Goal: Task Accomplishment & Management: Manage account settings

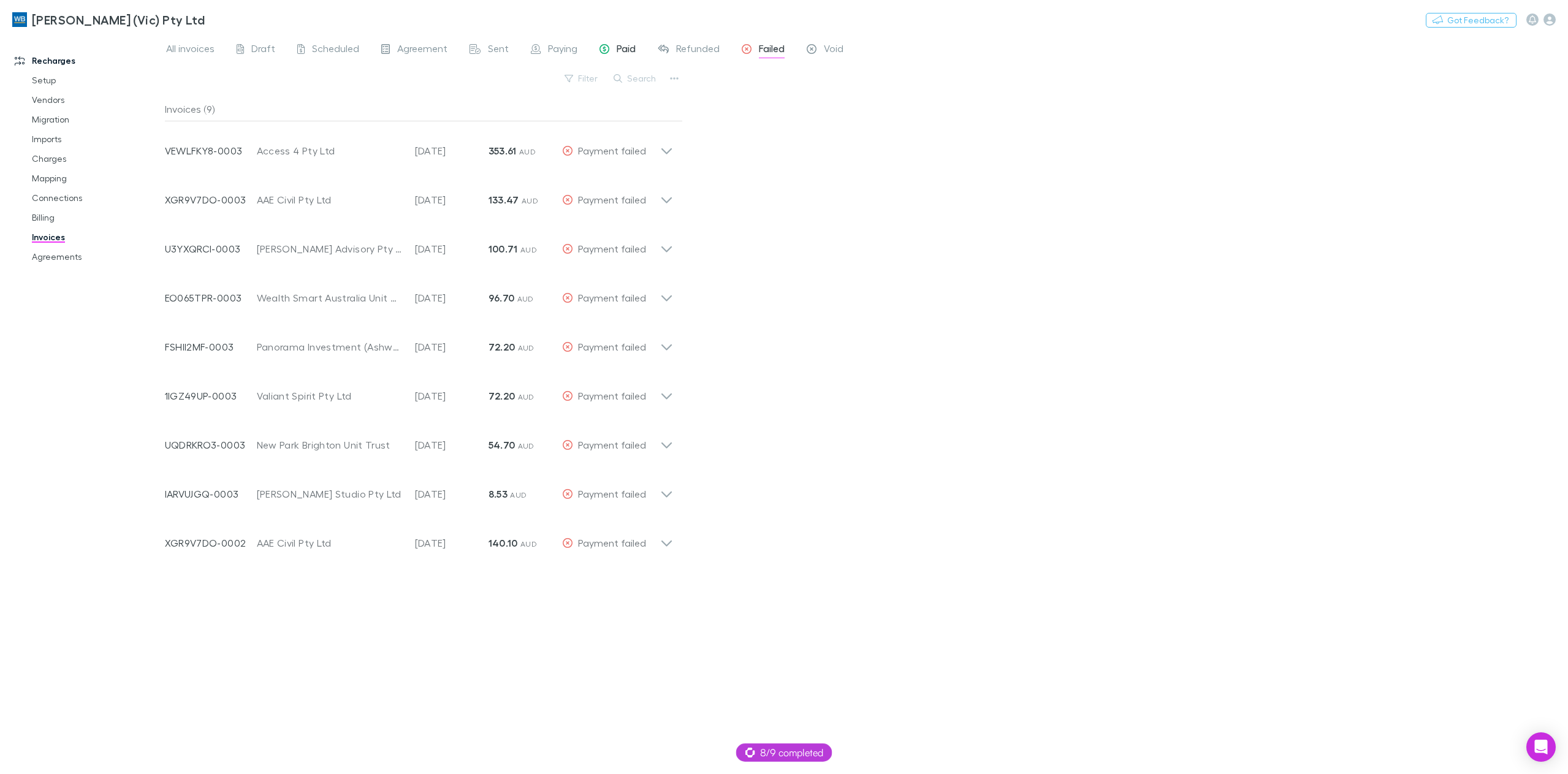
click at [620, 47] on span "Paid" at bounding box center [627, 50] width 19 height 16
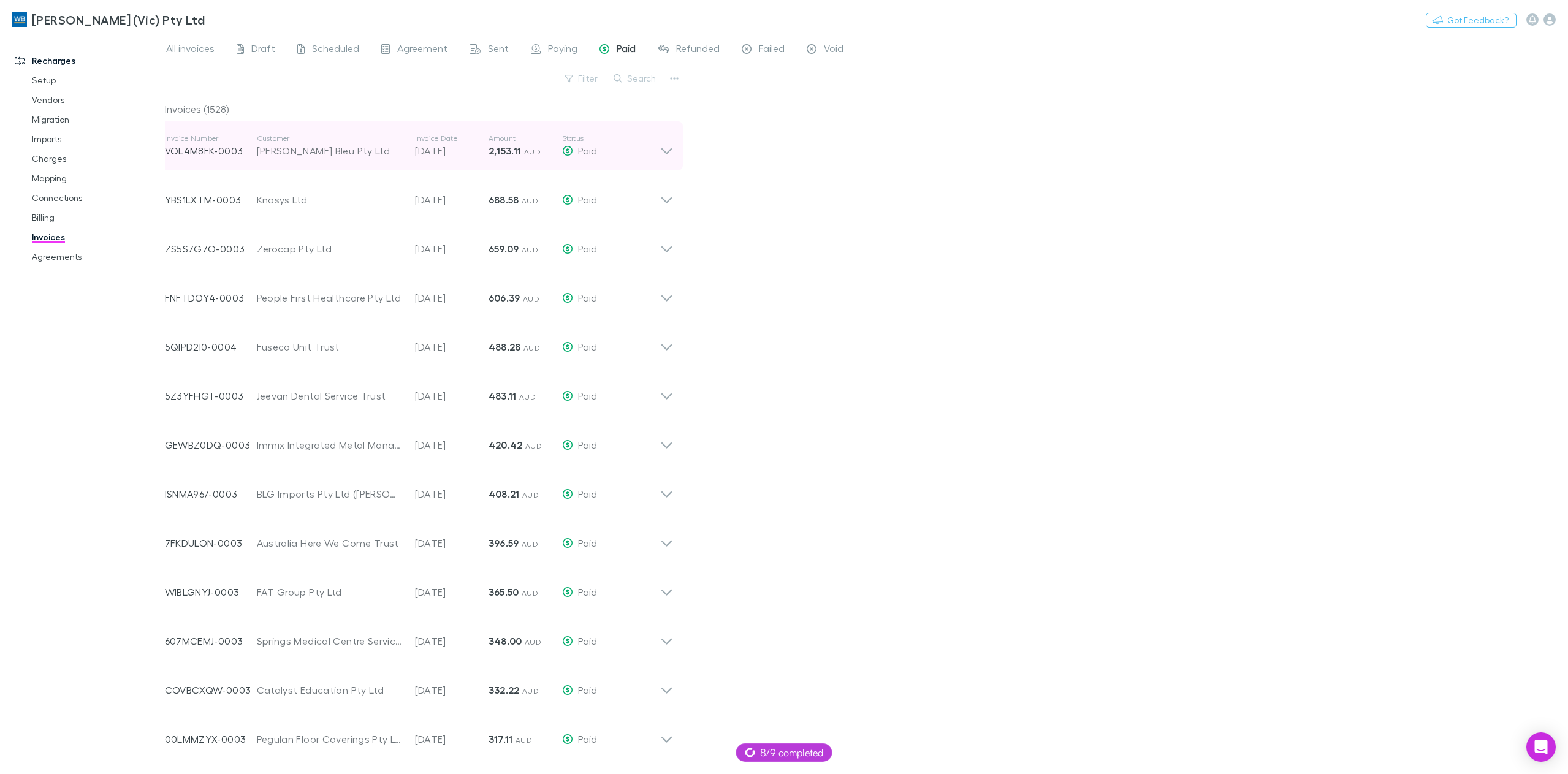
click at [669, 149] on icon at bounding box center [667, 146] width 13 height 24
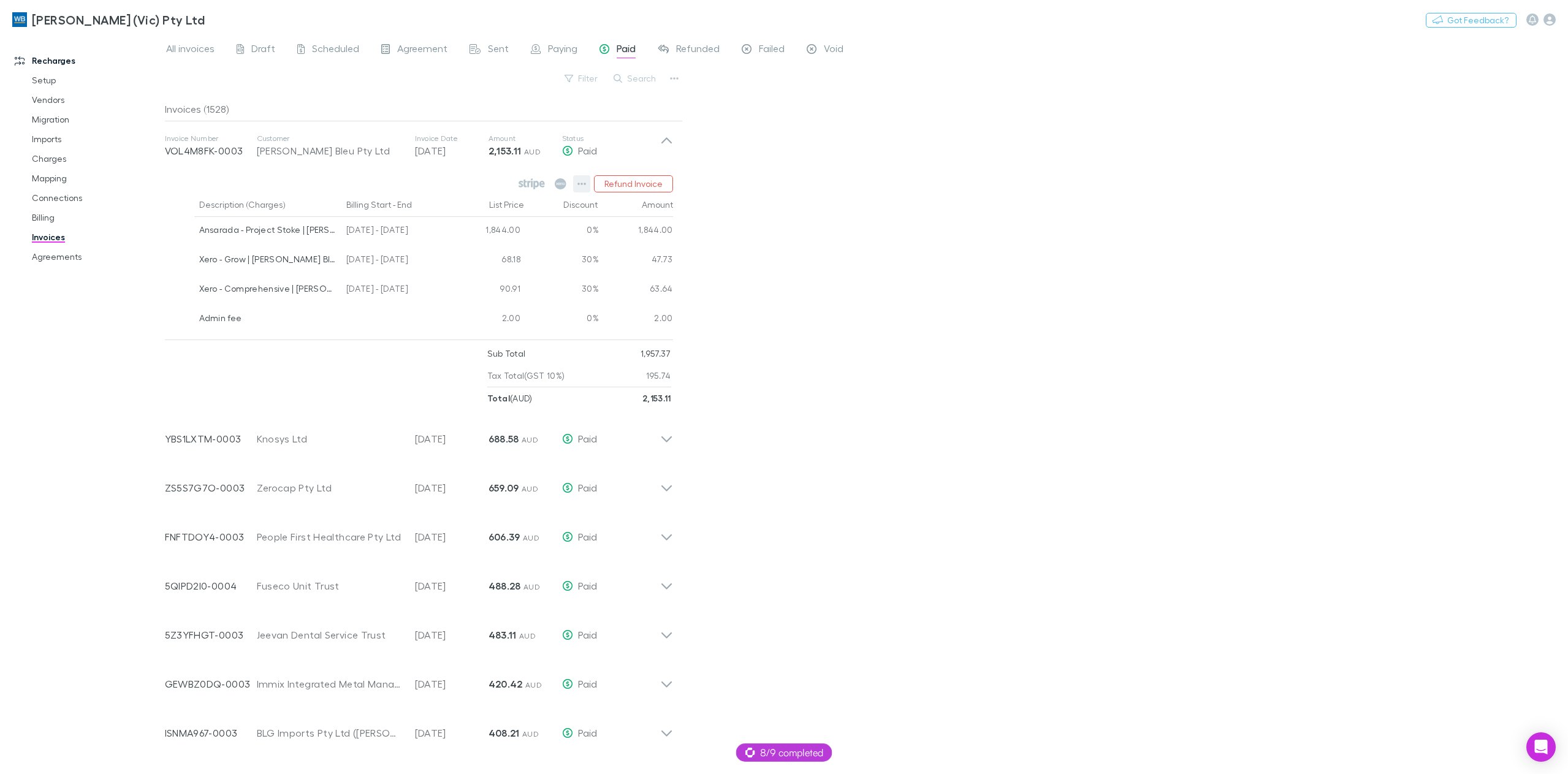
click at [585, 186] on icon "button" at bounding box center [582, 183] width 9 height 10
click at [522, 252] on p "Download PDF" at bounding box center [506, 255] width 149 height 15
click at [233, 20] on button "Switch company" at bounding box center [257, 19] width 81 height 15
type input "***"
click at [290, 73] on li "Jim's Bookkeeping" at bounding box center [299, 73] width 213 height 20
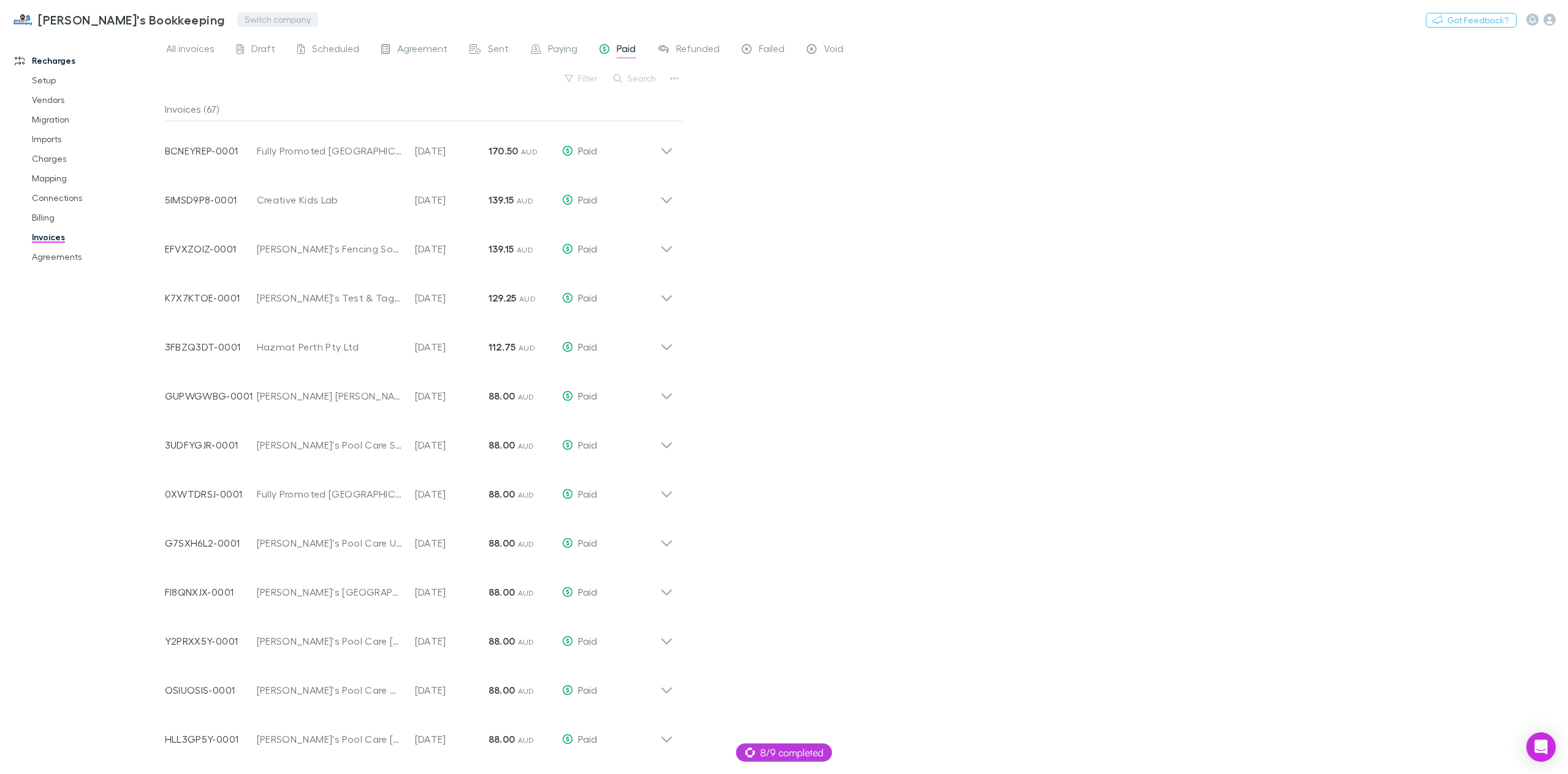
click at [238, 26] on button "Switch company" at bounding box center [278, 19] width 81 height 15
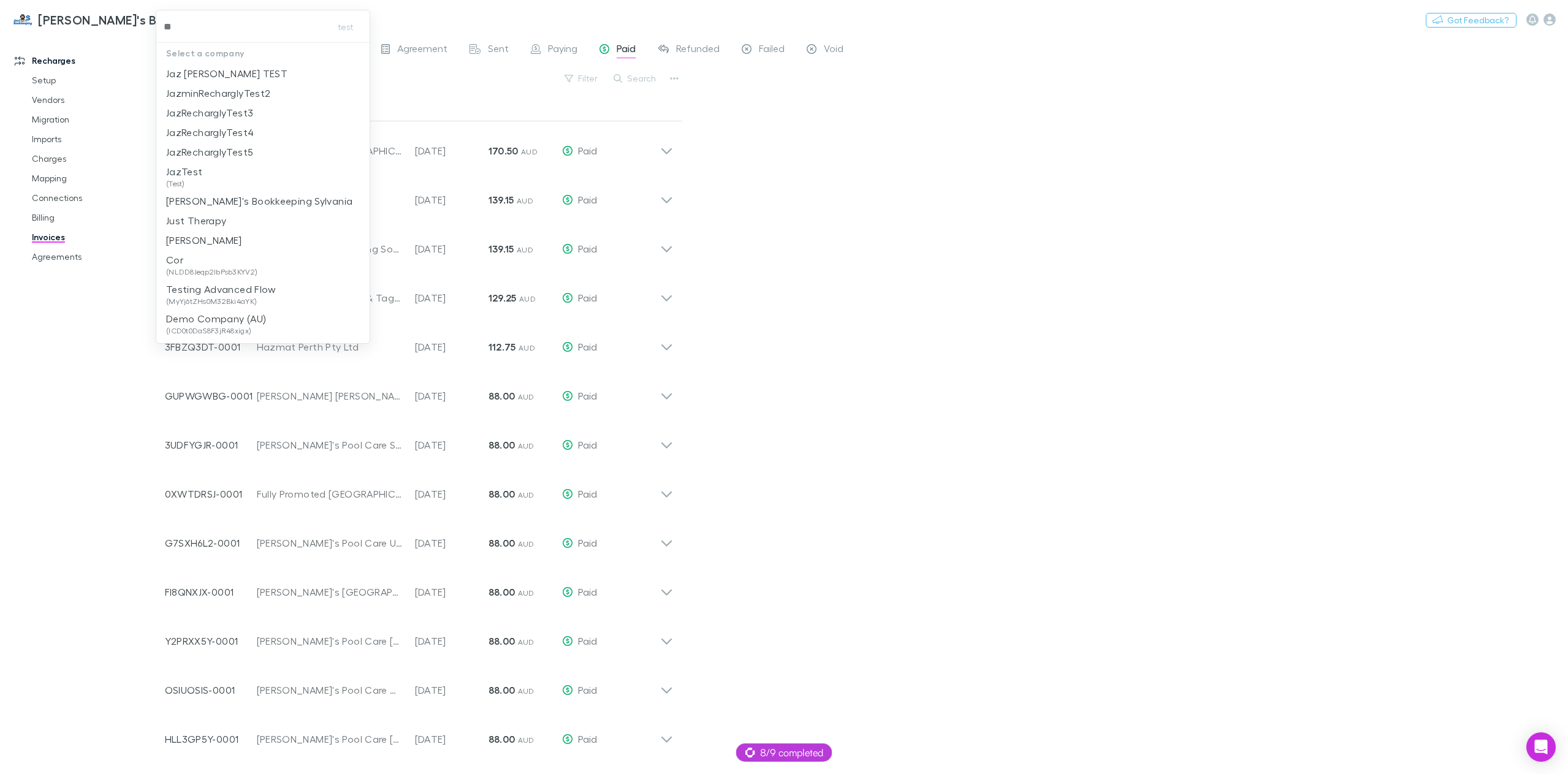
type input "***"
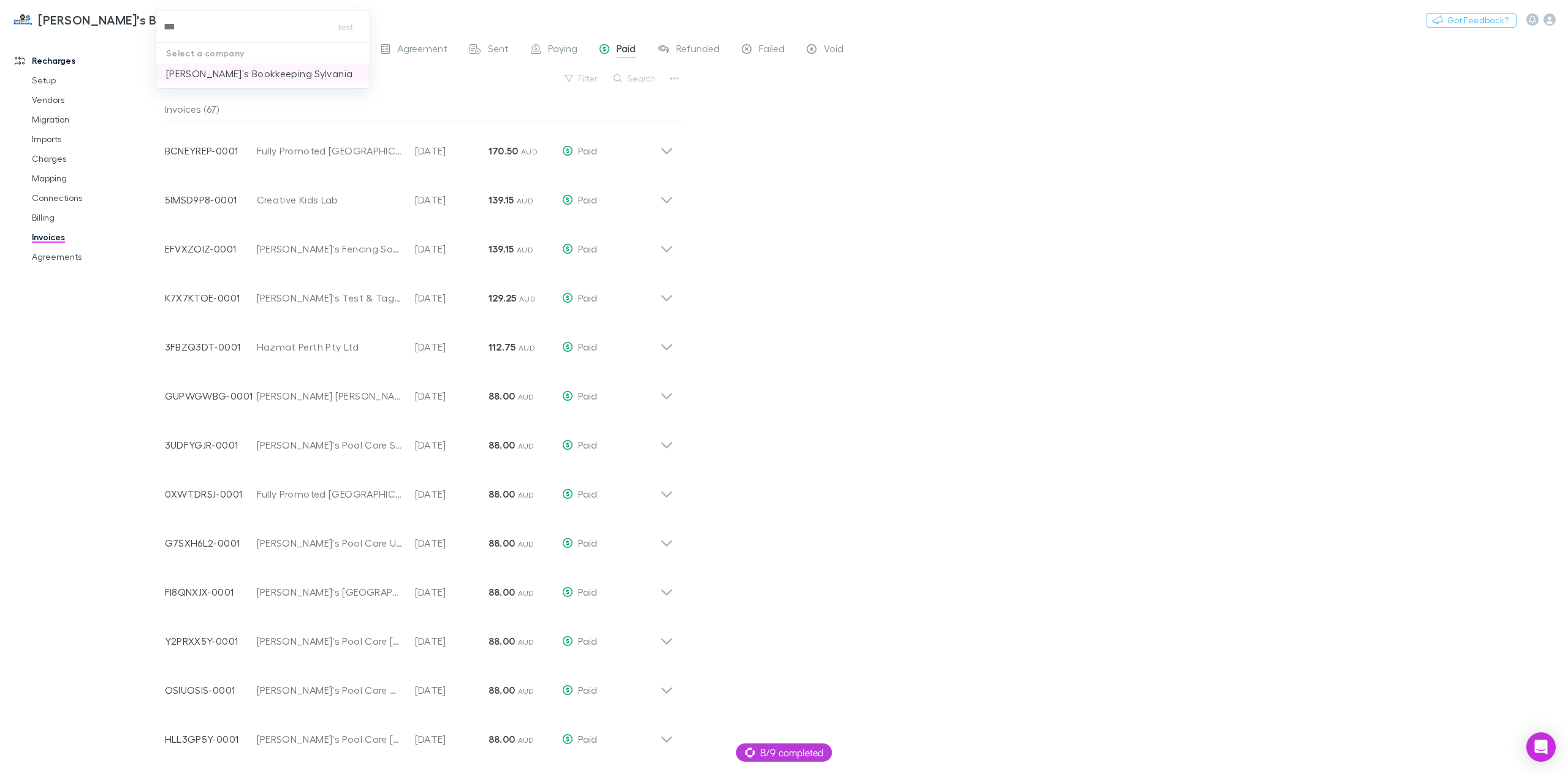
click at [258, 74] on p "Jim's Bookkeeping Sylvania" at bounding box center [259, 73] width 186 height 15
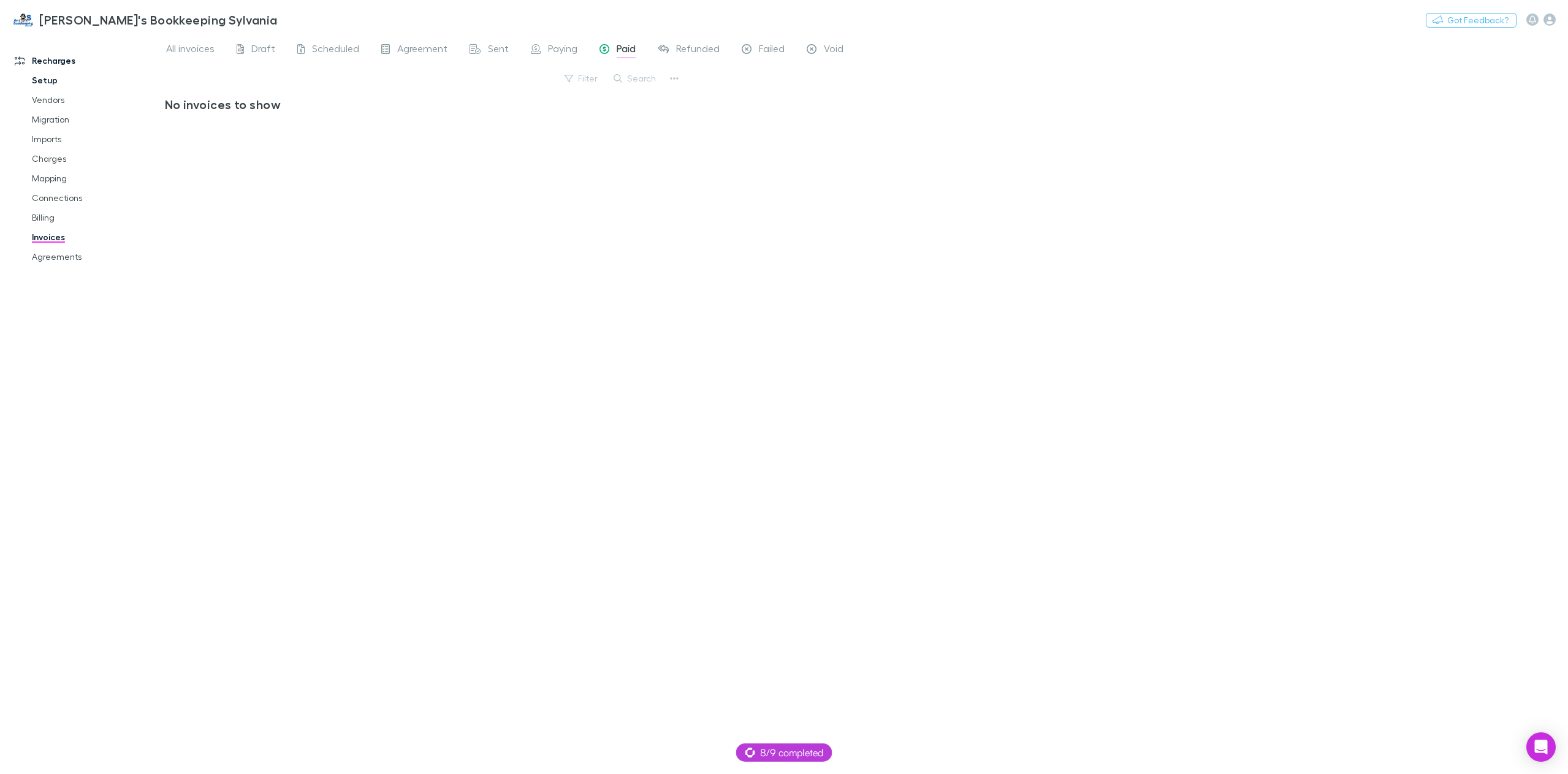
click at [49, 76] on link "Setup" at bounding box center [96, 80] width 152 height 20
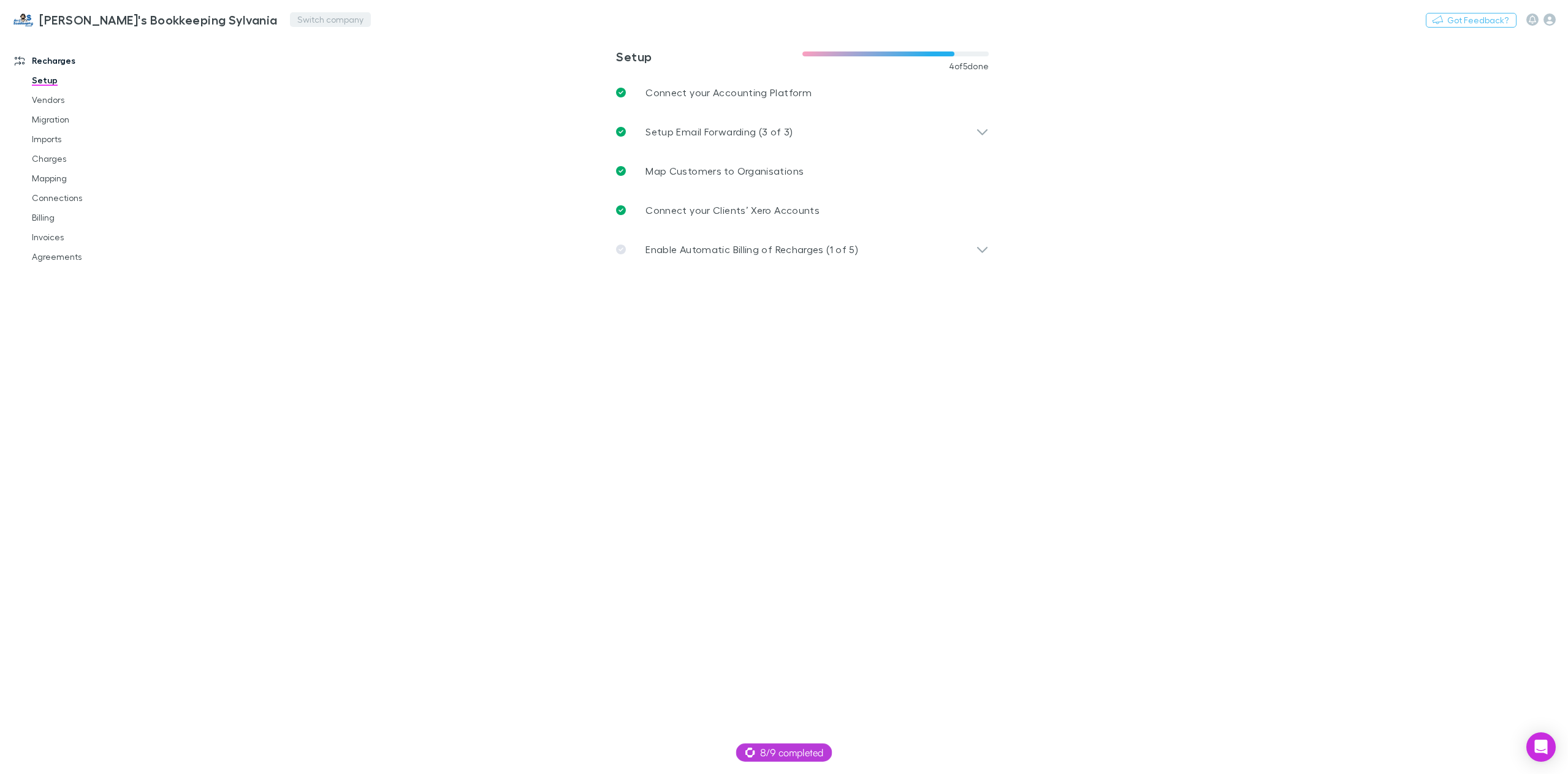
click at [290, 20] on button "Switch company" at bounding box center [330, 19] width 81 height 15
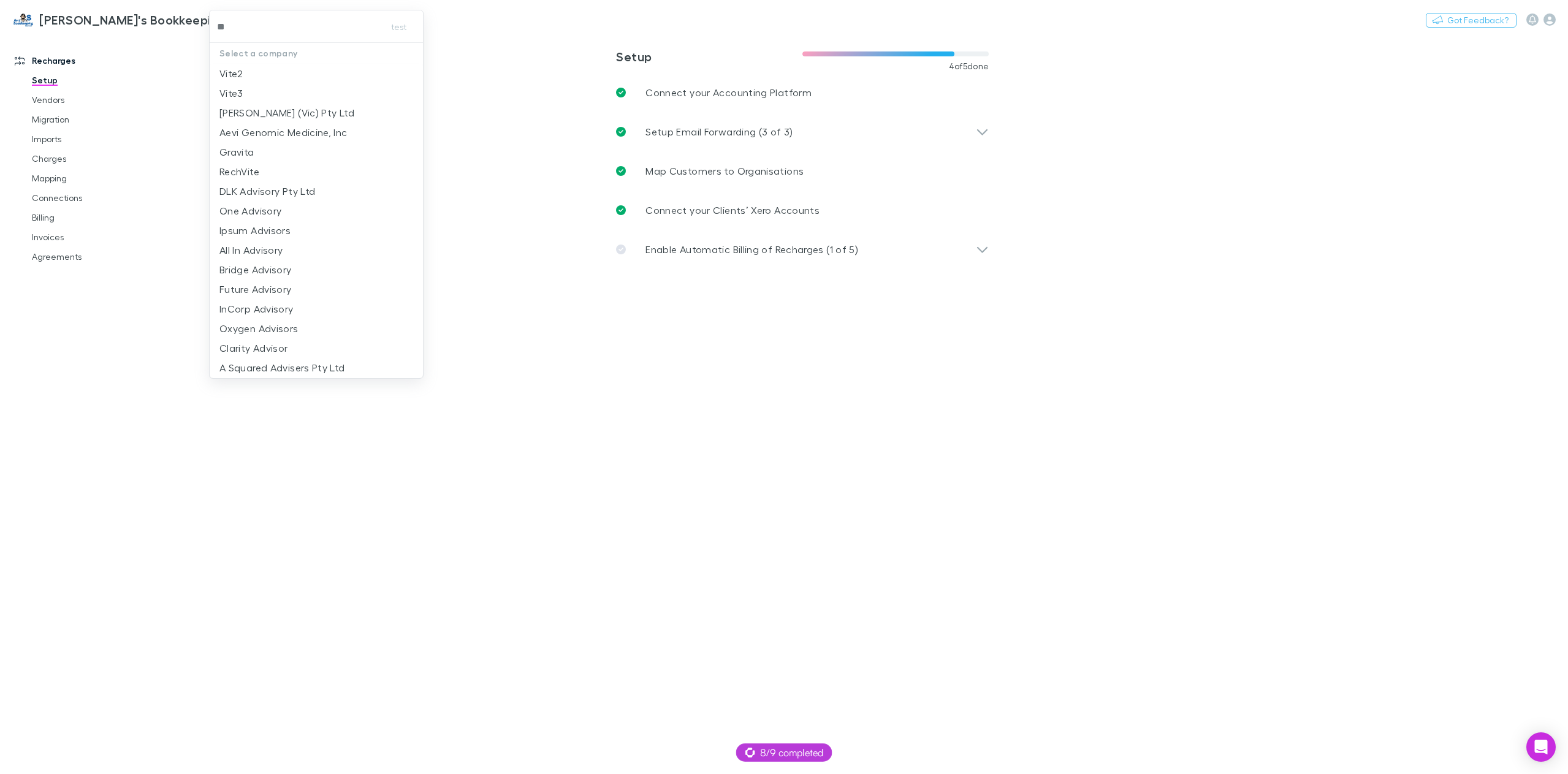
type input "*"
click at [811, 434] on div at bounding box center [784, 387] width 1568 height 774
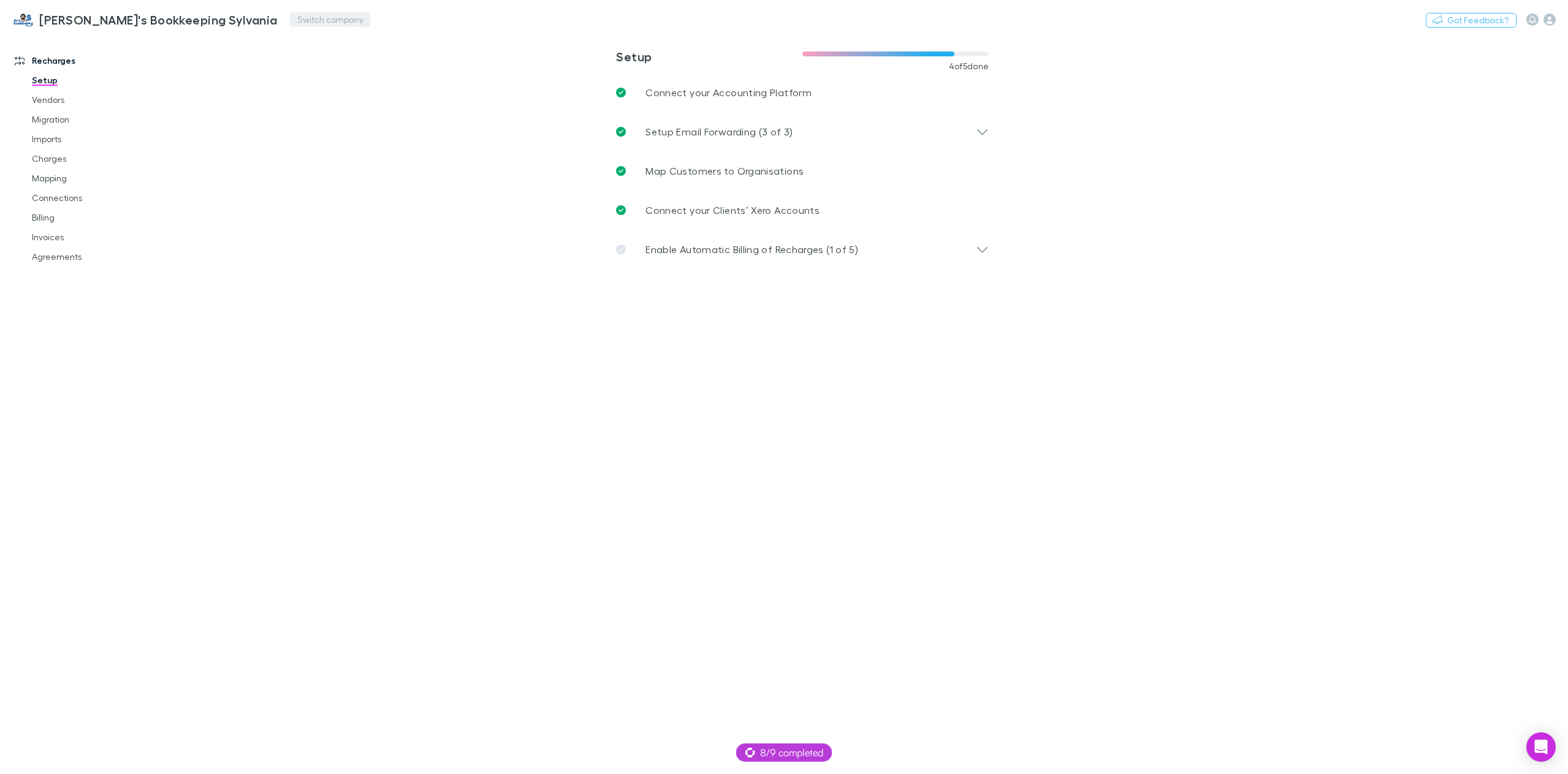
click at [290, 21] on button "Switch company" at bounding box center [330, 19] width 81 height 15
type input "*"
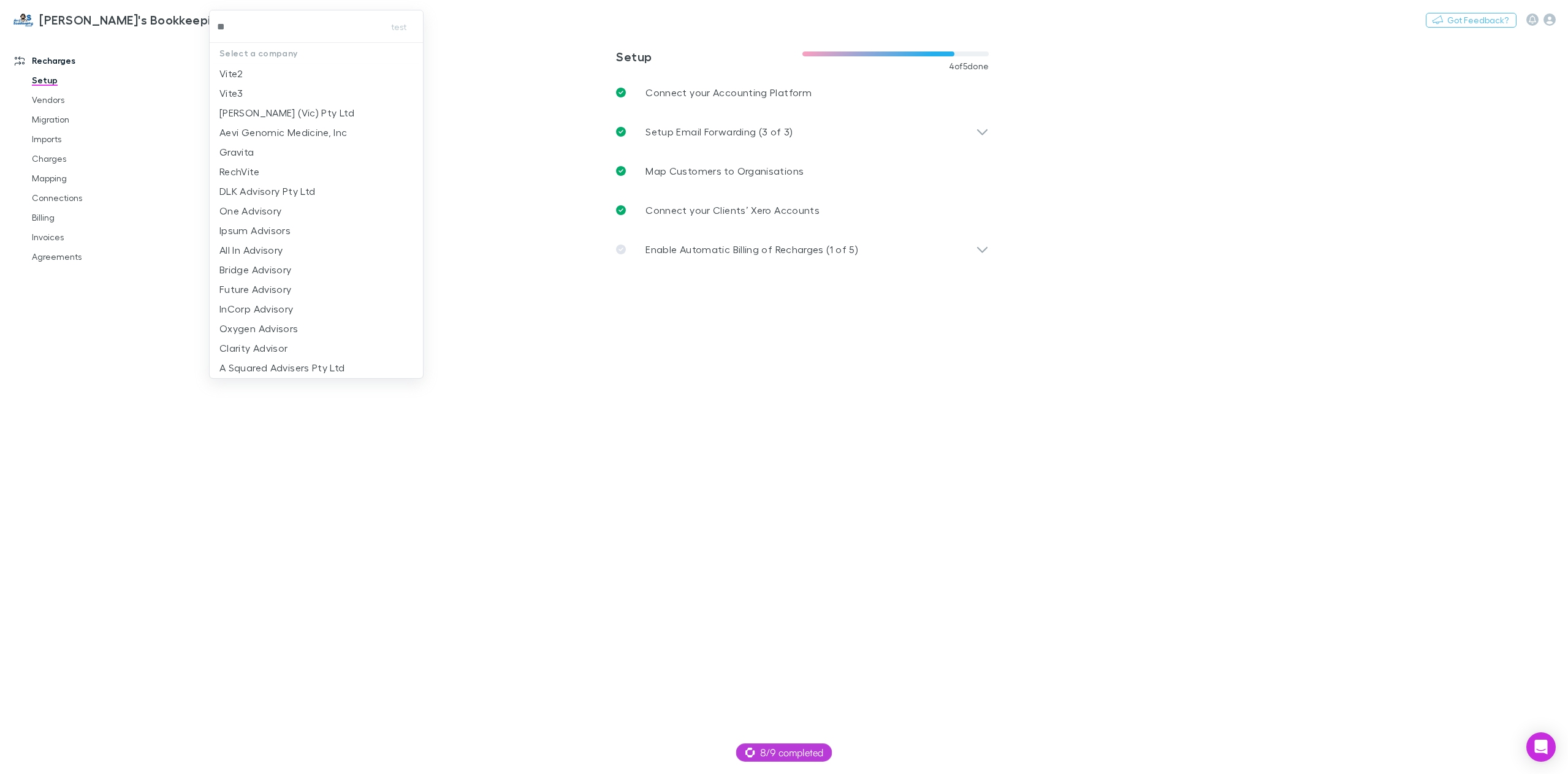
type input "*"
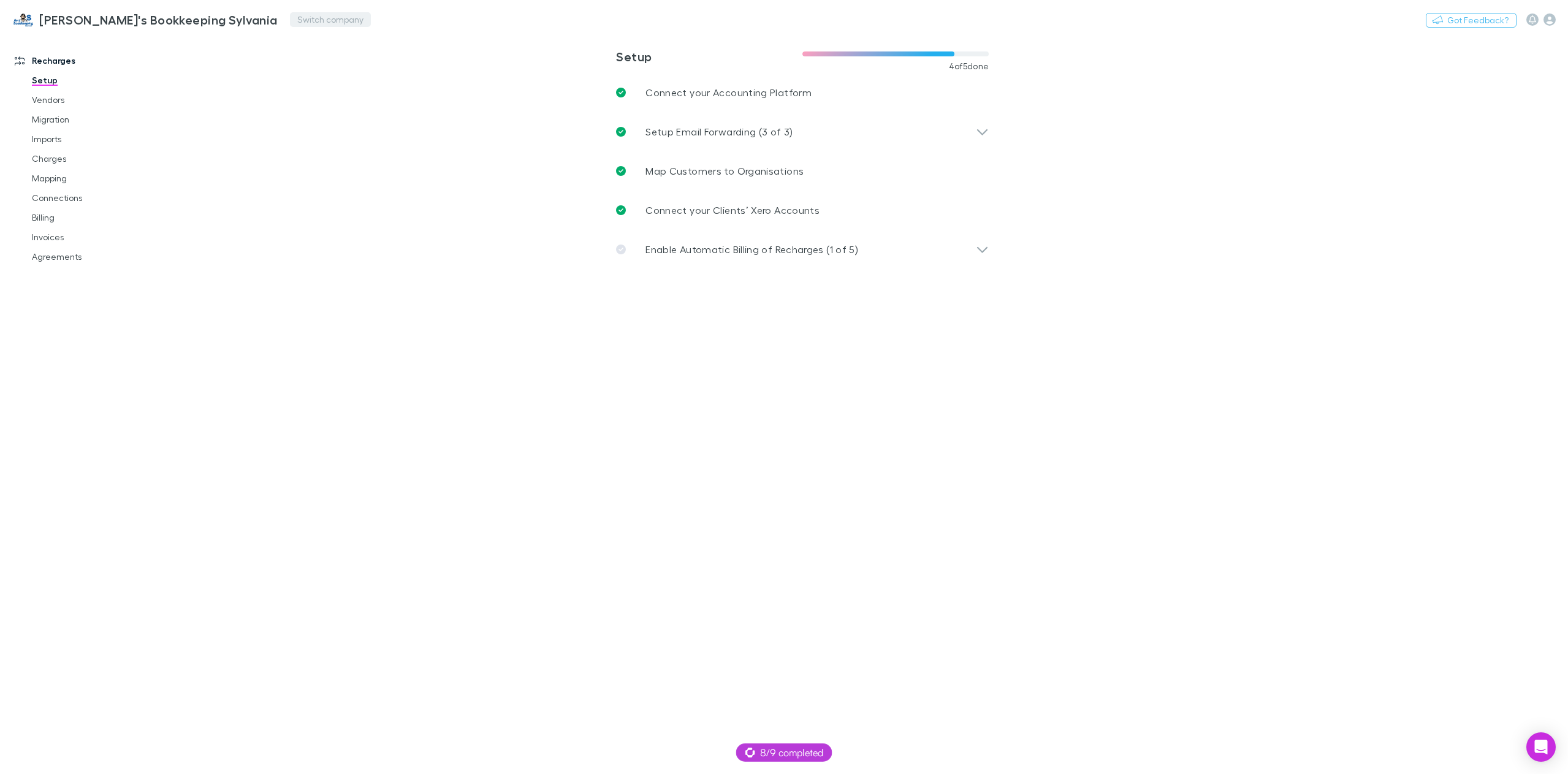
click at [290, 22] on button "Switch company" at bounding box center [330, 19] width 81 height 15
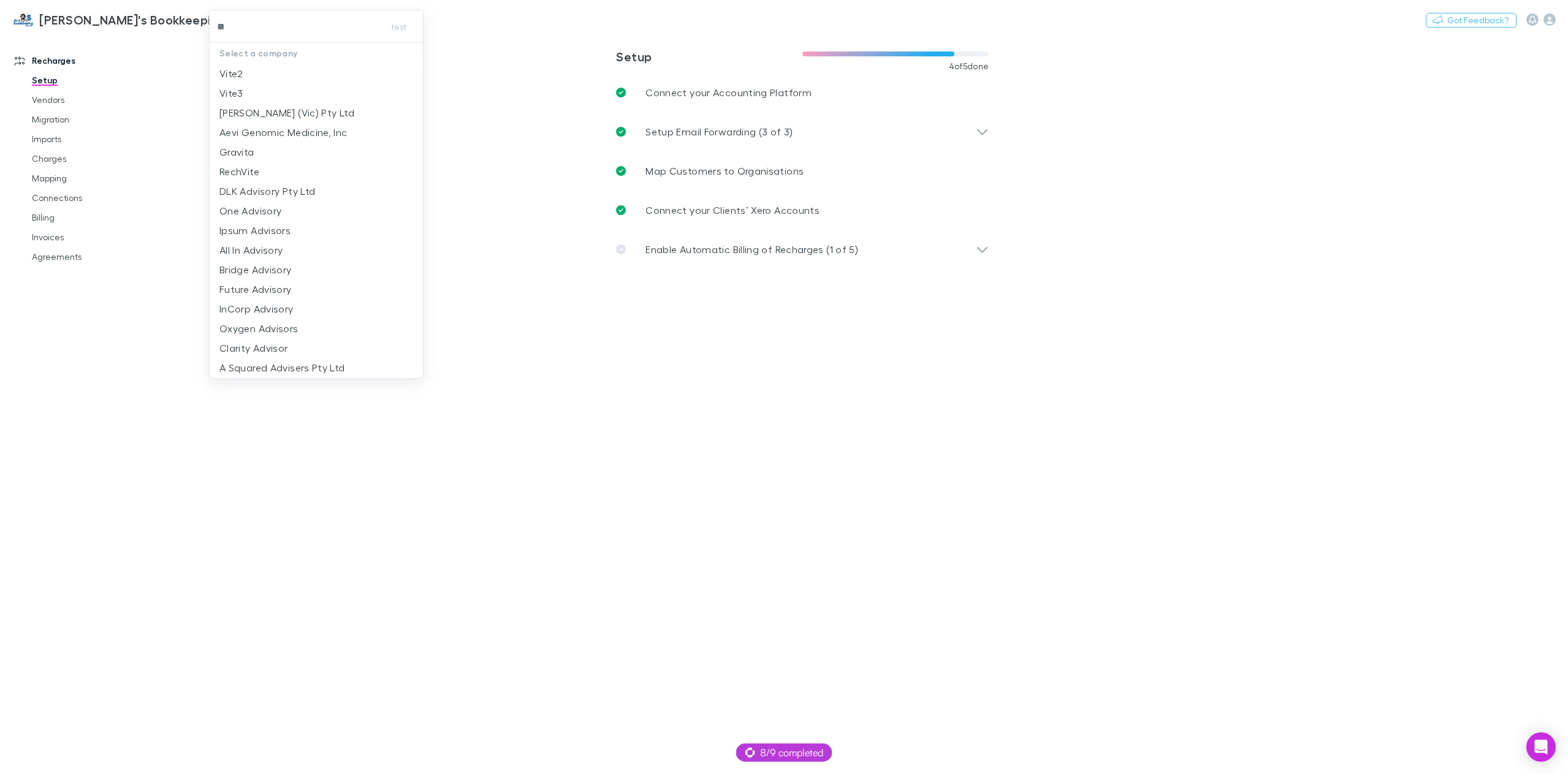
type input "*"
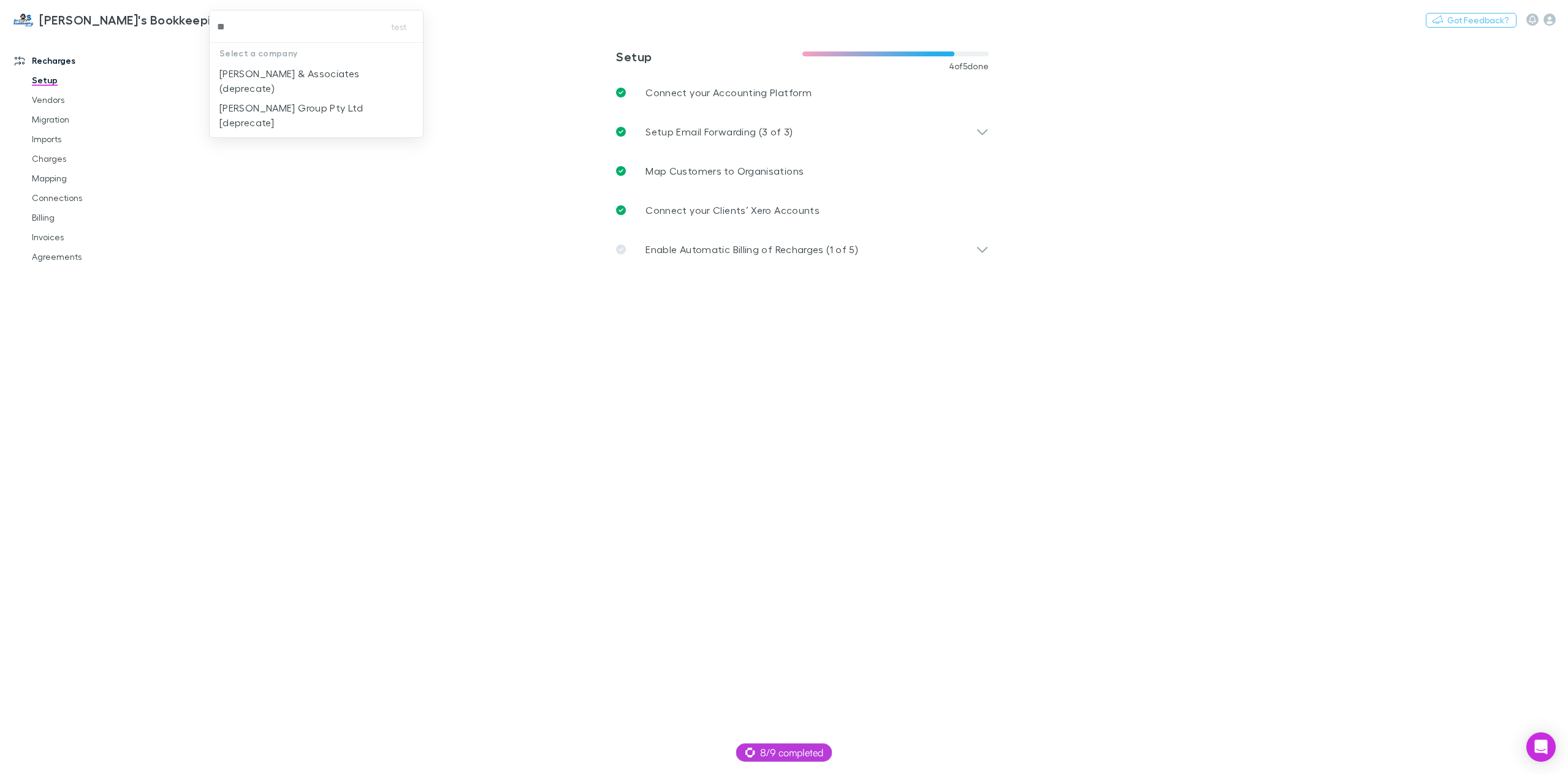
type input "*"
type input "***"
click at [253, 81] on p "Pontings & Co" at bounding box center [253, 73] width 68 height 15
click at [44, 237] on link "Invoices" at bounding box center [96, 237] width 152 height 20
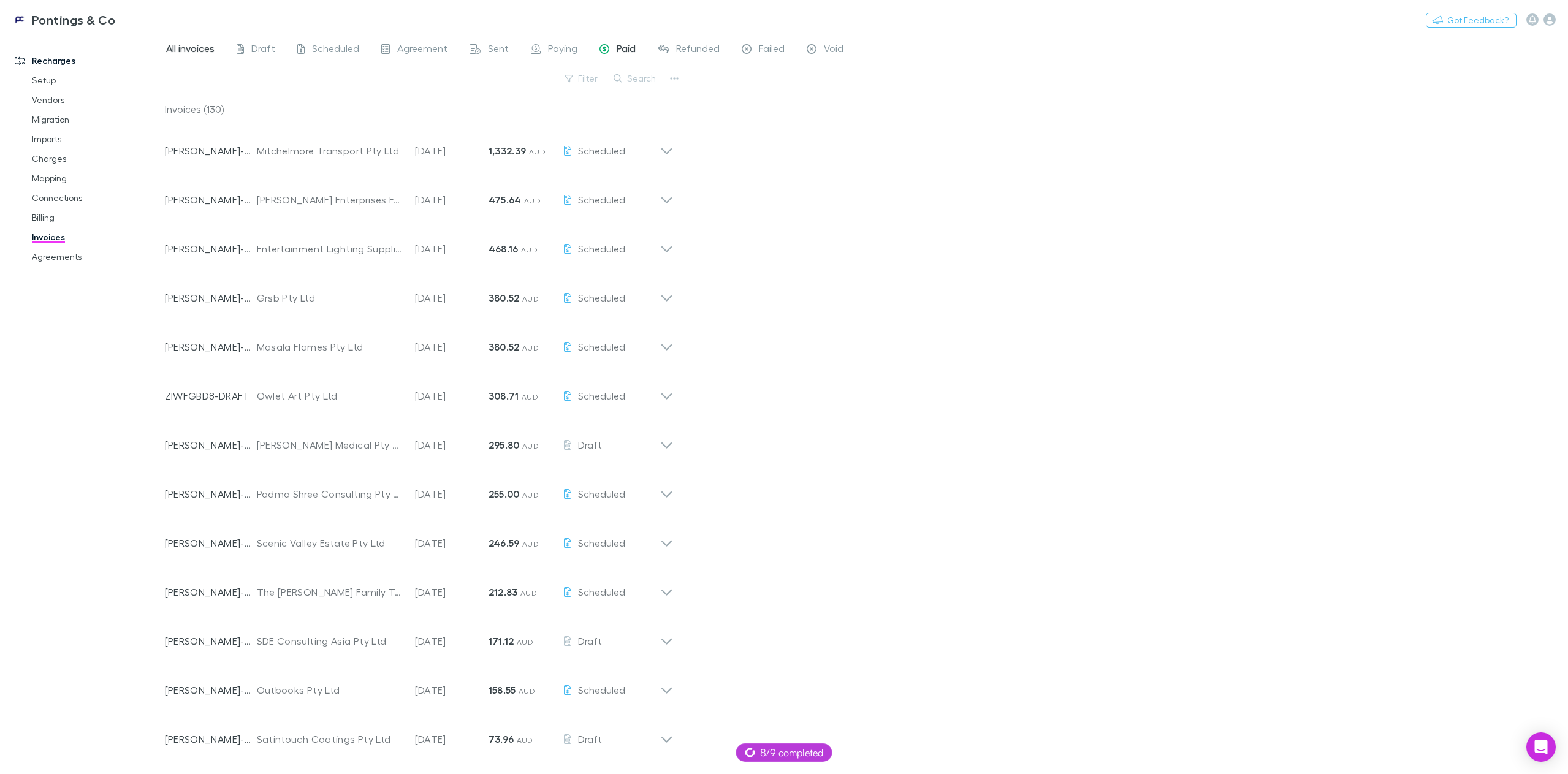
click at [619, 49] on span "Paid" at bounding box center [627, 50] width 19 height 16
click at [255, 53] on span "Draft" at bounding box center [263, 50] width 23 height 16
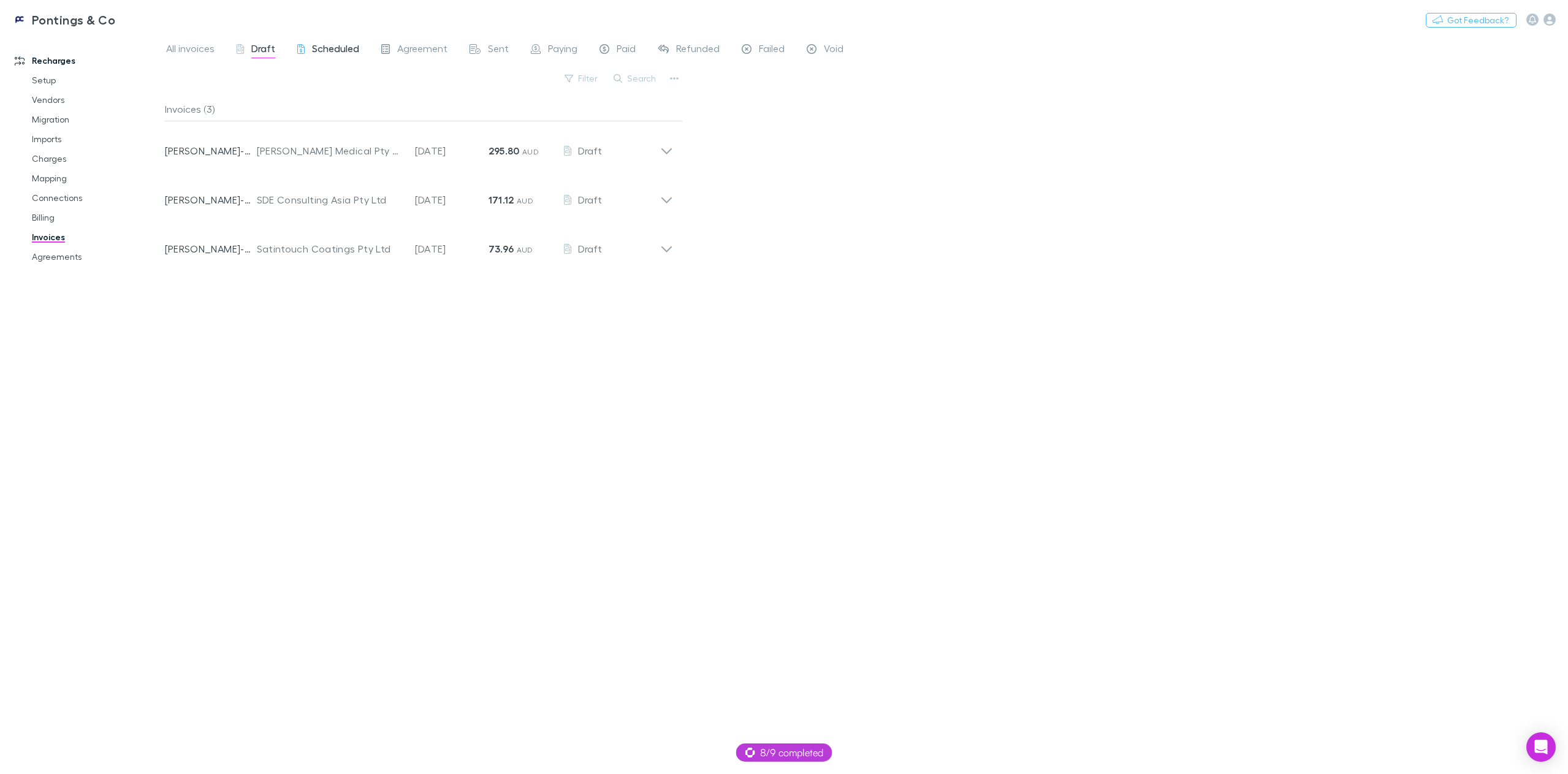
click at [329, 50] on span "Scheduled" at bounding box center [336, 50] width 47 height 16
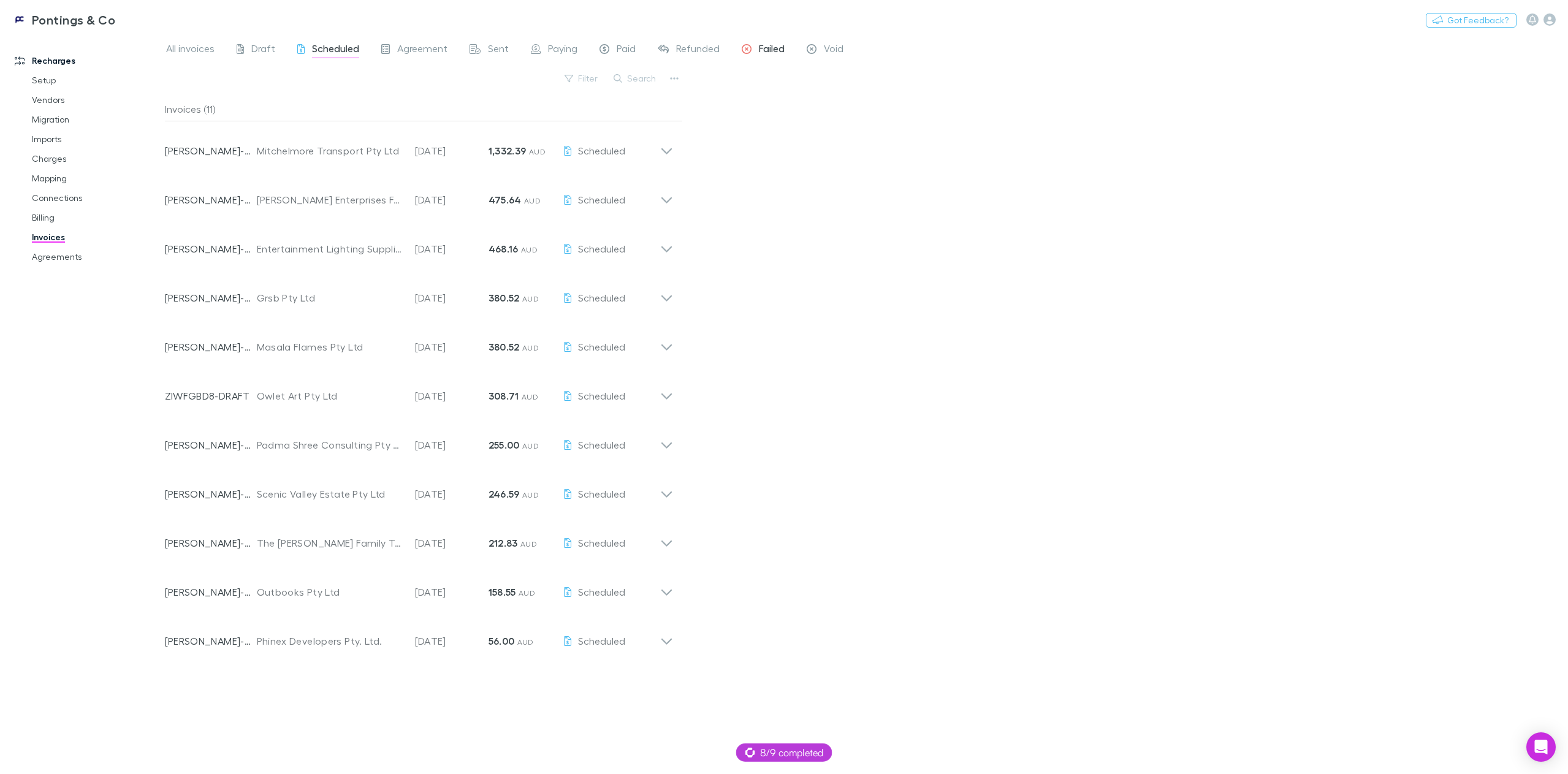
click at [783, 44] on span "Failed" at bounding box center [772, 50] width 26 height 16
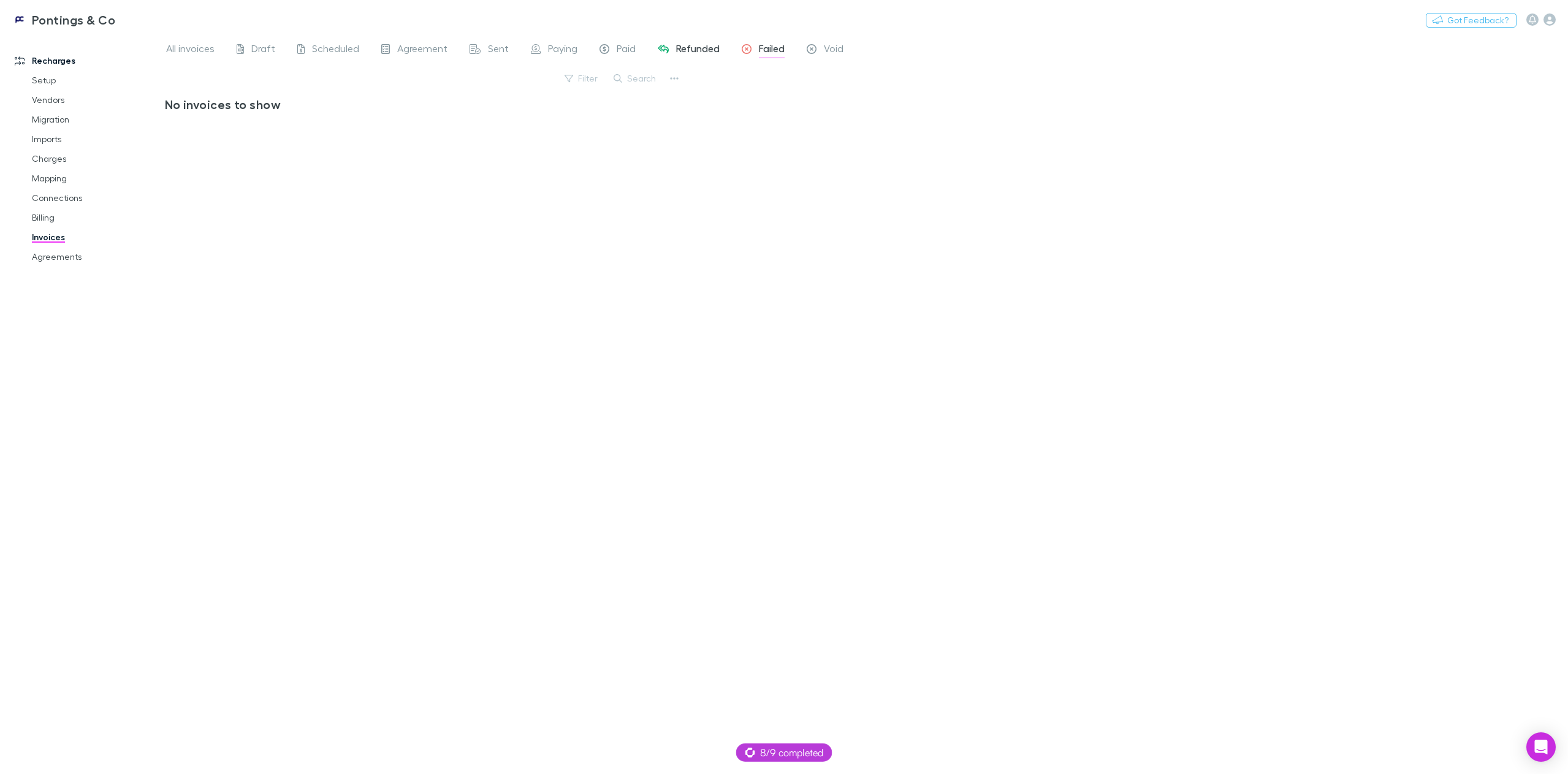
click at [685, 43] on span "Refunded" at bounding box center [698, 50] width 44 height 16
click at [840, 49] on span "Void" at bounding box center [834, 50] width 20 height 16
click at [550, 48] on span "Paying" at bounding box center [563, 50] width 30 height 16
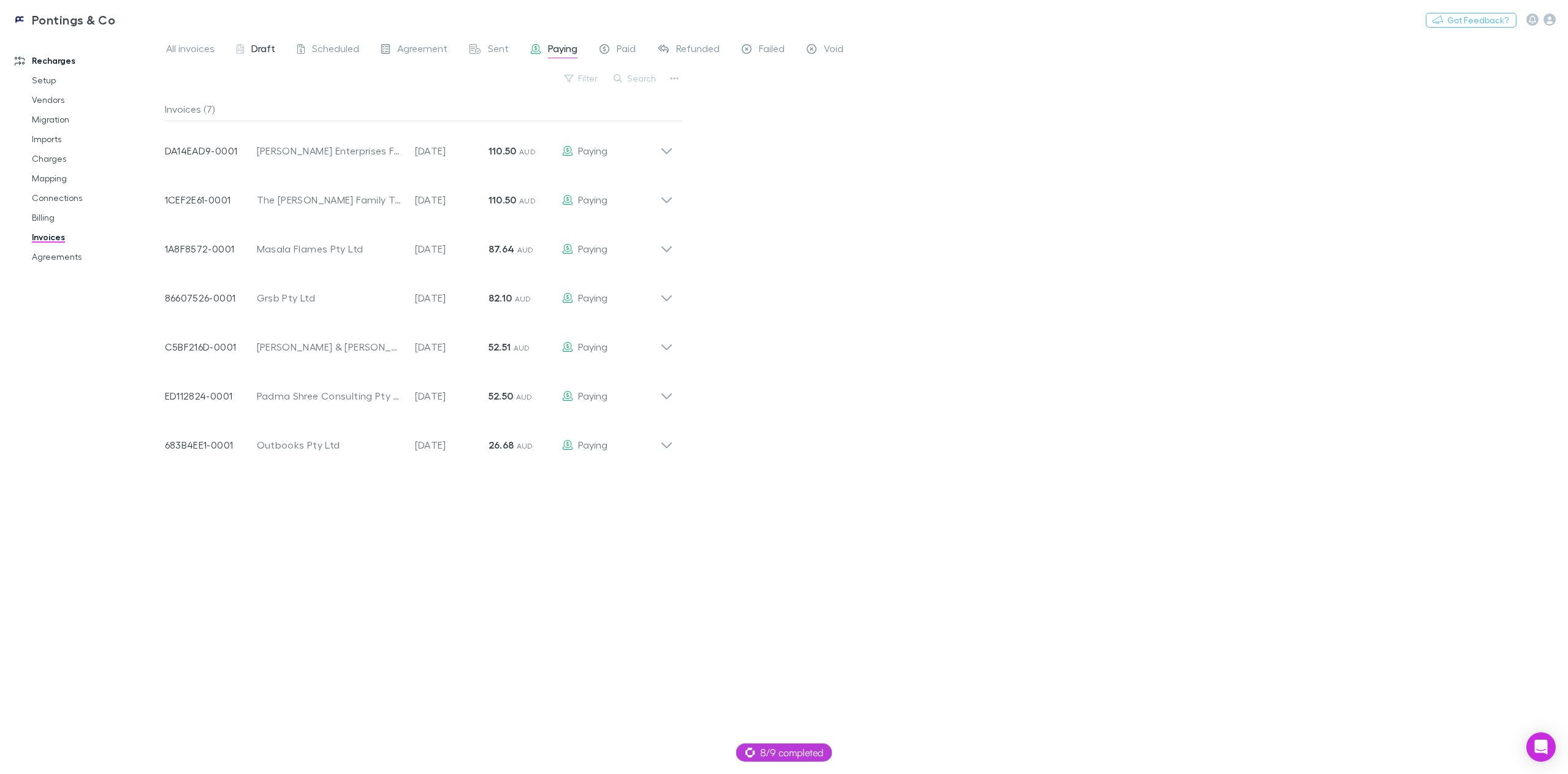
click at [245, 48] on div "Draft" at bounding box center [256, 50] width 38 height 16
click at [193, 47] on span "All invoices" at bounding box center [191, 50] width 49 height 16
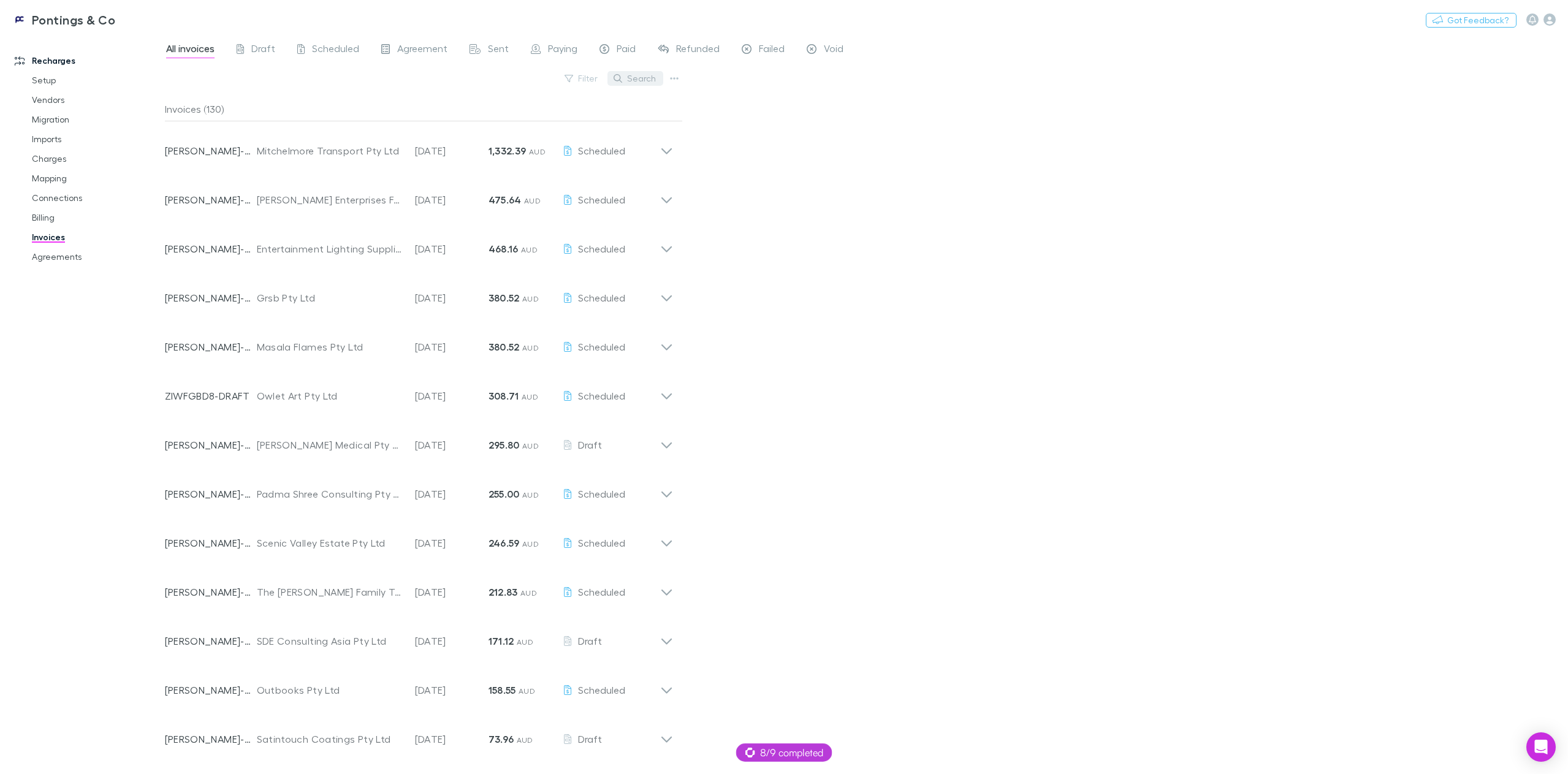
click at [632, 76] on button "Search" at bounding box center [635, 78] width 56 height 15
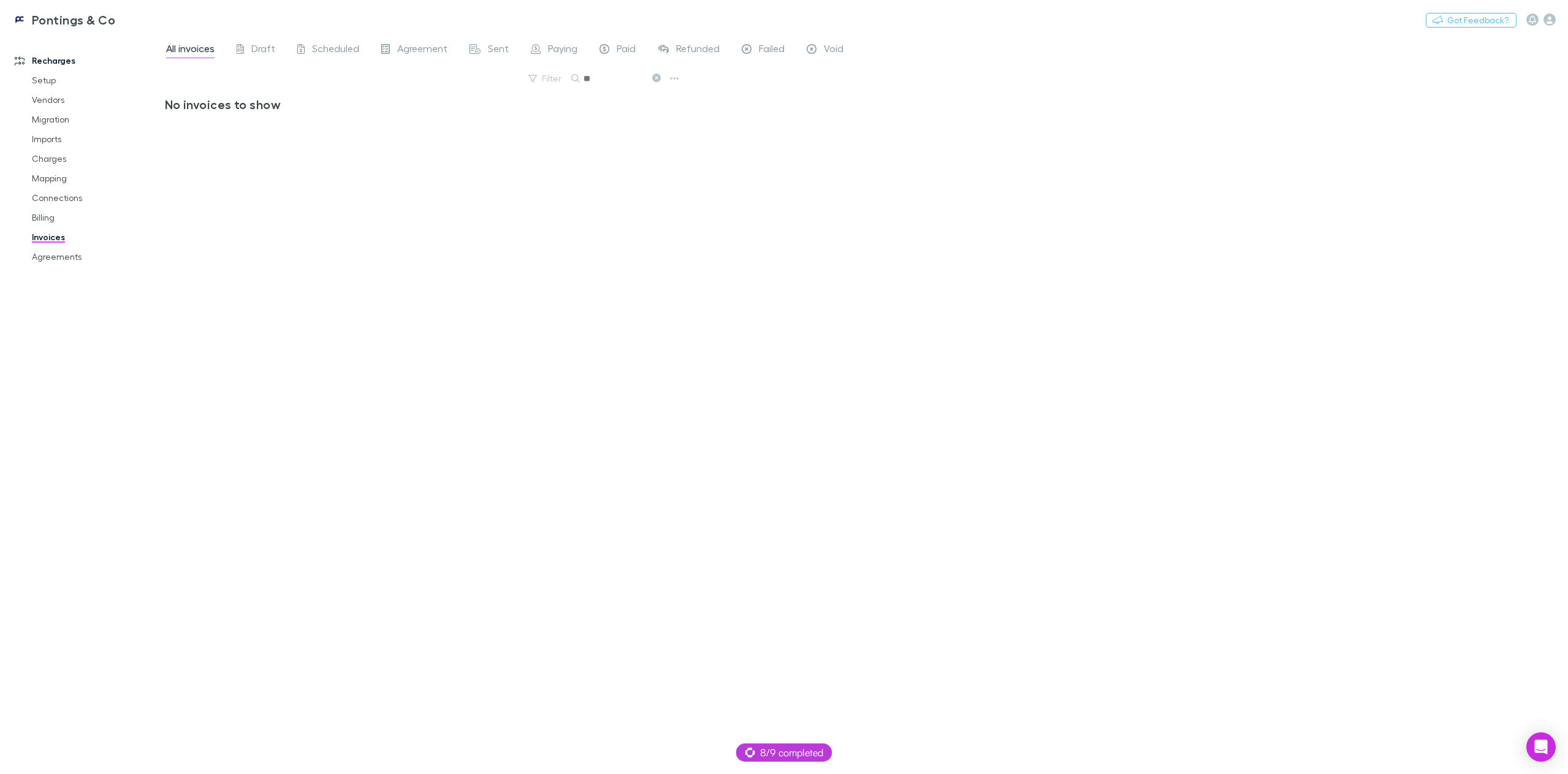
type input "*"
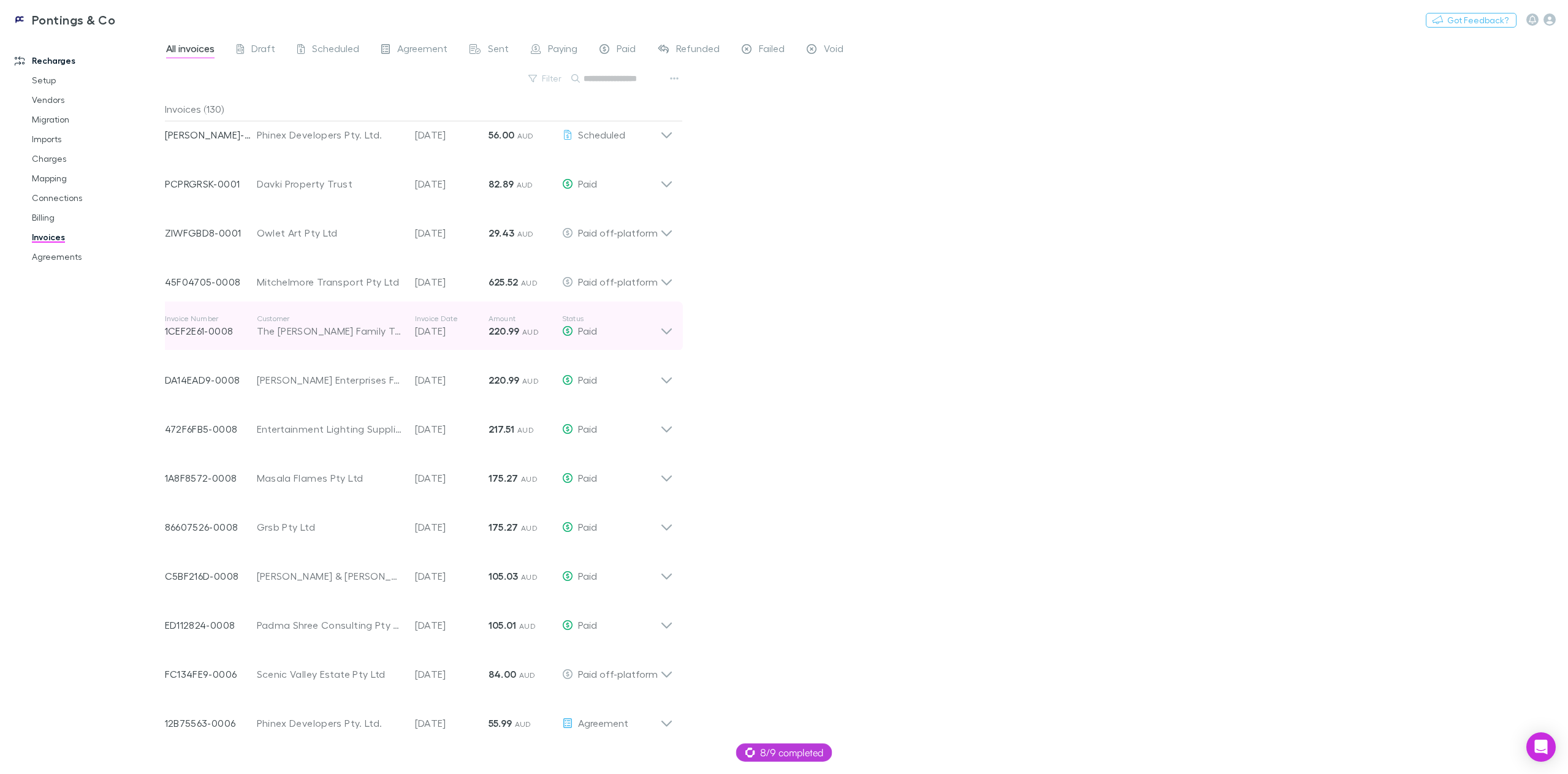
scroll to position [429, 0]
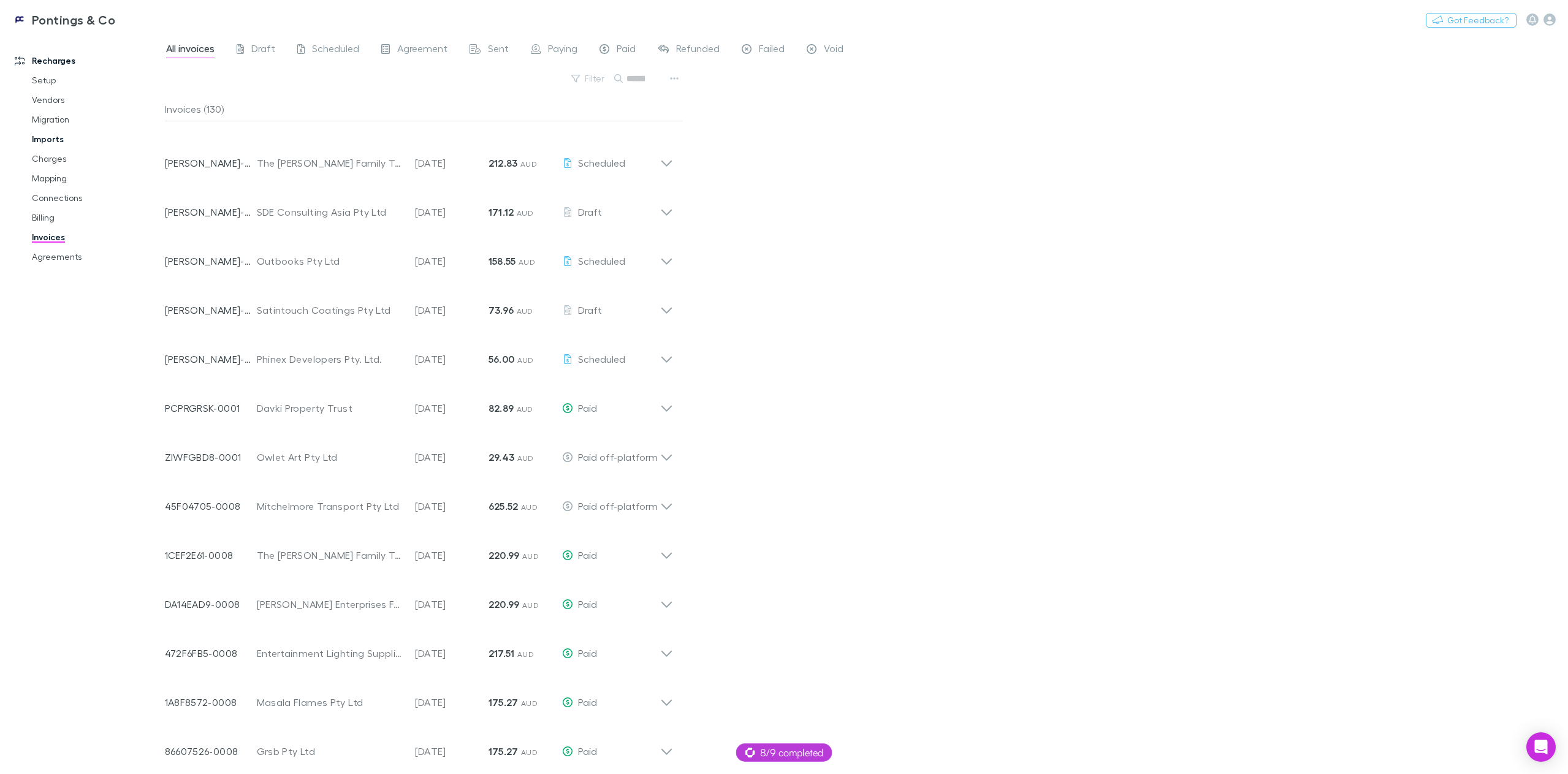
click at [61, 138] on link "Imports" at bounding box center [96, 139] width 152 height 20
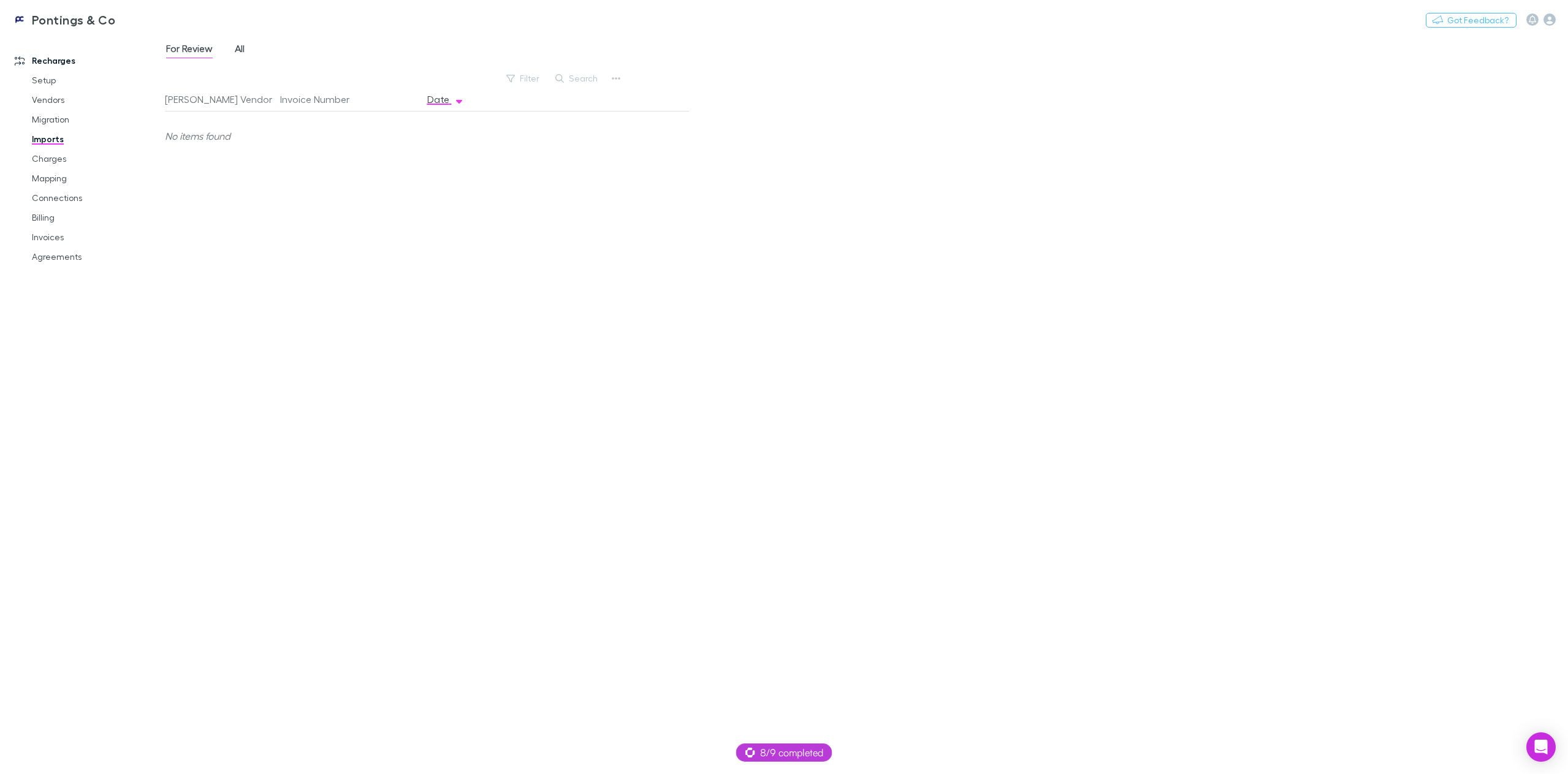
click at [239, 49] on span "All" at bounding box center [239, 50] width 10 height 16
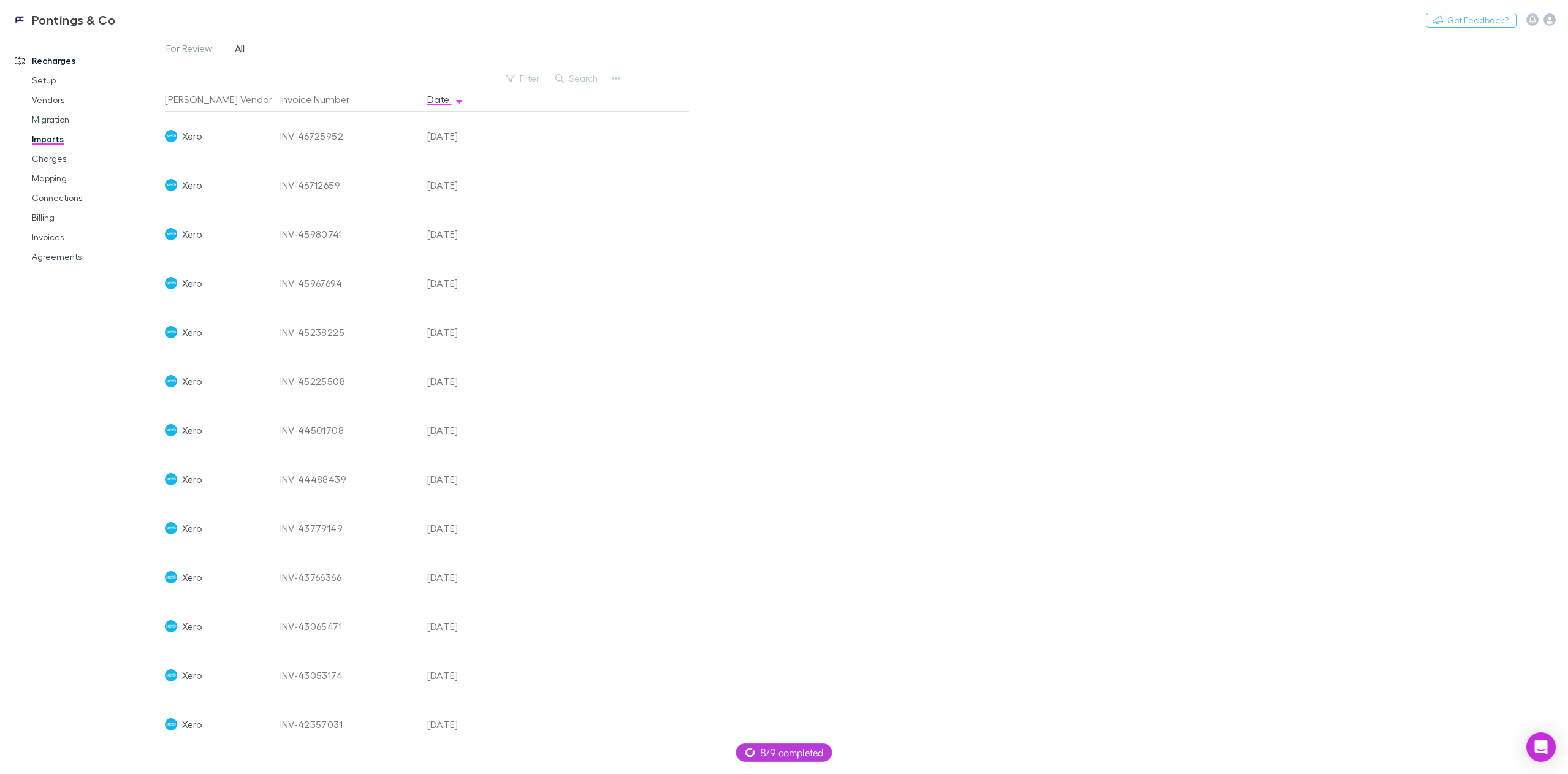
click at [298, 235] on div "INV-45980741" at bounding box center [349, 234] width 137 height 49
click at [479, 289] on div "[DATE]" at bounding box center [459, 283] width 74 height 49
click at [477, 279] on div "[DATE]" at bounding box center [459, 283] width 74 height 49
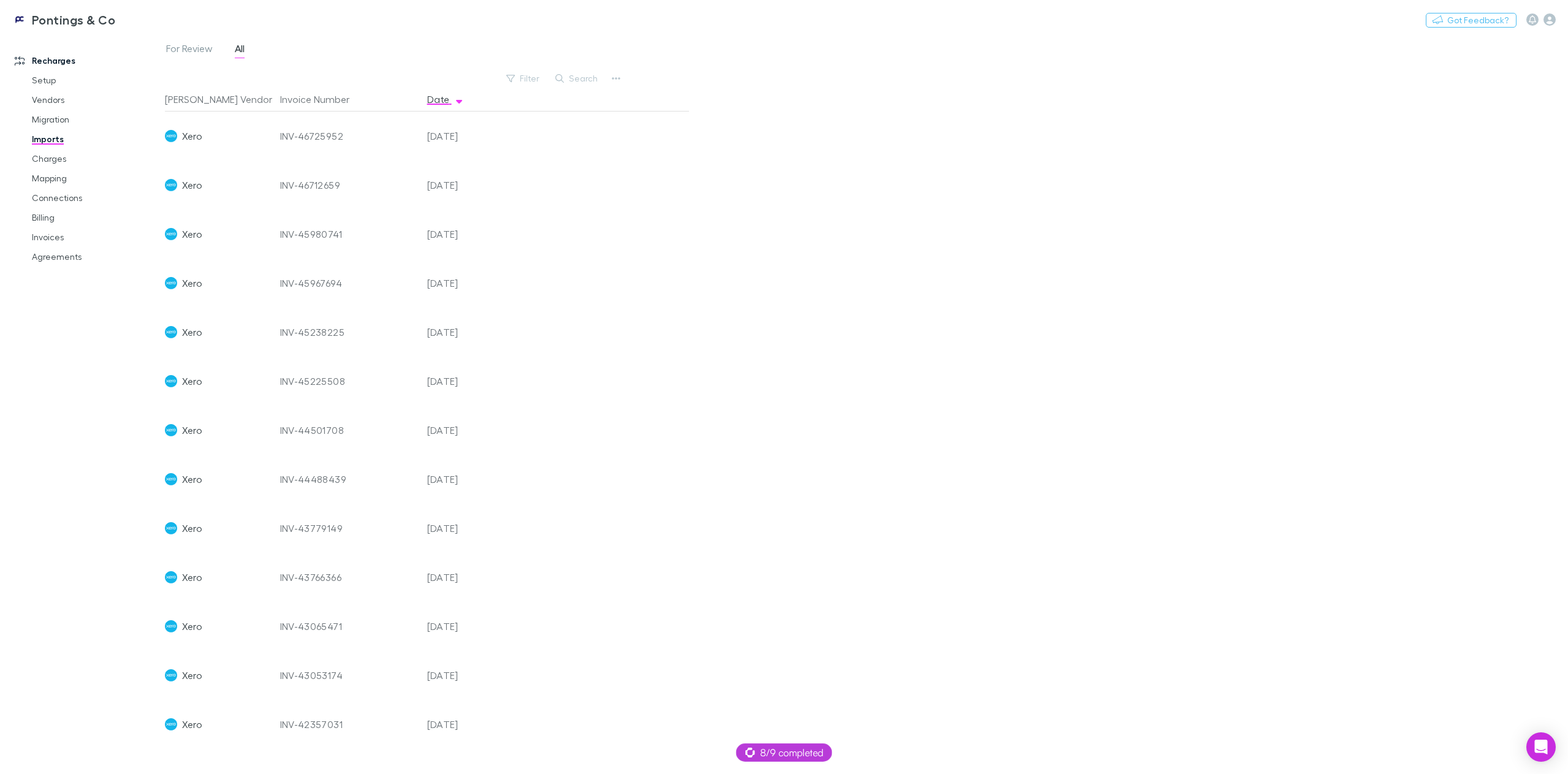
click at [260, 278] on div "Xero" at bounding box center [218, 283] width 105 height 49
click at [298, 283] on div "INV-45967694" at bounding box center [349, 283] width 137 height 49
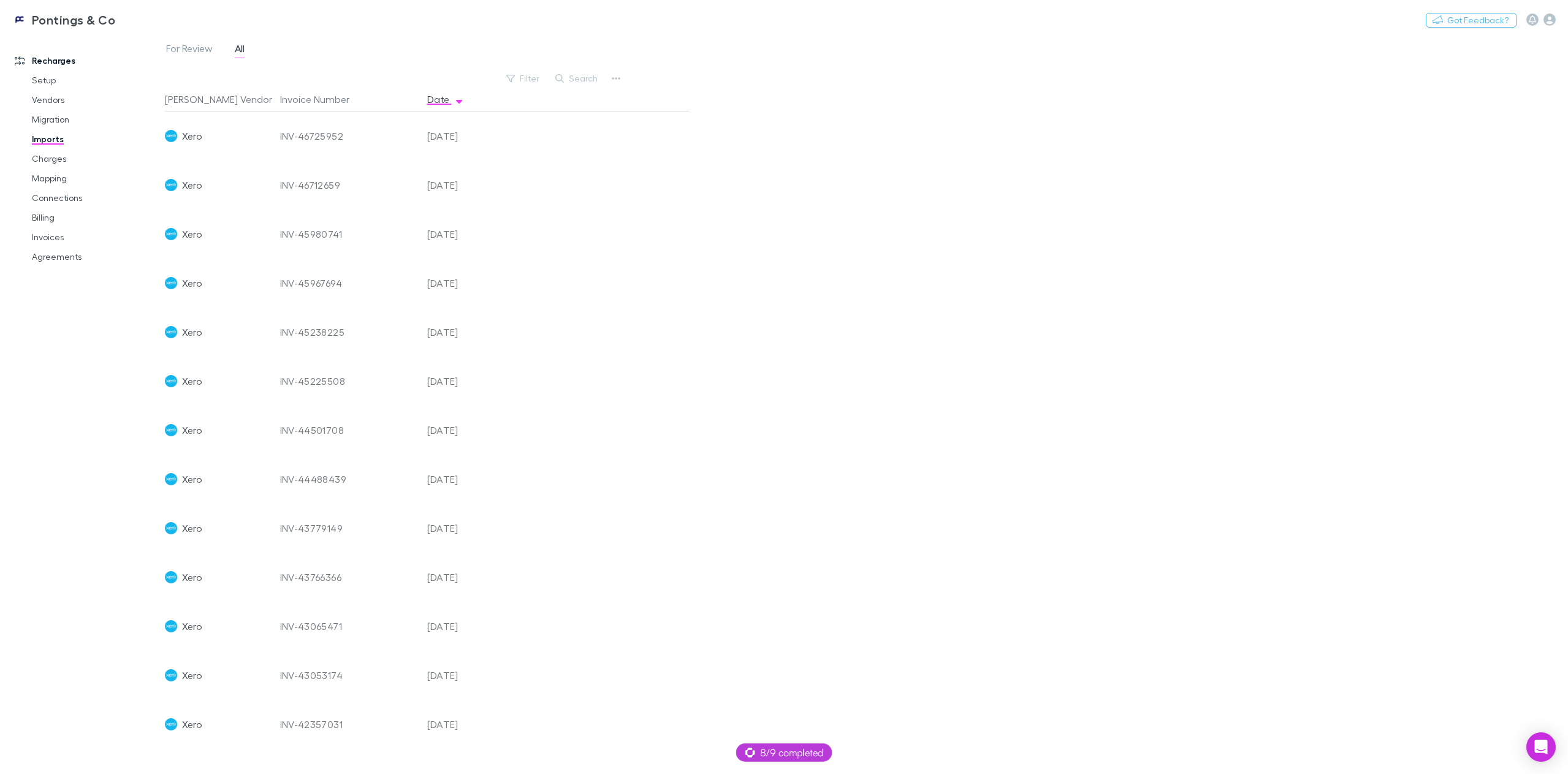
click at [310, 242] on div "INV-45980741" at bounding box center [349, 234] width 137 height 49
click at [307, 279] on div "INV-45967694" at bounding box center [349, 283] width 137 height 49
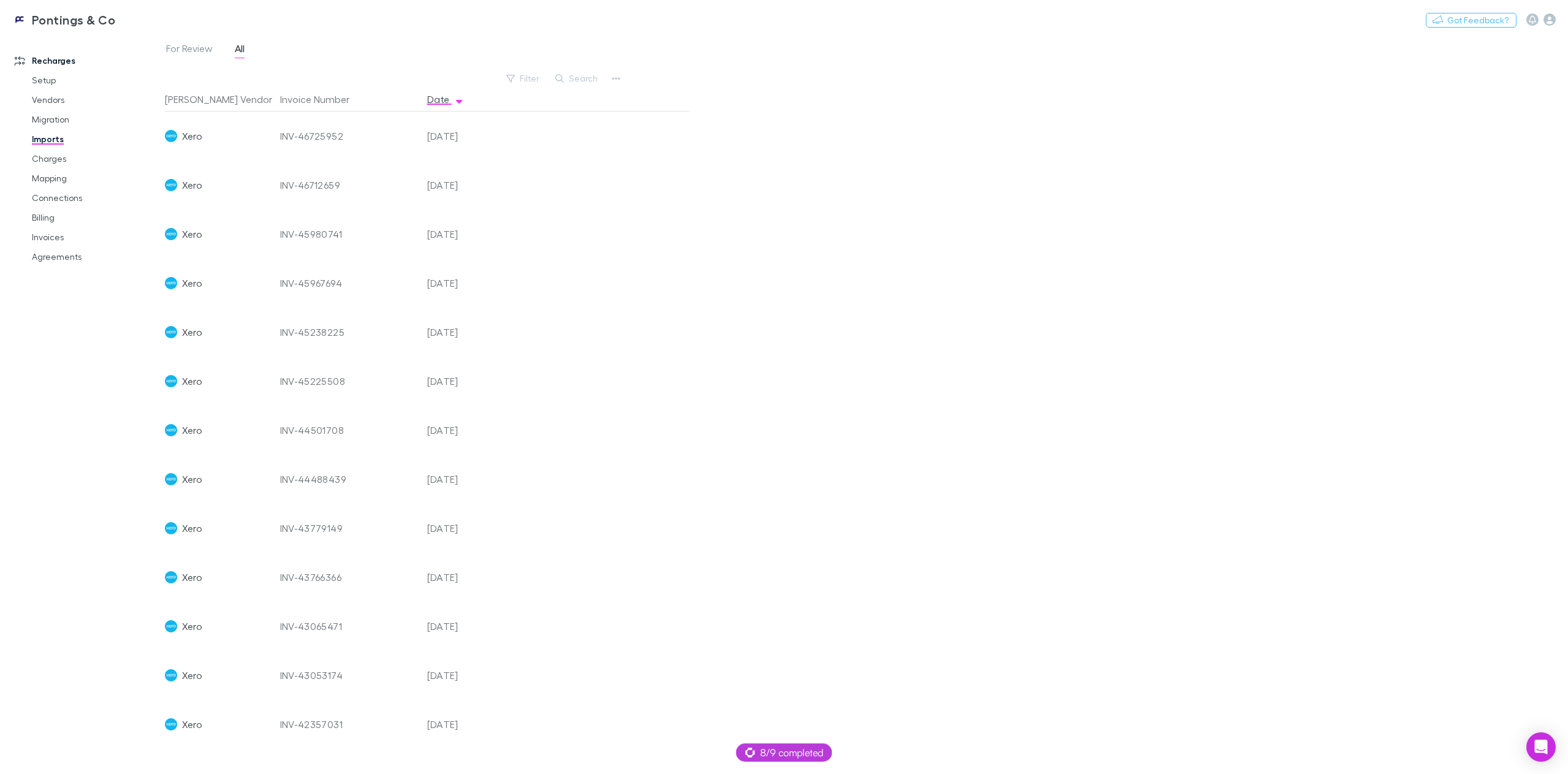
click at [613, 289] on div at bounding box center [593, 283] width 193 height 49
click at [399, 389] on div "INV-45225508" at bounding box center [349, 381] width 137 height 49
click at [238, 20] on button "Switch company" at bounding box center [257, 19] width 81 height 15
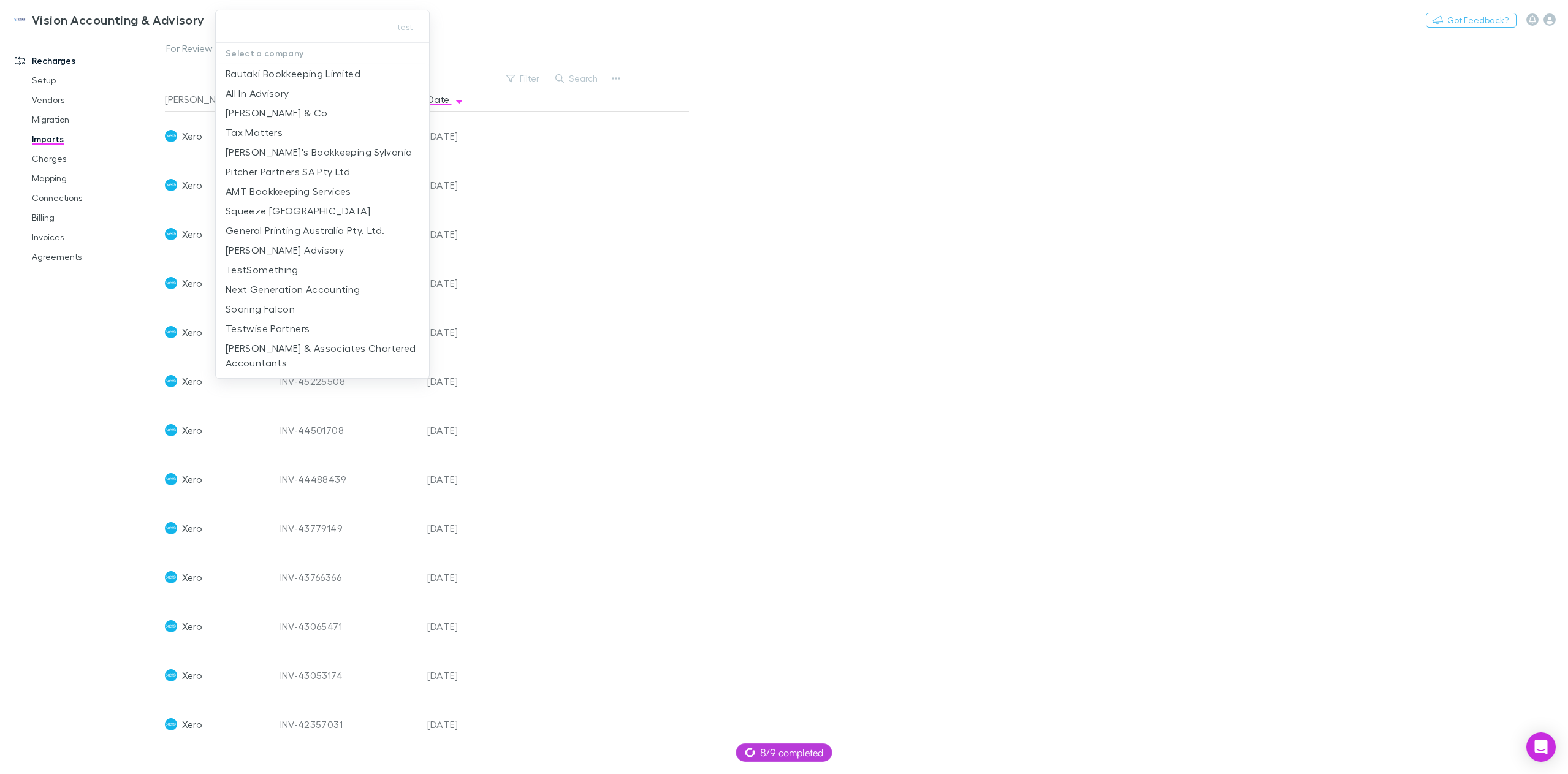
type input "**********"
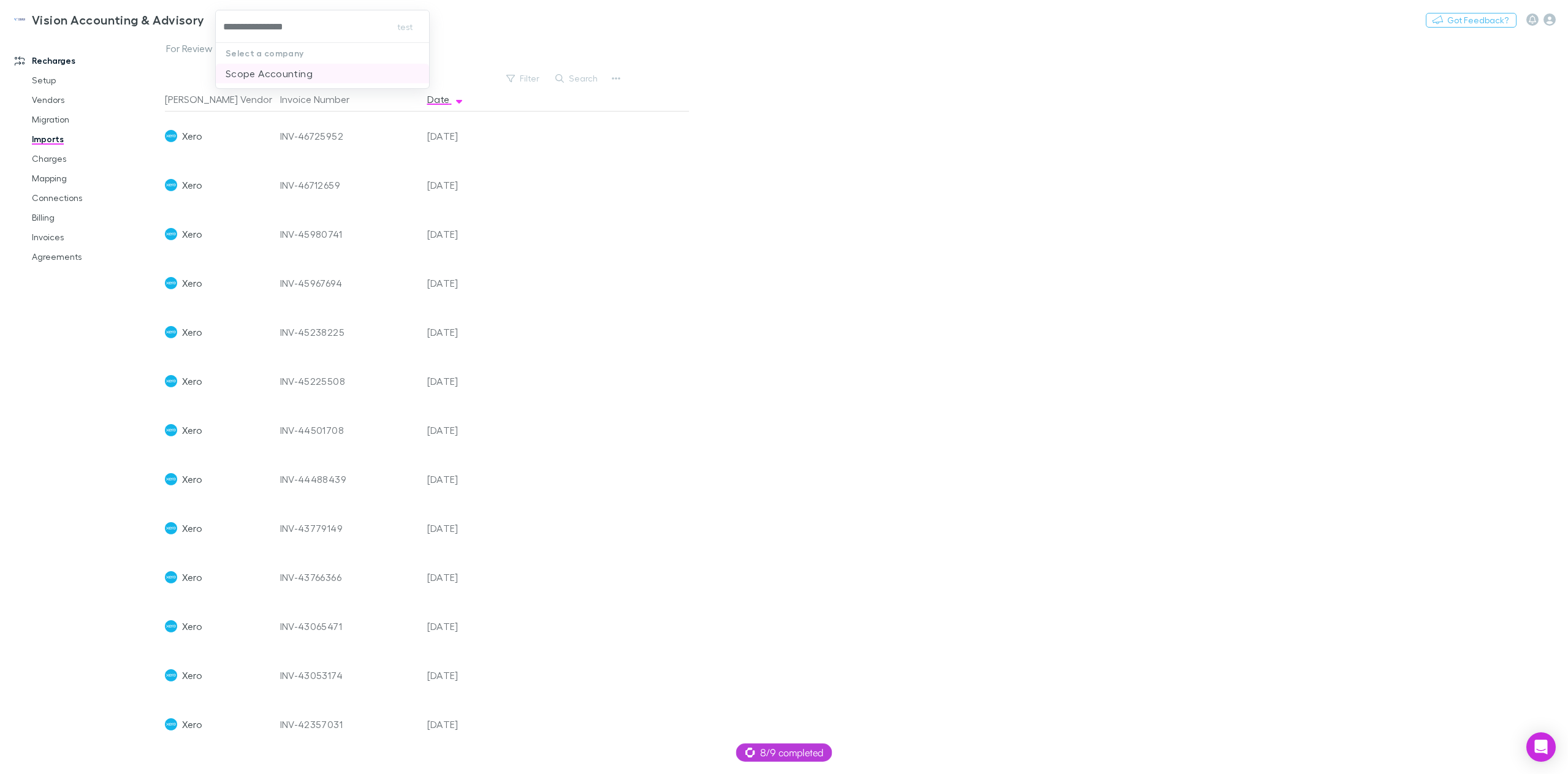
click at [271, 70] on p "Scope Accounting" at bounding box center [269, 73] width 87 height 15
click at [62, 244] on link "Invoices" at bounding box center [96, 237] width 152 height 20
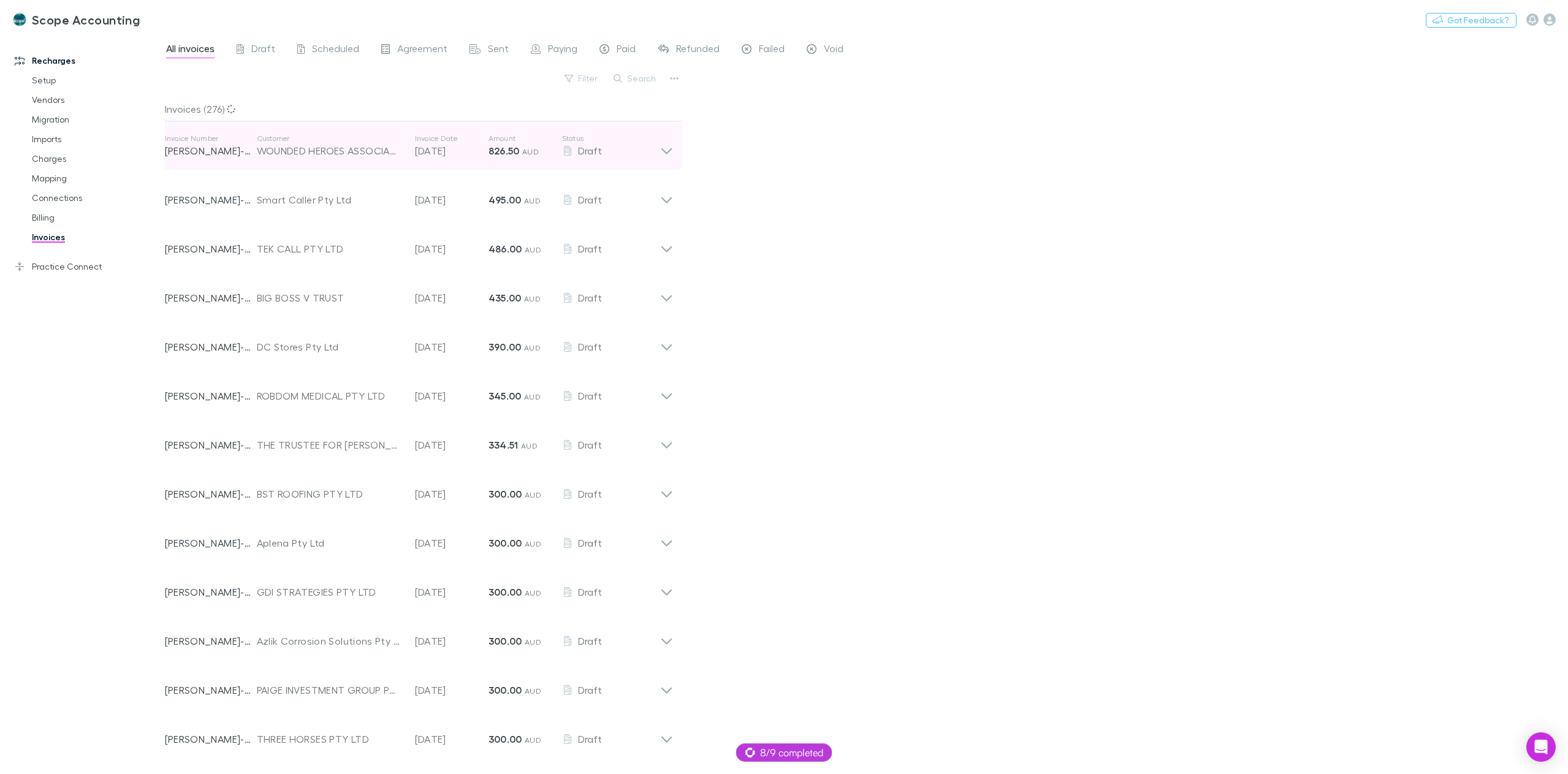
click at [673, 151] on icon at bounding box center [667, 146] width 13 height 24
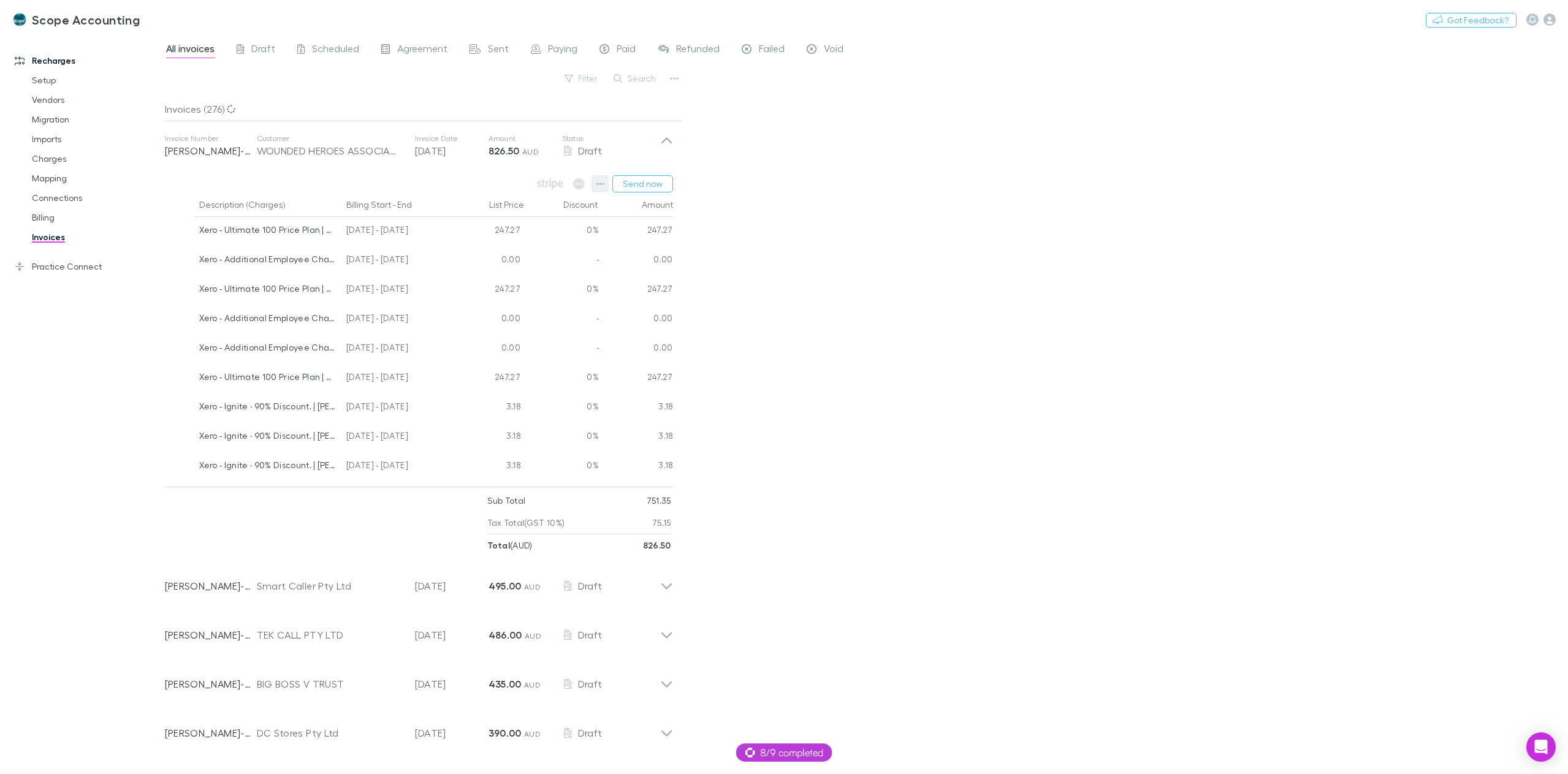
click at [601, 183] on icon "button" at bounding box center [600, 183] width 9 height 10
click at [1041, 395] on div at bounding box center [784, 387] width 1568 height 774
click at [633, 52] on span "Paid" at bounding box center [627, 50] width 19 height 16
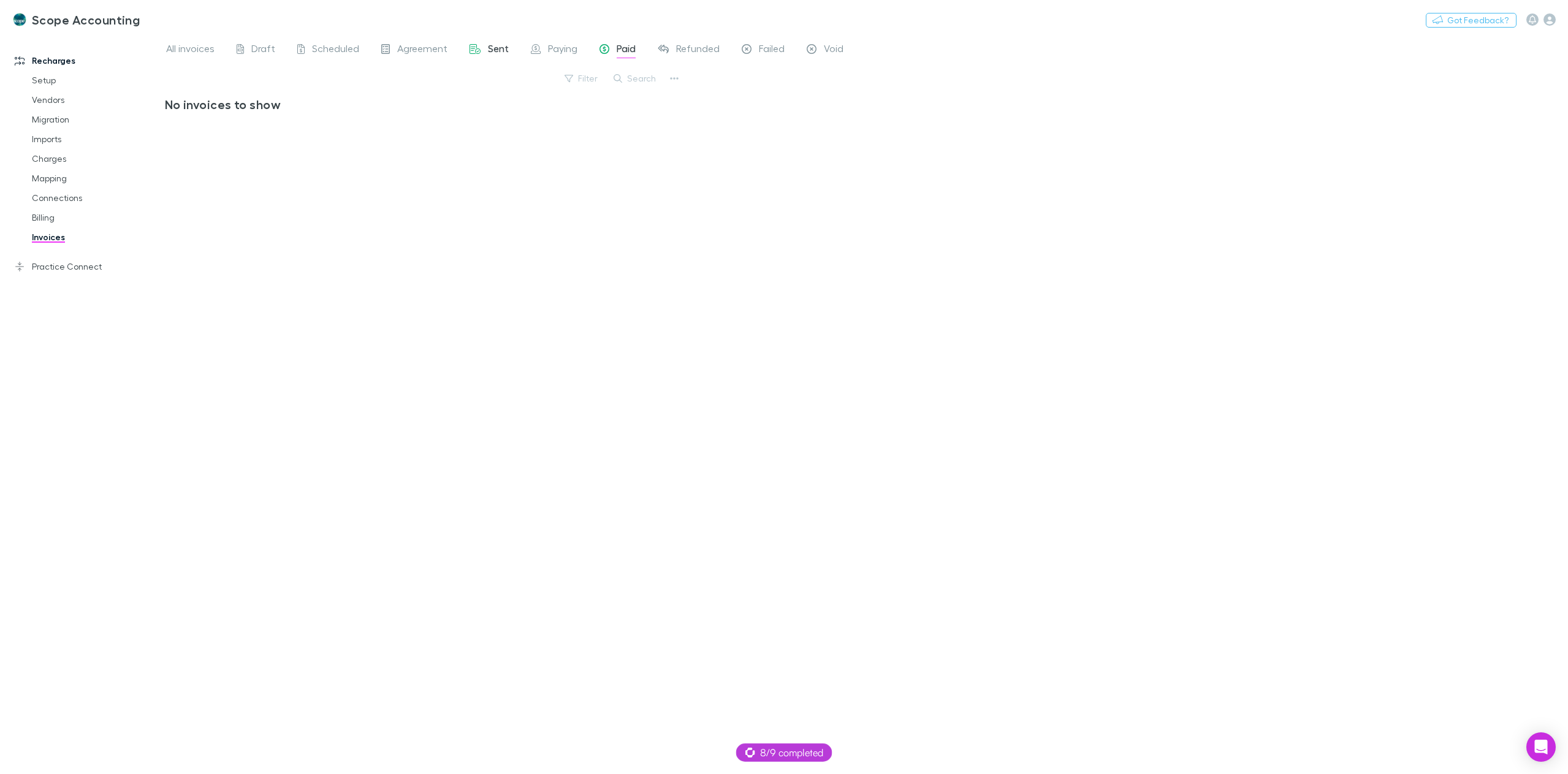
click at [497, 51] on span "Sent" at bounding box center [499, 50] width 21 height 16
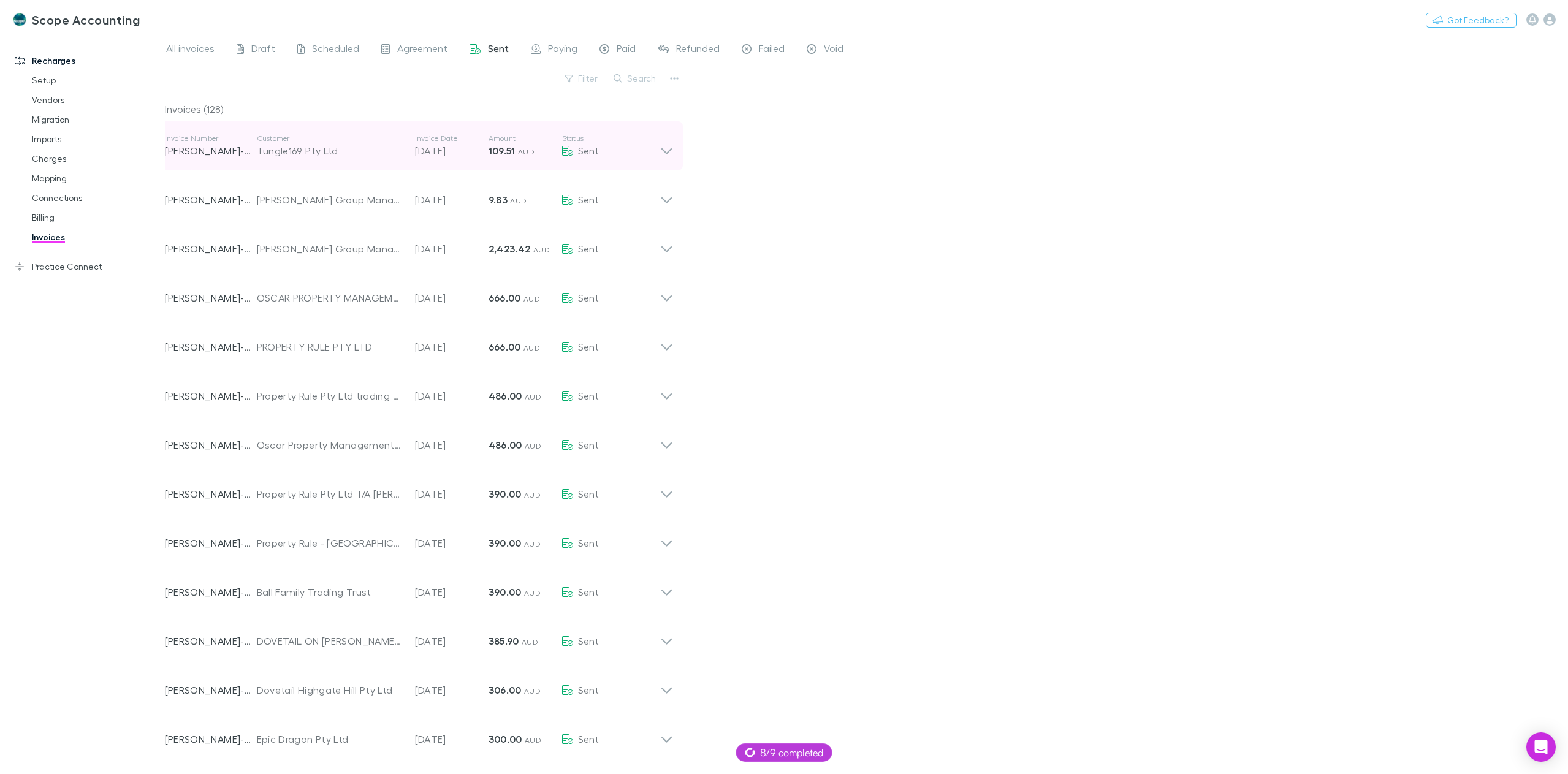
click at [669, 150] on icon at bounding box center [667, 151] width 10 height 6
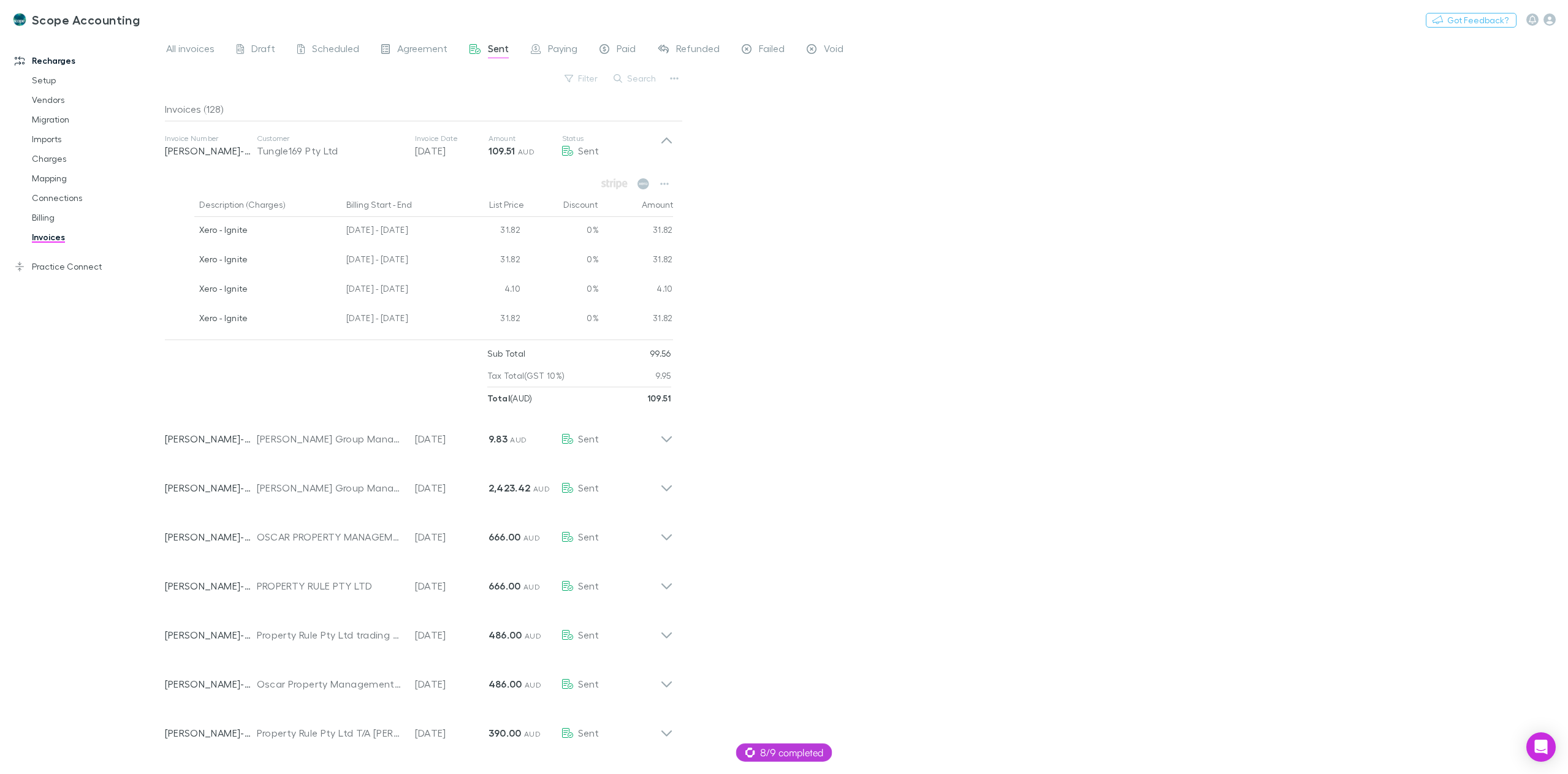
click at [675, 184] on div "Description (Charges) Billing Start - End List Price Discount Amount Xero - Ign…" at bounding box center [419, 290] width 528 height 239
click at [667, 184] on icon "button" at bounding box center [665, 183] width 9 height 3
click at [648, 240] on p "View charges" at bounding box center [588, 233] width 149 height 15
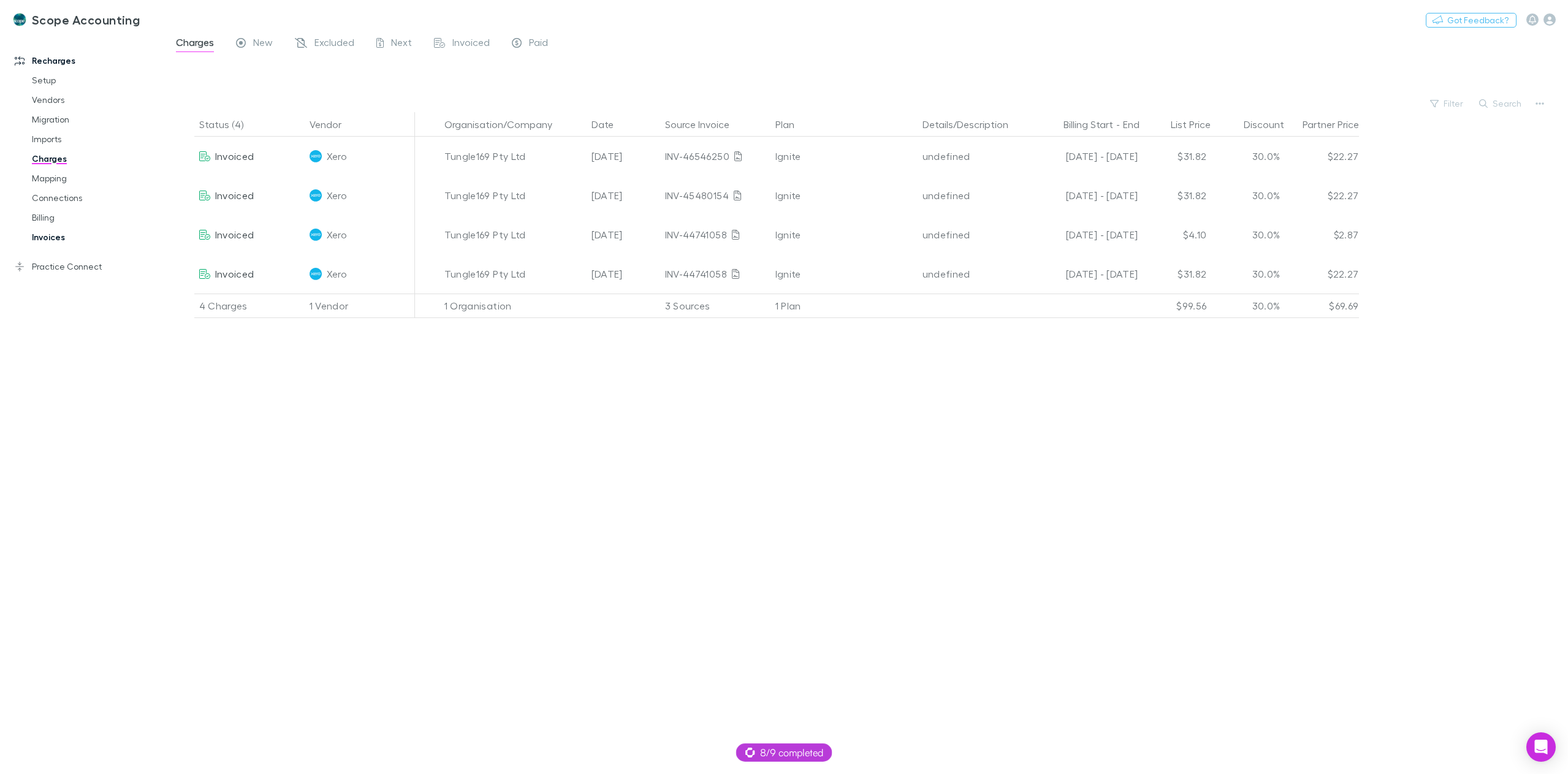
click at [33, 238] on link "Invoices" at bounding box center [96, 237] width 152 height 20
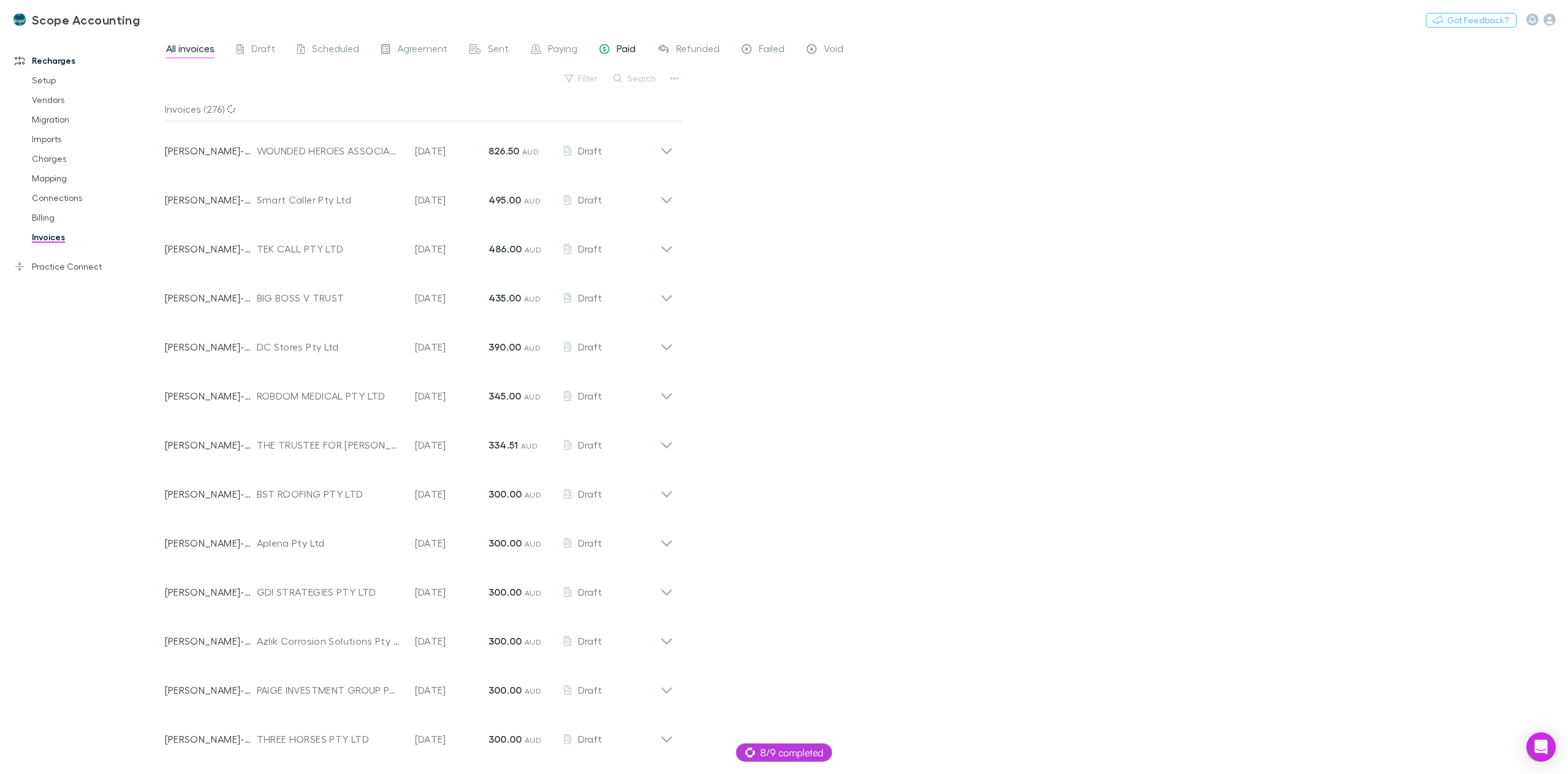
click at [622, 50] on span "Paid" at bounding box center [627, 50] width 19 height 16
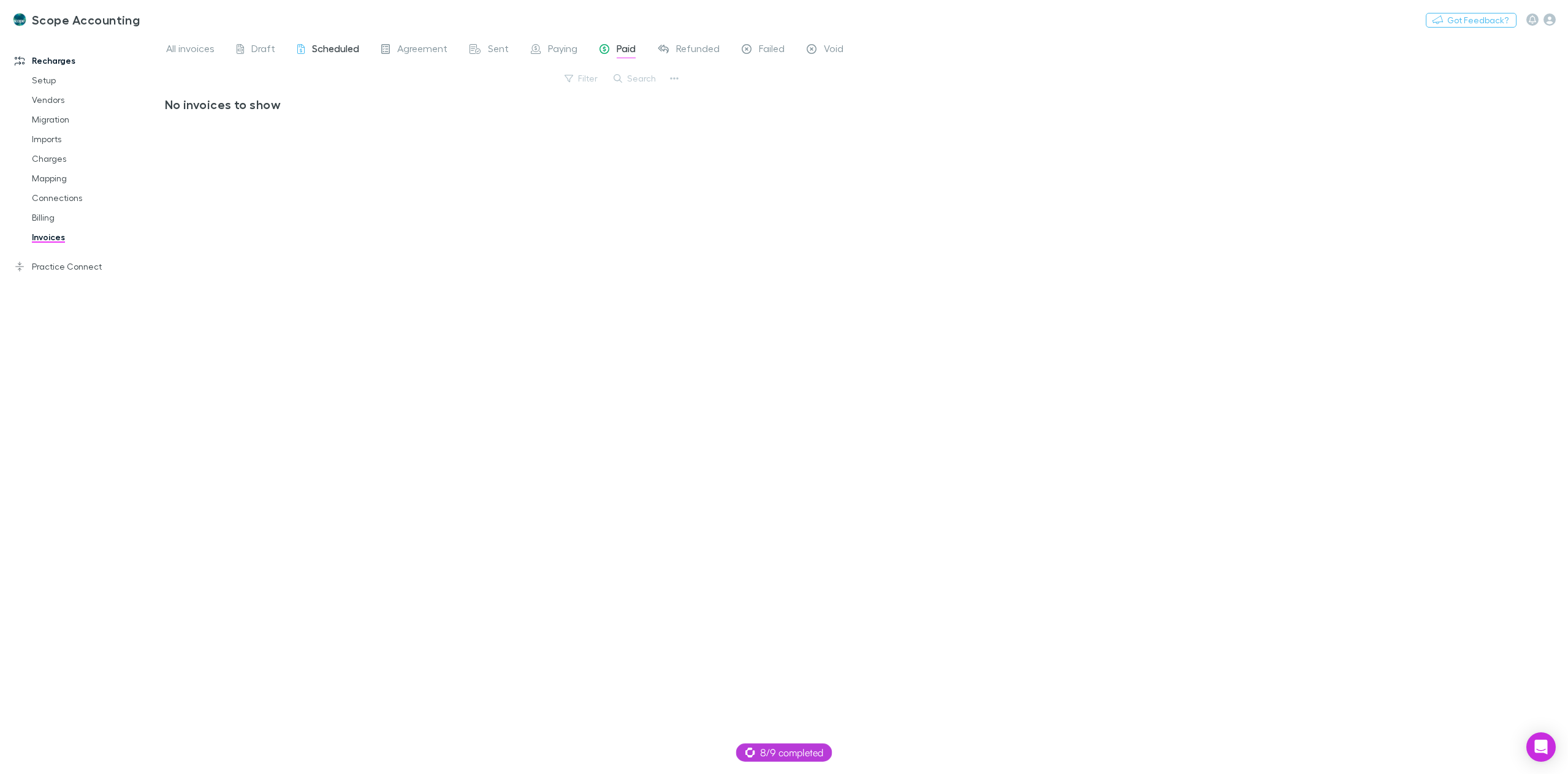
click at [325, 49] on span "Scheduled" at bounding box center [336, 50] width 47 height 16
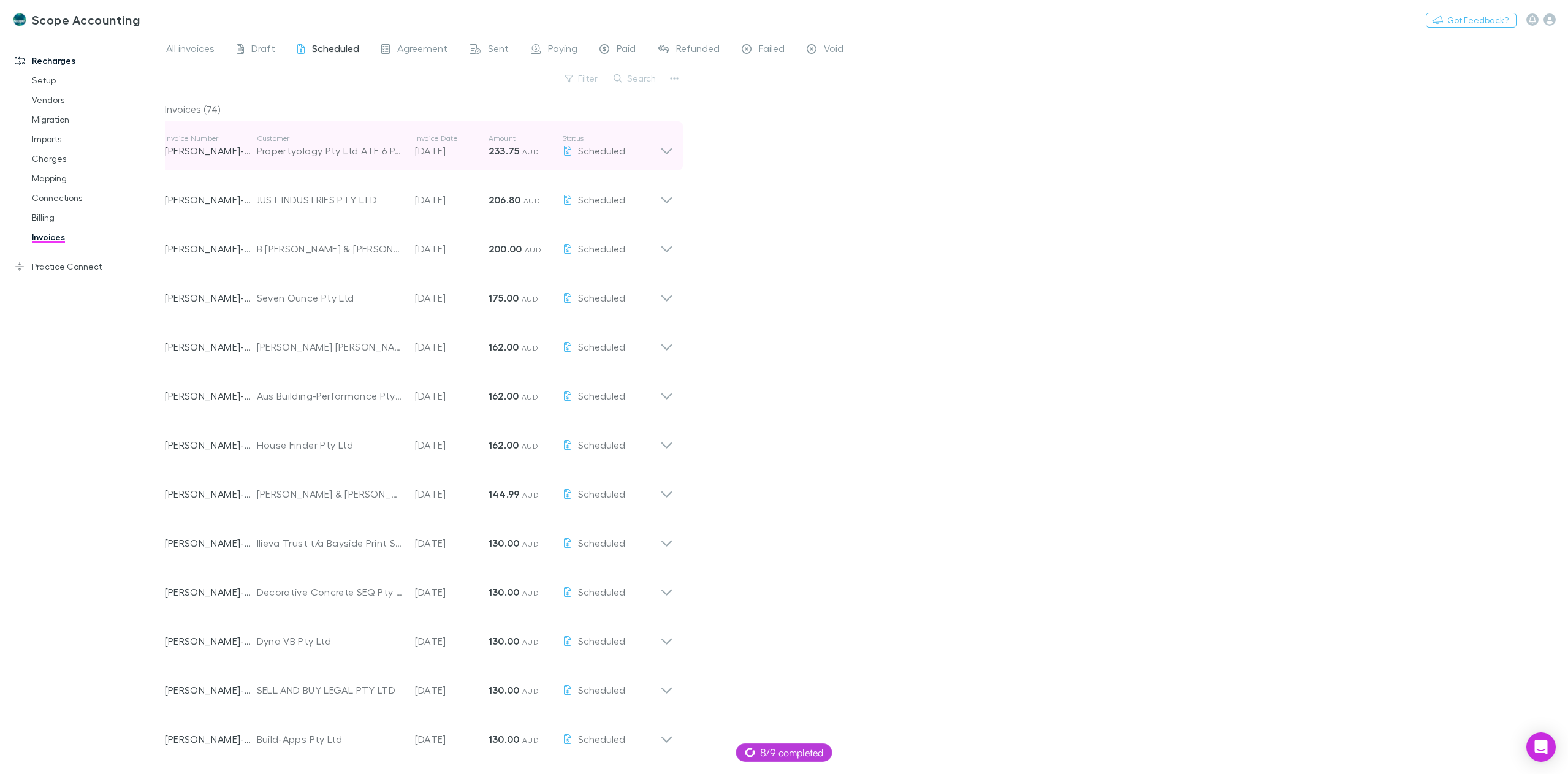
click at [669, 153] on icon at bounding box center [667, 146] width 13 height 24
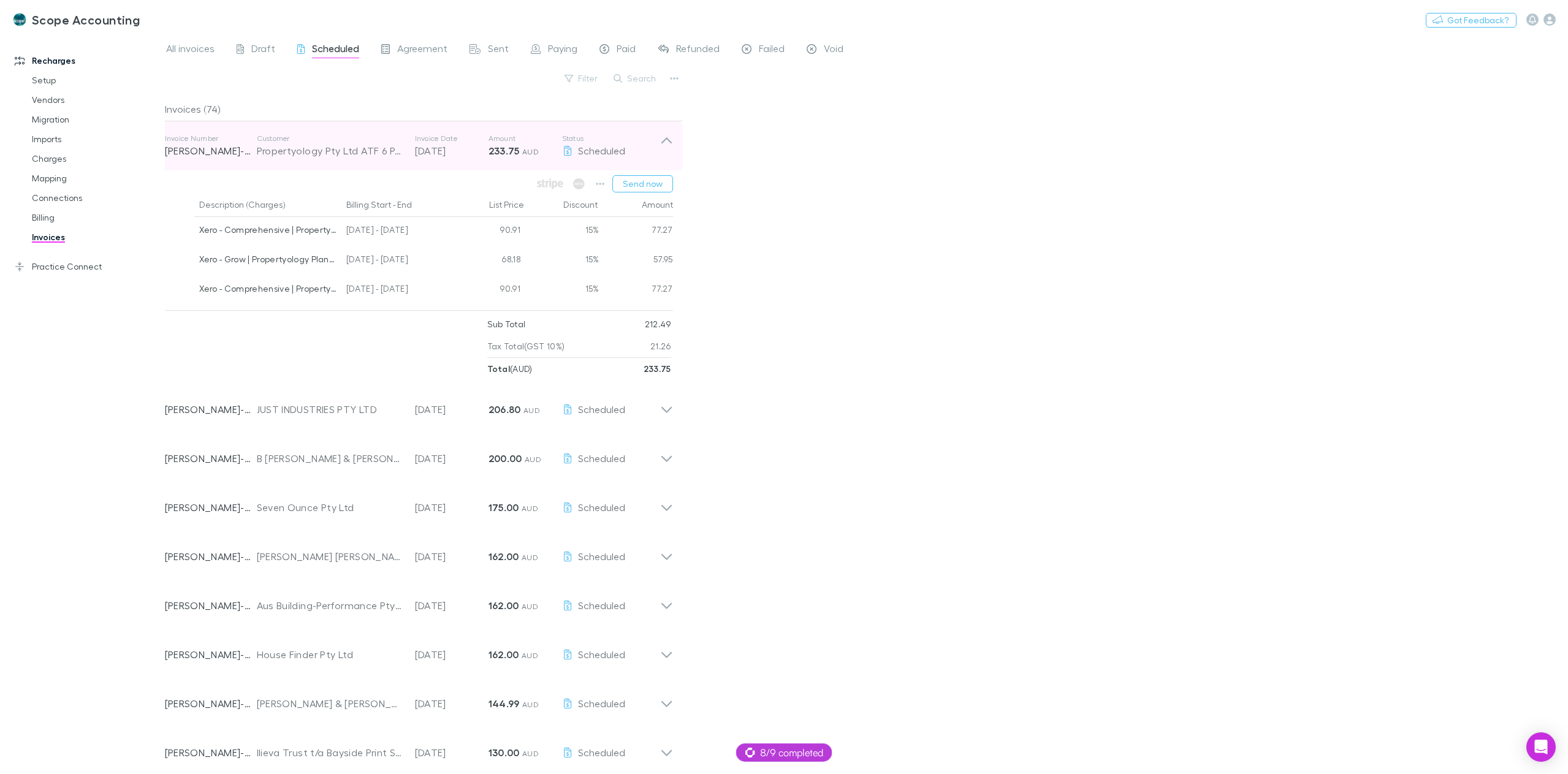
click at [669, 153] on icon at bounding box center [667, 146] width 13 height 24
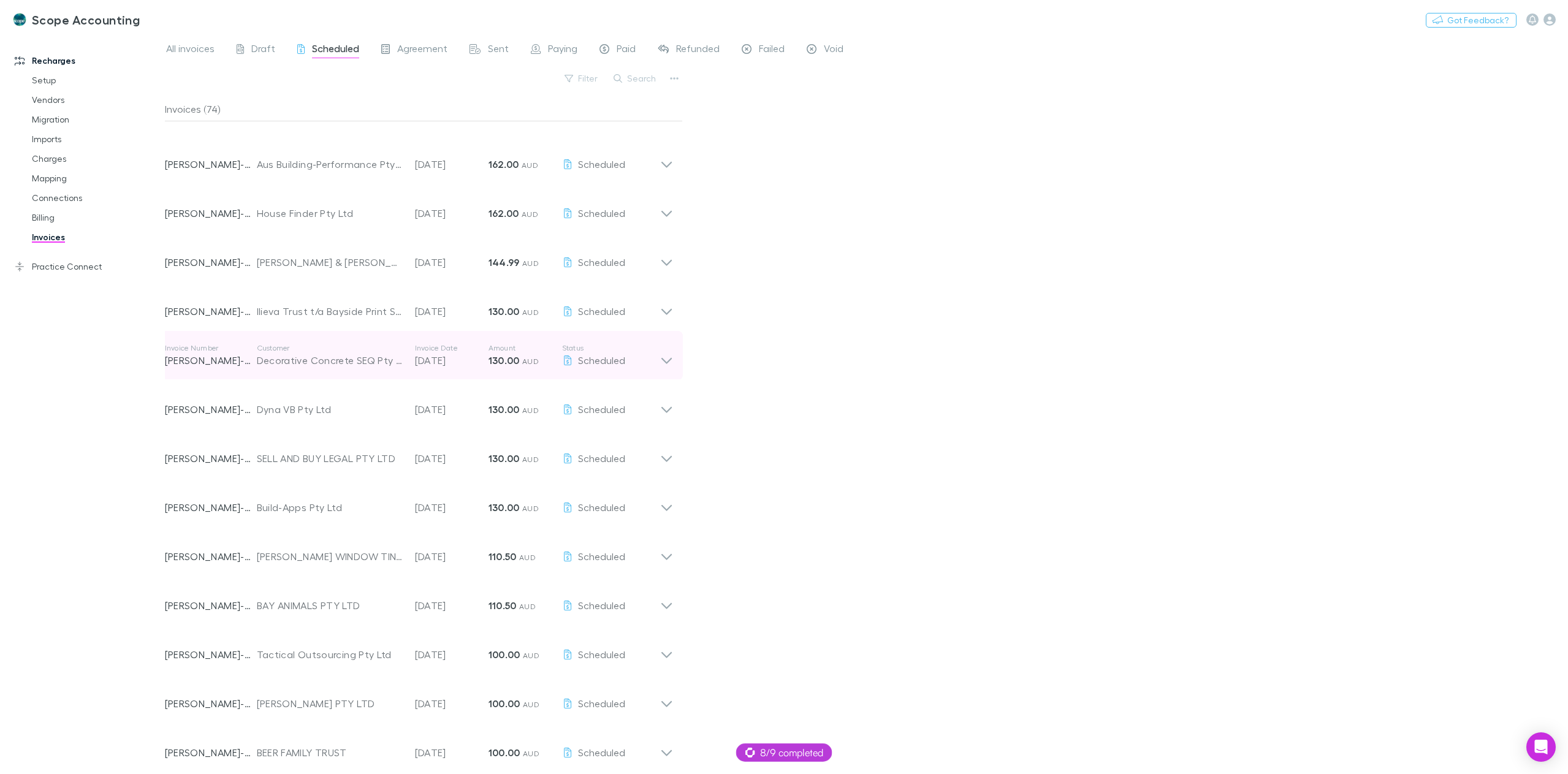
scroll to position [306, 0]
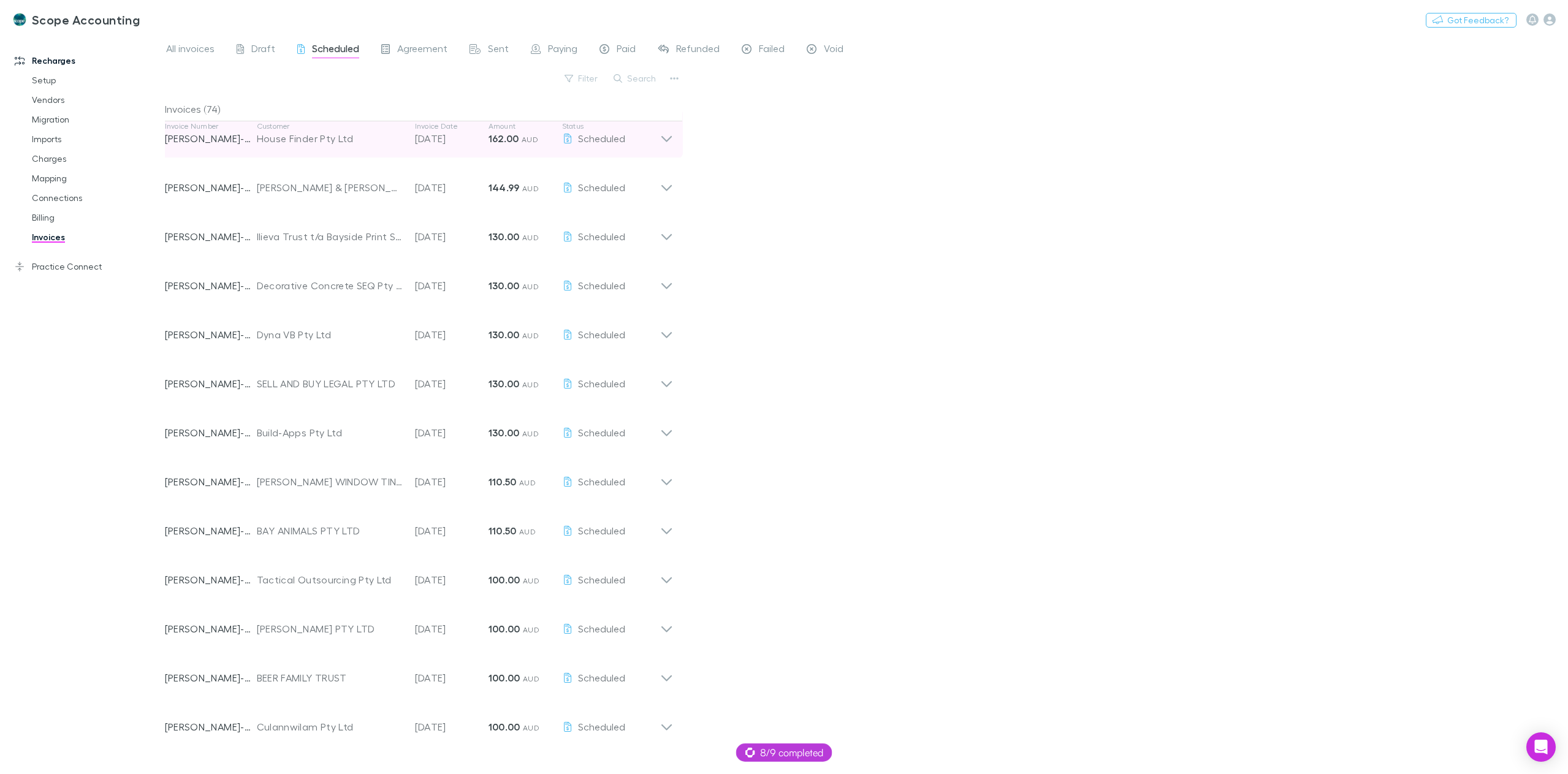
click at [667, 138] on icon at bounding box center [667, 134] width 13 height 24
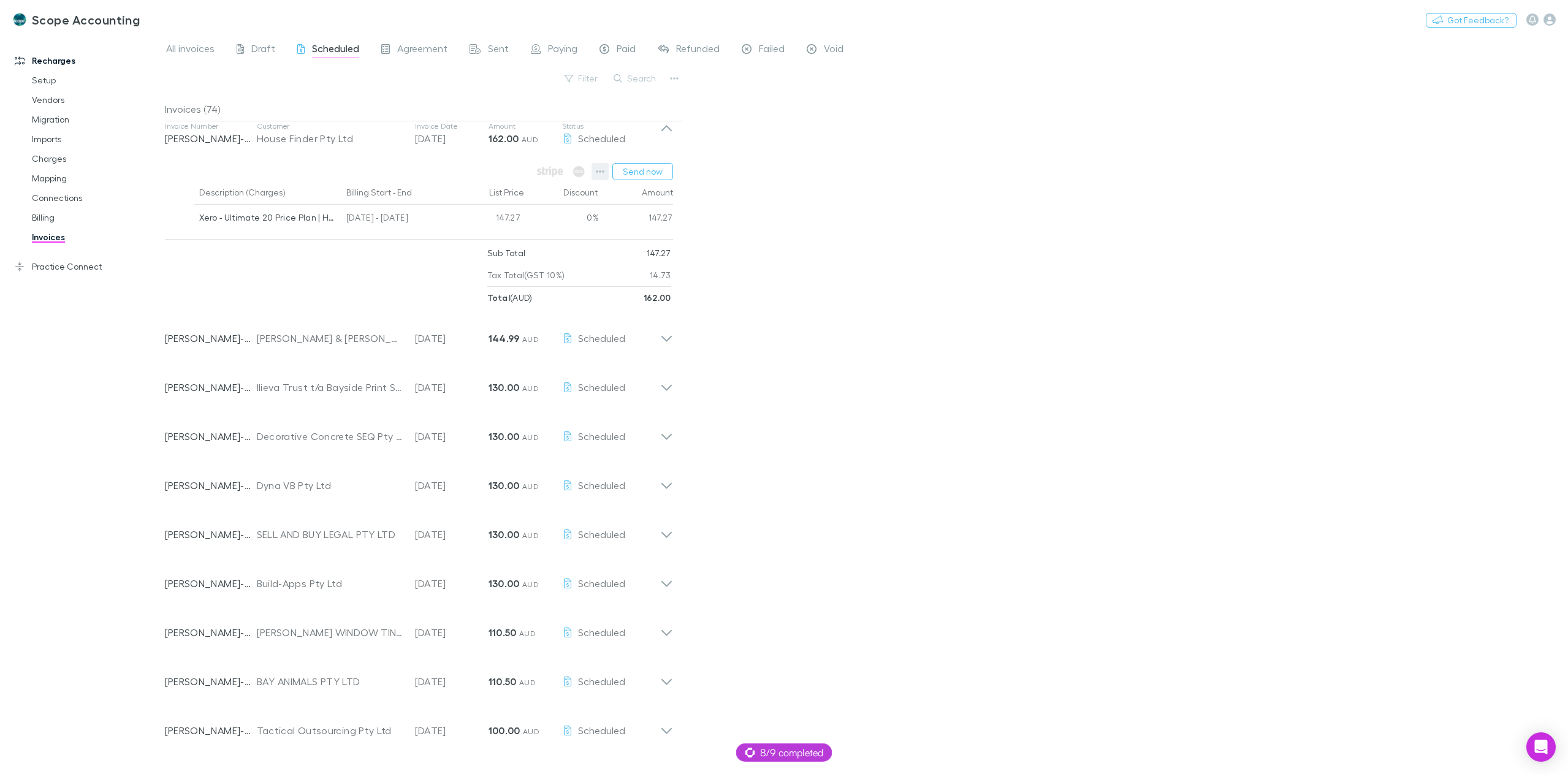
click at [597, 172] on icon "button" at bounding box center [600, 171] width 9 height 10
click at [931, 354] on div at bounding box center [784, 387] width 1568 height 774
click at [198, 55] on span "All invoices" at bounding box center [191, 50] width 49 height 16
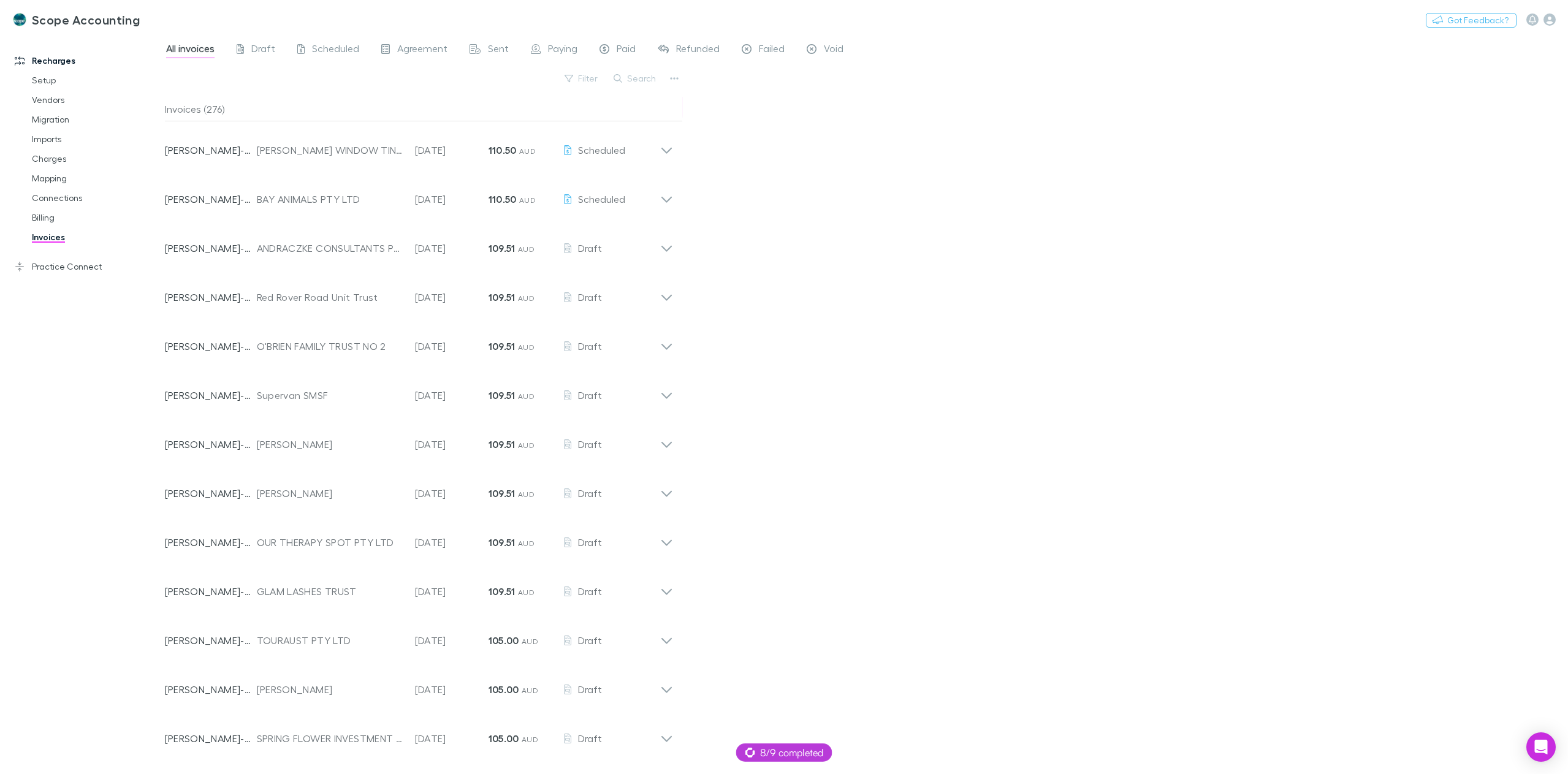
scroll to position [1705, 0]
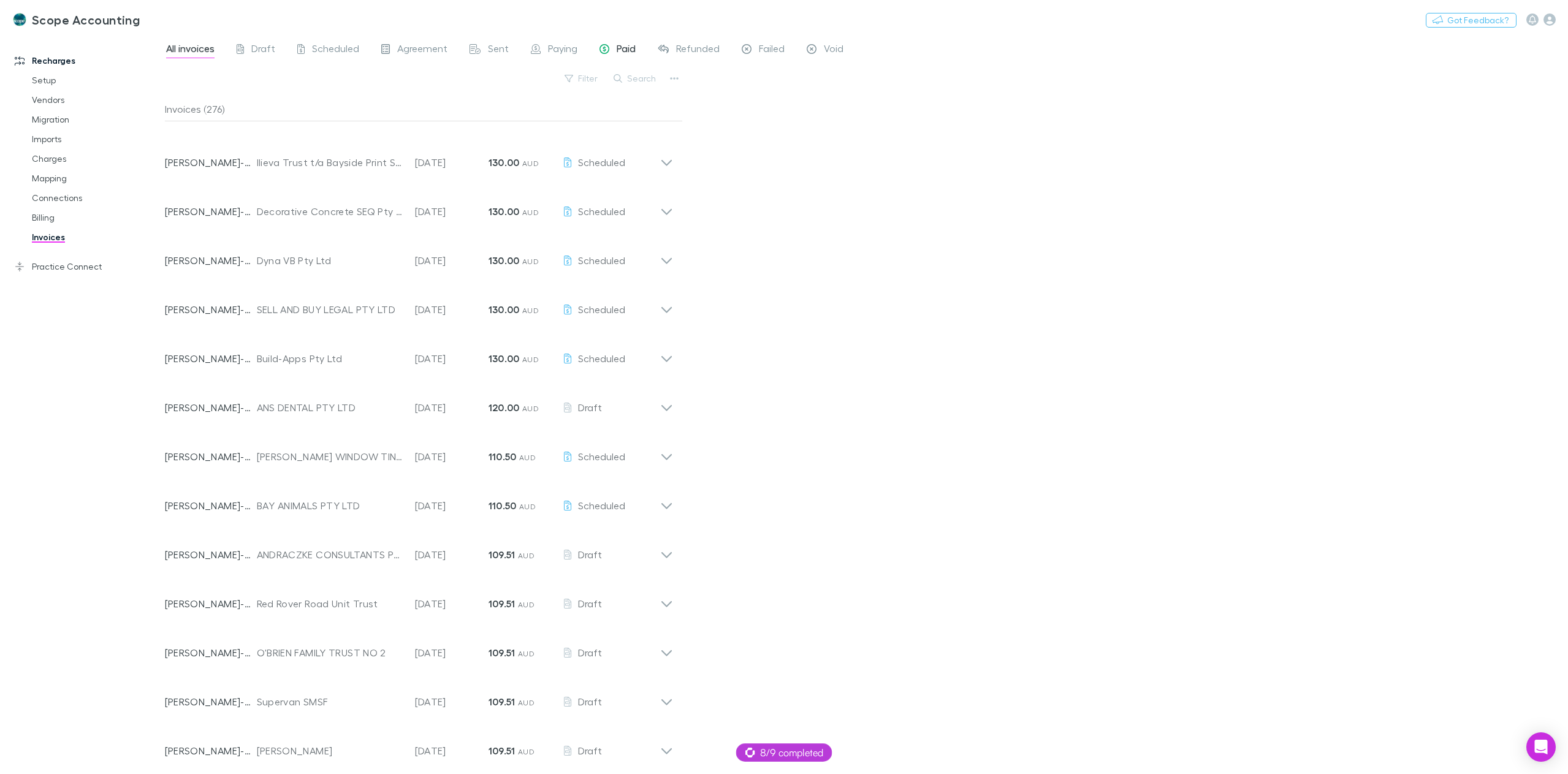
click at [619, 52] on span "Paid" at bounding box center [627, 50] width 19 height 16
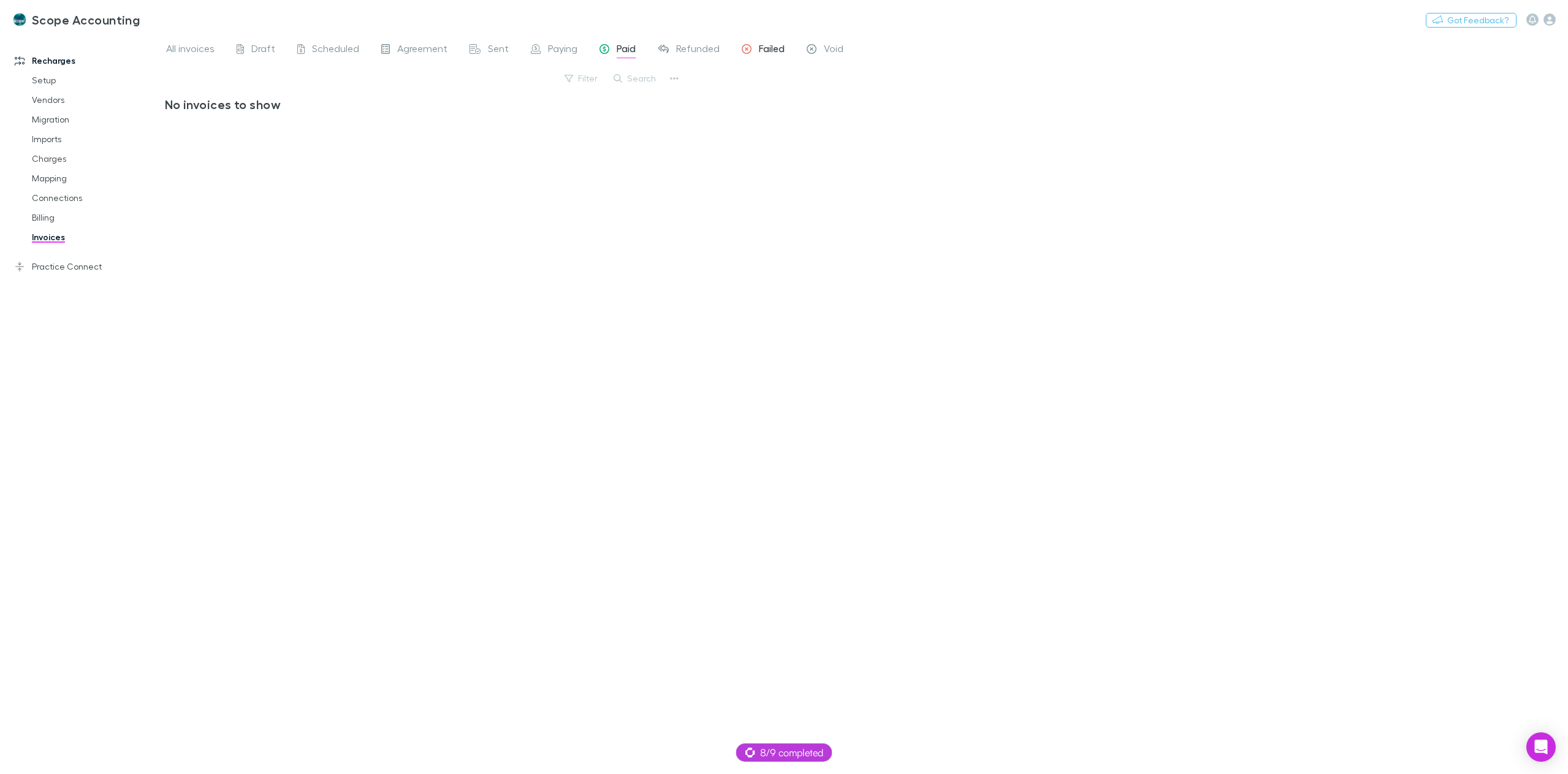
click at [766, 47] on span "Failed" at bounding box center [772, 50] width 26 height 16
click at [821, 43] on div "Void" at bounding box center [825, 50] width 37 height 16
click at [530, 49] on link "Paying" at bounding box center [554, 50] width 49 height 20
click at [497, 53] on span "Sent" at bounding box center [499, 50] width 21 height 16
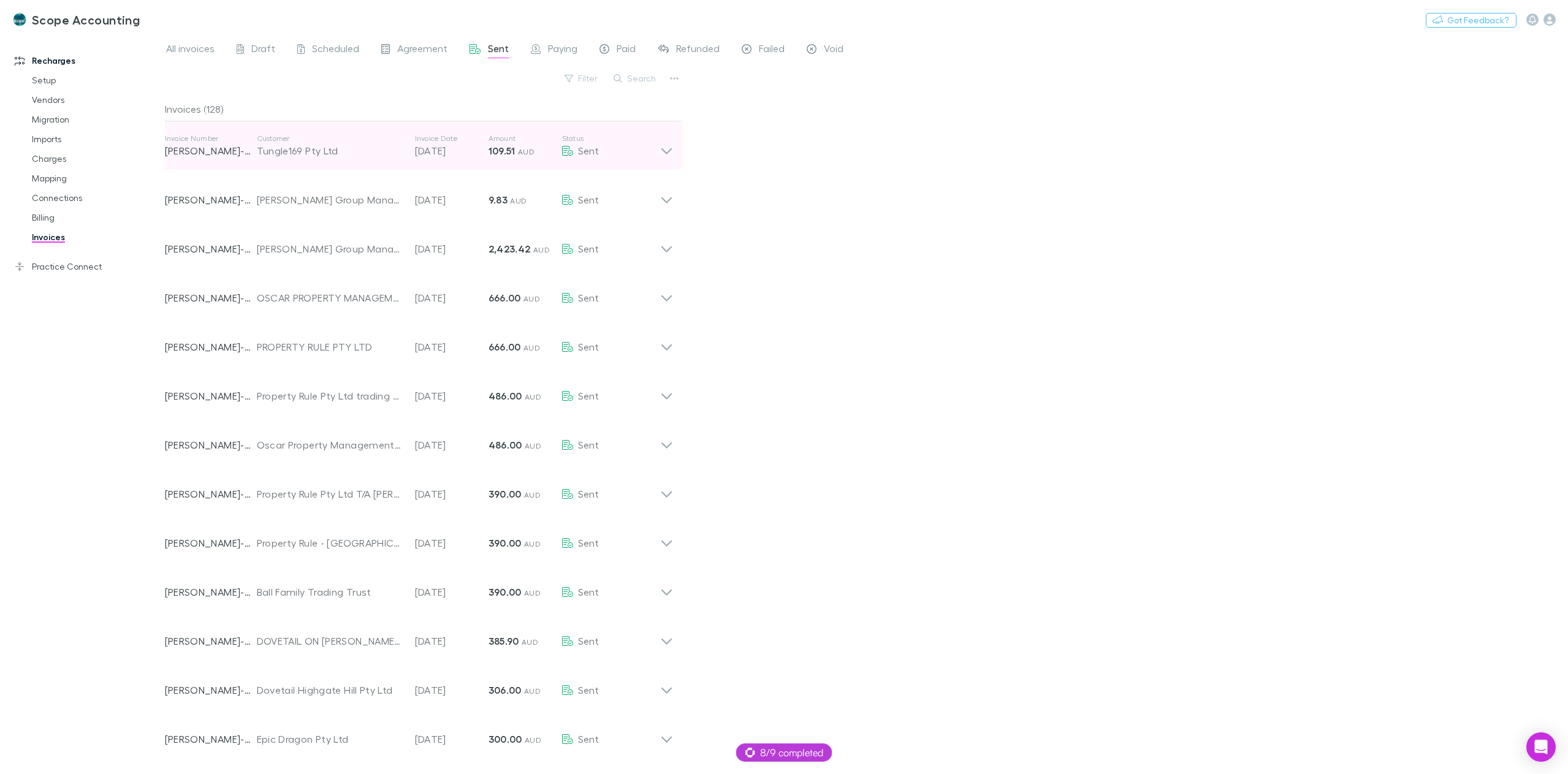
click at [668, 146] on icon at bounding box center [667, 146] width 13 height 24
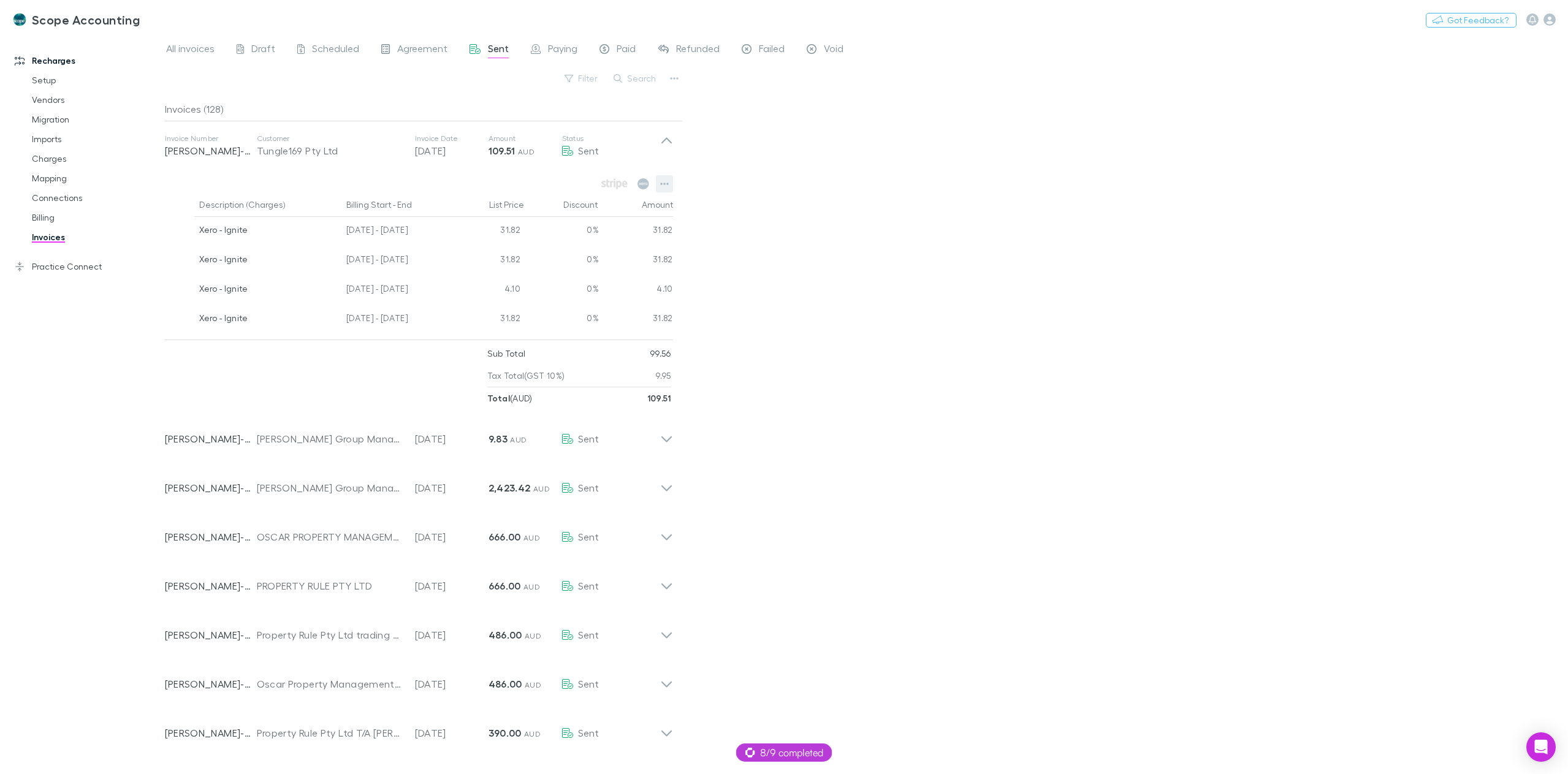
click at [663, 183] on icon "button" at bounding box center [665, 183] width 9 height 10
click at [865, 279] on div at bounding box center [784, 387] width 1568 height 774
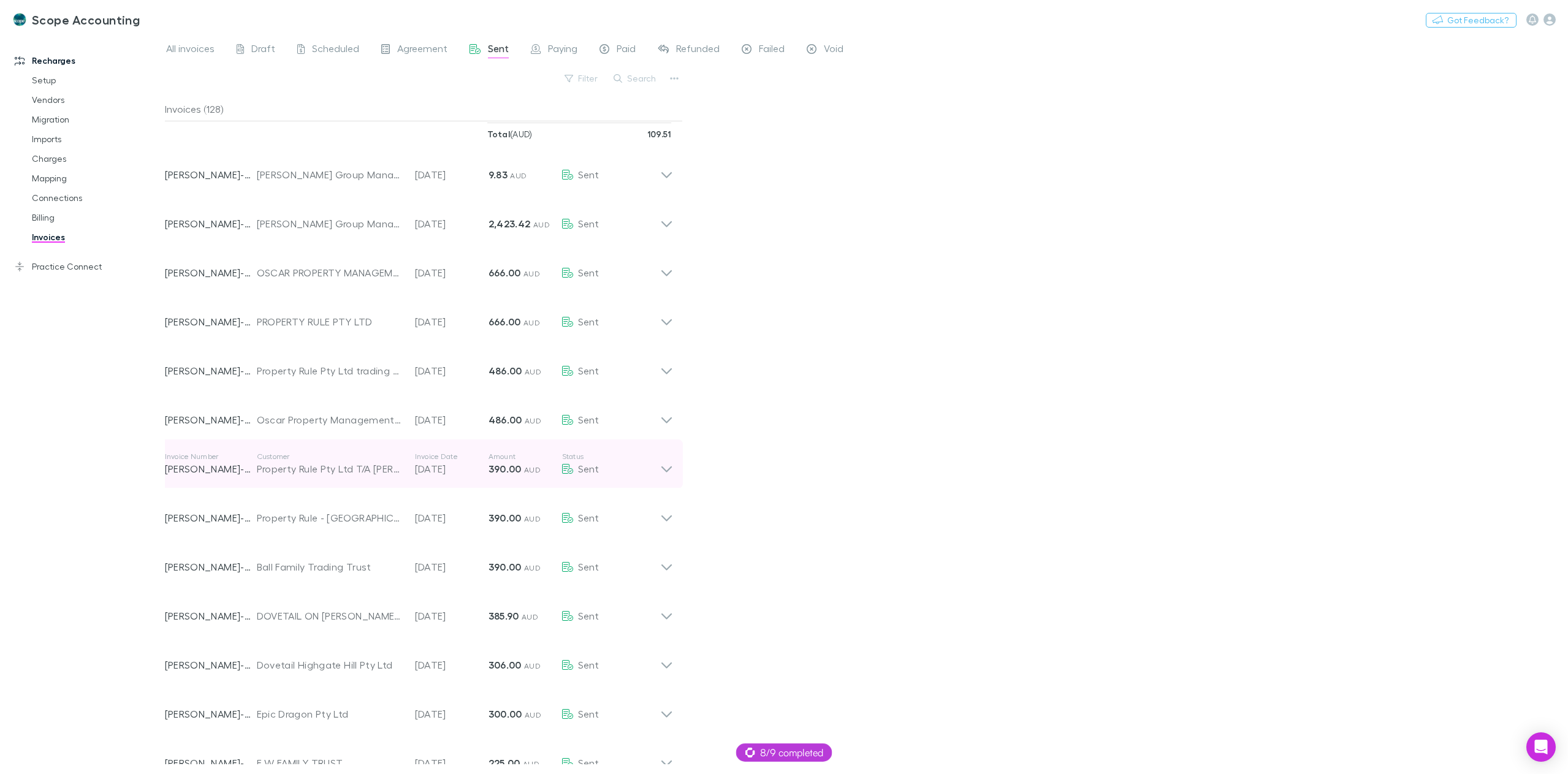
scroll to position [245, 0]
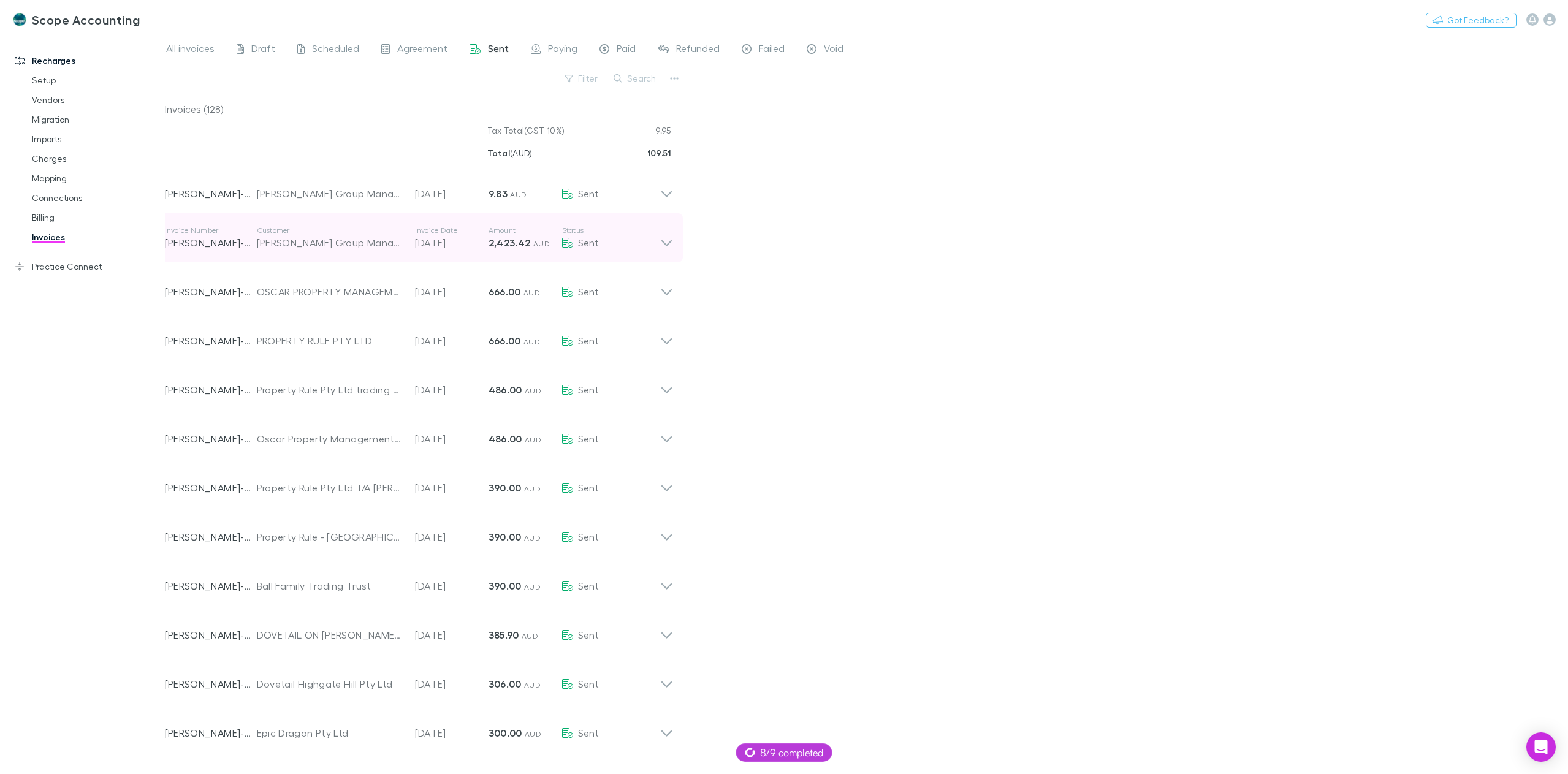
click at [669, 241] on icon at bounding box center [667, 237] width 13 height 24
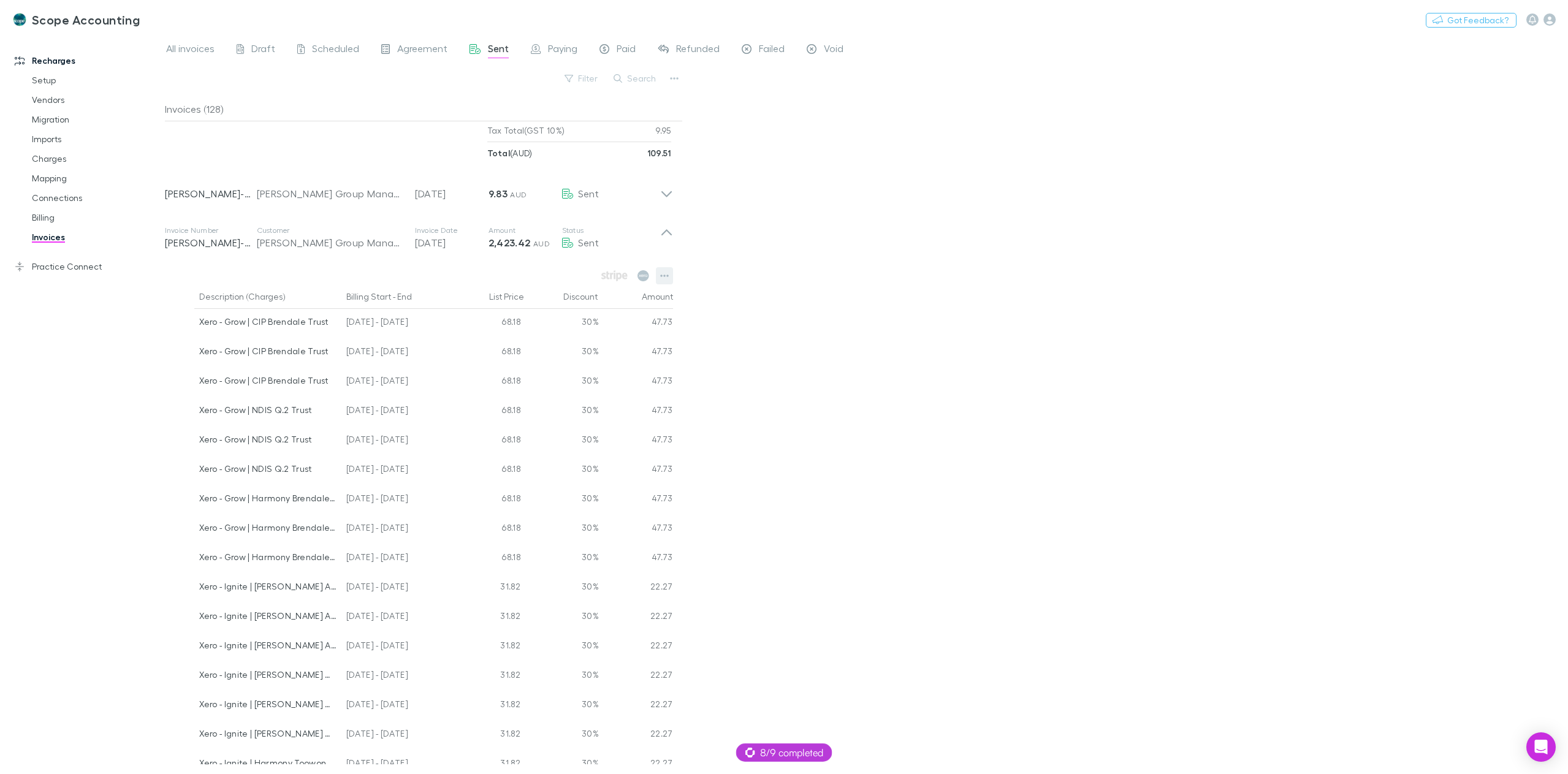
click at [663, 279] on icon "button" at bounding box center [665, 275] width 9 height 10
click at [850, 320] on div at bounding box center [784, 387] width 1568 height 774
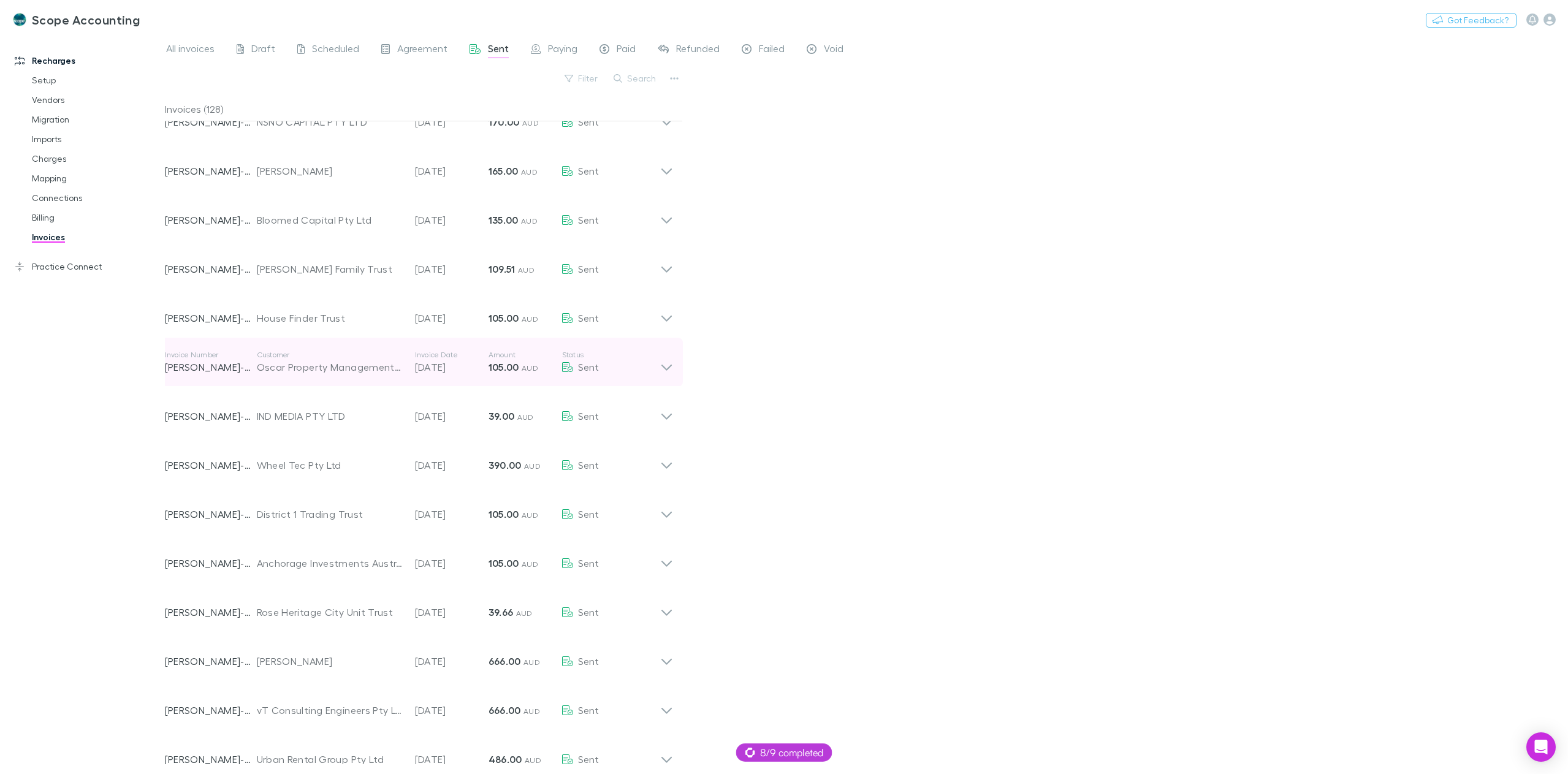
scroll to position [3059, 0]
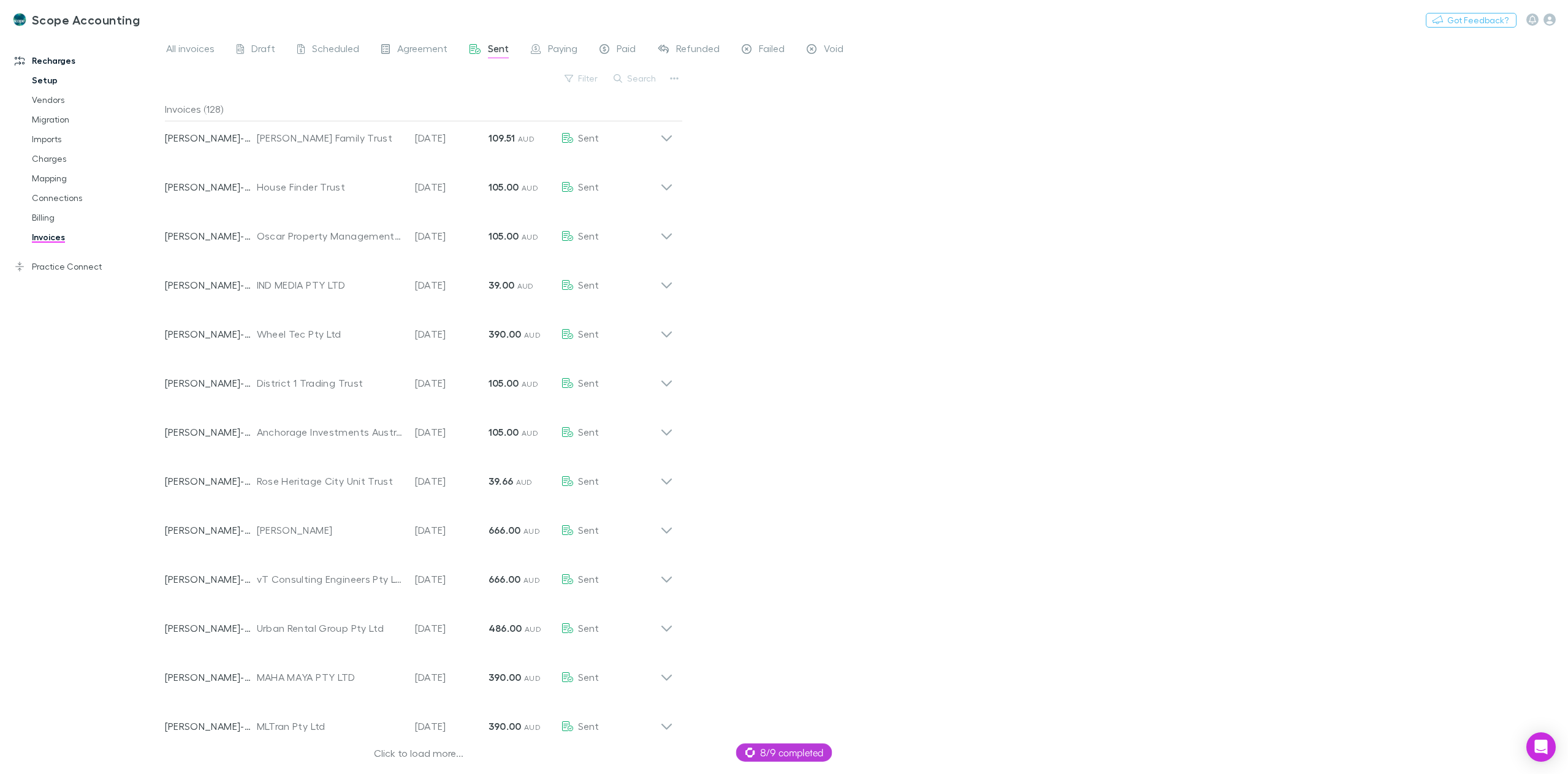
click at [52, 77] on link "Setup" at bounding box center [96, 80] width 152 height 20
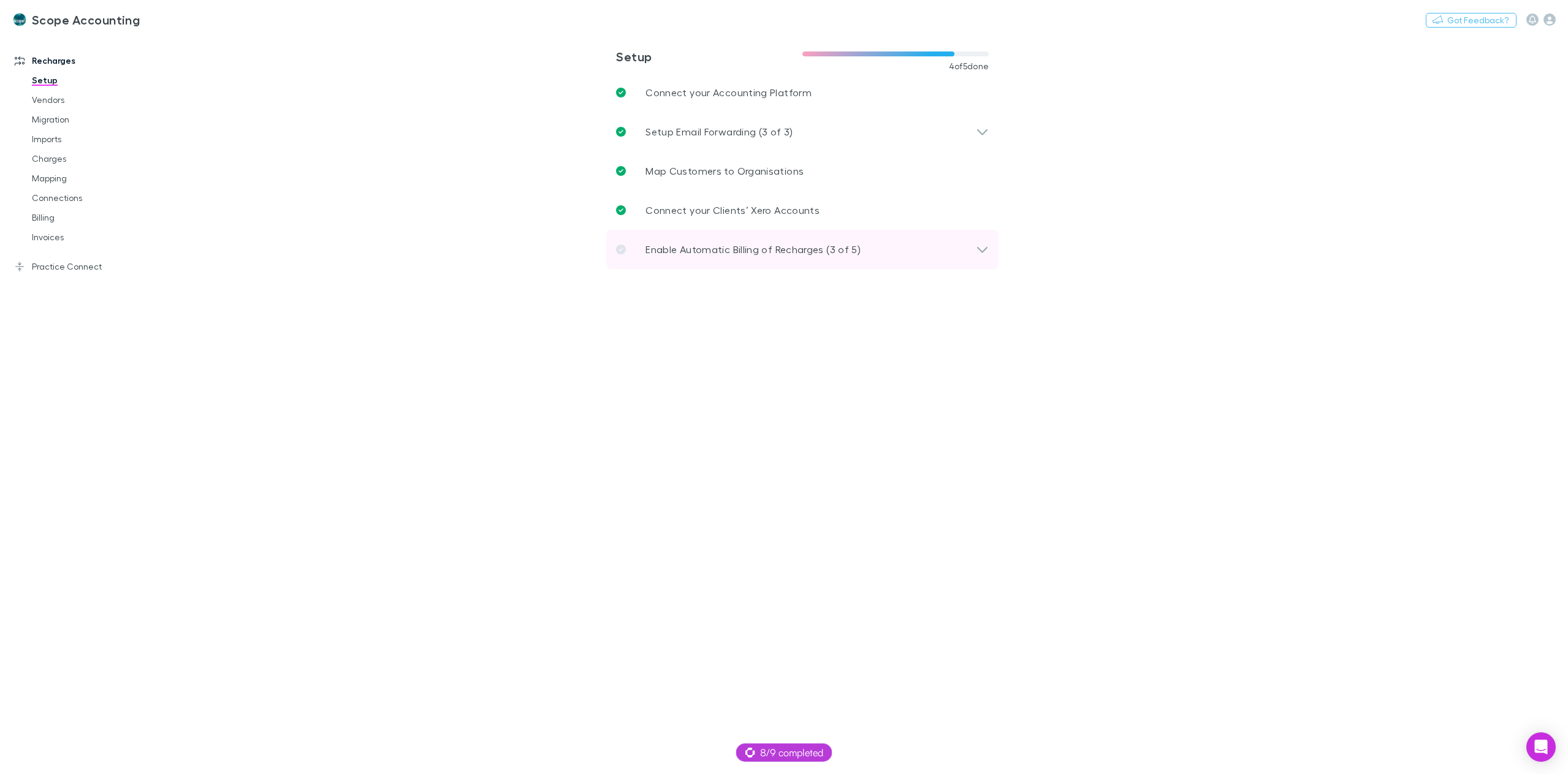
click at [767, 250] on p "Enable Automatic Billing of Recharges (3 of 5)" at bounding box center [753, 249] width 215 height 15
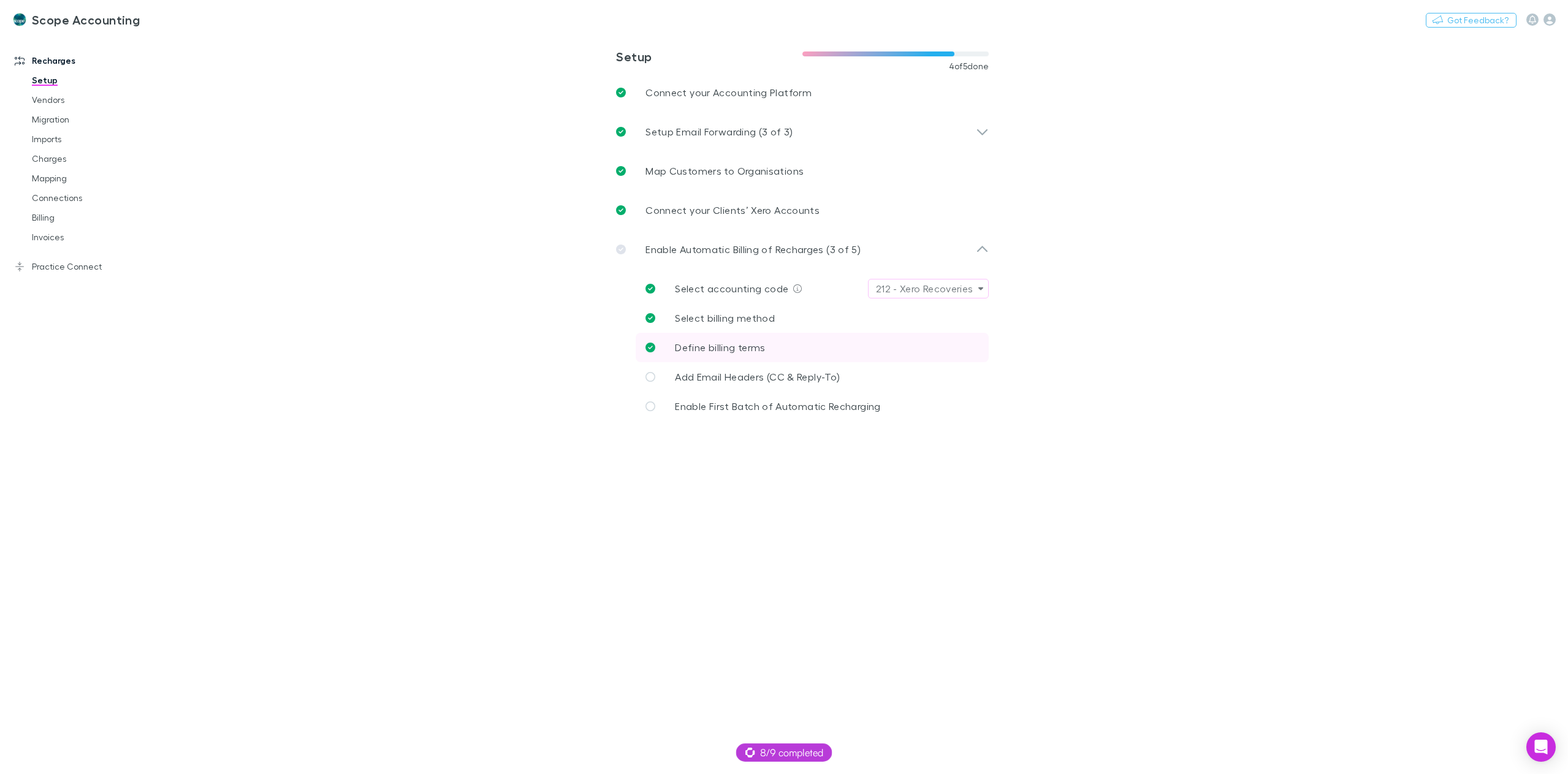
click at [759, 346] on span "Define billing terms" at bounding box center [720, 346] width 90 height 11
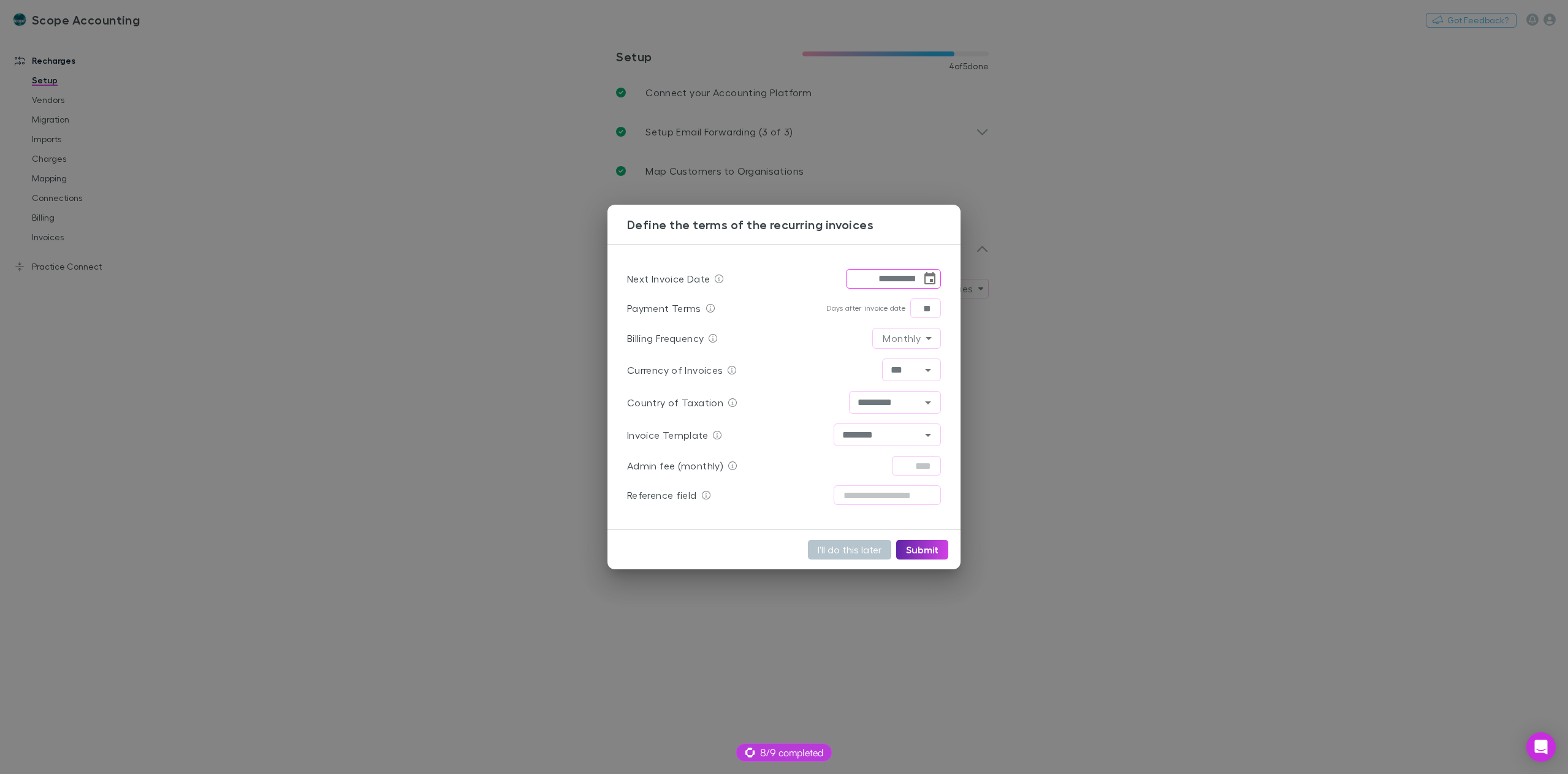
click at [881, 610] on div "**********" at bounding box center [784, 387] width 1568 height 774
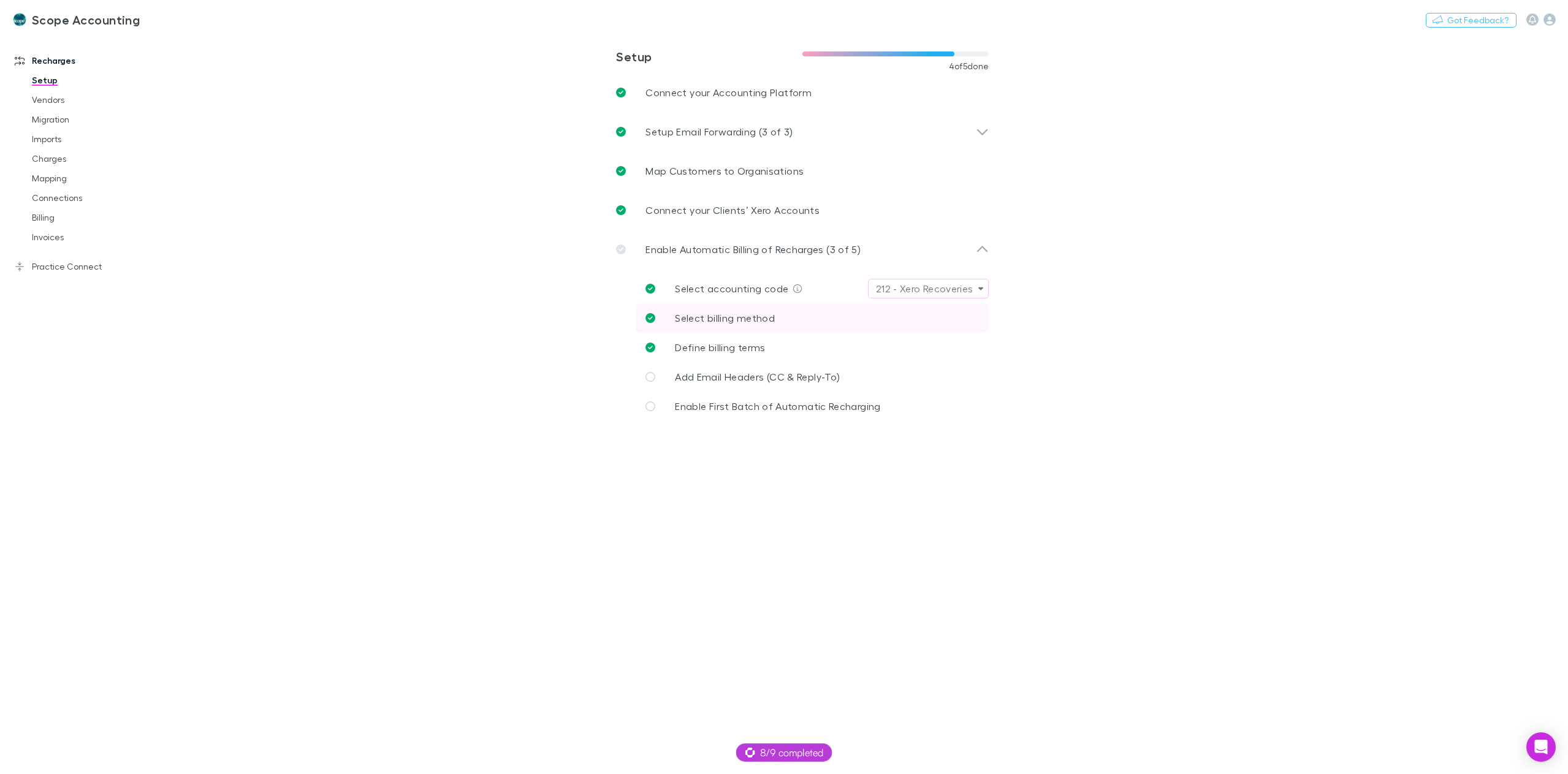
click at [741, 323] on span "Select billing method" at bounding box center [725, 317] width 100 height 11
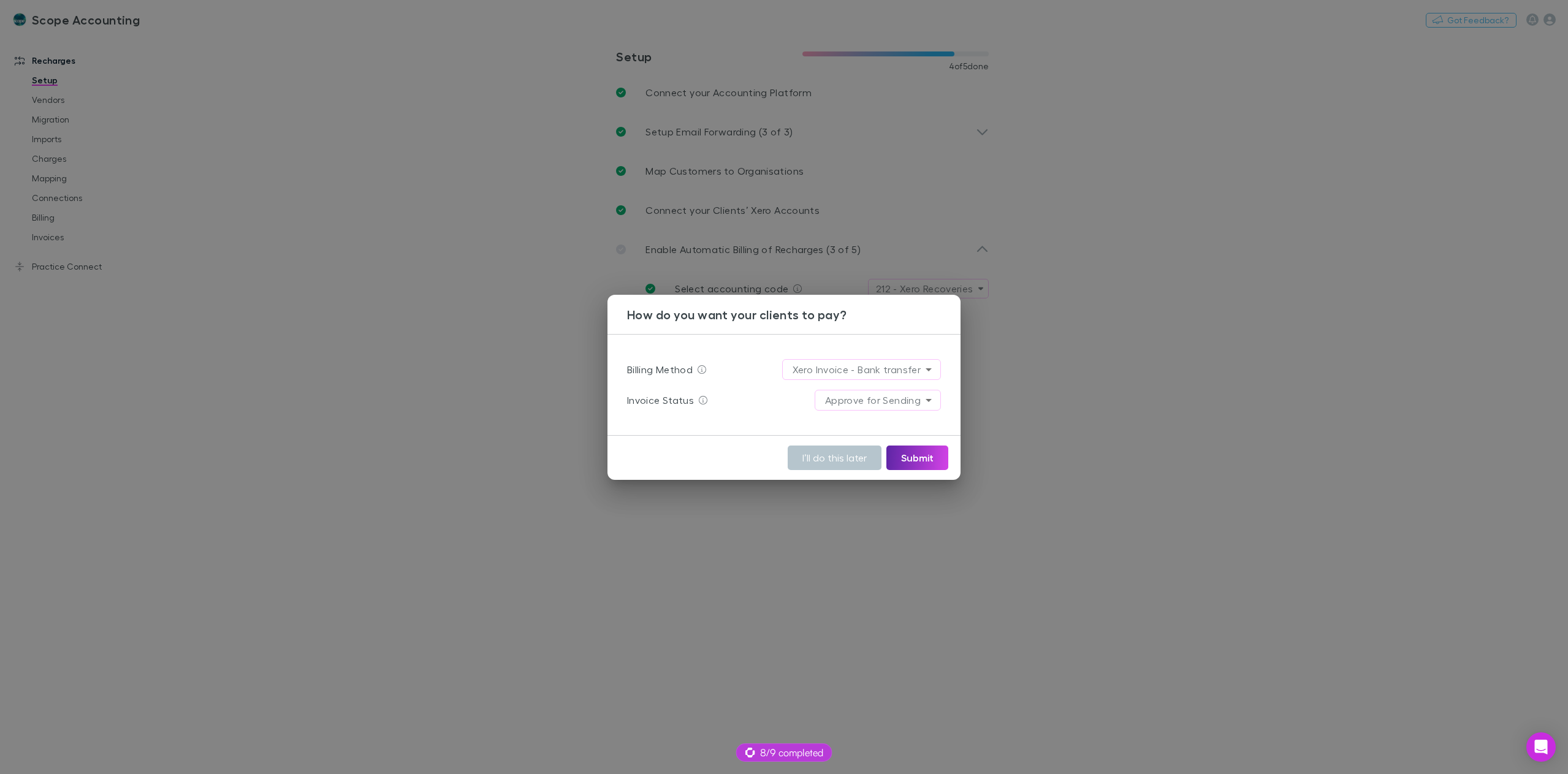
click at [884, 604] on div "**********" at bounding box center [784, 387] width 1568 height 774
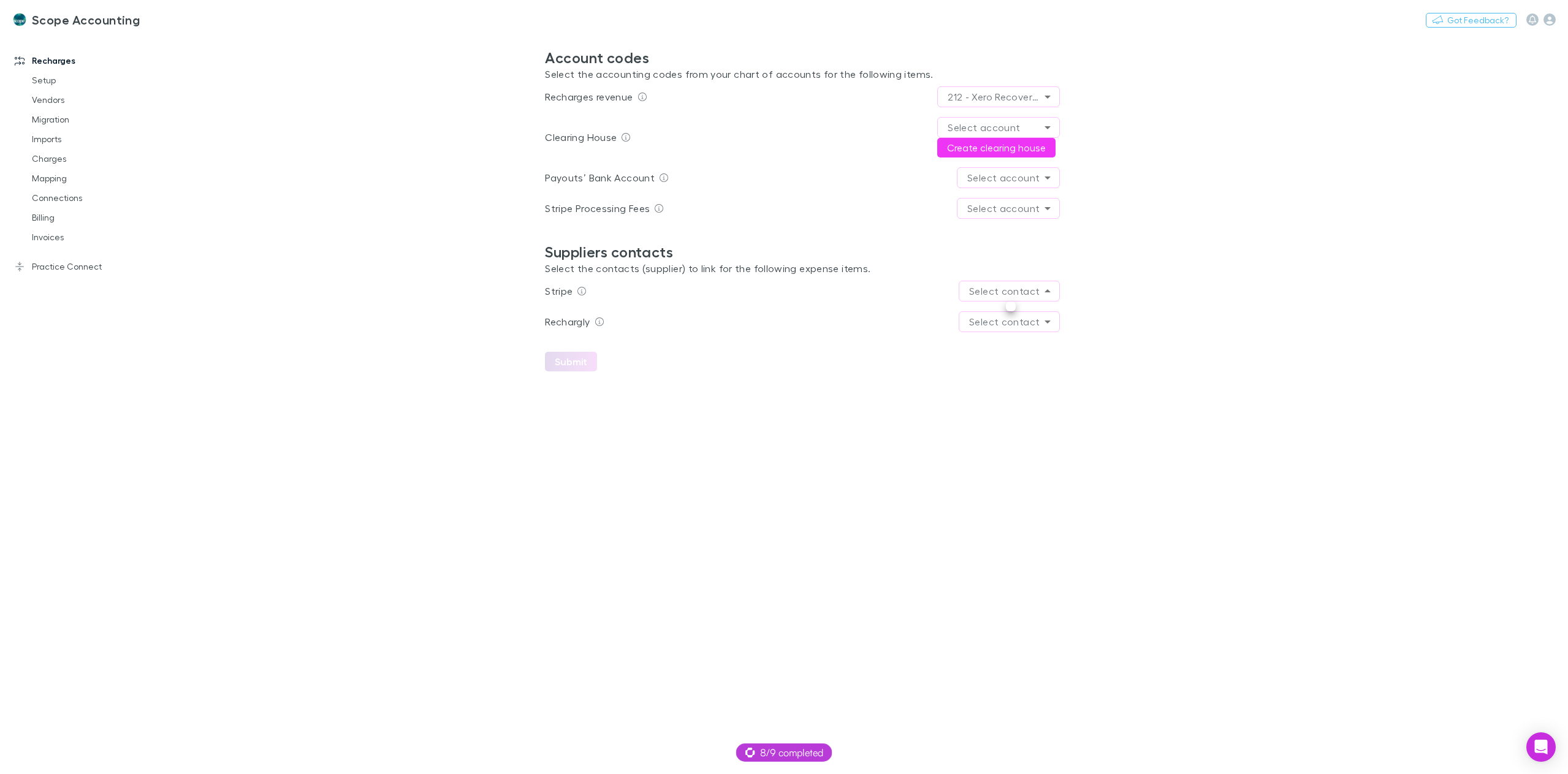
click at [1014, 288] on body "**********" at bounding box center [784, 387] width 1568 height 774
click at [1030, 288] on div at bounding box center [784, 387] width 1568 height 774
click at [1035, 291] on body "**********" at bounding box center [784, 387] width 1568 height 774
click at [1035, 291] on div at bounding box center [784, 387] width 1568 height 774
click at [1206, 325] on main "**********" at bounding box center [867, 404] width 1404 height 739
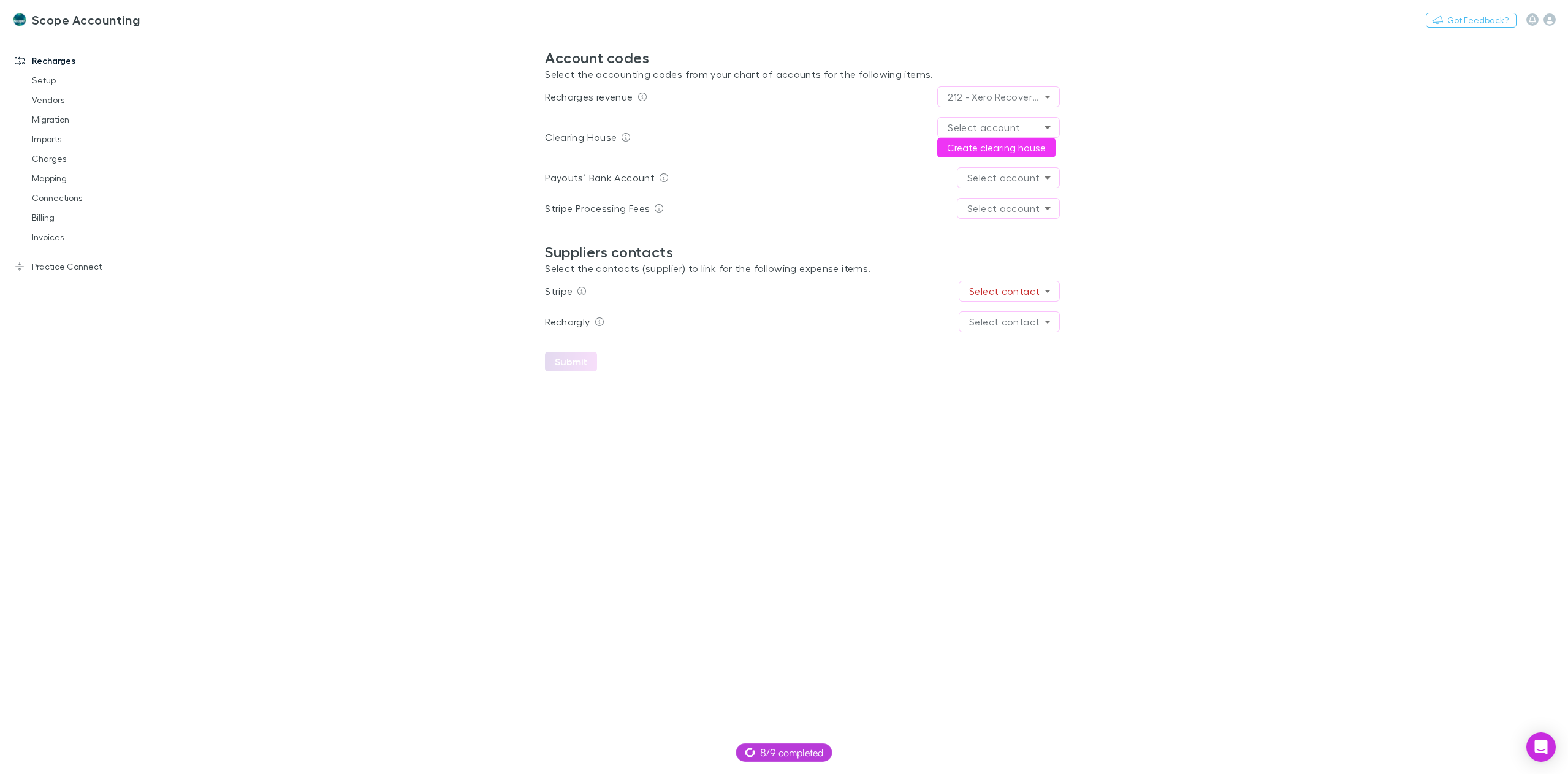
click at [1061, 324] on main "**********" at bounding box center [867, 404] width 1404 height 739
click at [1047, 323] on body "**********" at bounding box center [784, 387] width 1568 height 774
click at [1222, 334] on div at bounding box center [784, 387] width 1568 height 774
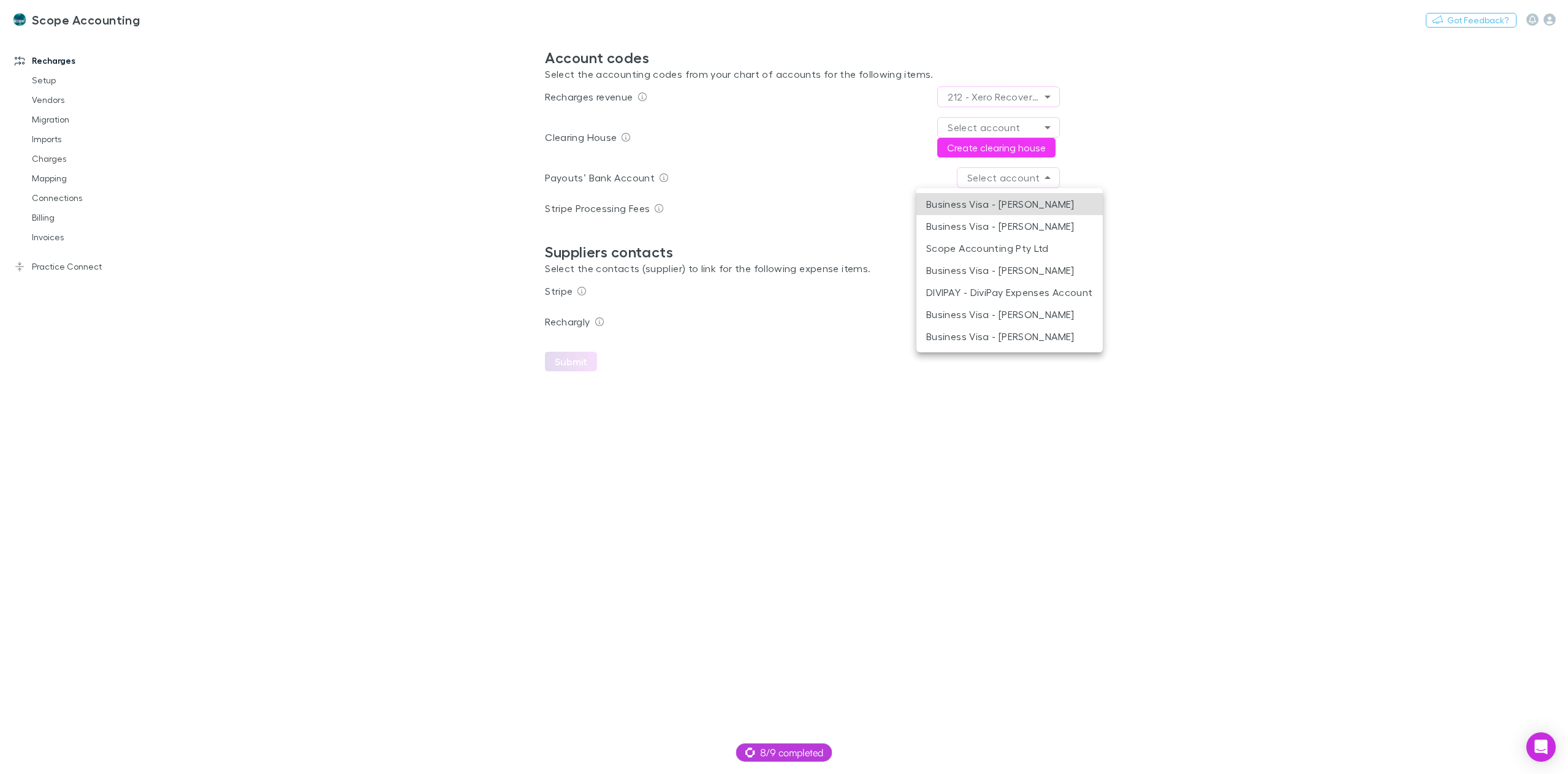
click at [1022, 181] on body "**********" at bounding box center [784, 387] width 1568 height 774
click at [1214, 167] on div at bounding box center [784, 387] width 1568 height 774
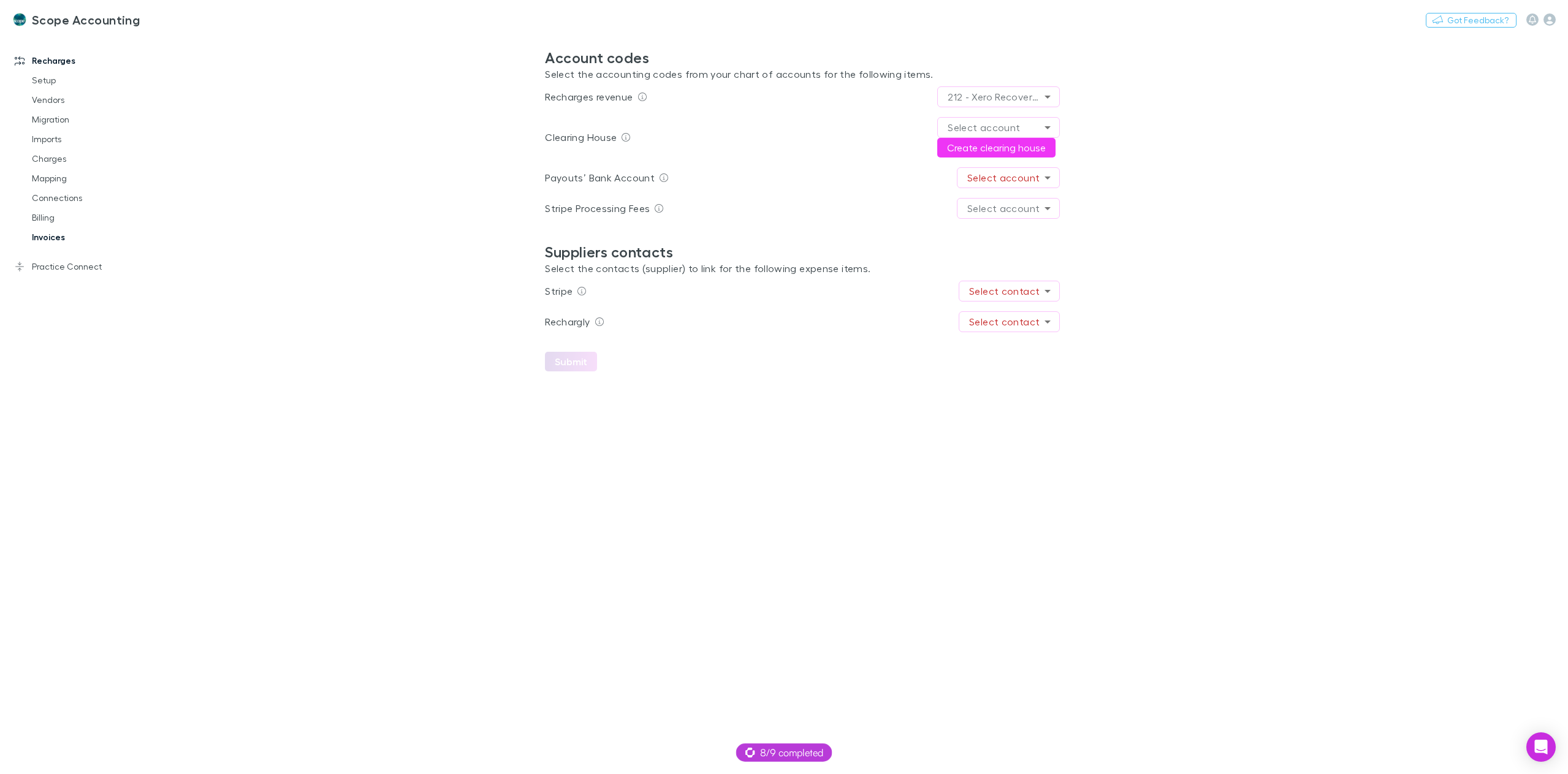
click at [50, 232] on link "Invoices" at bounding box center [96, 237] width 152 height 20
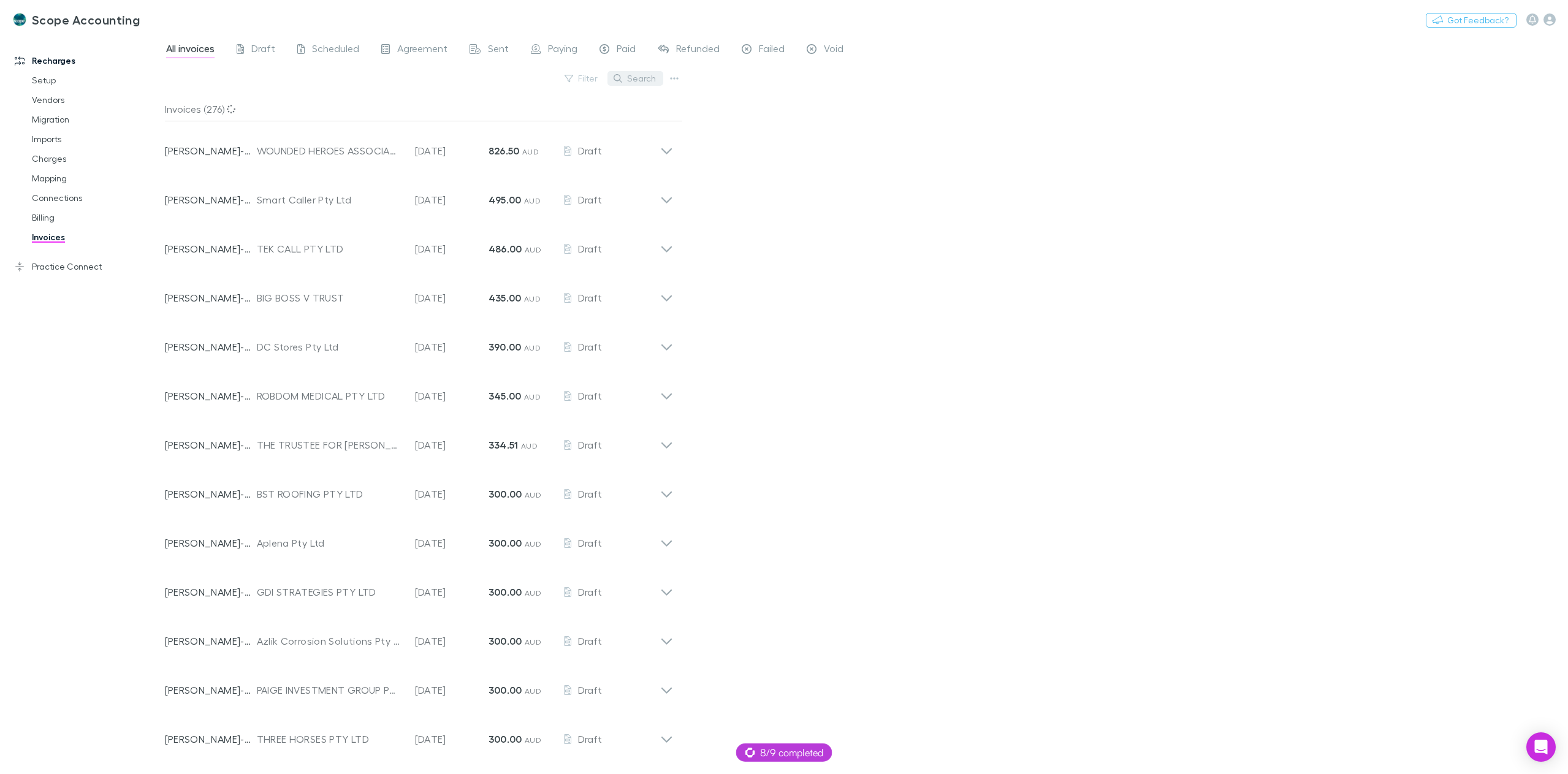
click at [637, 78] on button "Search" at bounding box center [635, 78] width 56 height 15
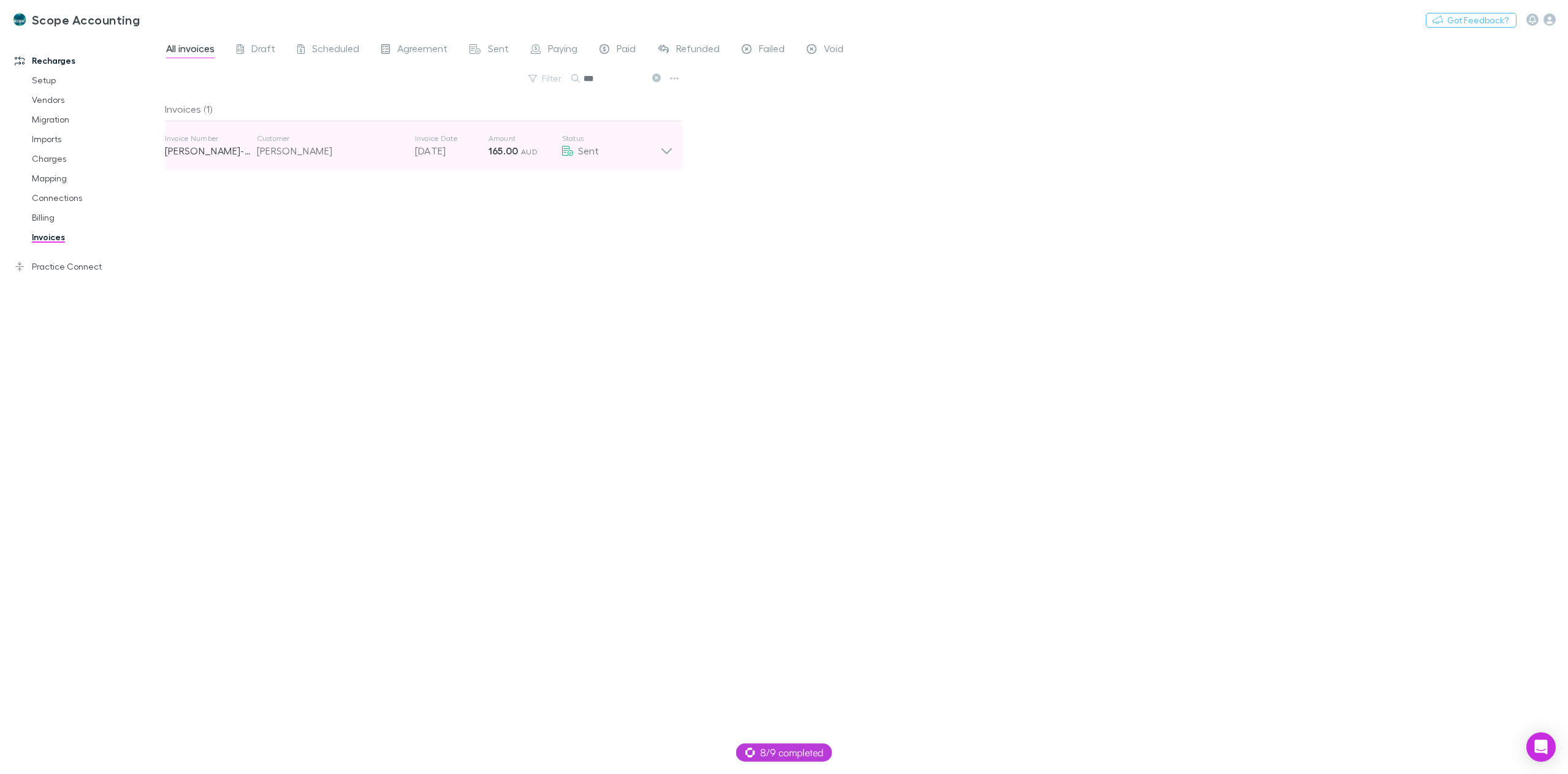
type input "***"
click at [672, 150] on icon at bounding box center [667, 146] width 13 height 24
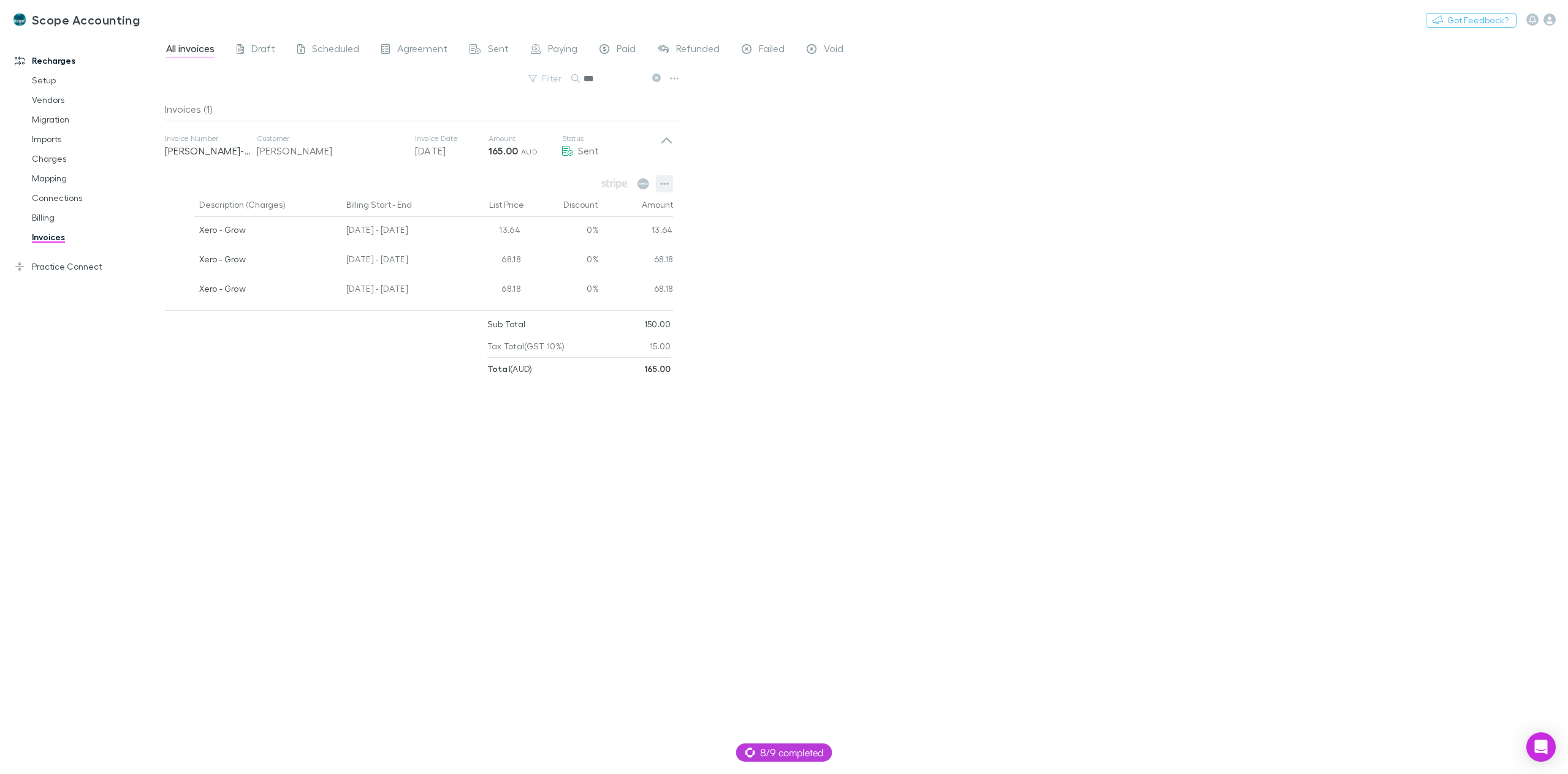
click at [661, 183] on icon "button" at bounding box center [665, 183] width 9 height 3
click at [921, 251] on div at bounding box center [784, 387] width 1568 height 774
click at [669, 183] on button "button" at bounding box center [665, 184] width 17 height 17
click at [561, 300] on p "Open invoice on Xero" at bounding box center [588, 299] width 149 height 15
click at [663, 183] on icon "button" at bounding box center [665, 183] width 9 height 10
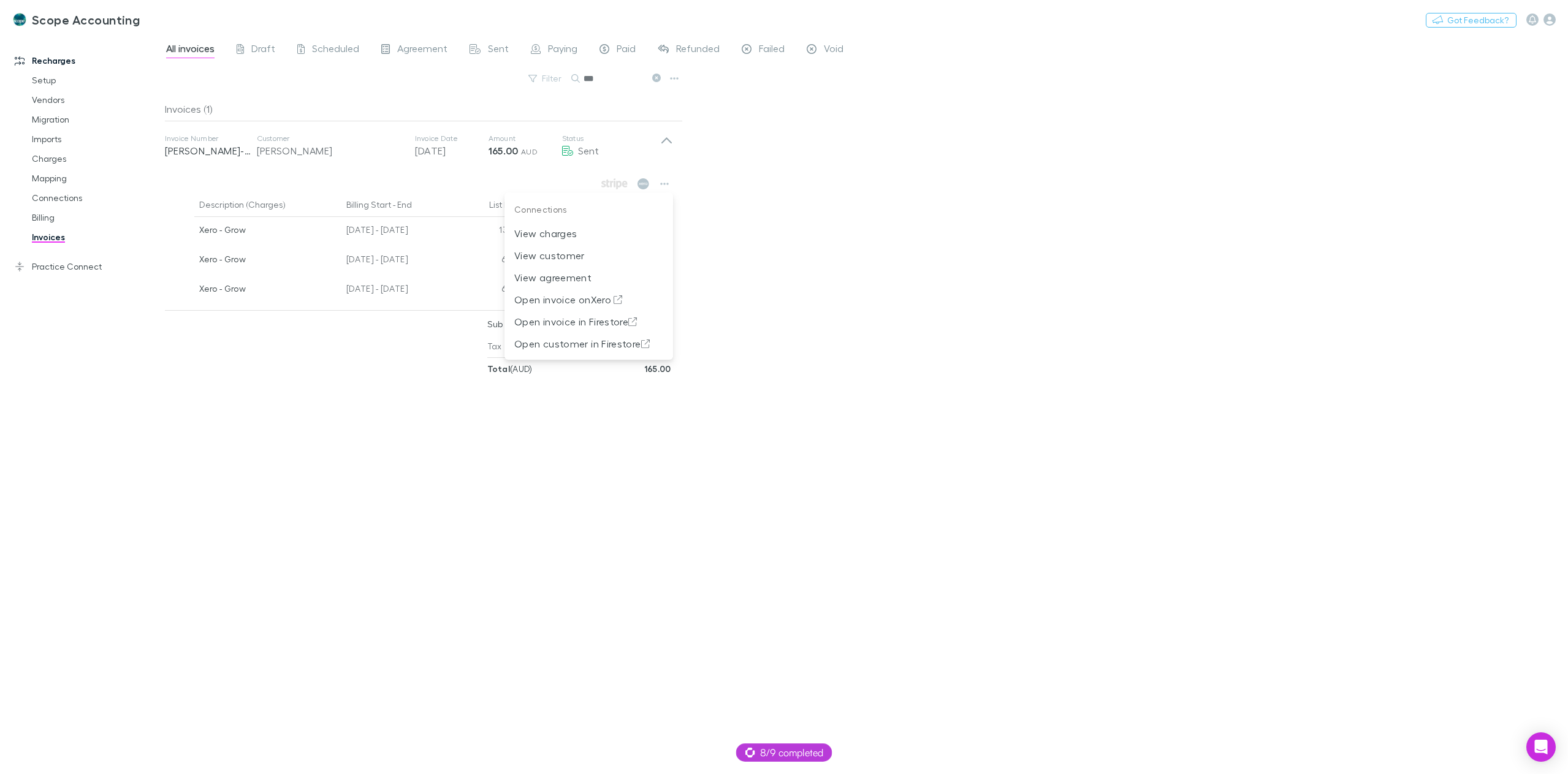
click at [904, 344] on div at bounding box center [784, 387] width 1568 height 774
click at [64, 194] on link "Connections" at bounding box center [96, 197] width 152 height 20
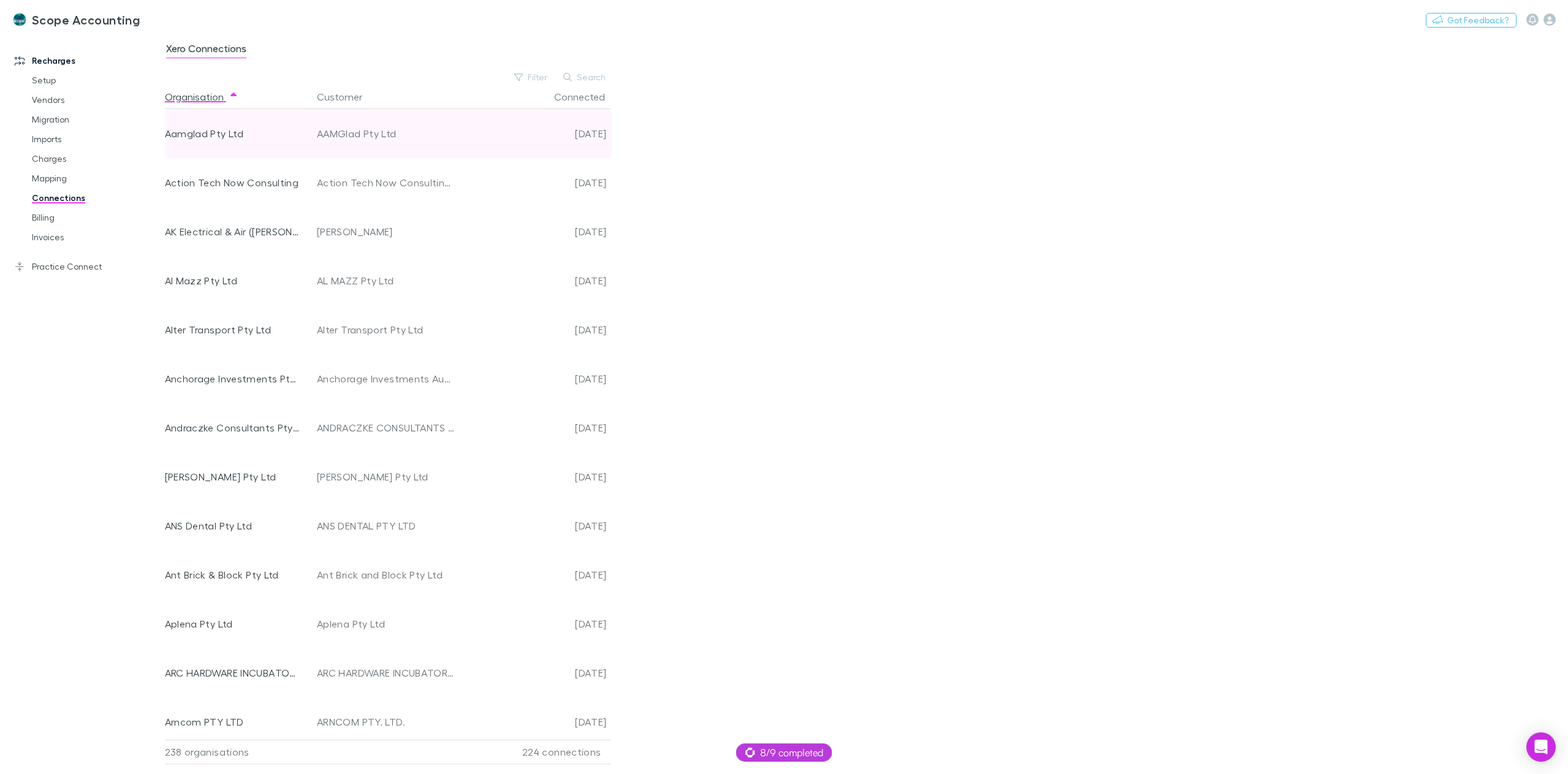
click at [377, 131] on div "AAMGlad Pty Ltd" at bounding box center [385, 133] width 138 height 49
click at [1551, 16] on icon "button" at bounding box center [1550, 20] width 12 height 12
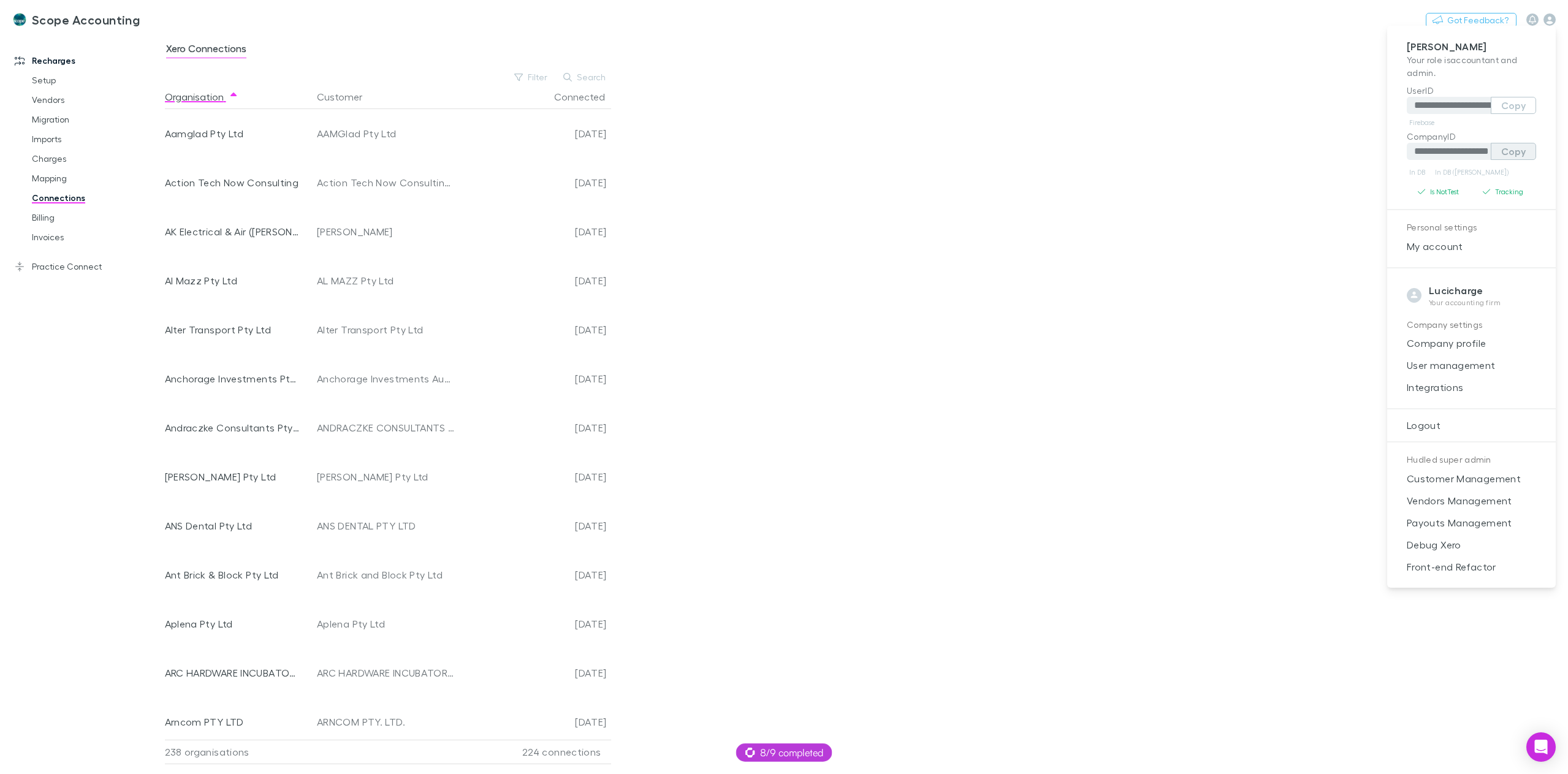
click at [1513, 155] on button "Copy" at bounding box center [1514, 151] width 45 height 17
click at [936, 190] on div at bounding box center [784, 387] width 1568 height 774
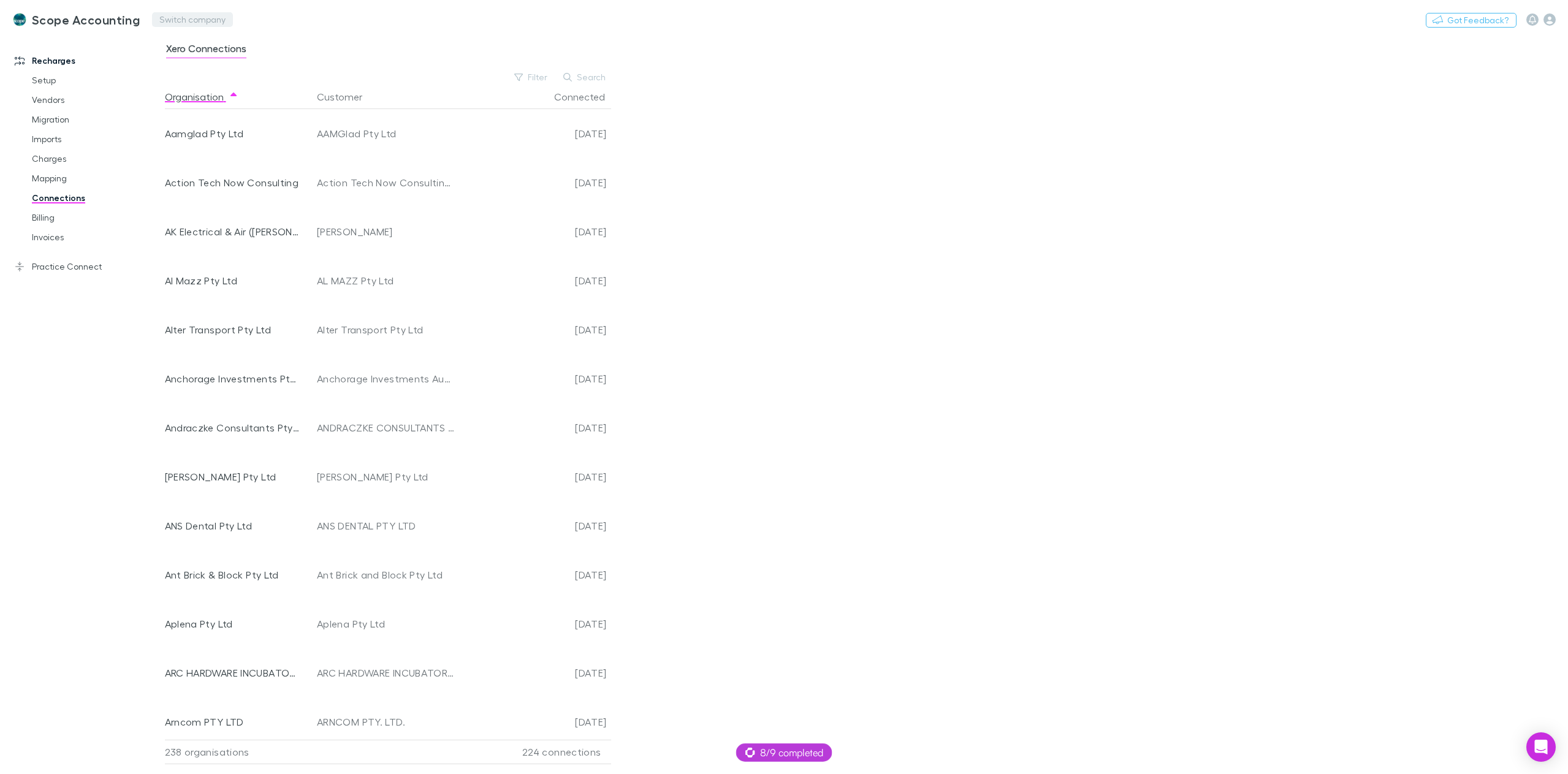
click at [163, 26] on button "Switch company" at bounding box center [192, 19] width 81 height 15
type input "*"
type input "*******"
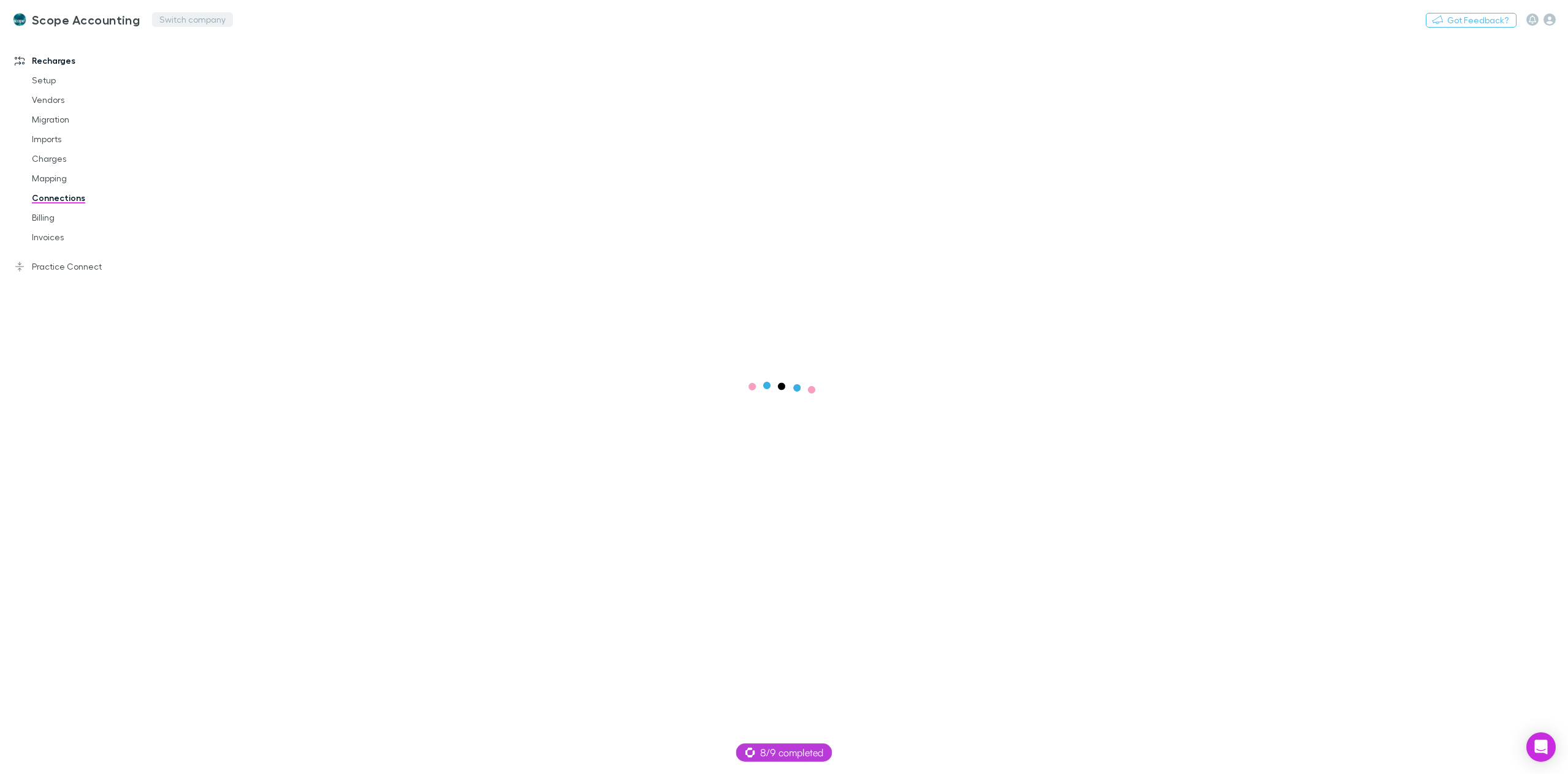
click at [189, 20] on button "Switch company" at bounding box center [192, 19] width 81 height 15
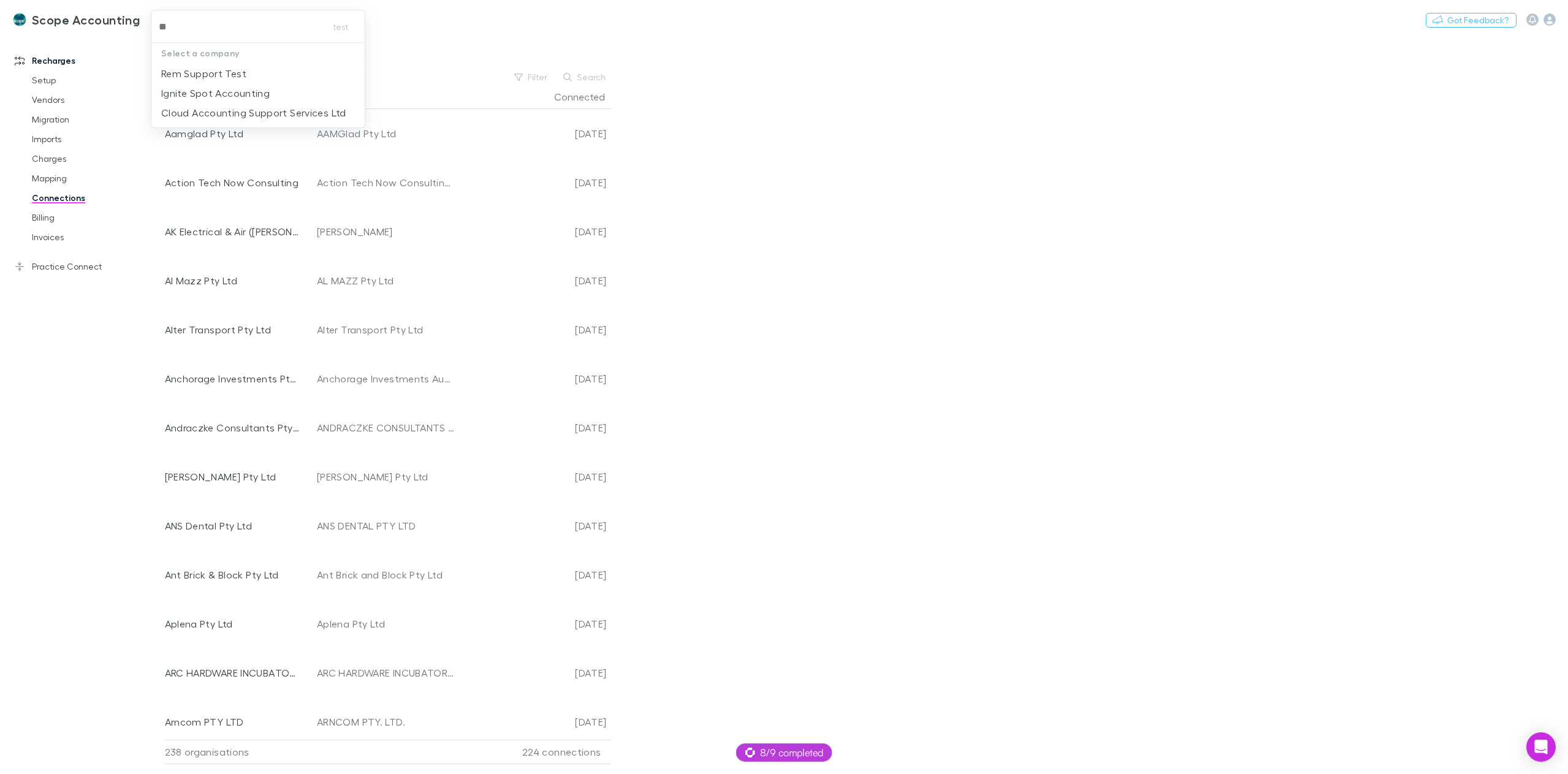
type input "*"
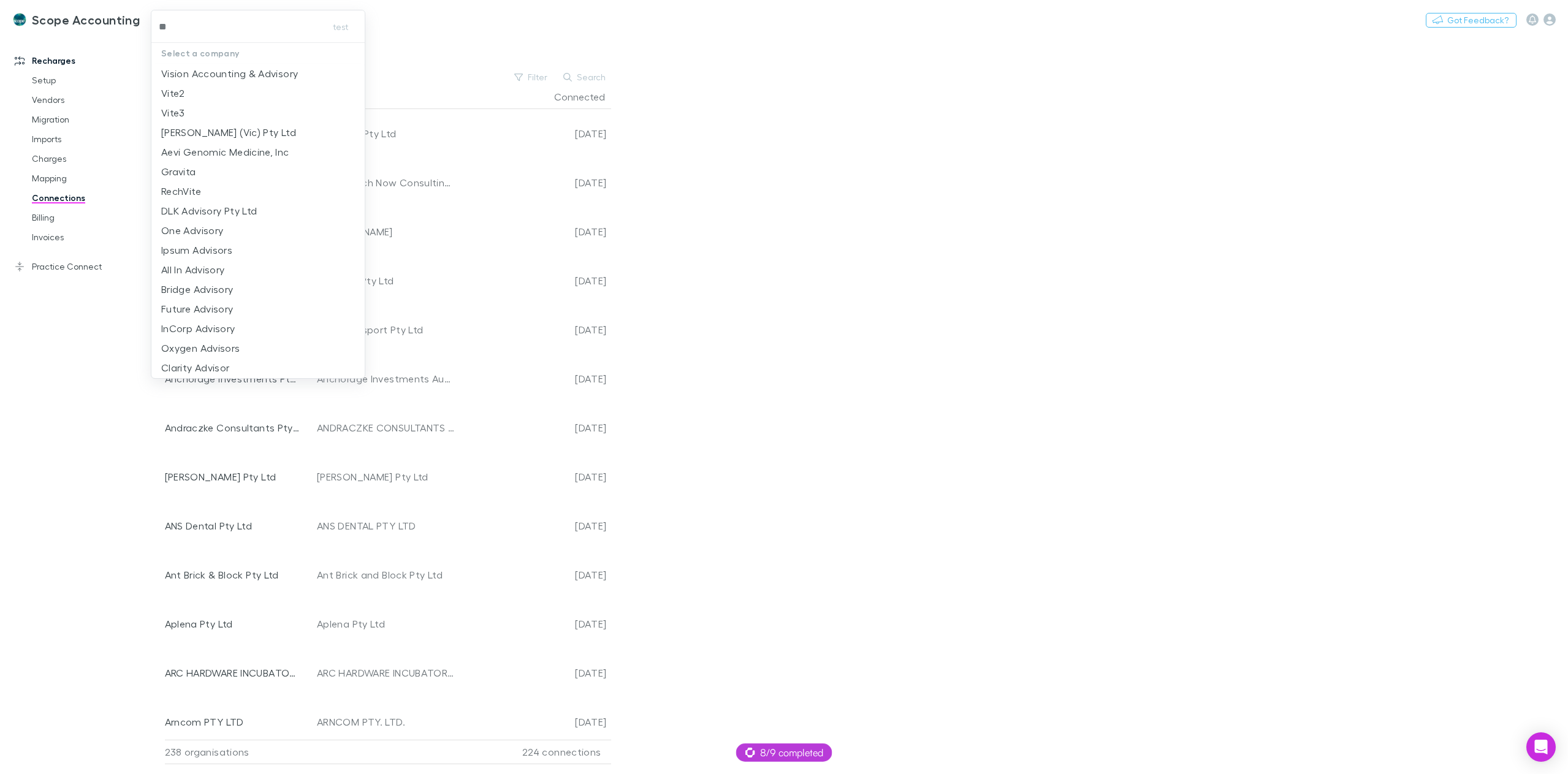
type input "***"
click at [255, 77] on p "Vision Accounting & Advisory" at bounding box center [229, 73] width 137 height 15
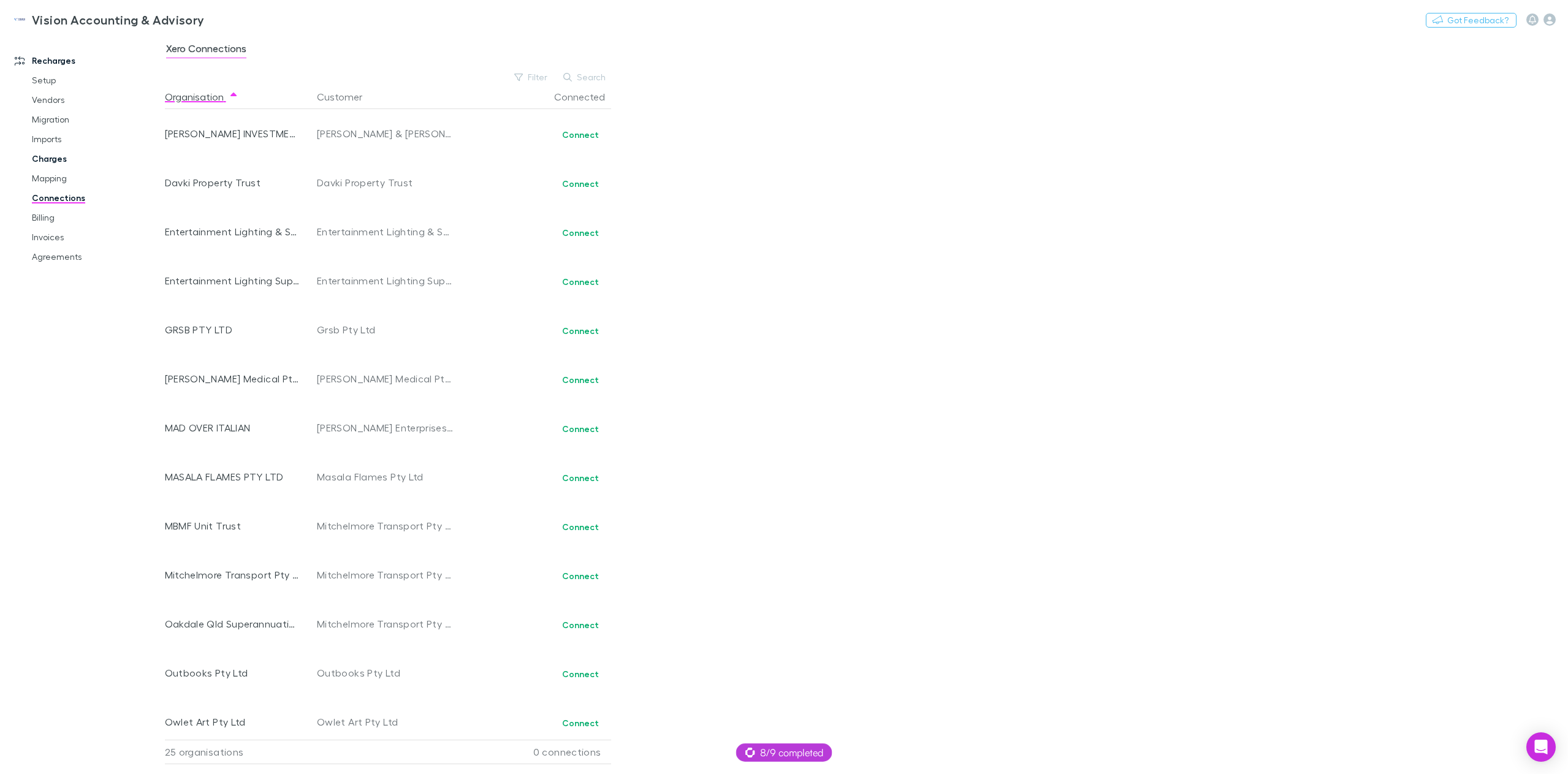
click at [63, 161] on link "Charges" at bounding box center [96, 158] width 152 height 20
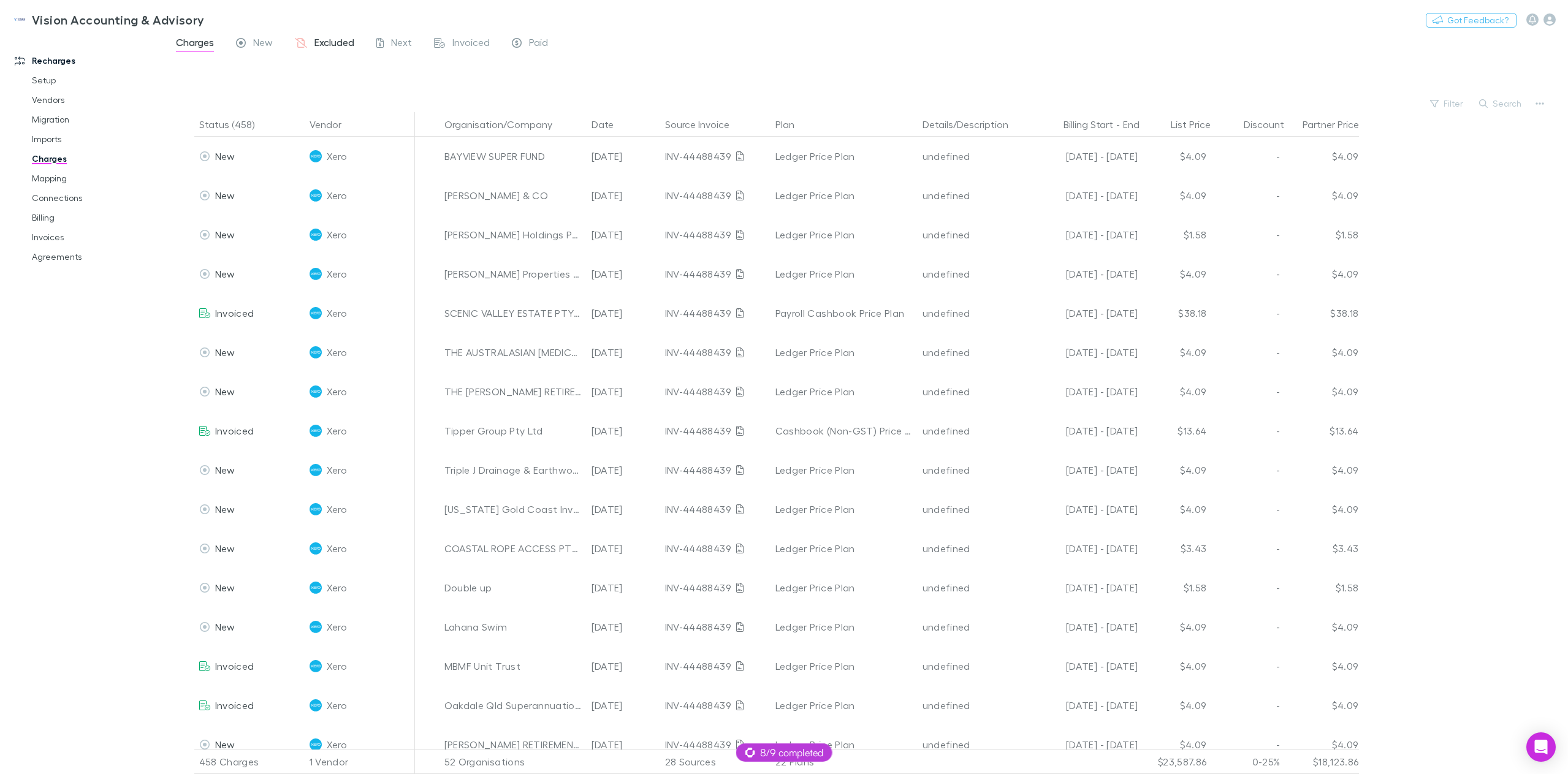
click at [328, 46] on span "Excluded" at bounding box center [334, 44] width 40 height 16
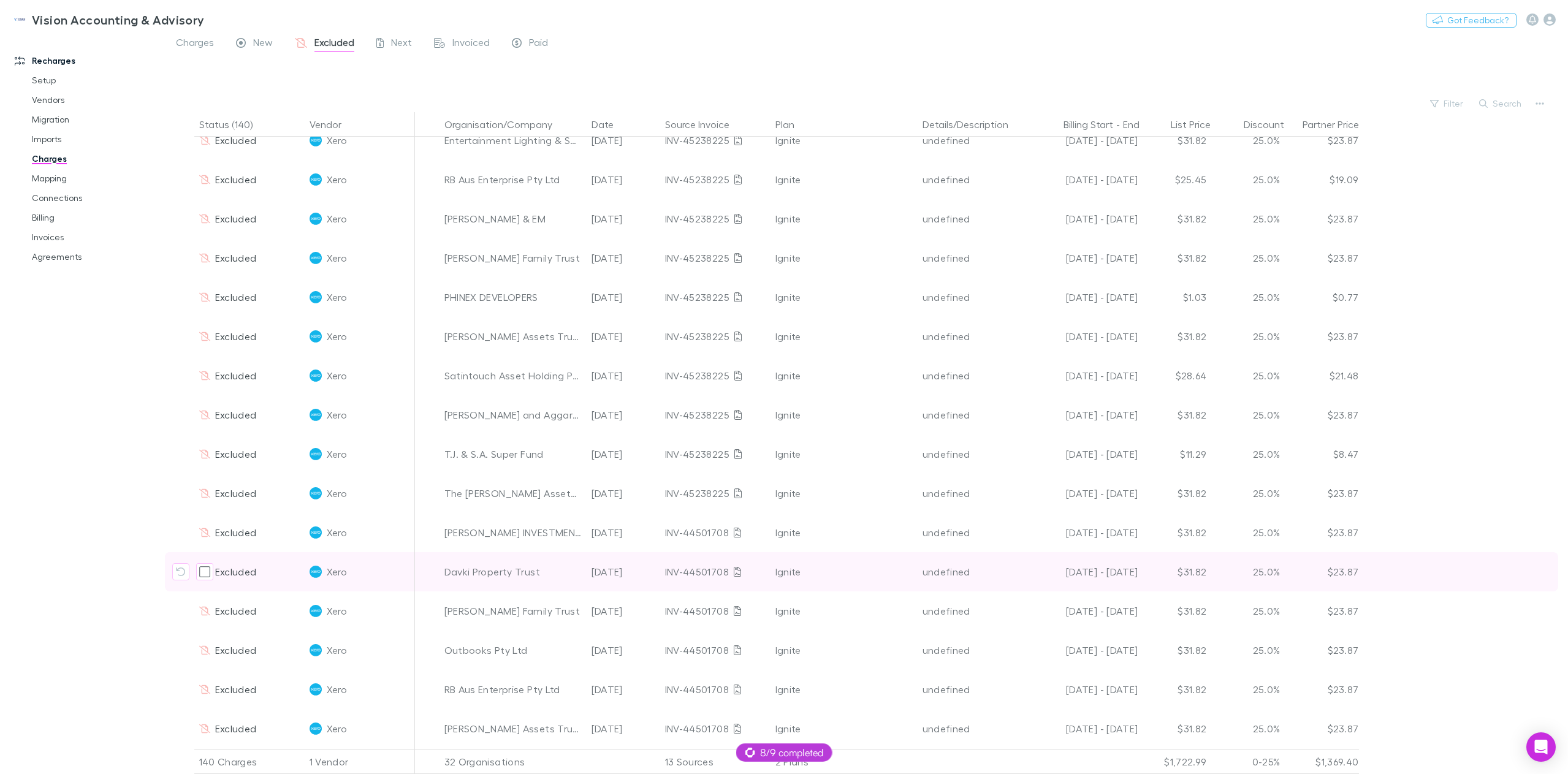
scroll to position [4881, 0]
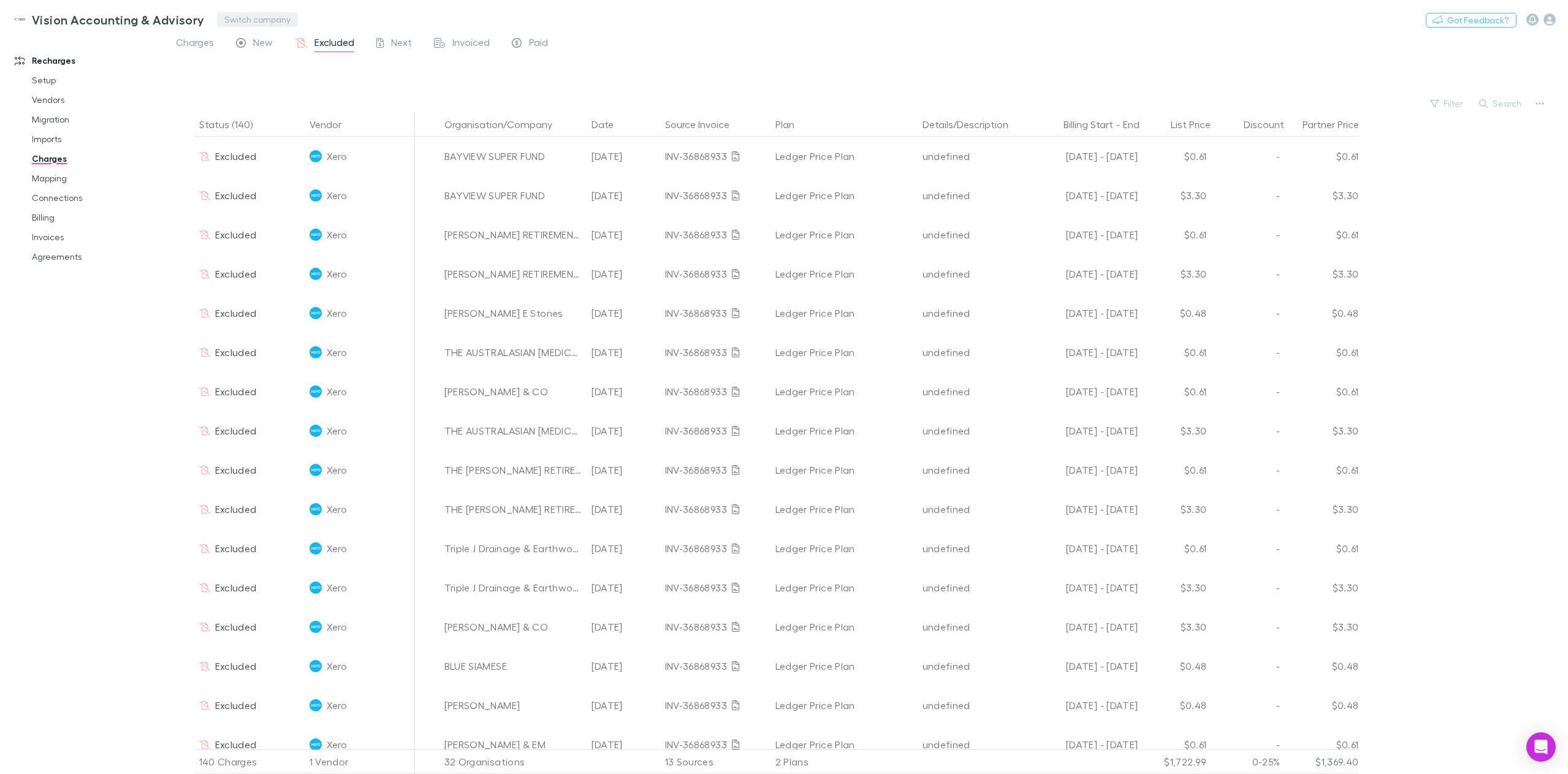
click at [253, 17] on button "Switch company" at bounding box center [257, 19] width 81 height 15
type input "*******"
click at [270, 70] on p "[PERSON_NAME] (Vic) Pty Ltd" at bounding box center [292, 73] width 135 height 15
click at [1496, 104] on button "Search" at bounding box center [1501, 103] width 56 height 15
click at [260, 51] on span "New" at bounding box center [263, 44] width 20 height 16
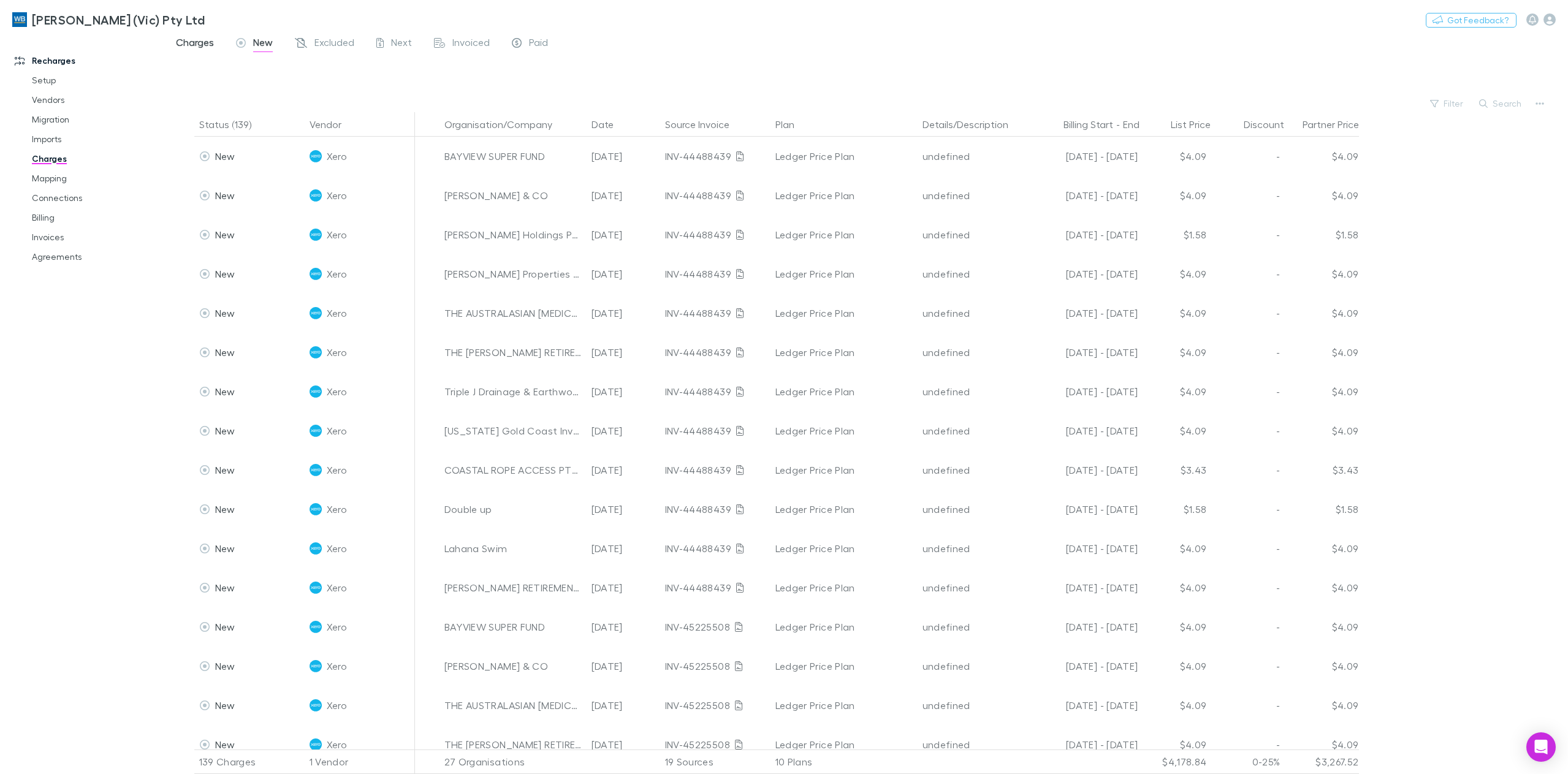
click at [204, 45] on span "Charges" at bounding box center [195, 44] width 38 height 16
click at [1504, 109] on button "Search" at bounding box center [1501, 103] width 56 height 15
type input "*"
click at [59, 238] on link "Invoices" at bounding box center [96, 237] width 152 height 20
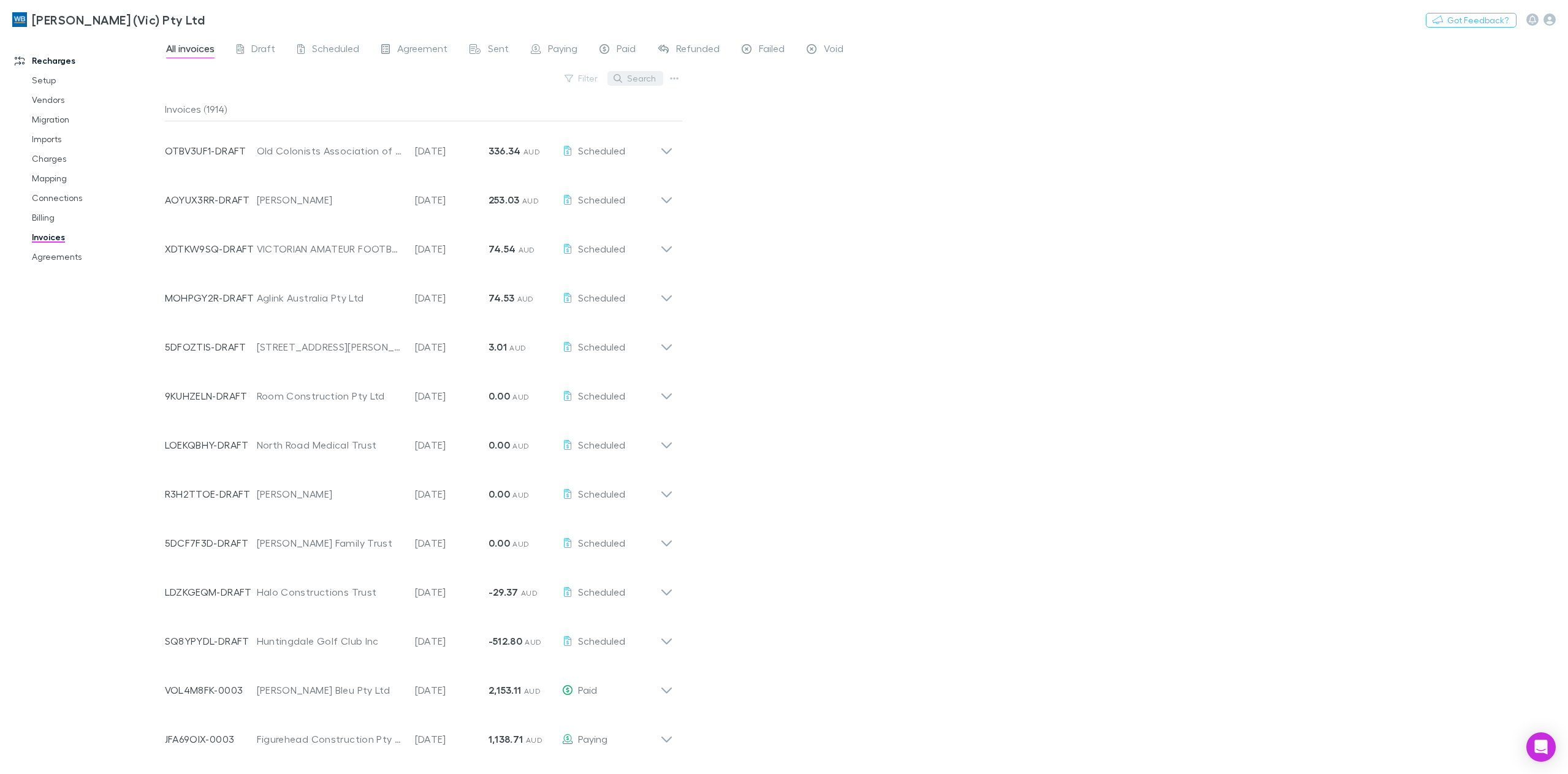
click at [632, 85] on button "Search" at bounding box center [635, 78] width 56 height 15
type input "*"
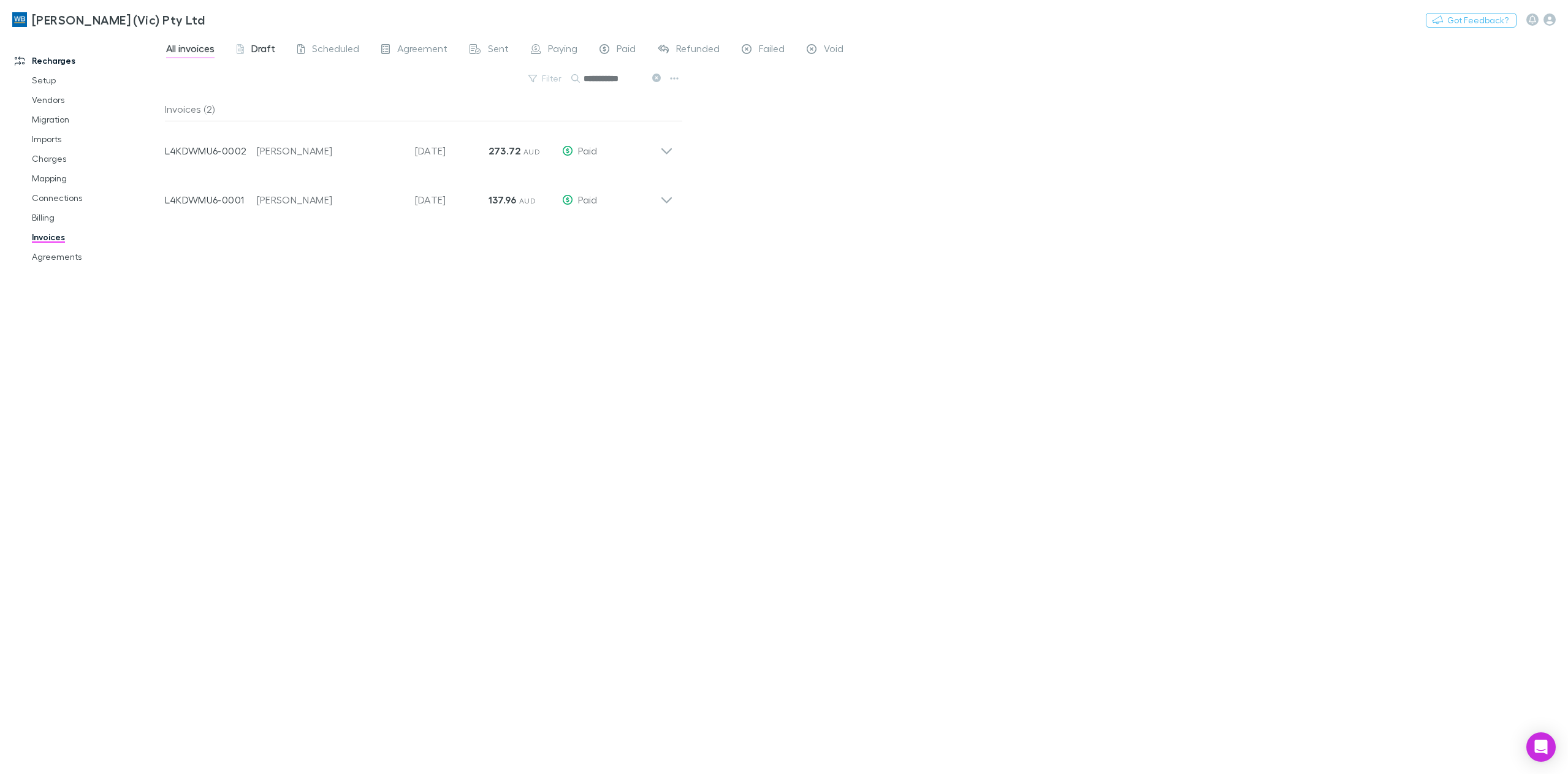
type input "**********"
click at [252, 47] on span "Draft" at bounding box center [263, 50] width 23 height 16
click at [332, 49] on span "Scheduled" at bounding box center [336, 50] width 47 height 16
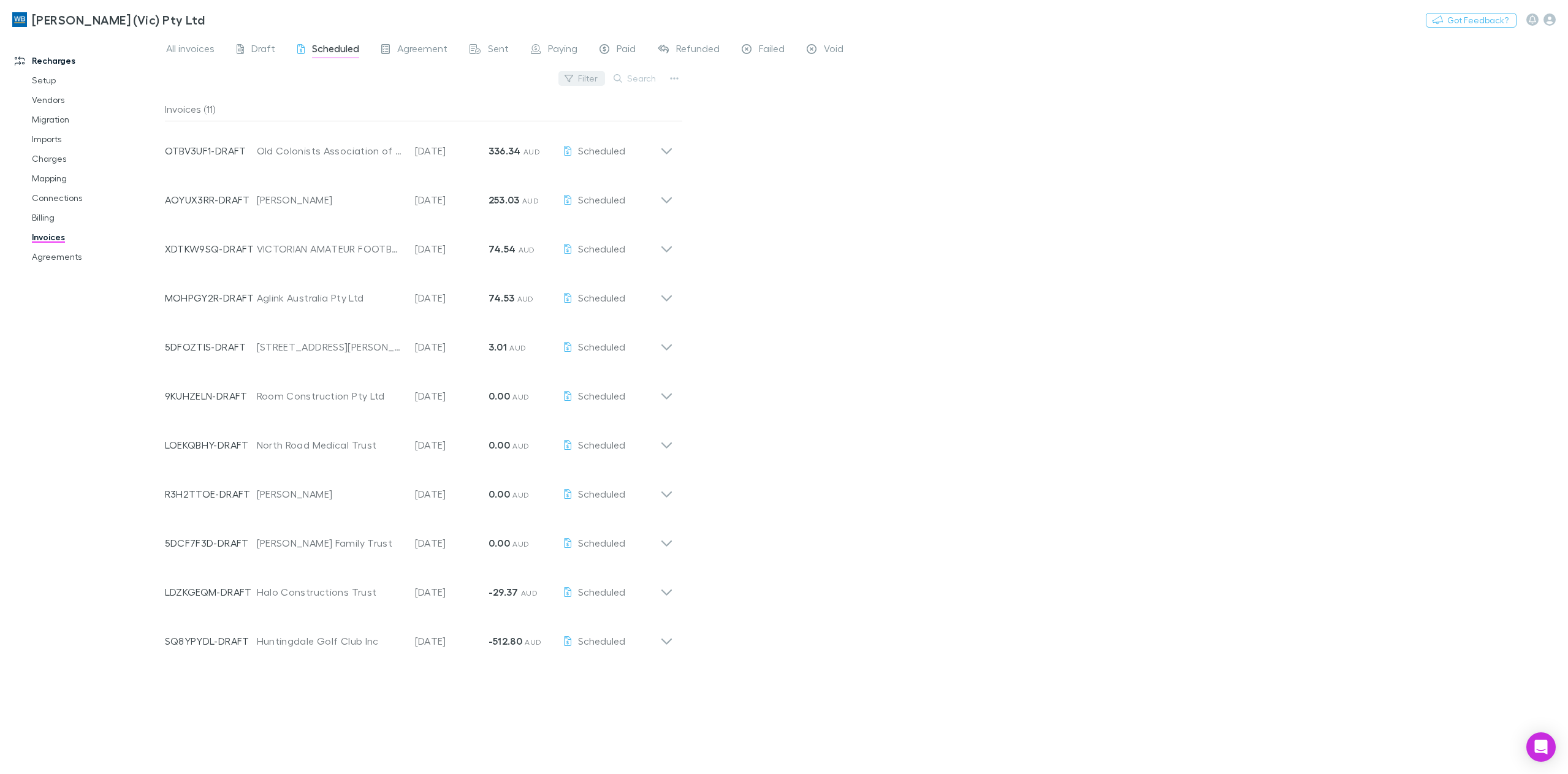
click at [594, 76] on button "Filter" at bounding box center [582, 78] width 47 height 15
click at [336, 86] on div at bounding box center [784, 387] width 1568 height 774
click at [425, 51] on span "Agreement" at bounding box center [423, 50] width 50 height 16
click at [630, 80] on button "Search" at bounding box center [635, 78] width 56 height 15
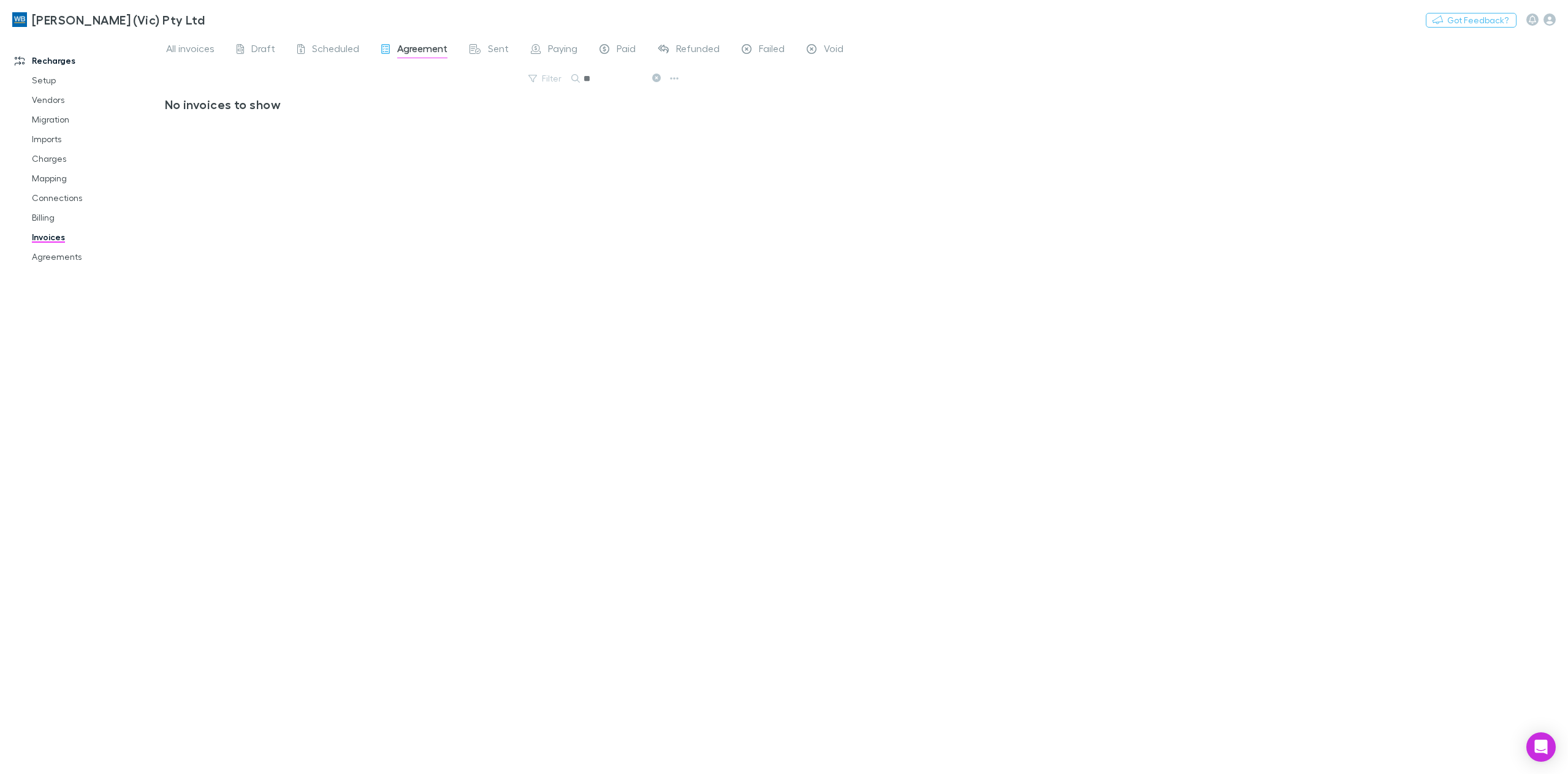
type input "*"
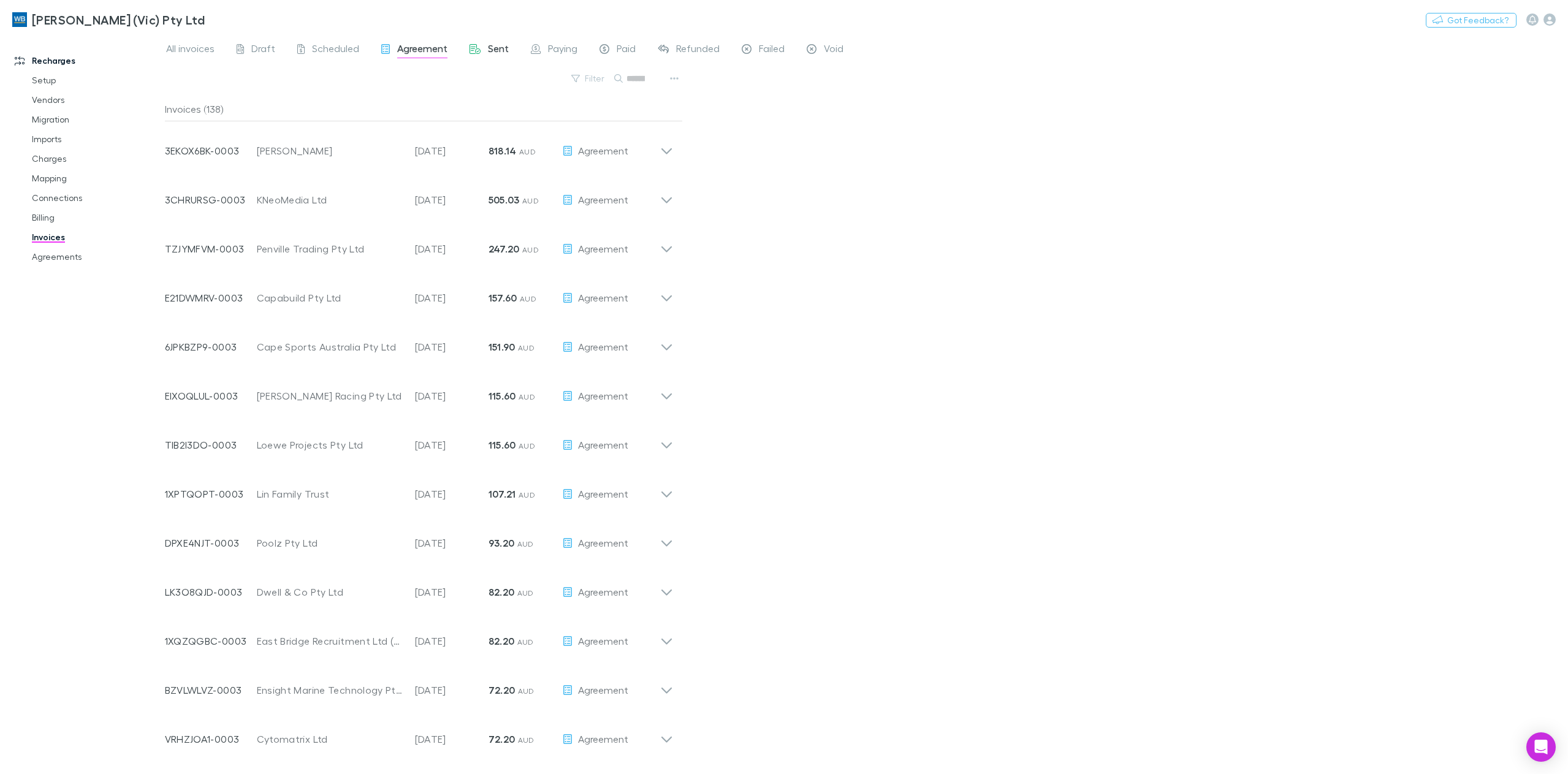
click at [495, 47] on span "Sent" at bounding box center [499, 50] width 21 height 16
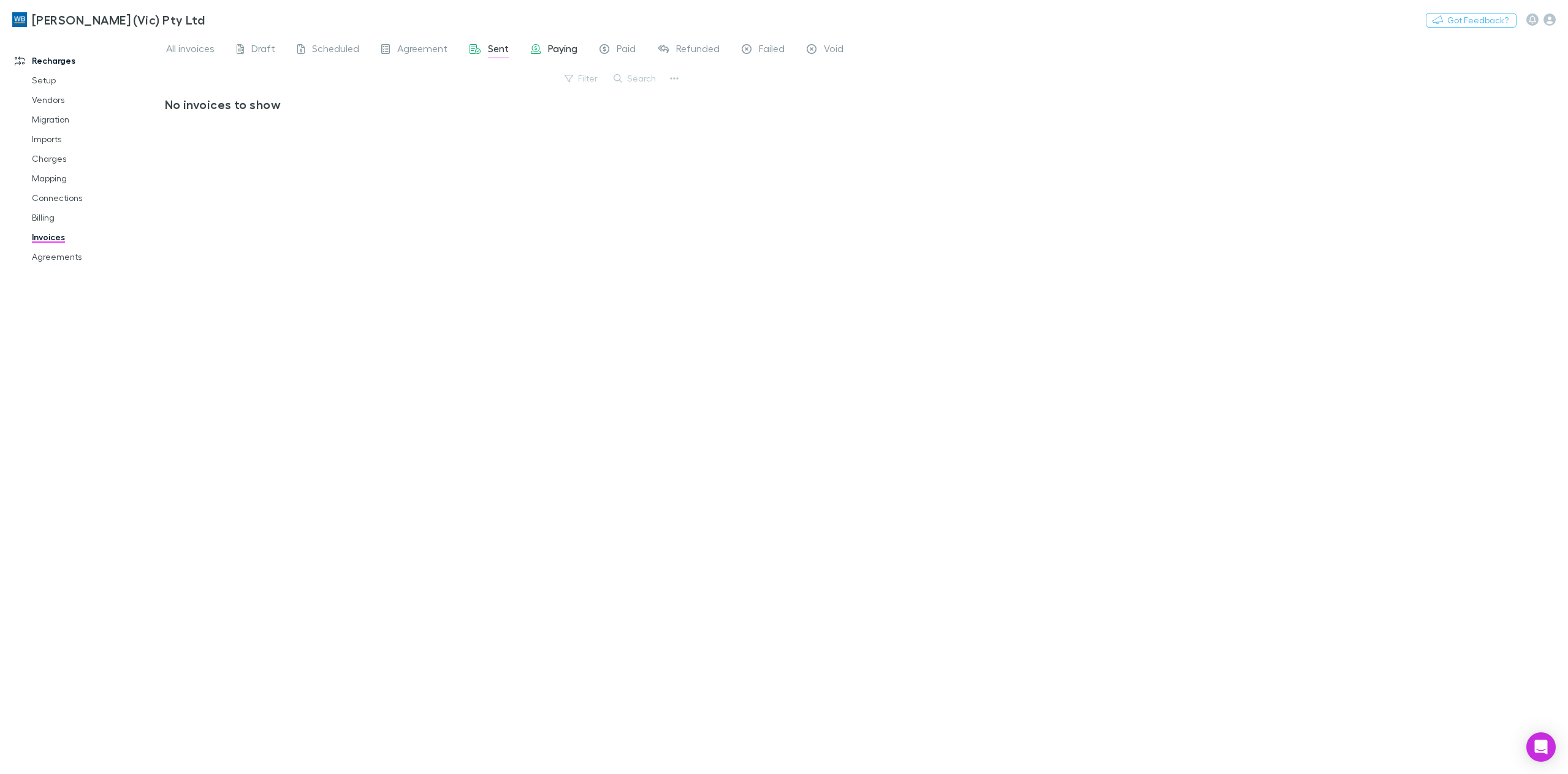
click at [561, 48] on span "Paying" at bounding box center [563, 50] width 30 height 16
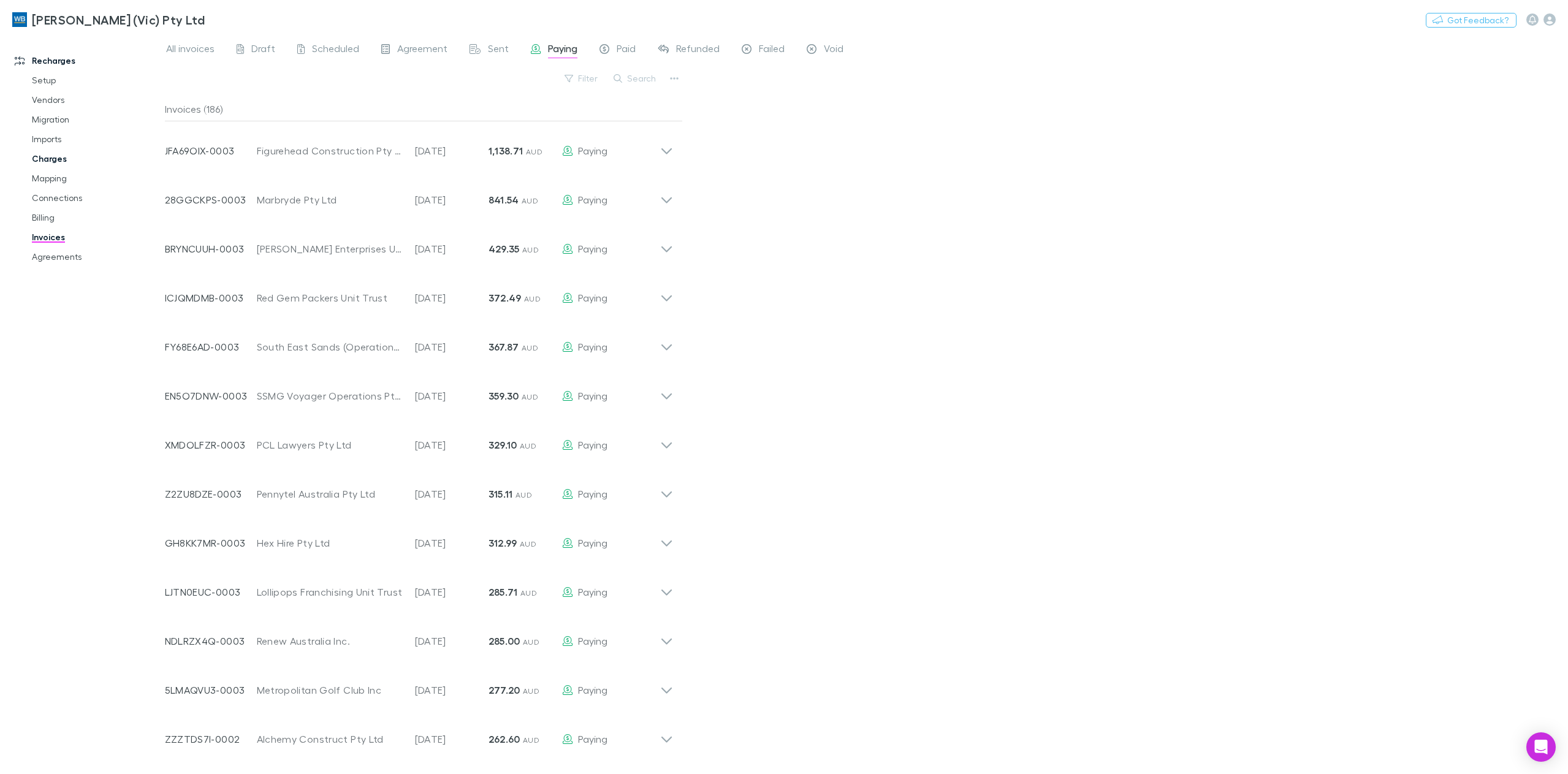
click at [50, 163] on link "Charges" at bounding box center [96, 158] width 152 height 20
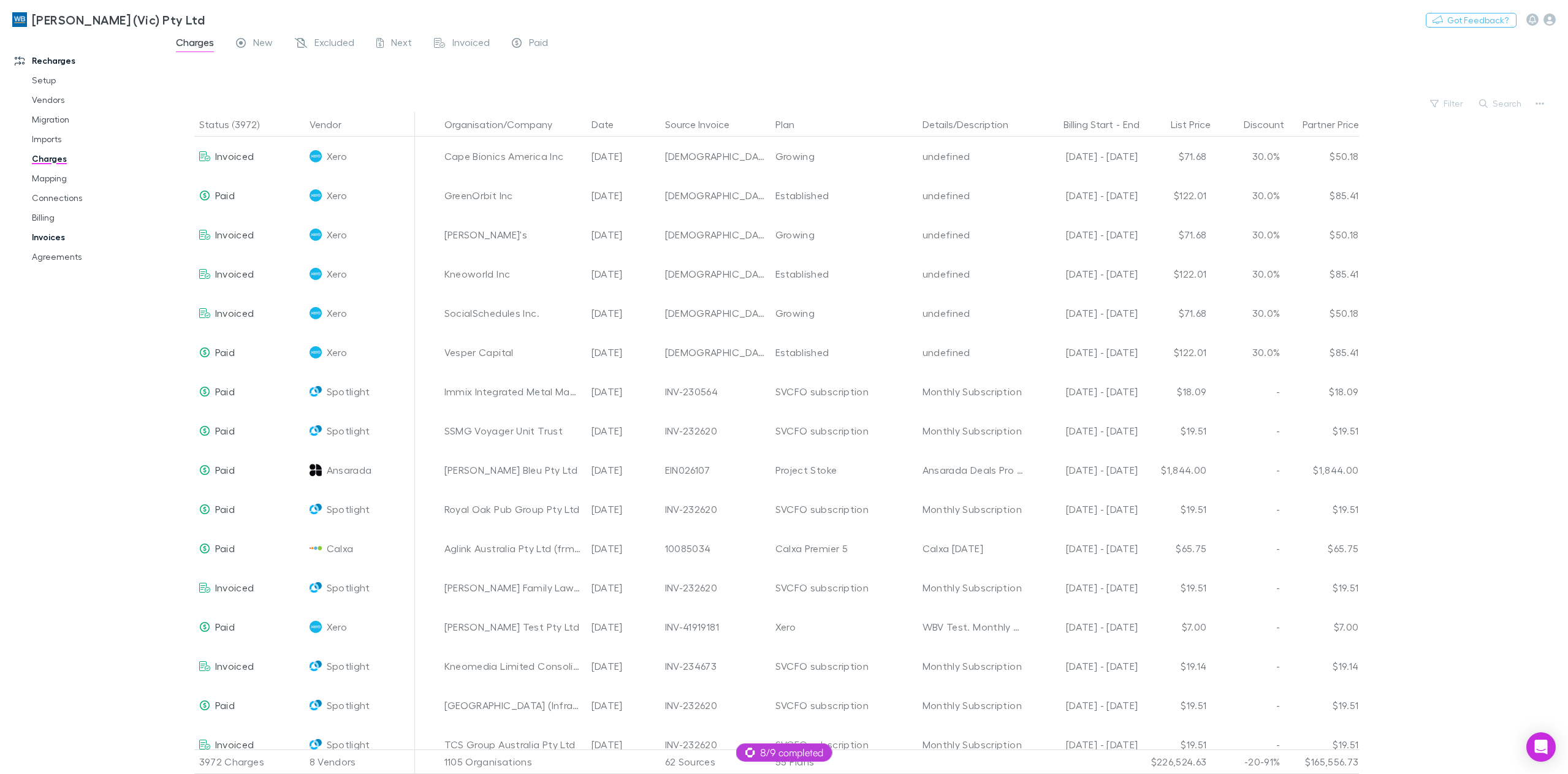
click at [66, 230] on link "Invoices" at bounding box center [96, 237] width 152 height 20
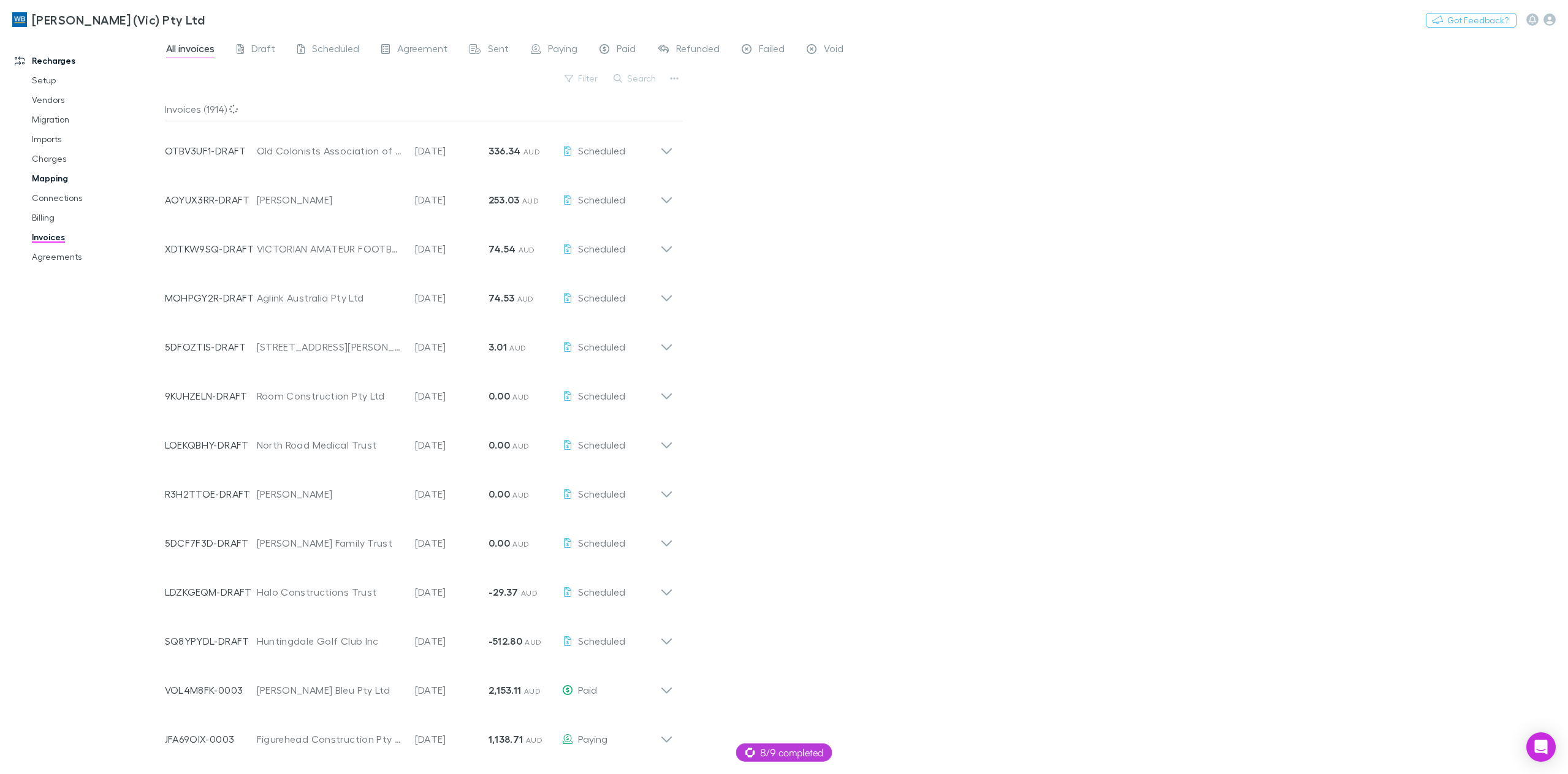
click at [58, 177] on link "Mapping" at bounding box center [96, 178] width 152 height 20
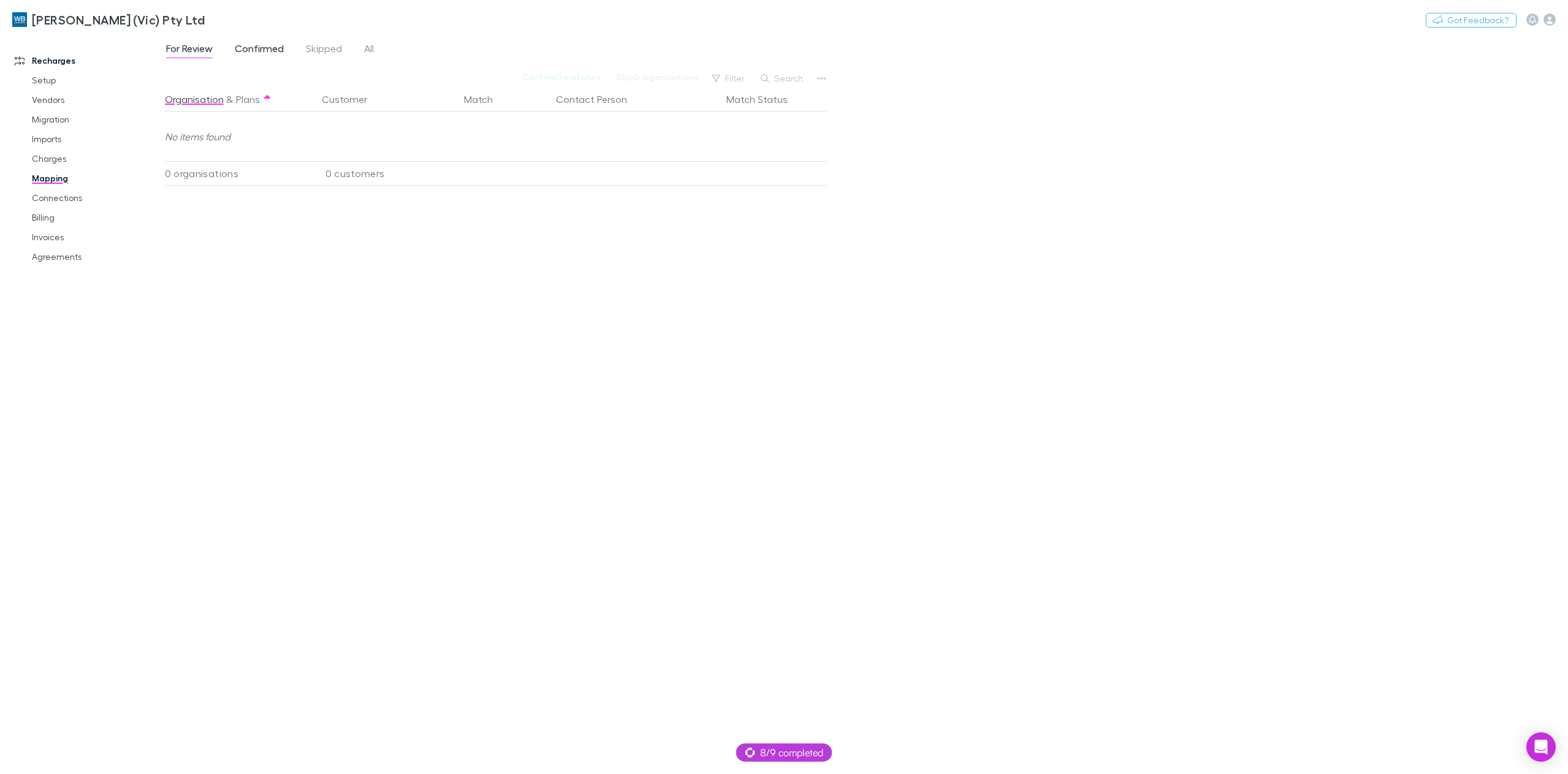
click at [239, 47] on span "Confirmed" at bounding box center [259, 50] width 49 height 16
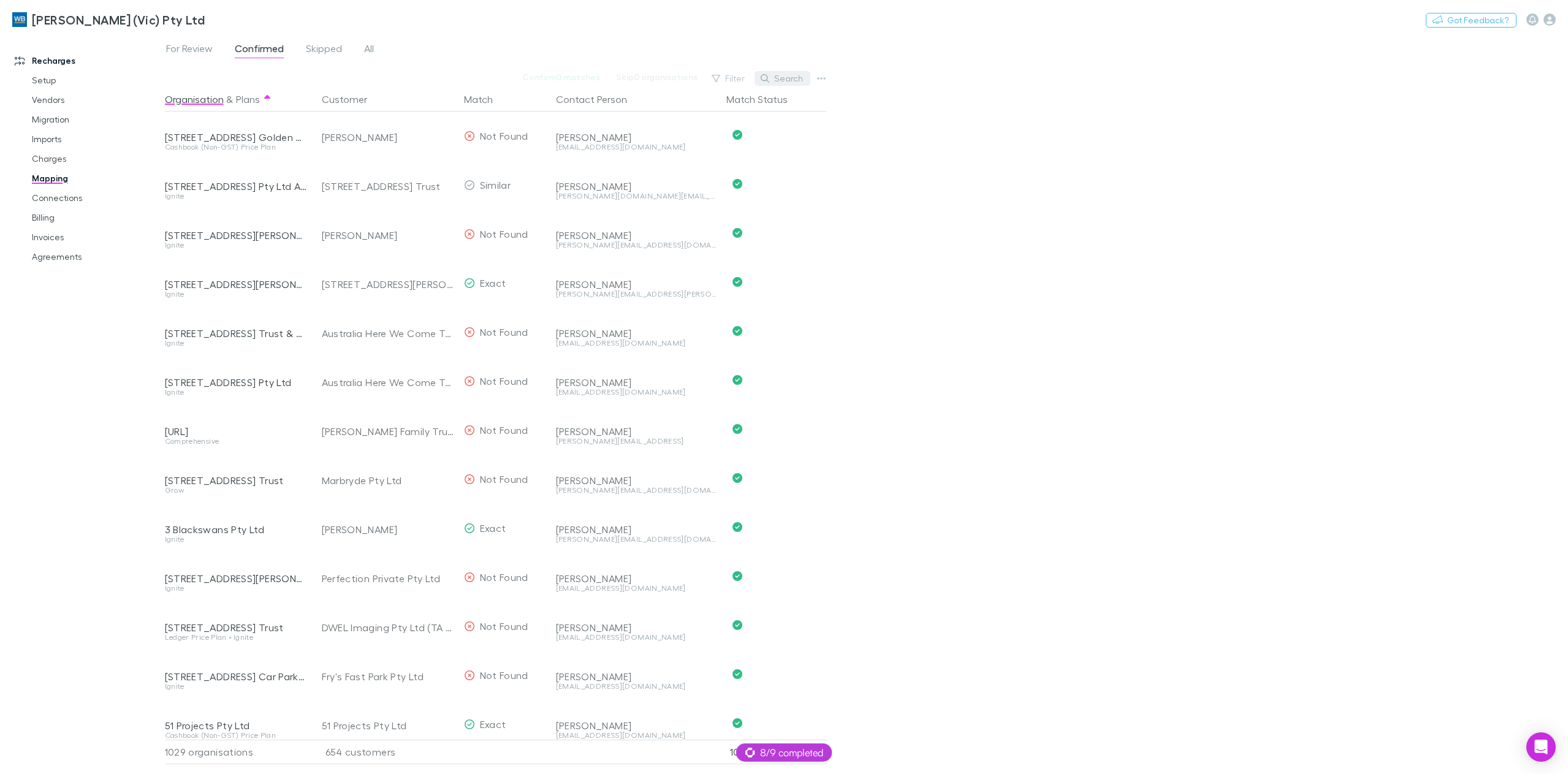
click at [781, 74] on button "Search" at bounding box center [782, 78] width 56 height 15
type input "*"
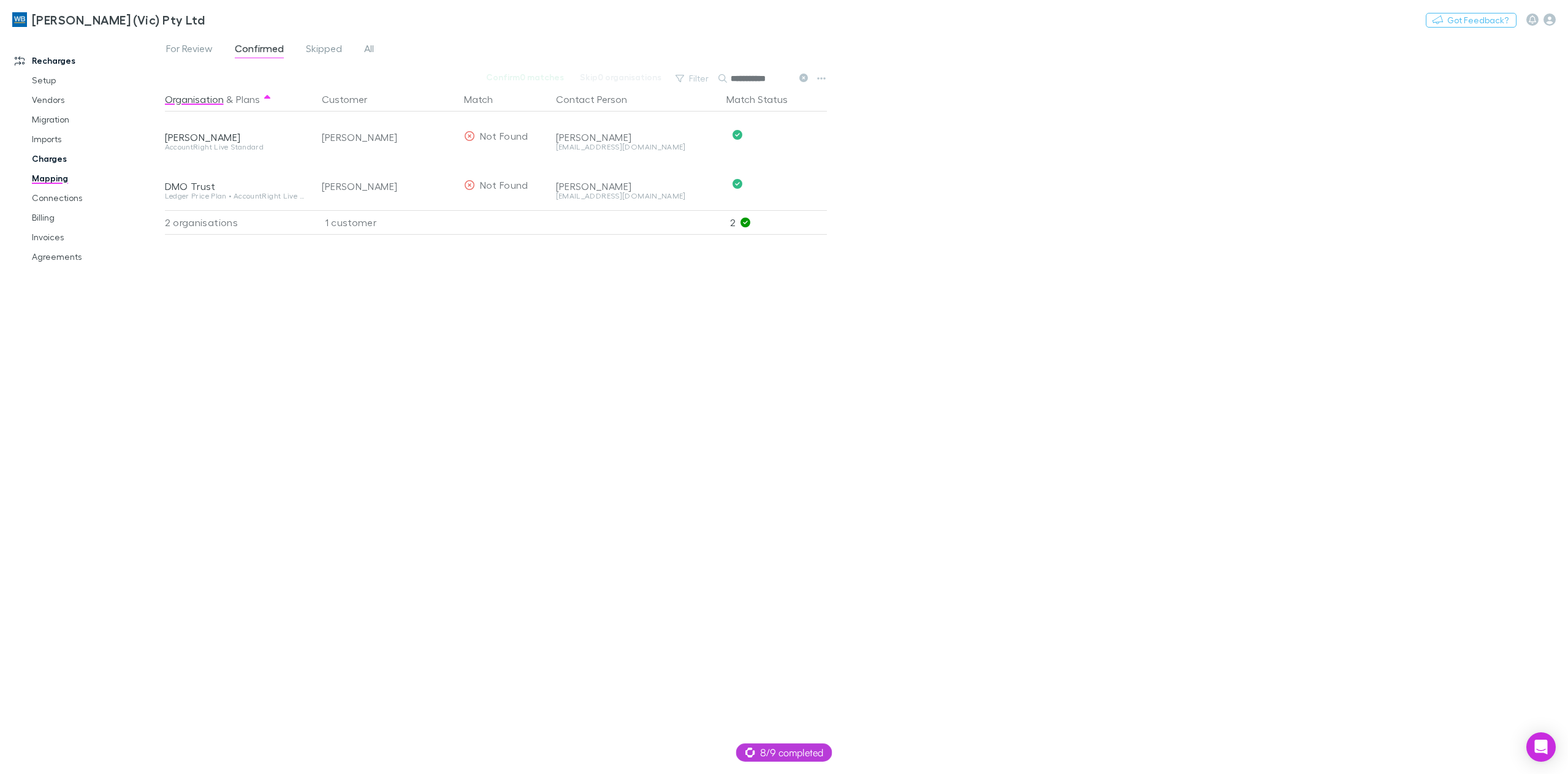
type input "**********"
click at [50, 155] on link "Charges" at bounding box center [96, 158] width 152 height 20
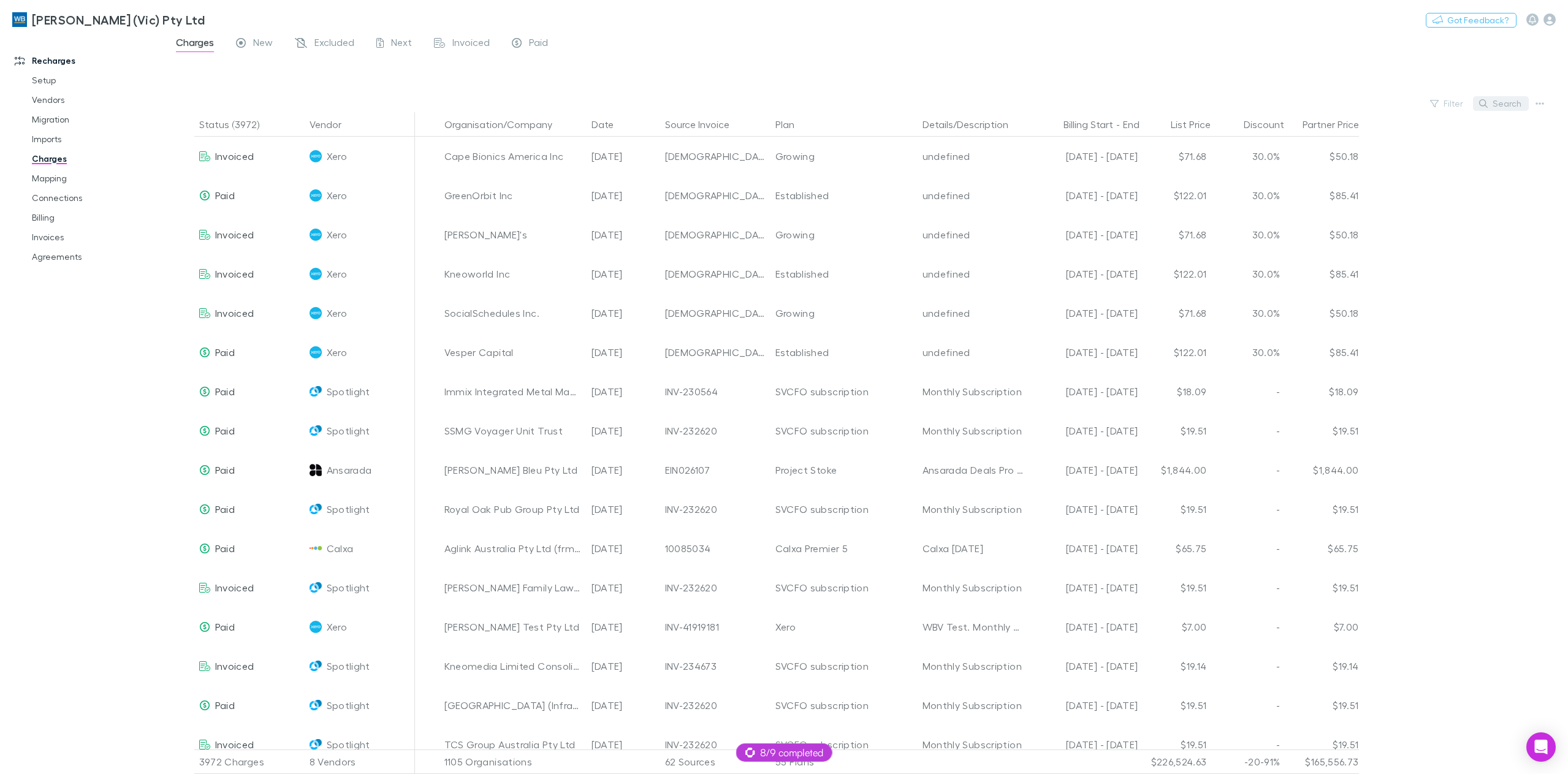
click at [1493, 101] on button "Search" at bounding box center [1501, 103] width 56 height 15
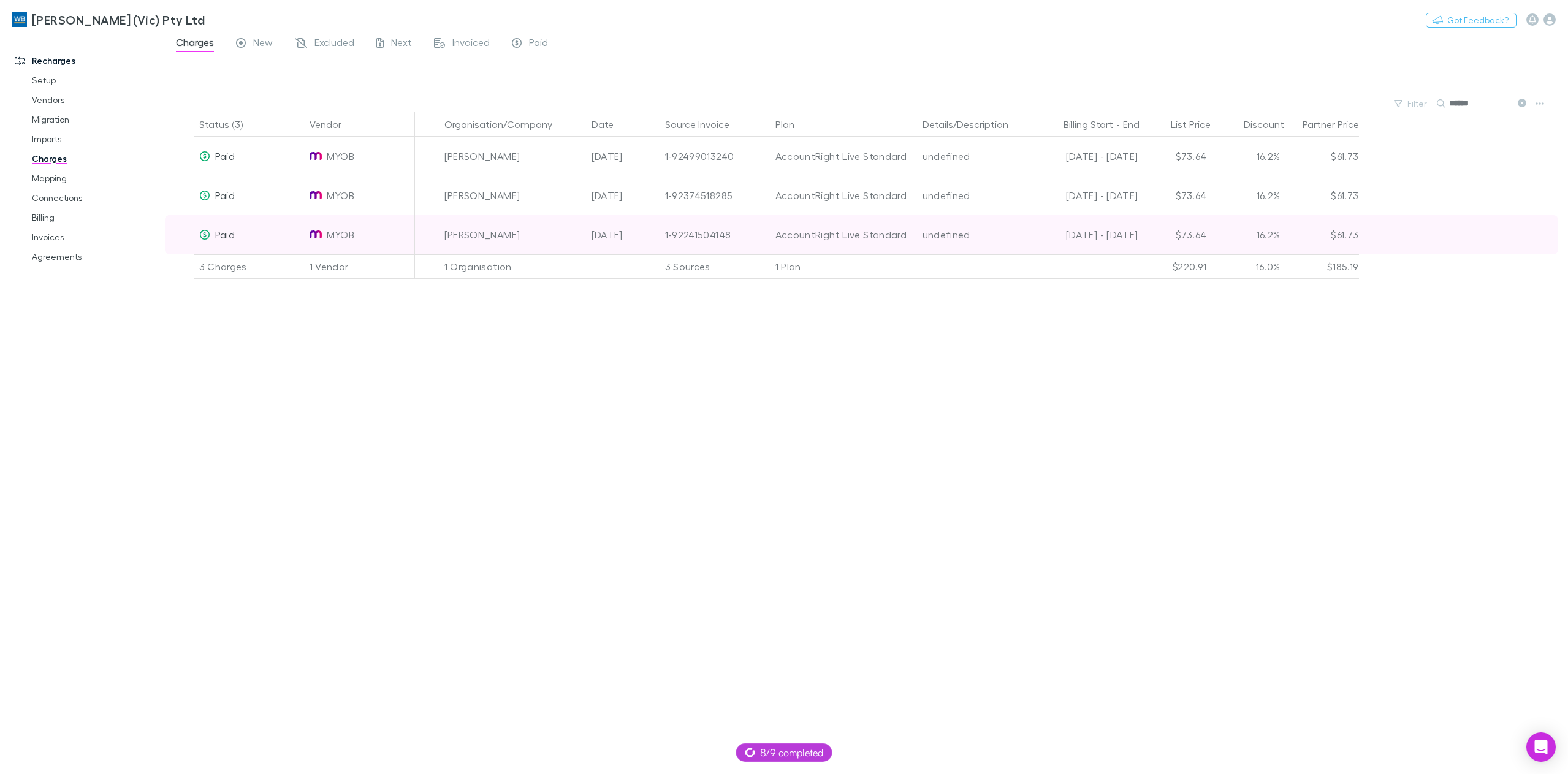
type input "******"
click at [622, 235] on div "02 Jul 2025" at bounding box center [623, 234] width 74 height 39
click at [508, 240] on div "Damien Oliver" at bounding box center [513, 234] width 137 height 39
click at [1217, 236] on div "16.2%" at bounding box center [1249, 234] width 74 height 39
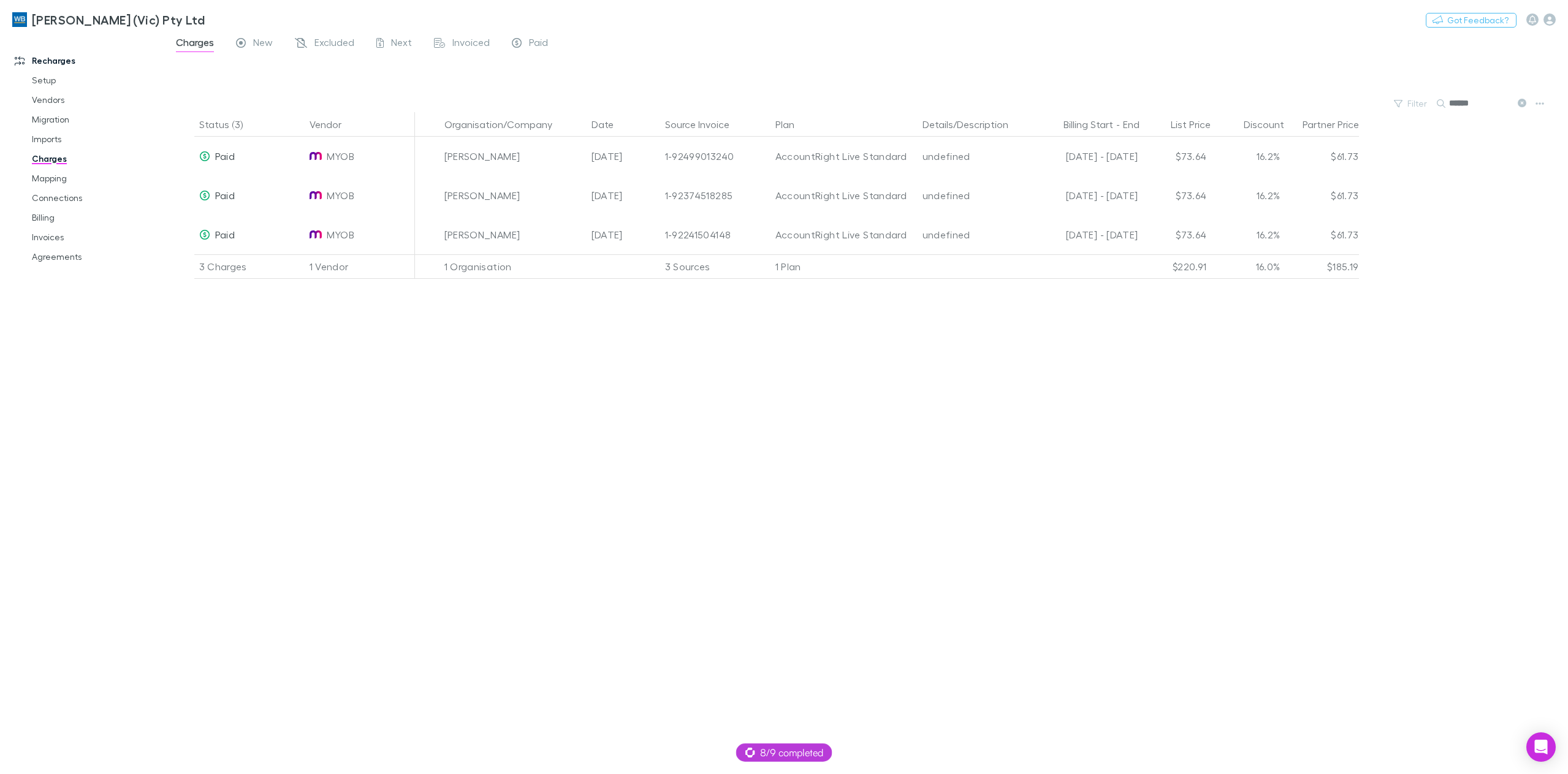
click at [1204, 337] on div "Status (3) Vendor Organisation/Company Date Source Invoice Plan Details/Descrip…" at bounding box center [867, 443] width 1404 height 662
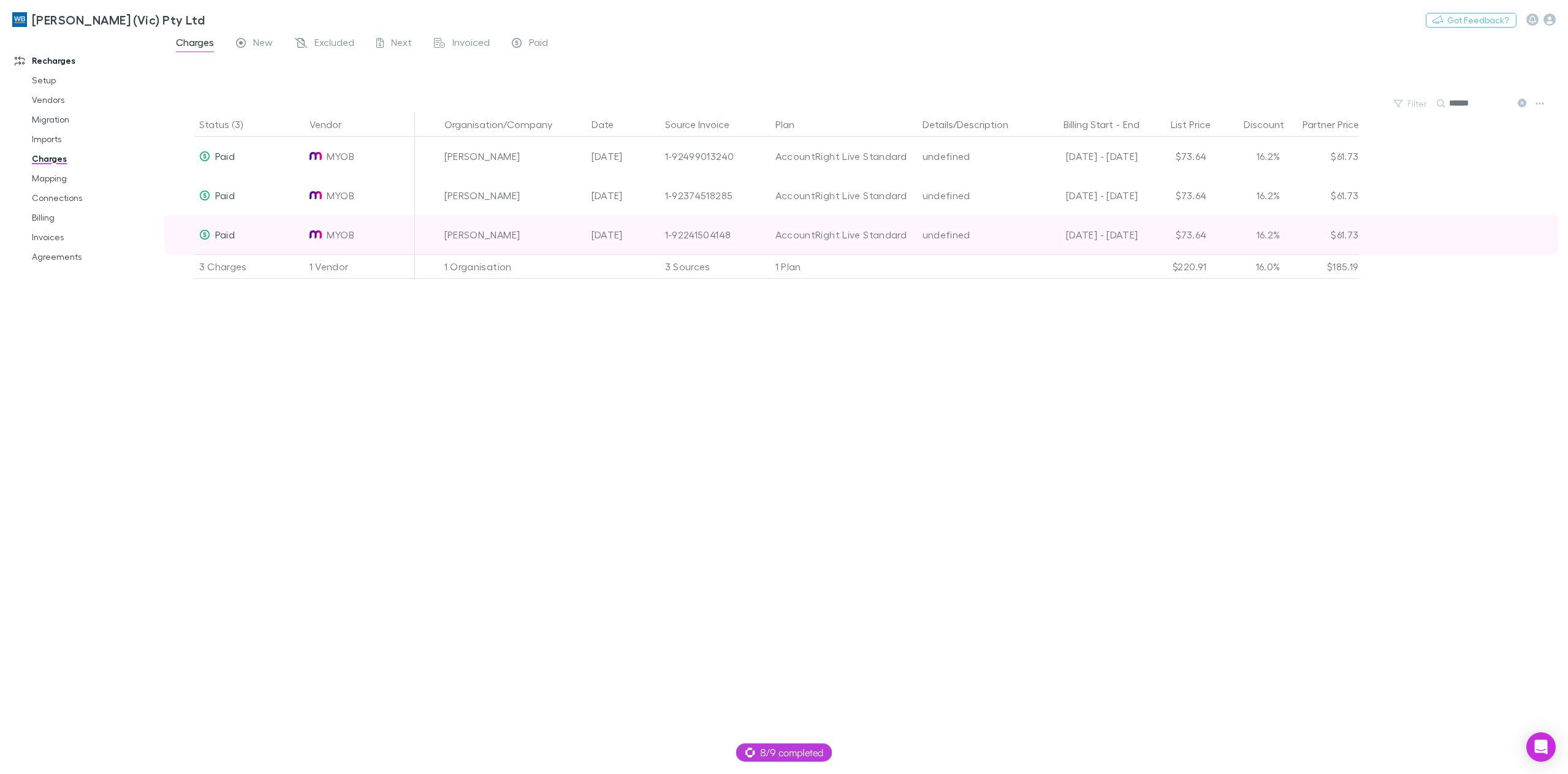
click at [1186, 239] on div "$73.64" at bounding box center [1175, 234] width 74 height 39
click at [1249, 236] on div "16.2%" at bounding box center [1249, 234] width 74 height 39
click at [1334, 238] on div "$61.73" at bounding box center [1323, 234] width 74 height 39
click at [221, 233] on span "Paid" at bounding box center [224, 234] width 20 height 11
click at [222, 233] on span "Paid" at bounding box center [224, 234] width 20 height 11
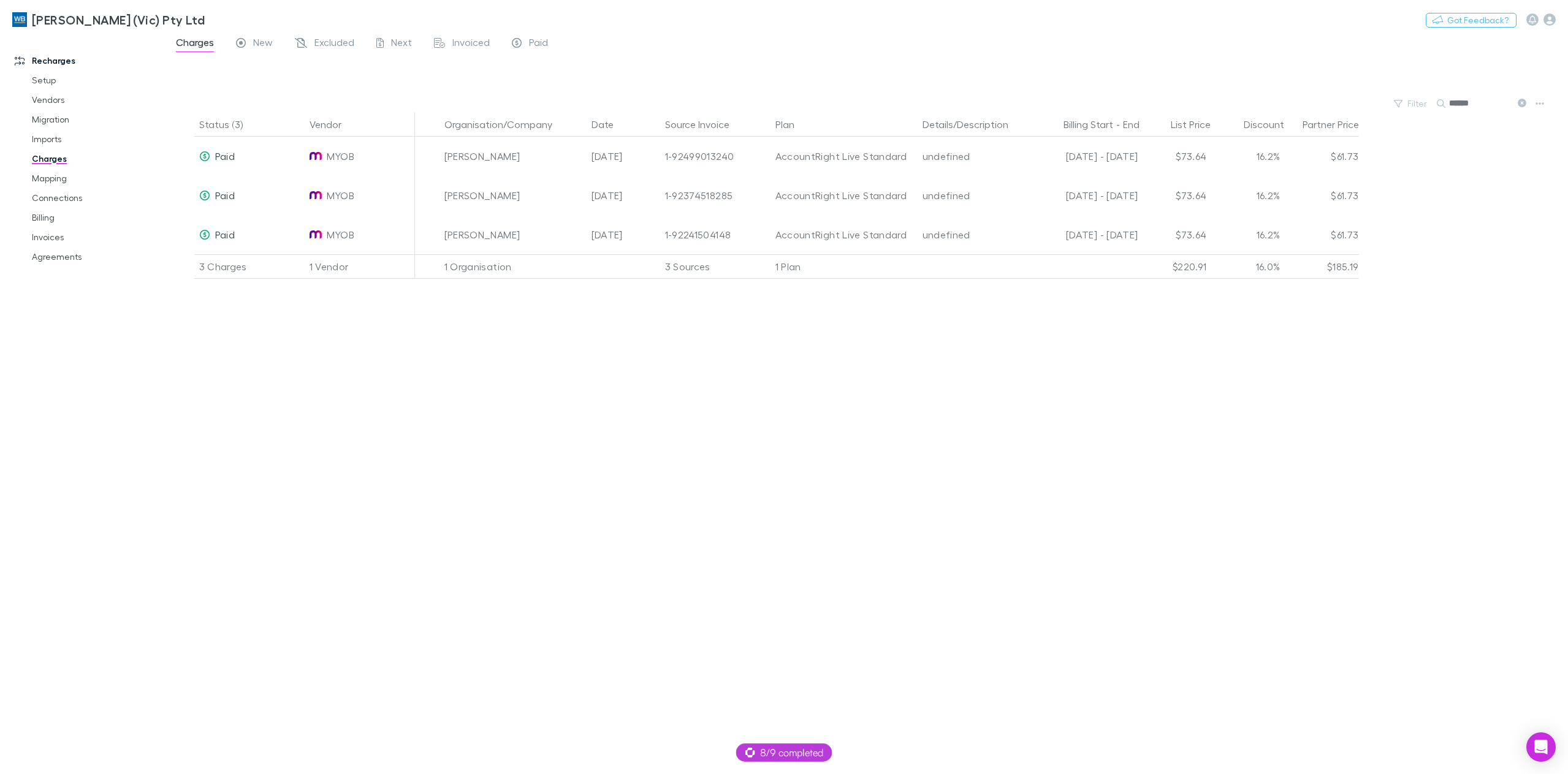
click at [435, 383] on div "Status (3) Vendor Organisation/Company Date Source Invoice Plan Details/Descrip…" at bounding box center [867, 443] width 1404 height 662
click at [70, 240] on link "Invoices" at bounding box center [96, 237] width 152 height 20
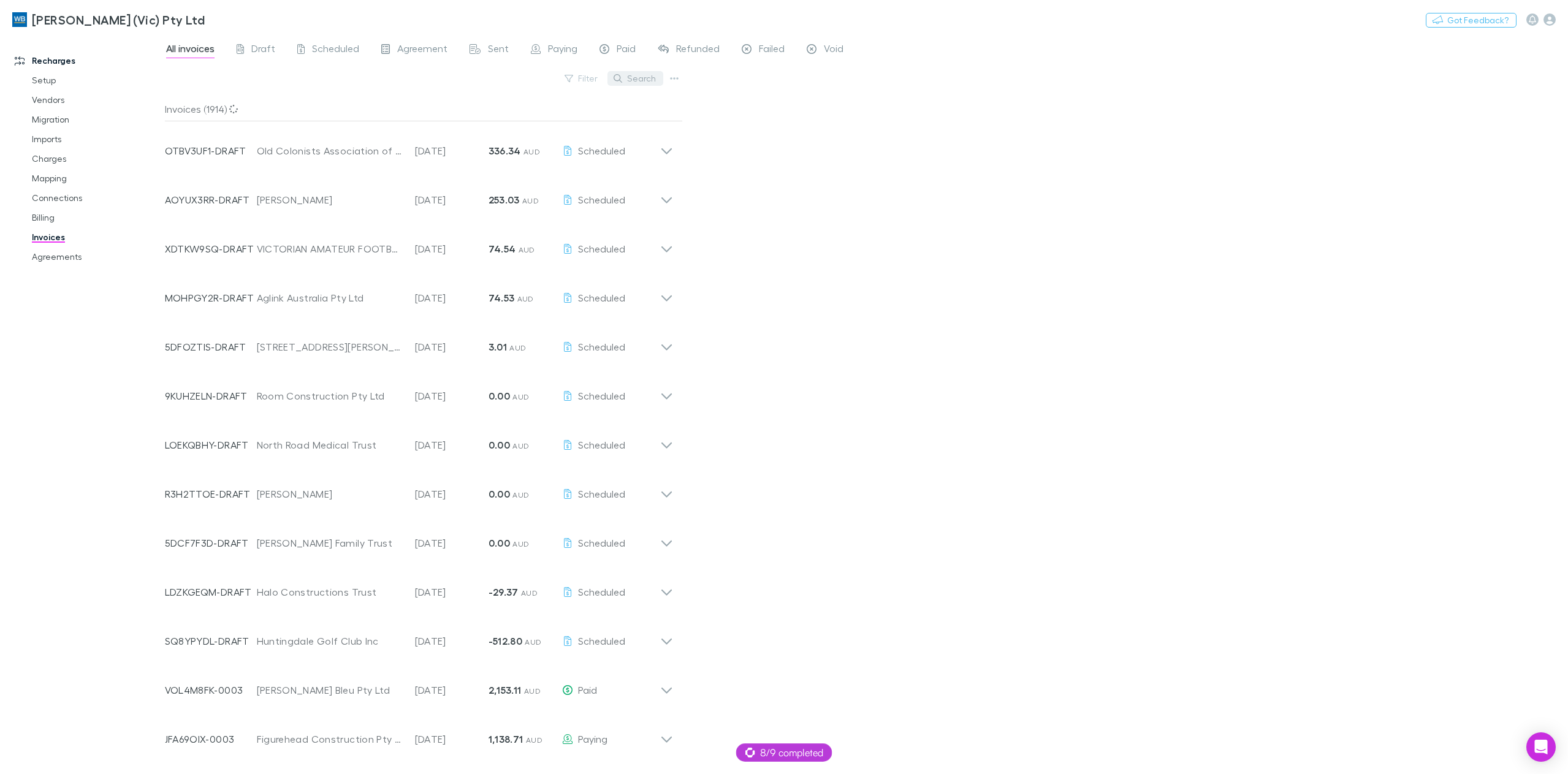
click at [641, 76] on button "Search" at bounding box center [635, 78] width 56 height 15
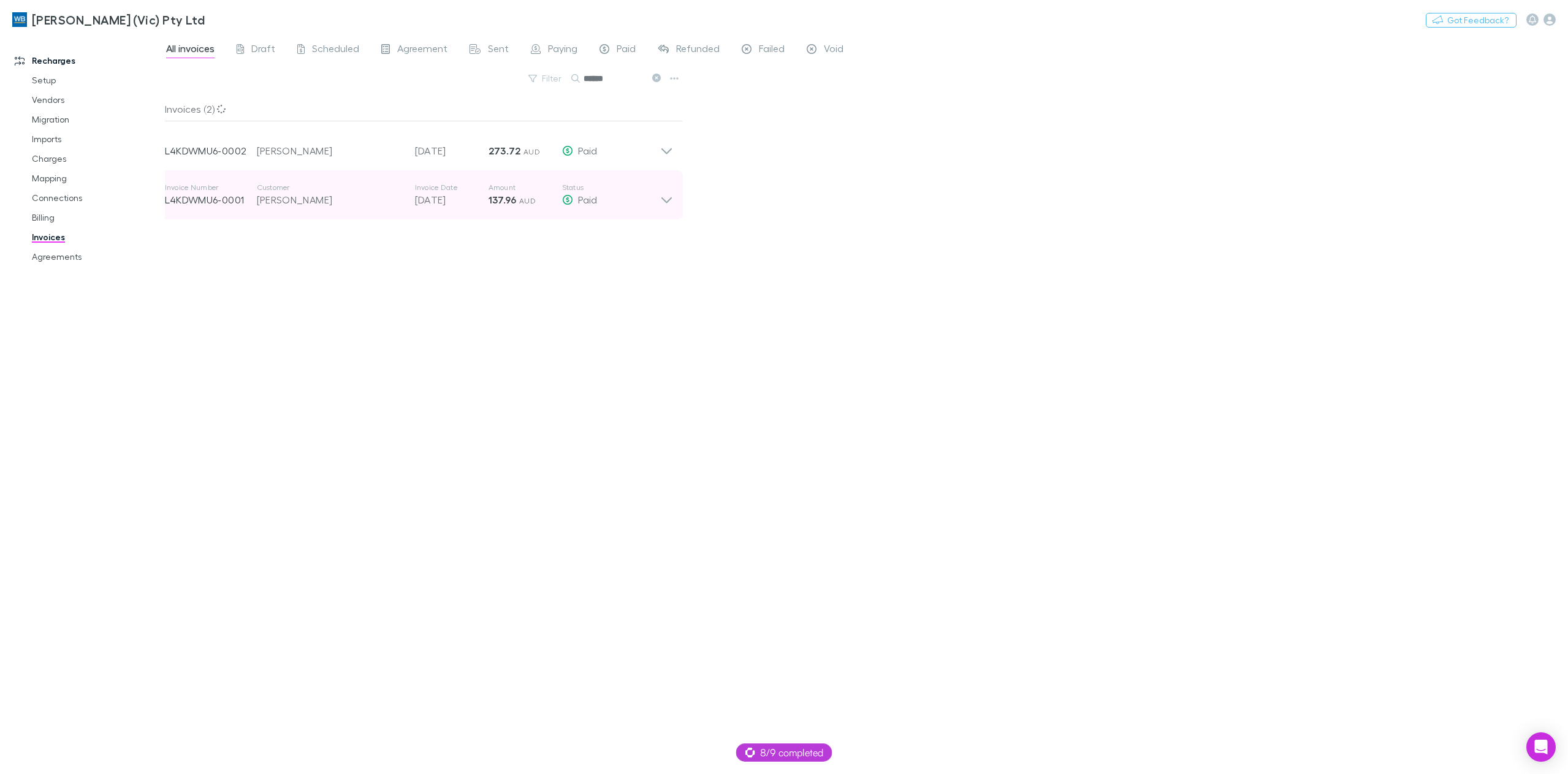
type input "******"
click at [667, 200] on icon at bounding box center [667, 195] width 13 height 24
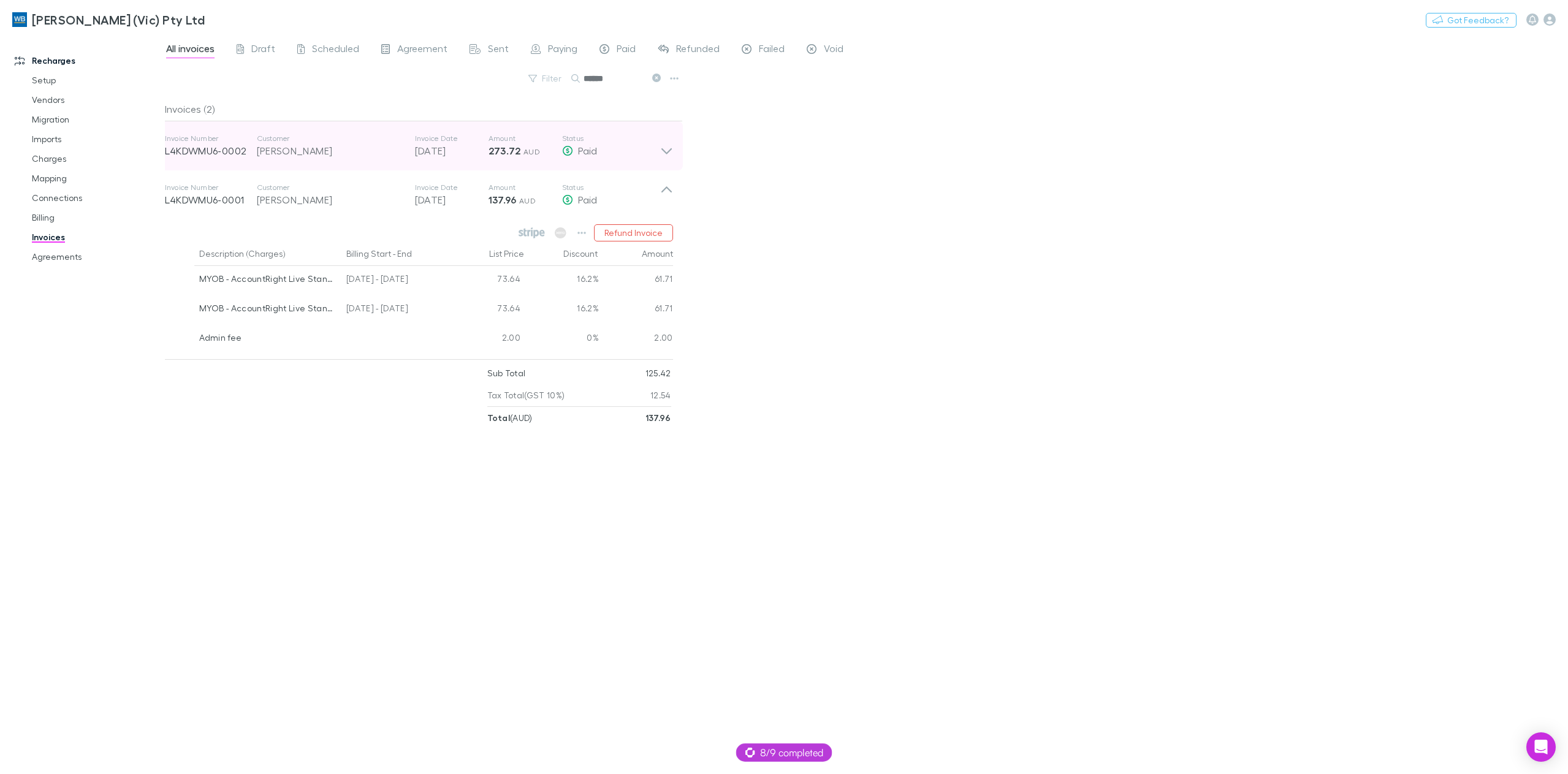
click at [671, 150] on icon at bounding box center [667, 151] width 10 height 6
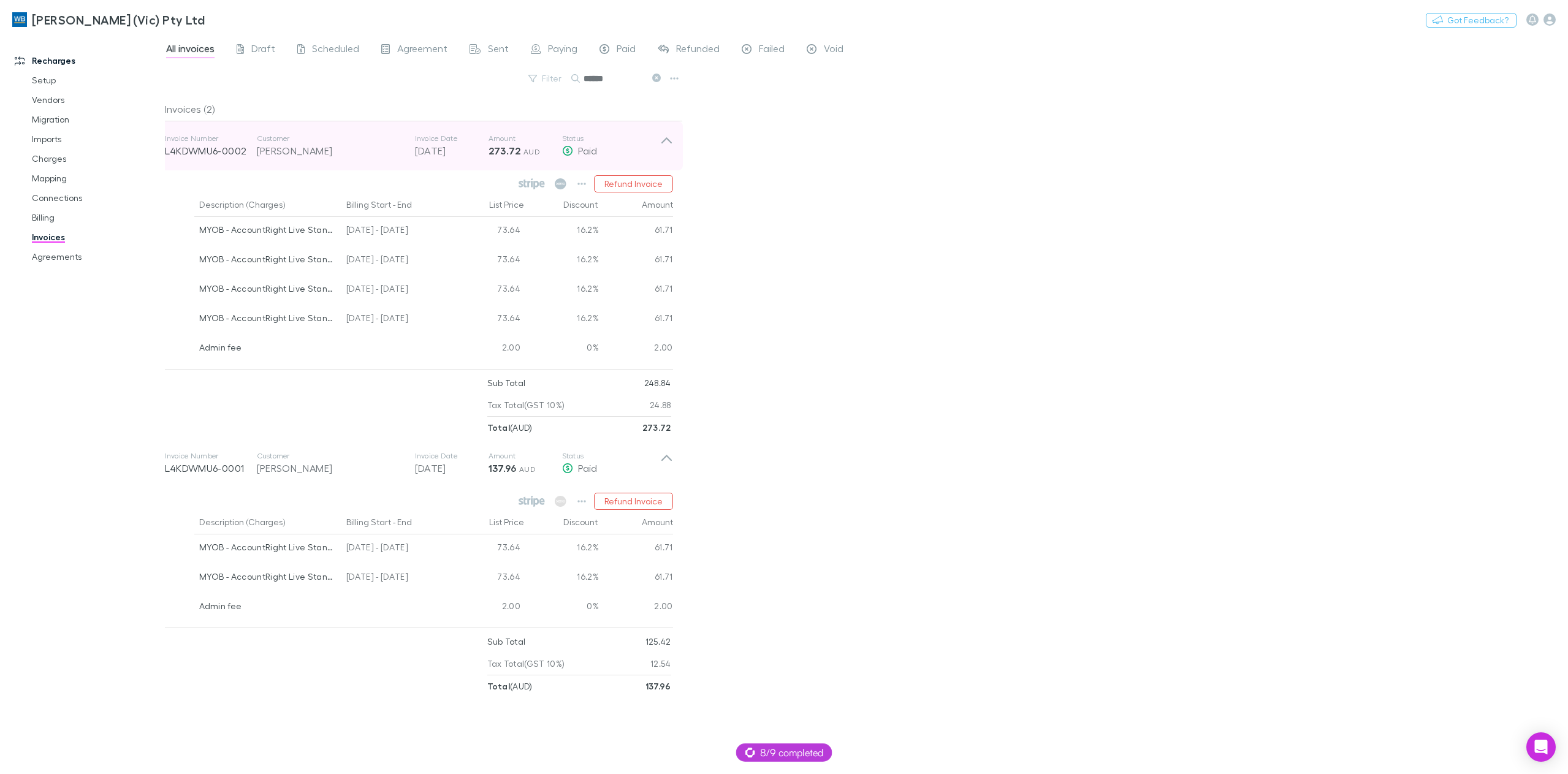
click at [664, 150] on icon at bounding box center [667, 146] width 13 height 24
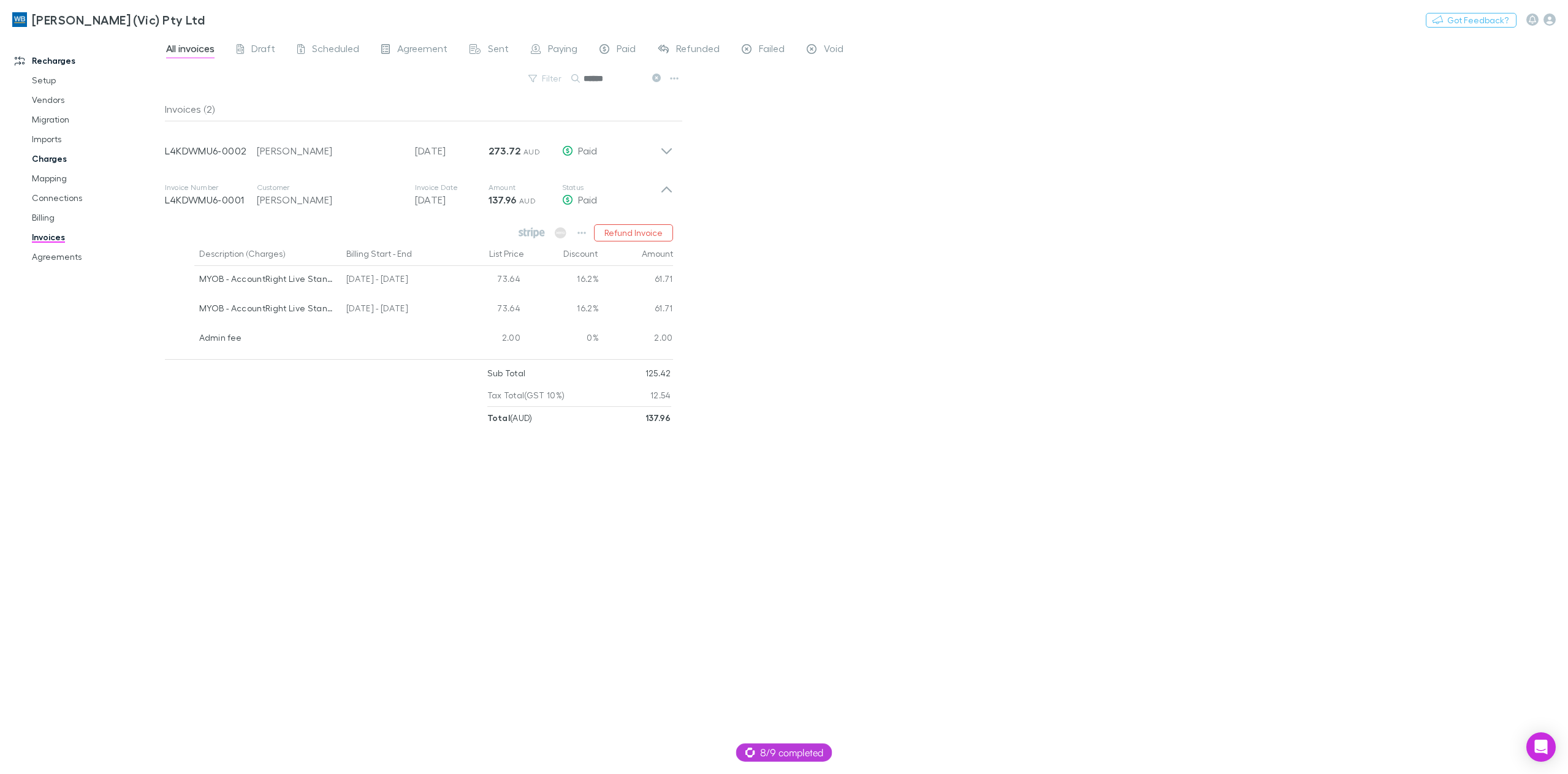
click at [68, 163] on link "Charges" at bounding box center [96, 158] width 152 height 20
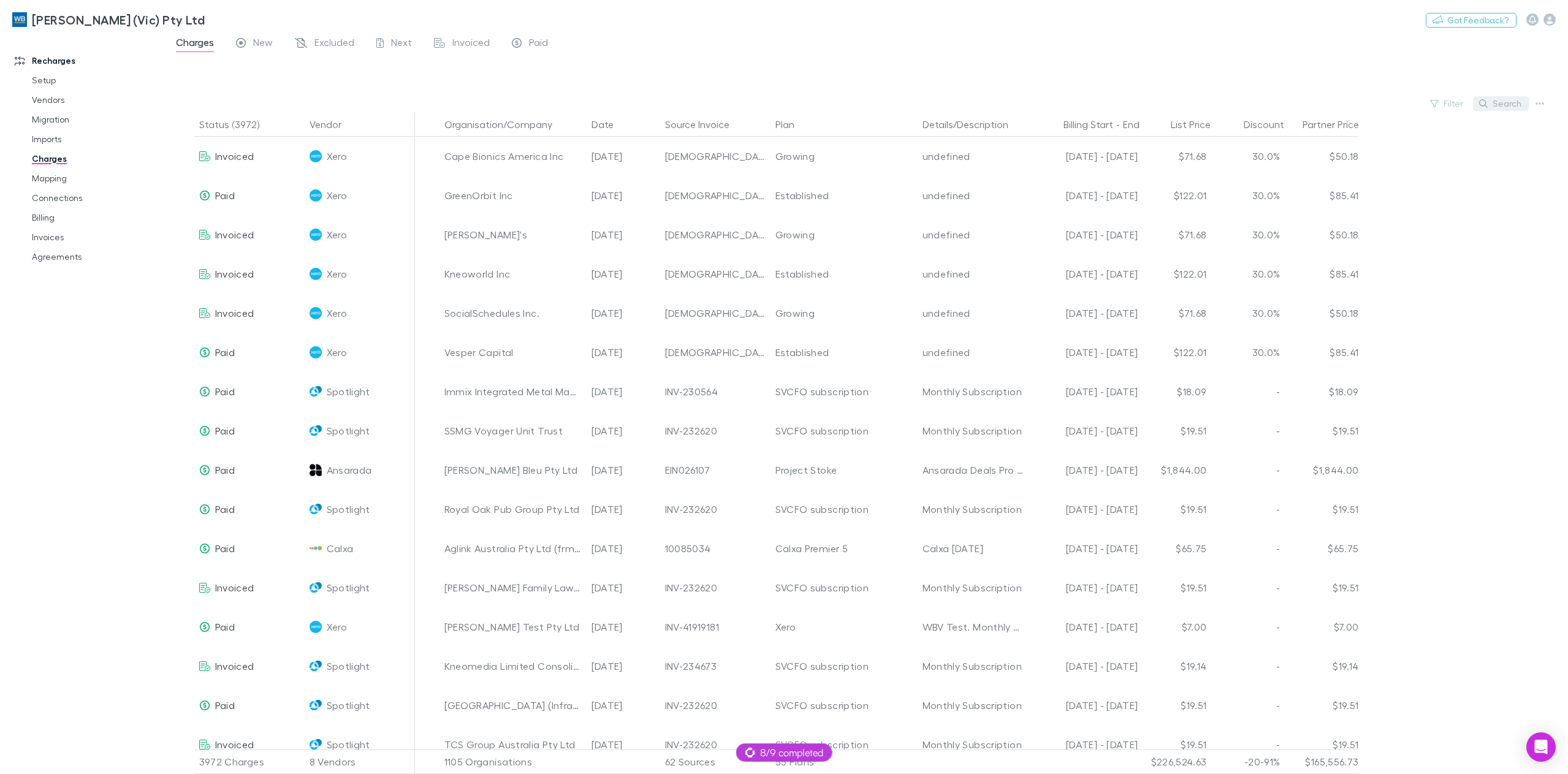
click at [1508, 104] on button "Search" at bounding box center [1501, 103] width 56 height 15
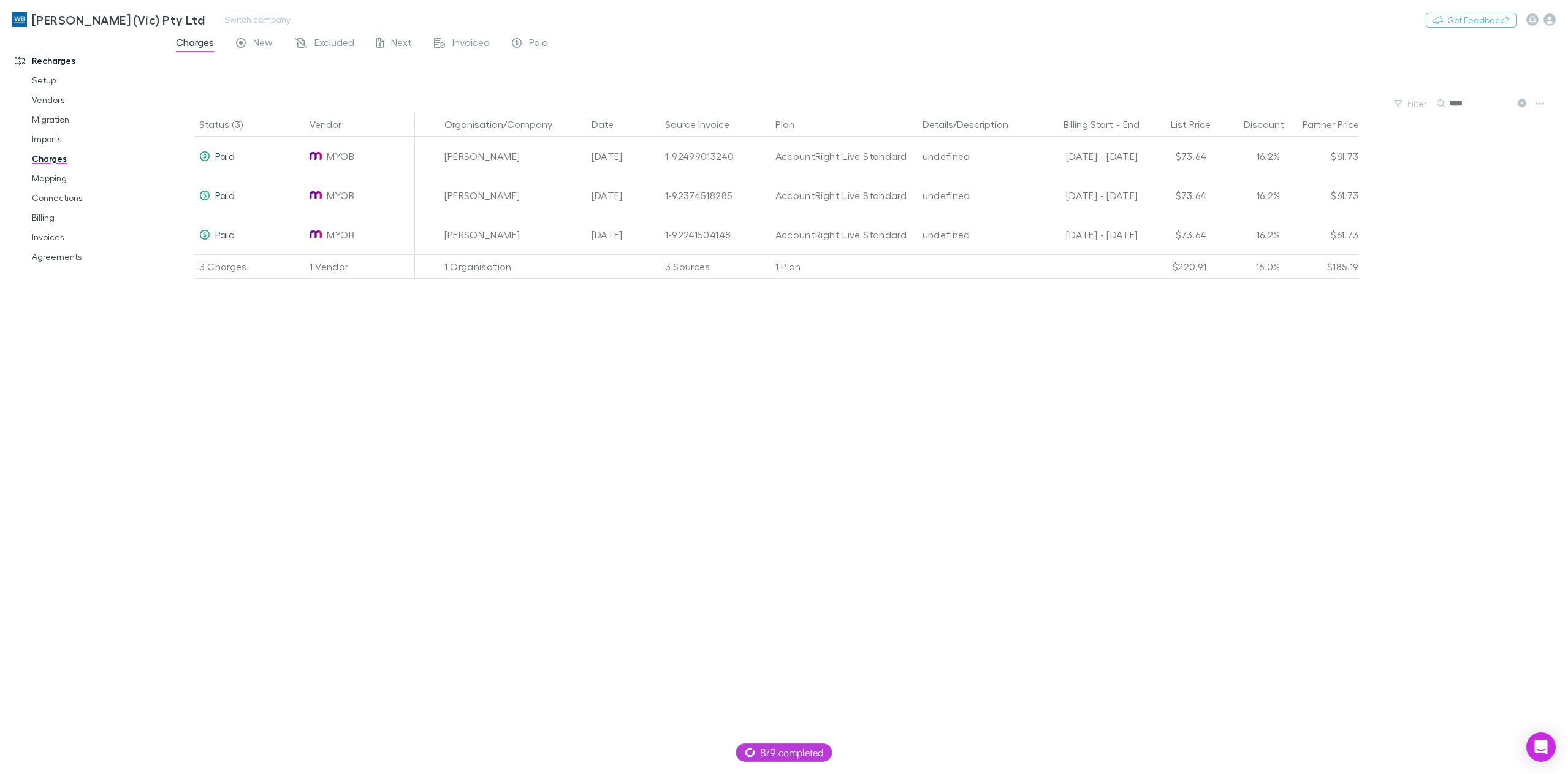
type input "****"
click at [59, 242] on link "Invoices" at bounding box center [96, 237] width 152 height 20
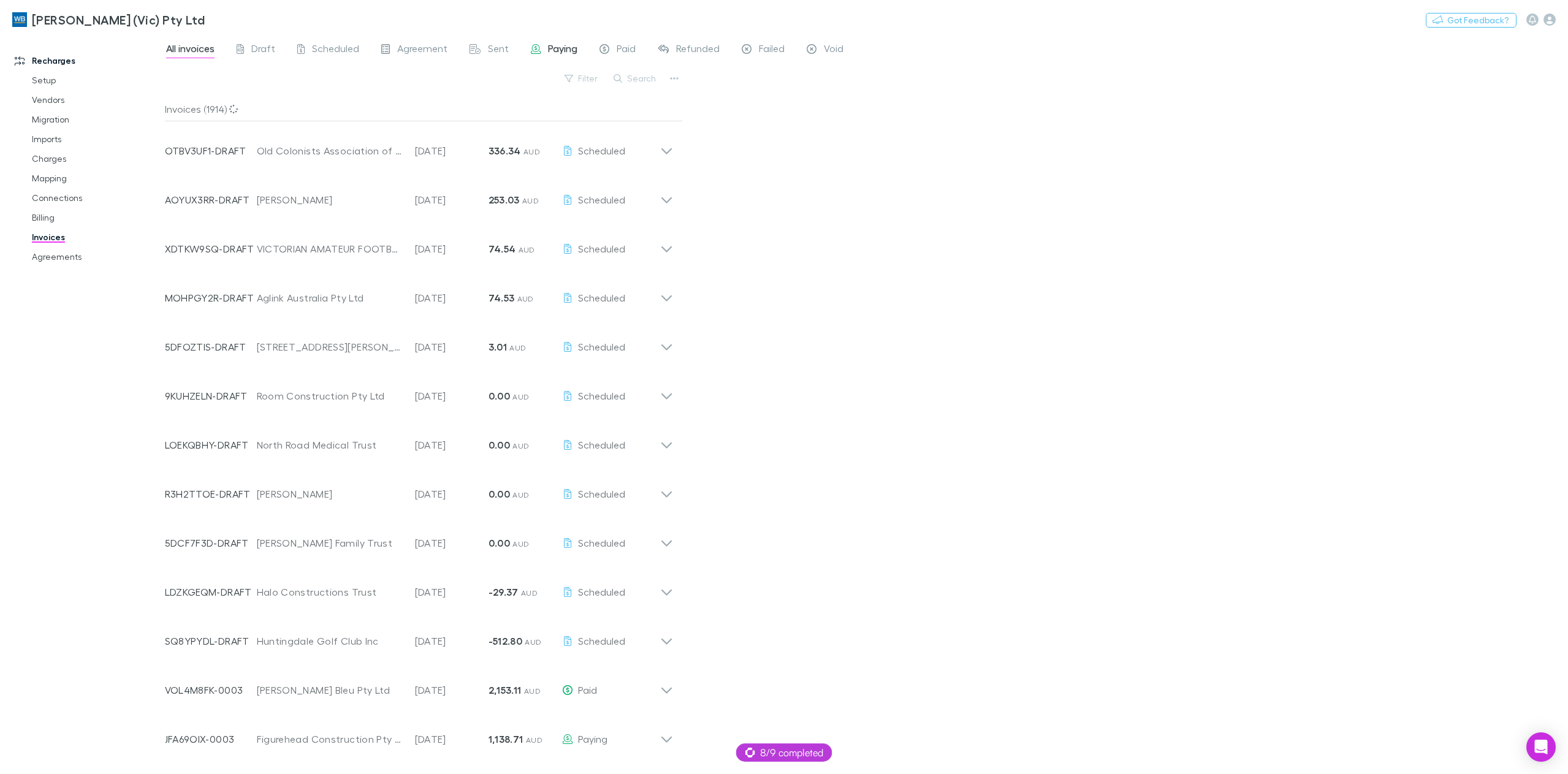
click at [559, 50] on span "Paying" at bounding box center [563, 50] width 30 height 16
click at [649, 83] on button "Search" at bounding box center [635, 78] width 56 height 15
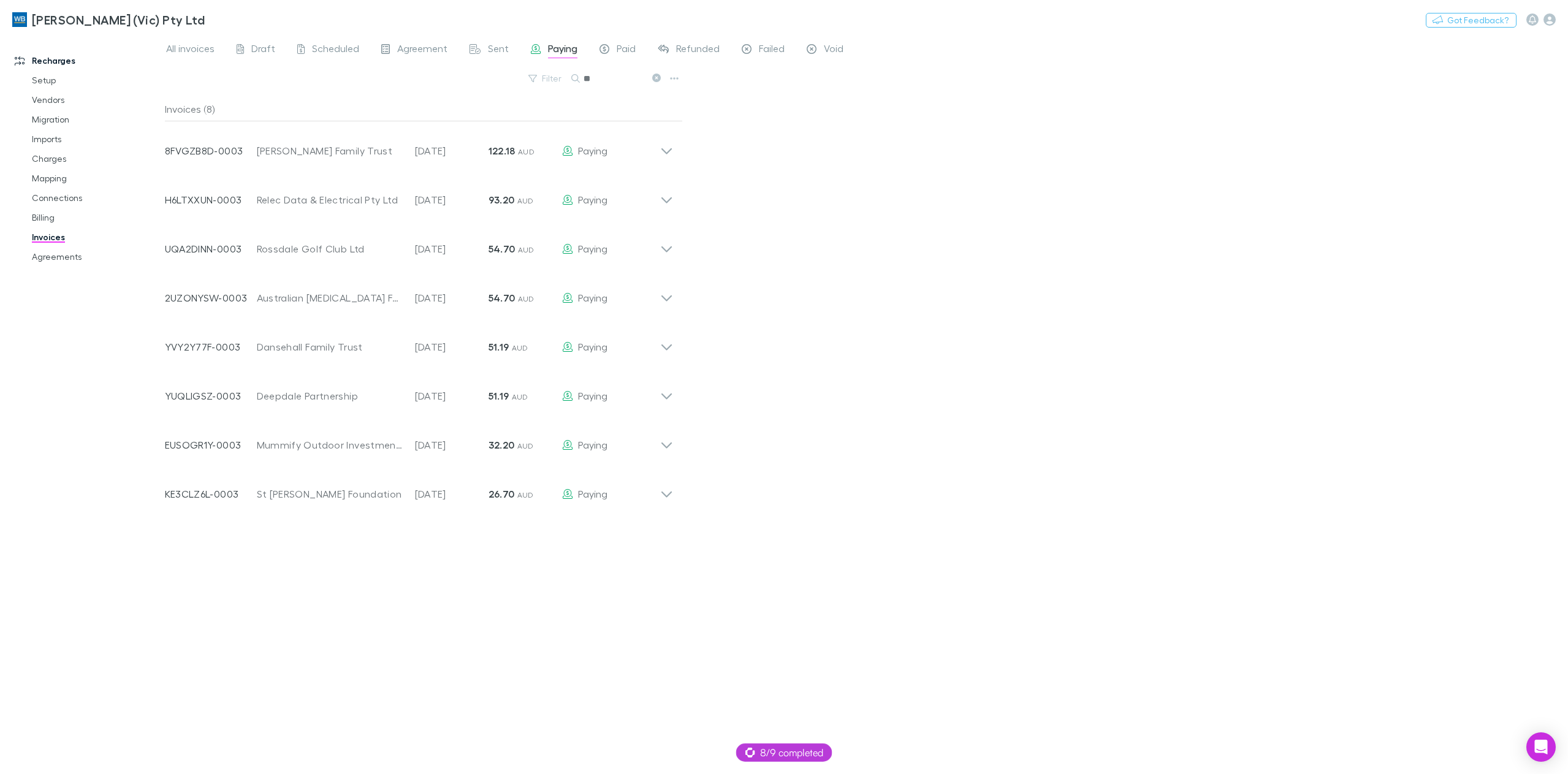
type input "*"
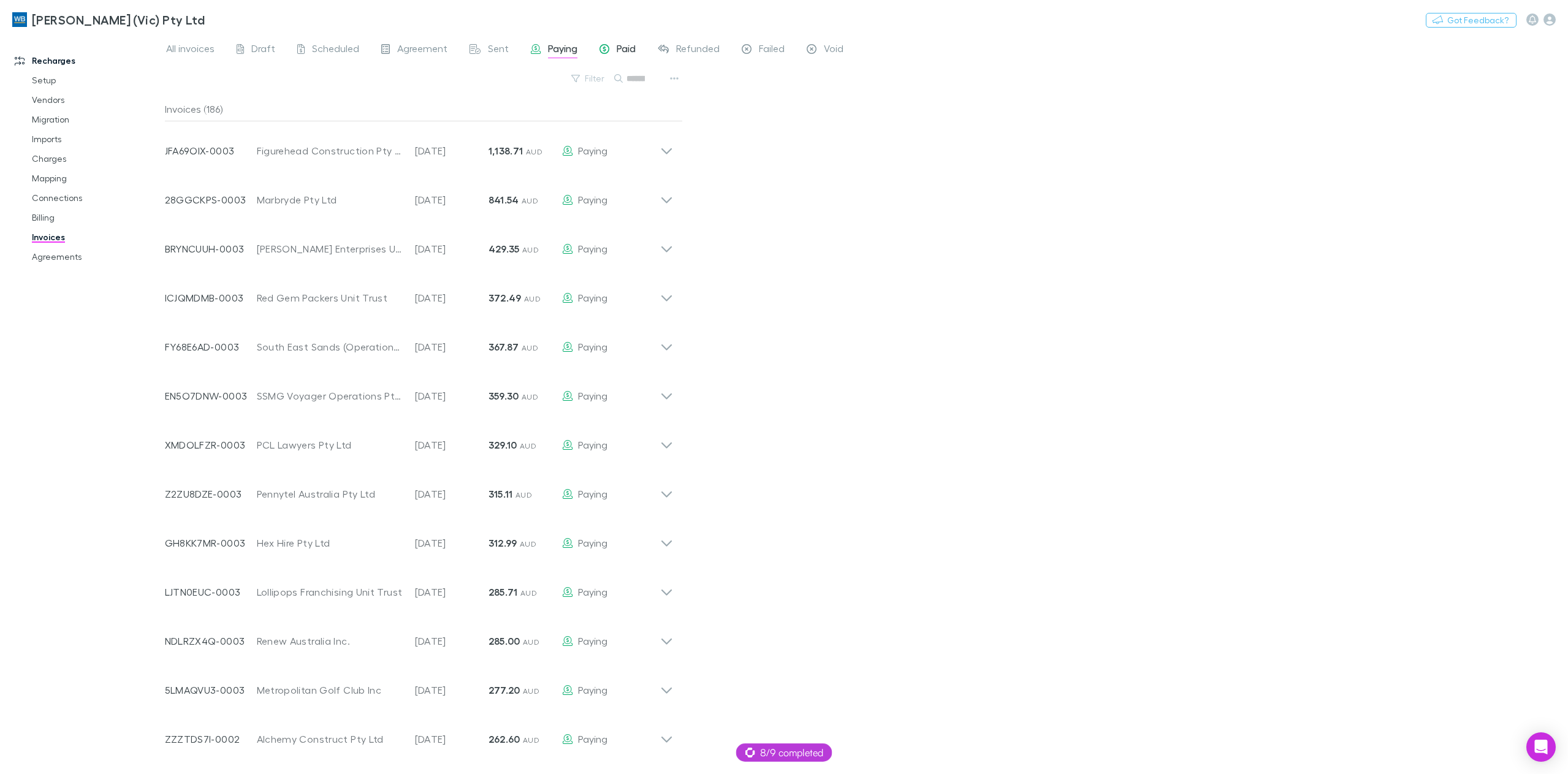
click at [627, 54] on span "Paid" at bounding box center [627, 50] width 19 height 16
click at [634, 81] on button "Search" at bounding box center [635, 78] width 56 height 15
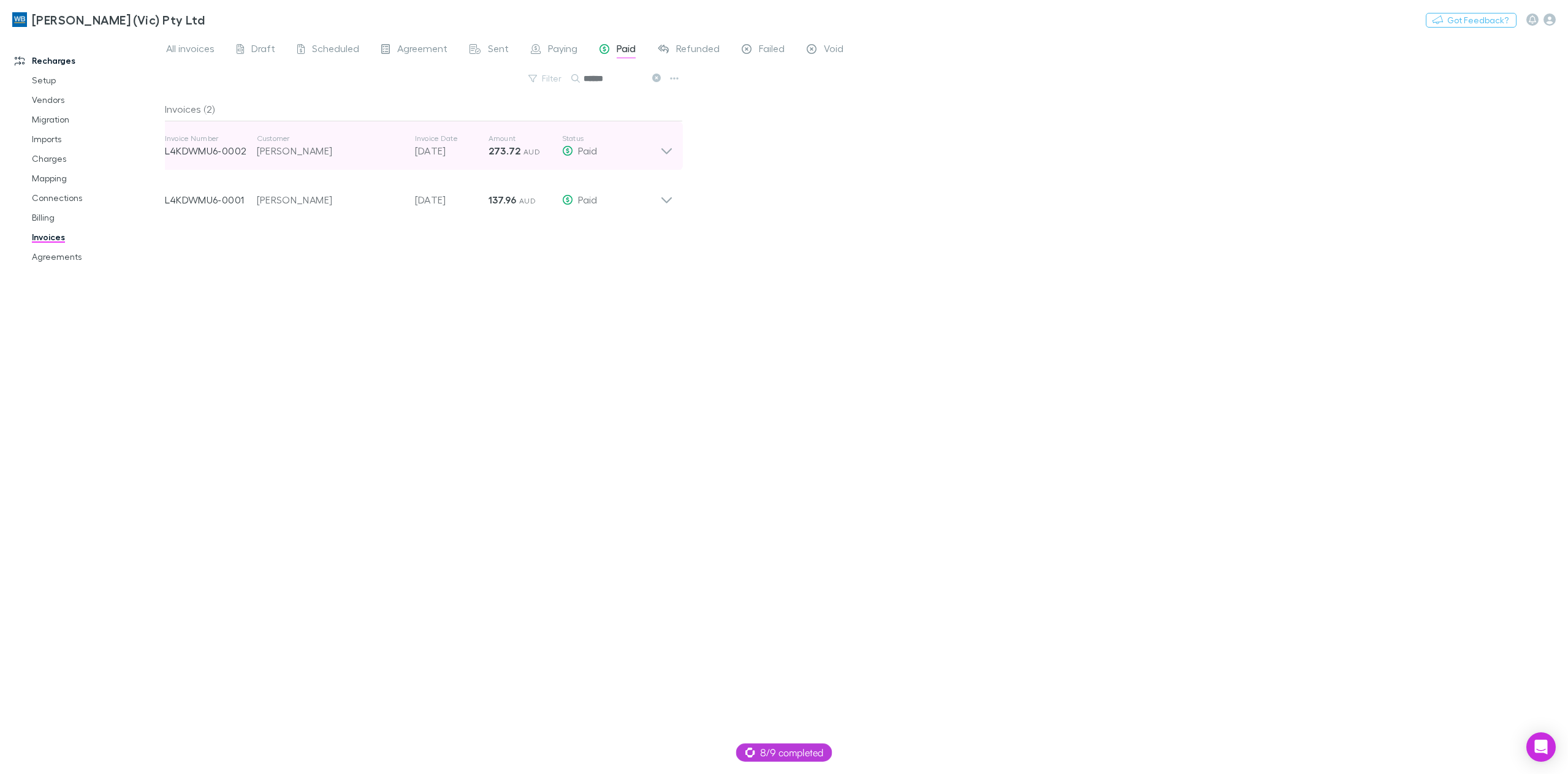
type input "******"
click at [666, 150] on icon at bounding box center [667, 146] width 13 height 24
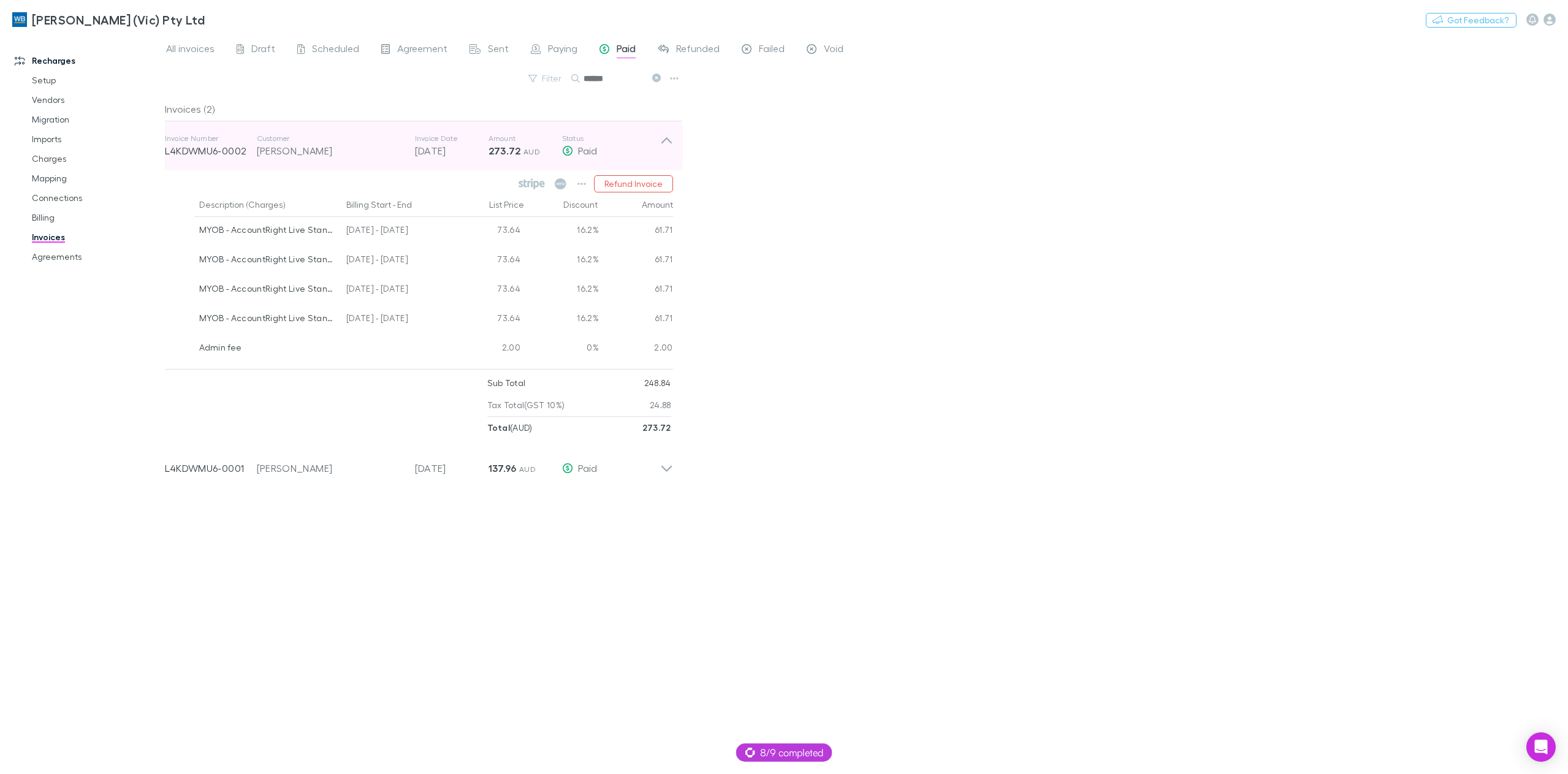
click at [665, 142] on icon at bounding box center [667, 146] width 13 height 24
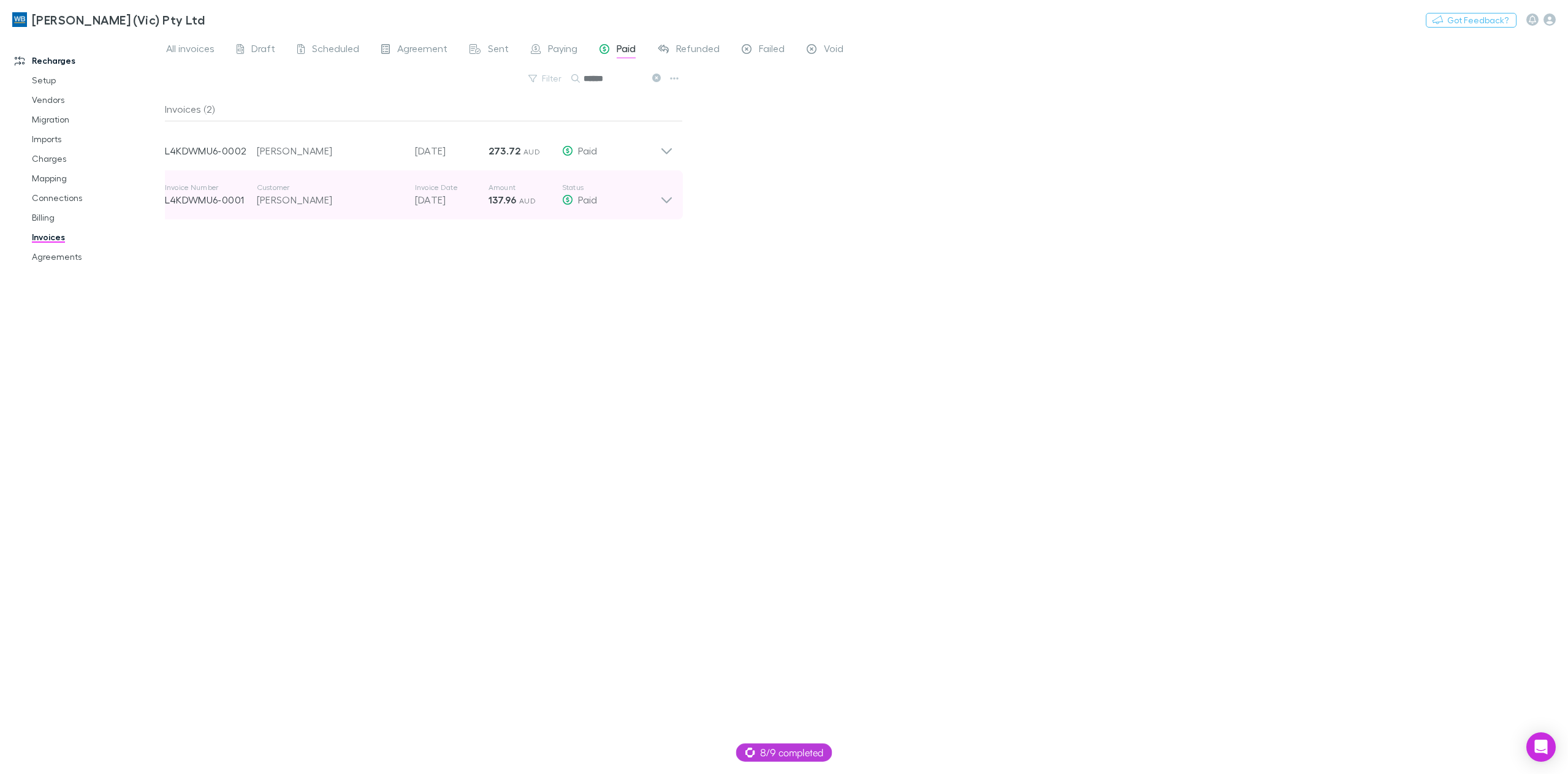
click at [661, 198] on icon at bounding box center [667, 200] width 10 height 6
click at [661, 198] on icon at bounding box center [667, 195] width 13 height 24
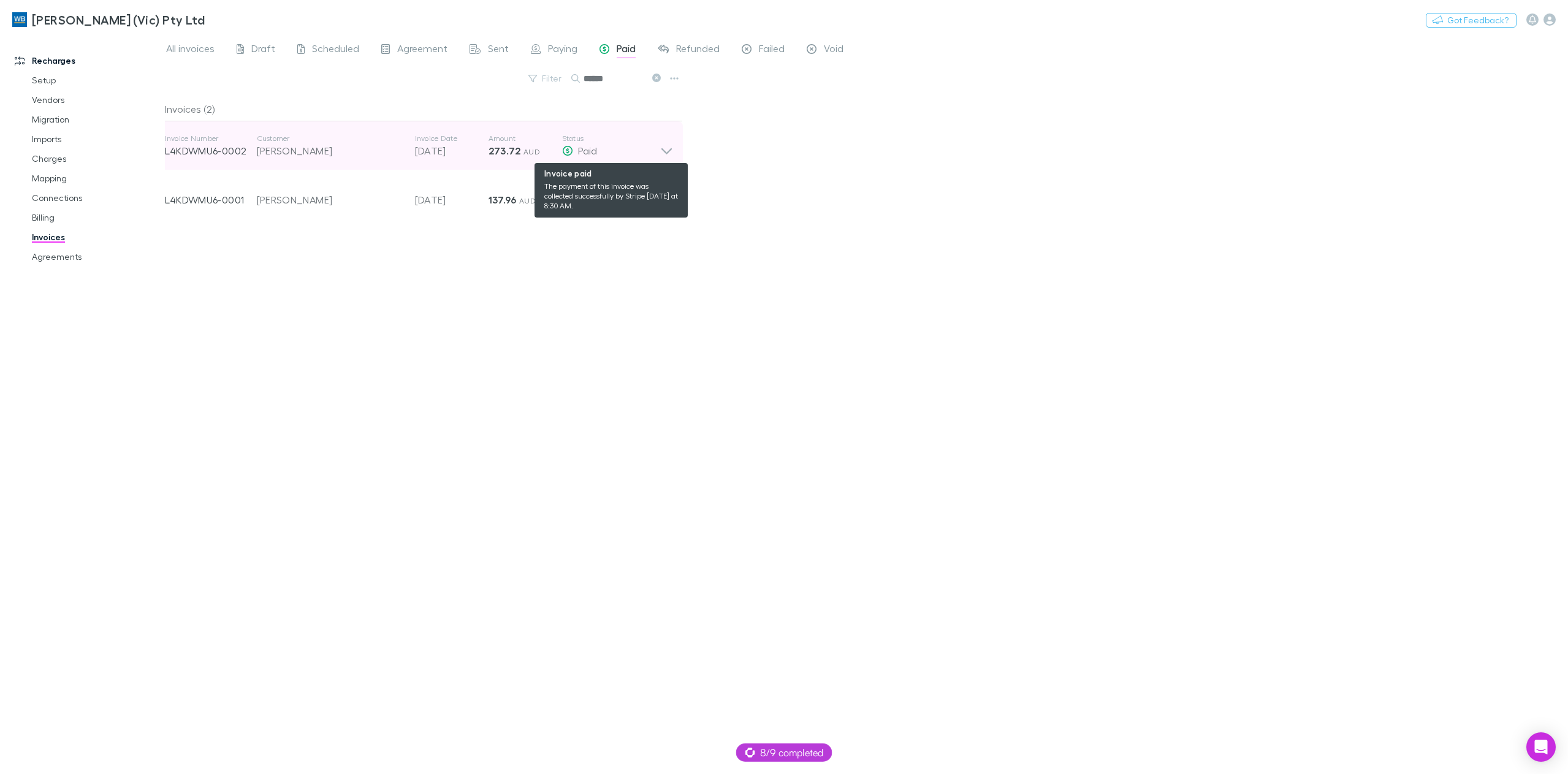
click at [654, 150] on div "Paid" at bounding box center [611, 150] width 98 height 15
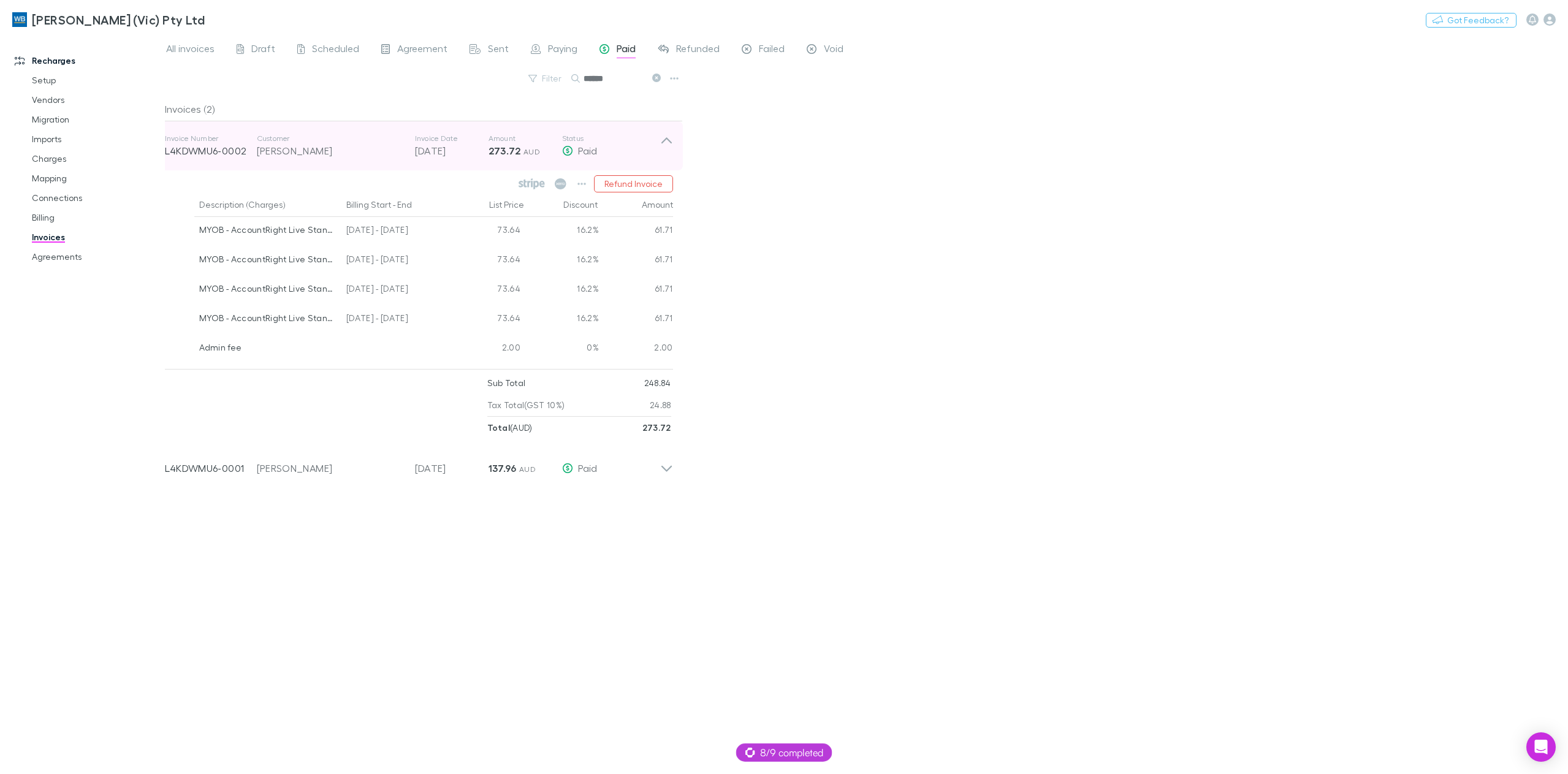
click at [672, 136] on icon at bounding box center [667, 146] width 13 height 24
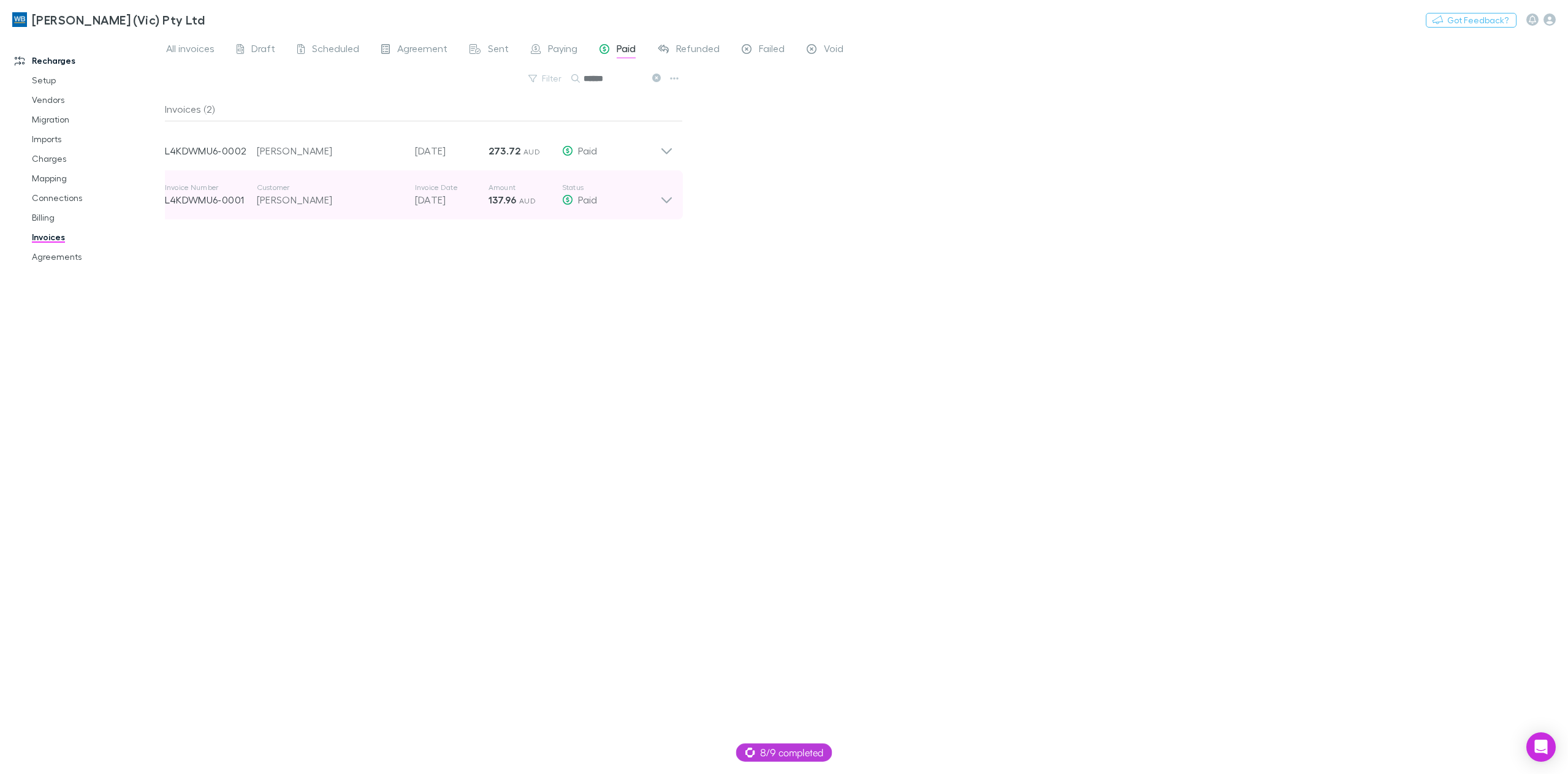
click at [661, 204] on icon at bounding box center [667, 195] width 13 height 24
click at [662, 204] on icon at bounding box center [667, 195] width 13 height 24
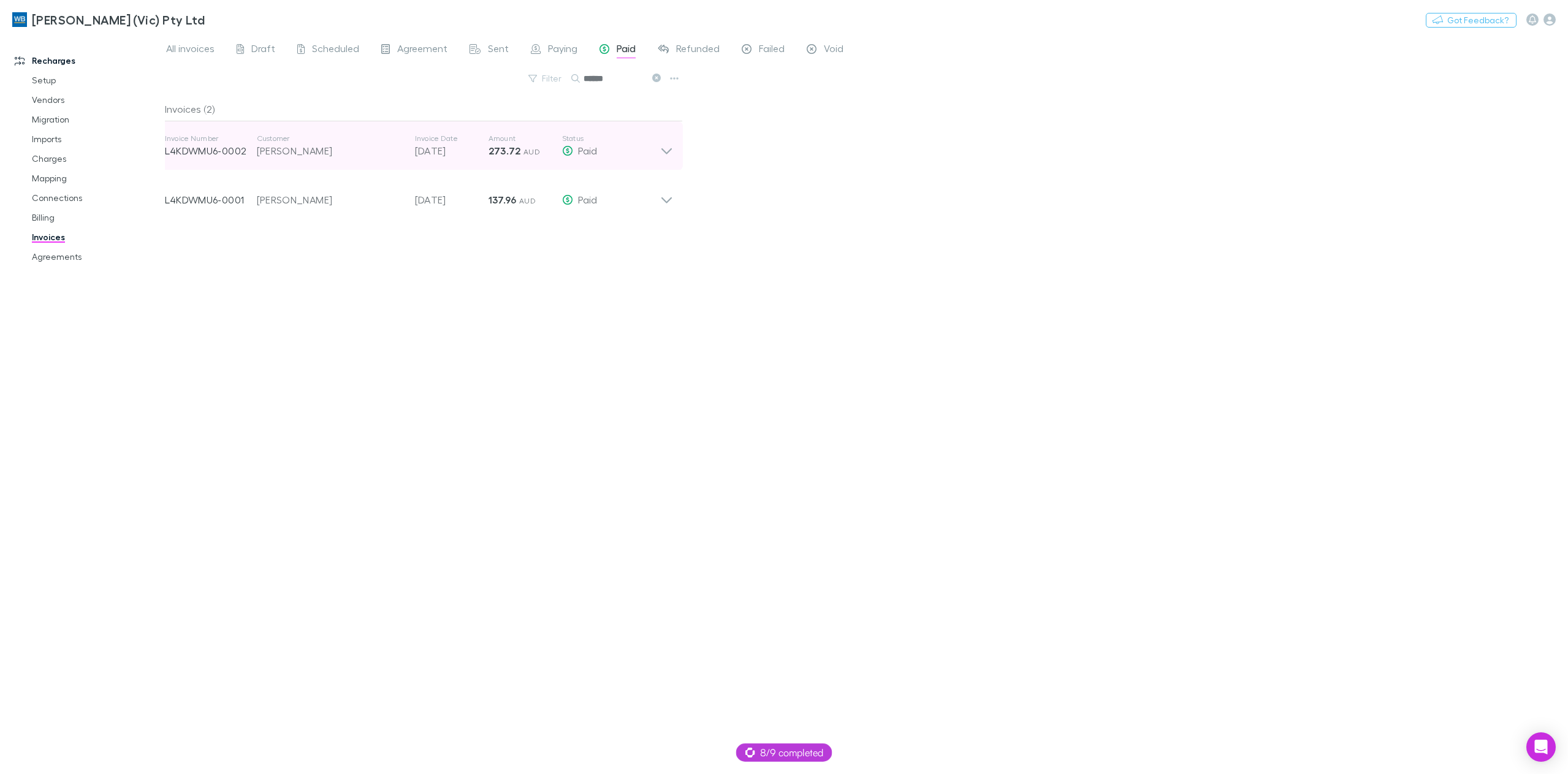
click at [667, 146] on icon at bounding box center [667, 146] width 13 height 24
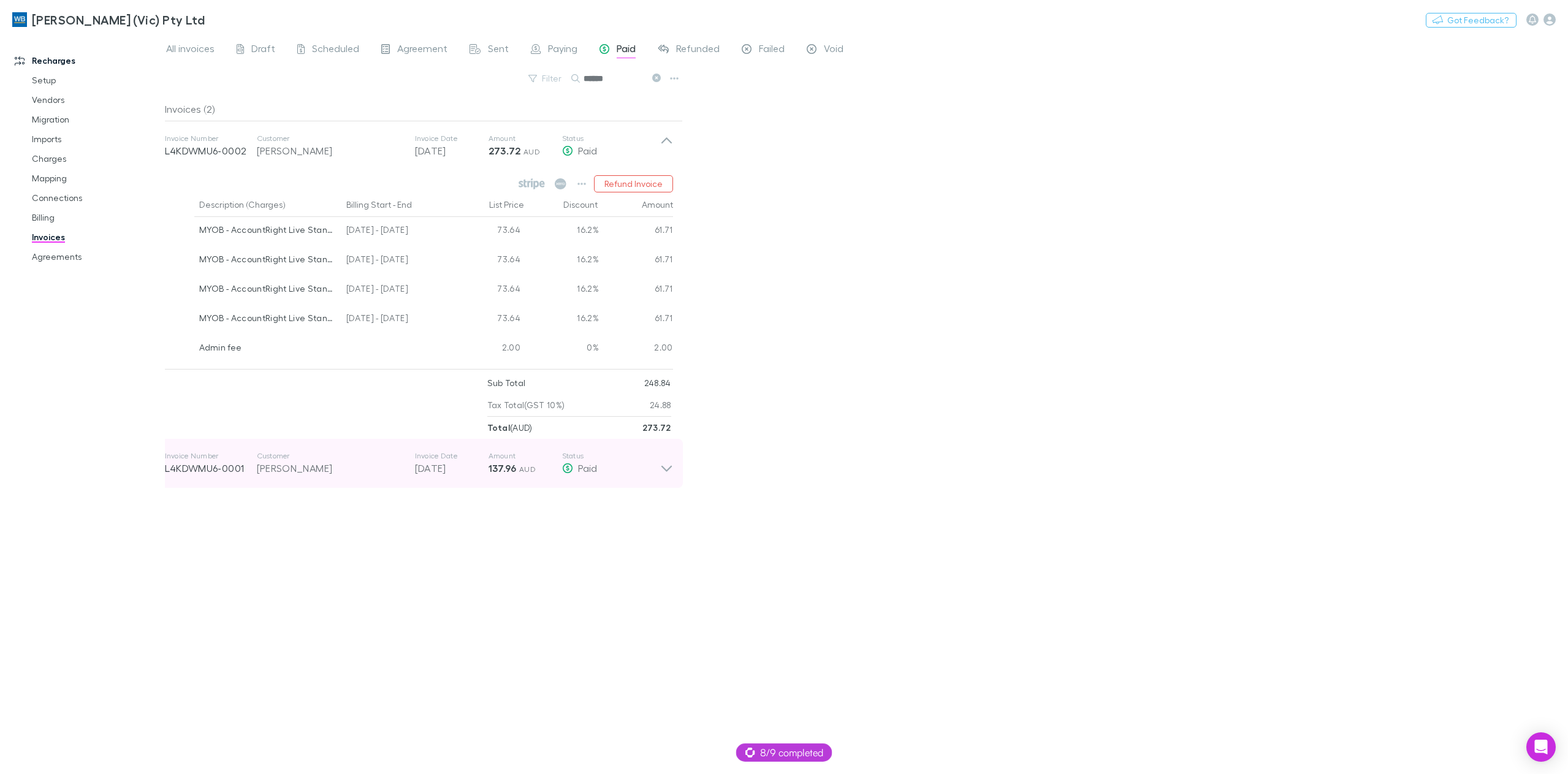
click at [667, 470] on icon at bounding box center [667, 469] width 10 height 6
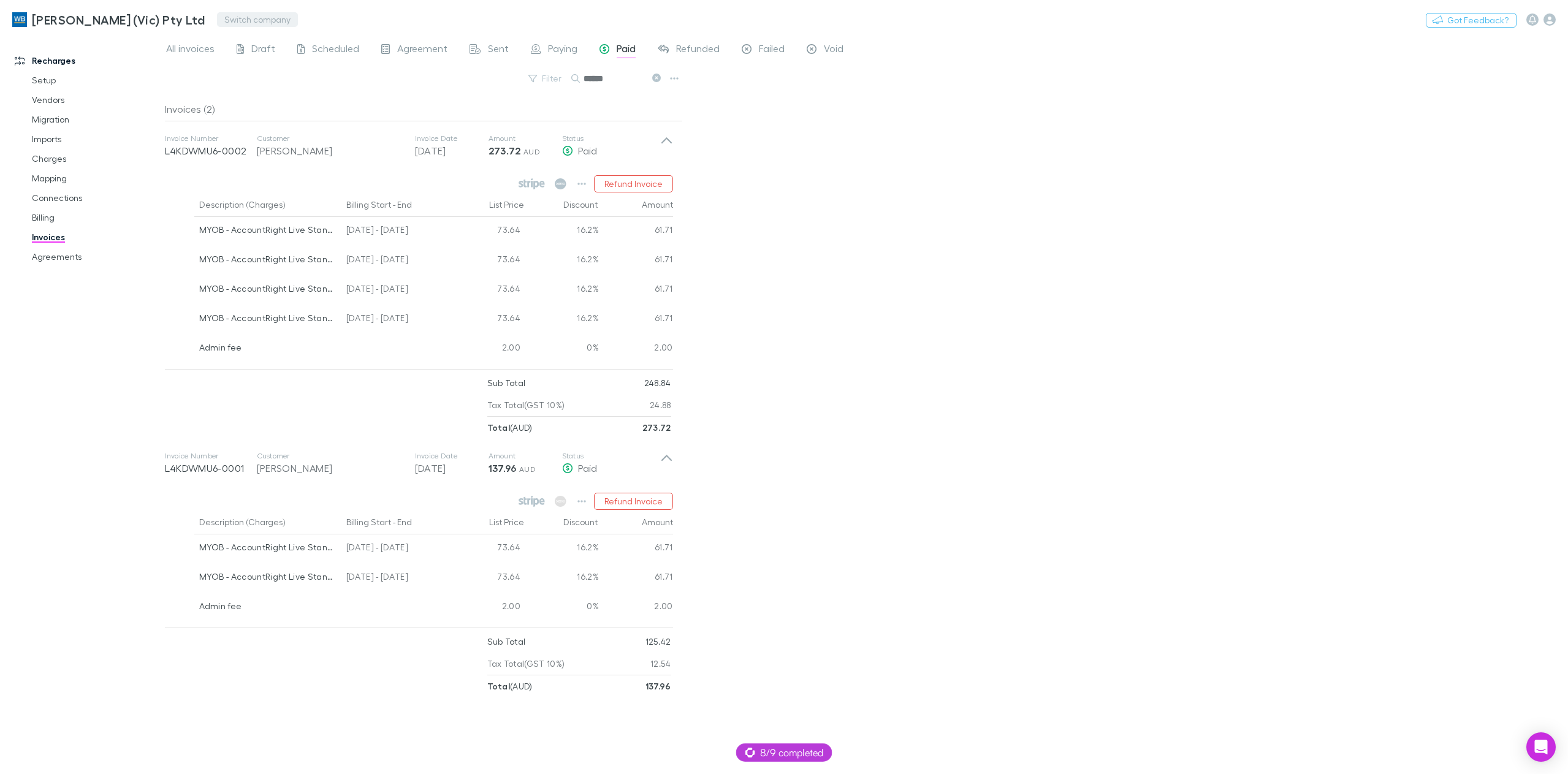
click at [238, 13] on button "Switch company" at bounding box center [257, 19] width 81 height 15
type input "******"
click at [262, 76] on p "Vision Accounting & Advisory" at bounding box center [271, 73] width 137 height 15
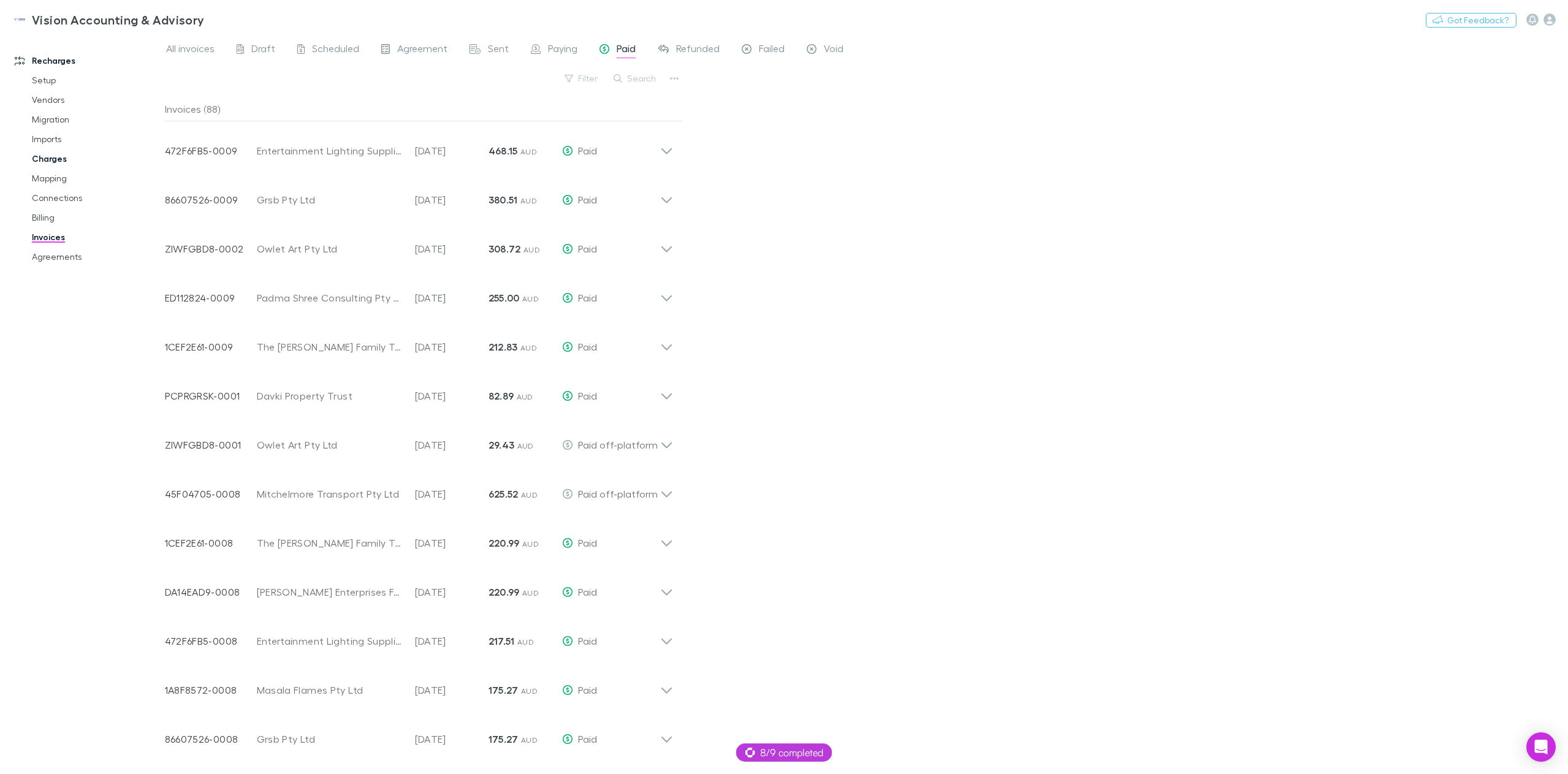
click at [34, 163] on link "Charges" at bounding box center [96, 158] width 152 height 20
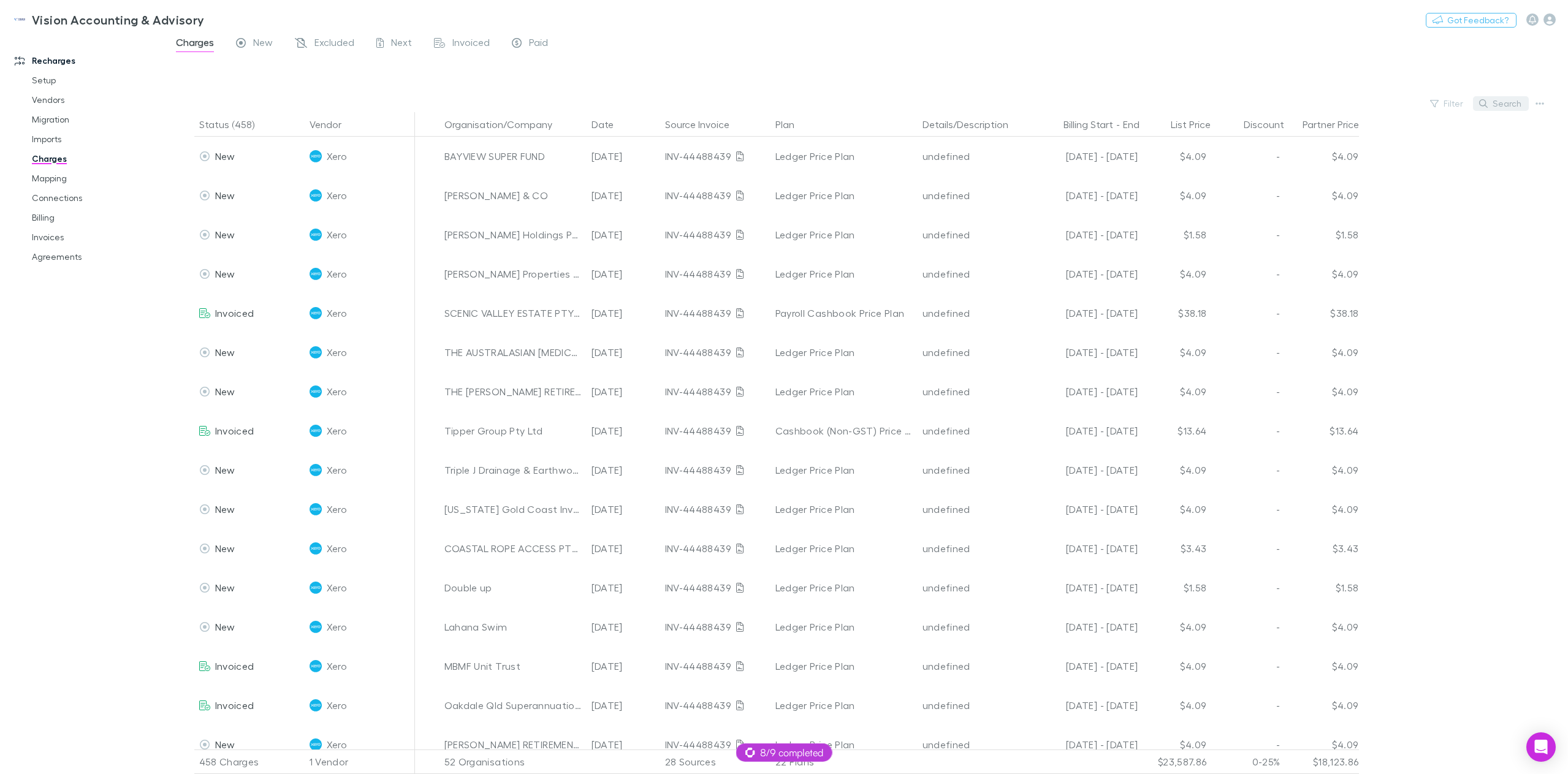
click at [1491, 101] on button "Search" at bounding box center [1501, 103] width 56 height 15
click at [62, 181] on link "Mapping" at bounding box center [96, 178] width 152 height 20
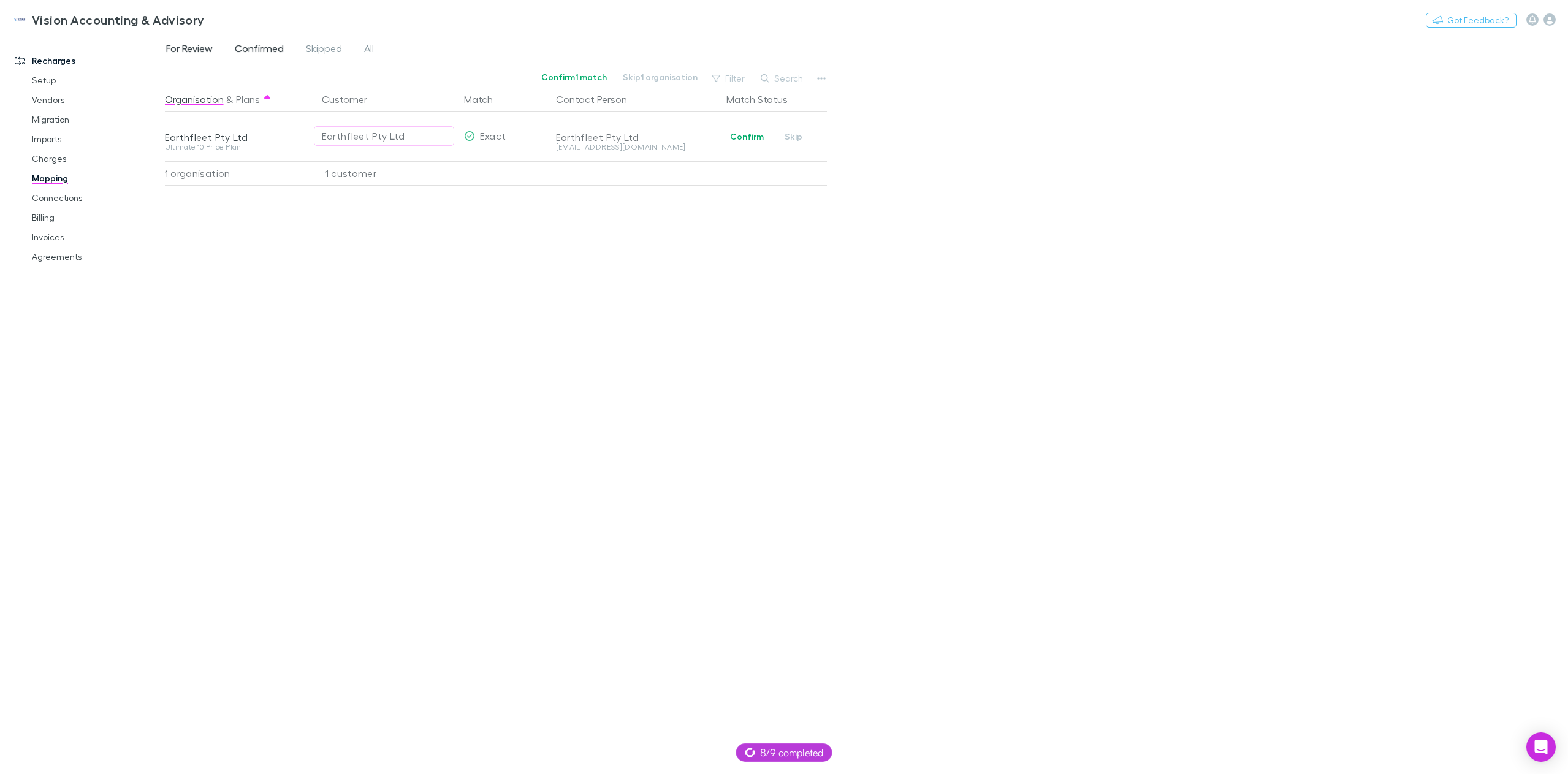
click at [252, 53] on span "Confirmed" at bounding box center [259, 50] width 49 height 16
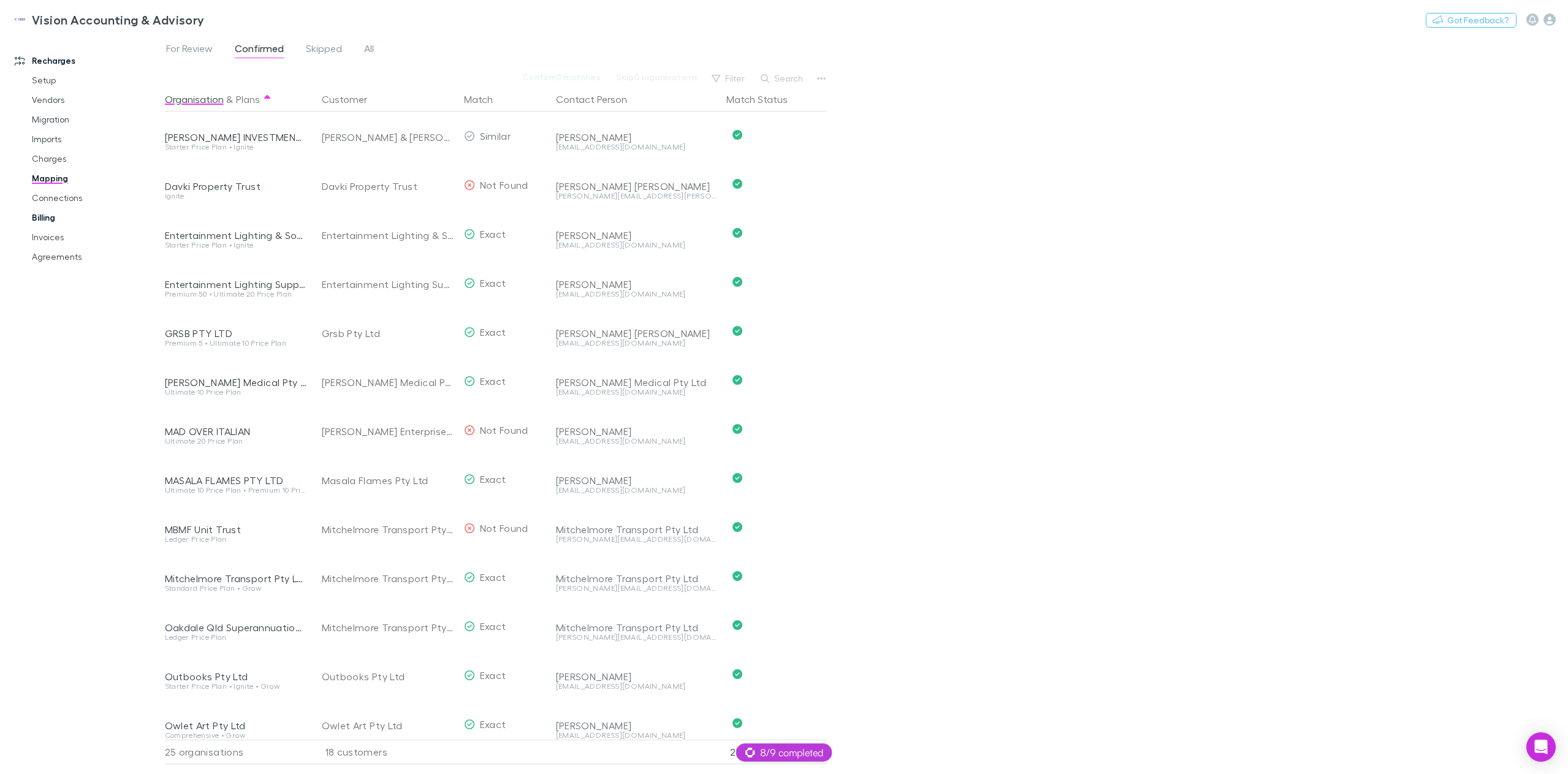
click at [52, 217] on link "Billing" at bounding box center [96, 217] width 152 height 20
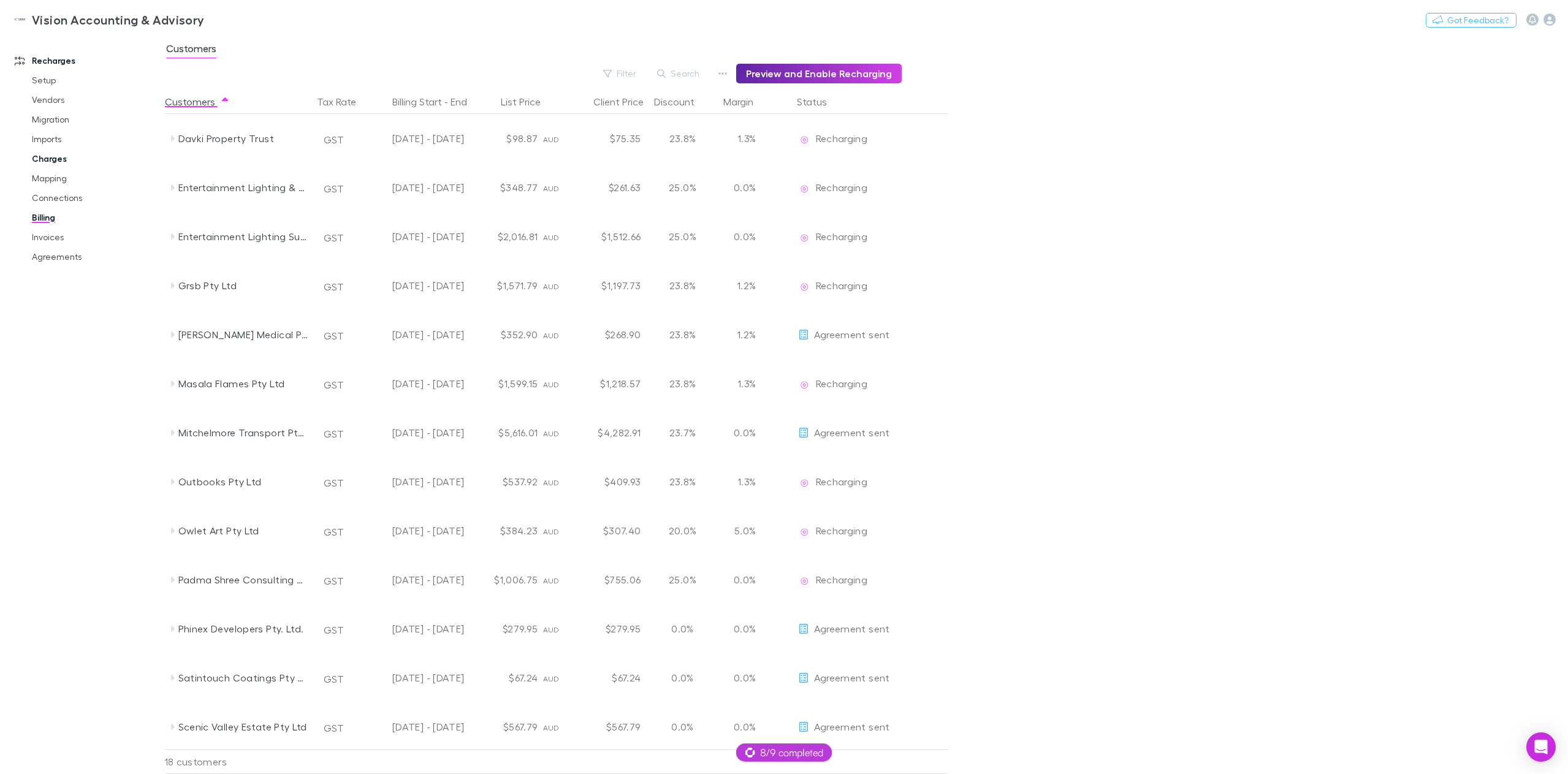
click at [48, 160] on link "Charges" at bounding box center [96, 158] width 152 height 20
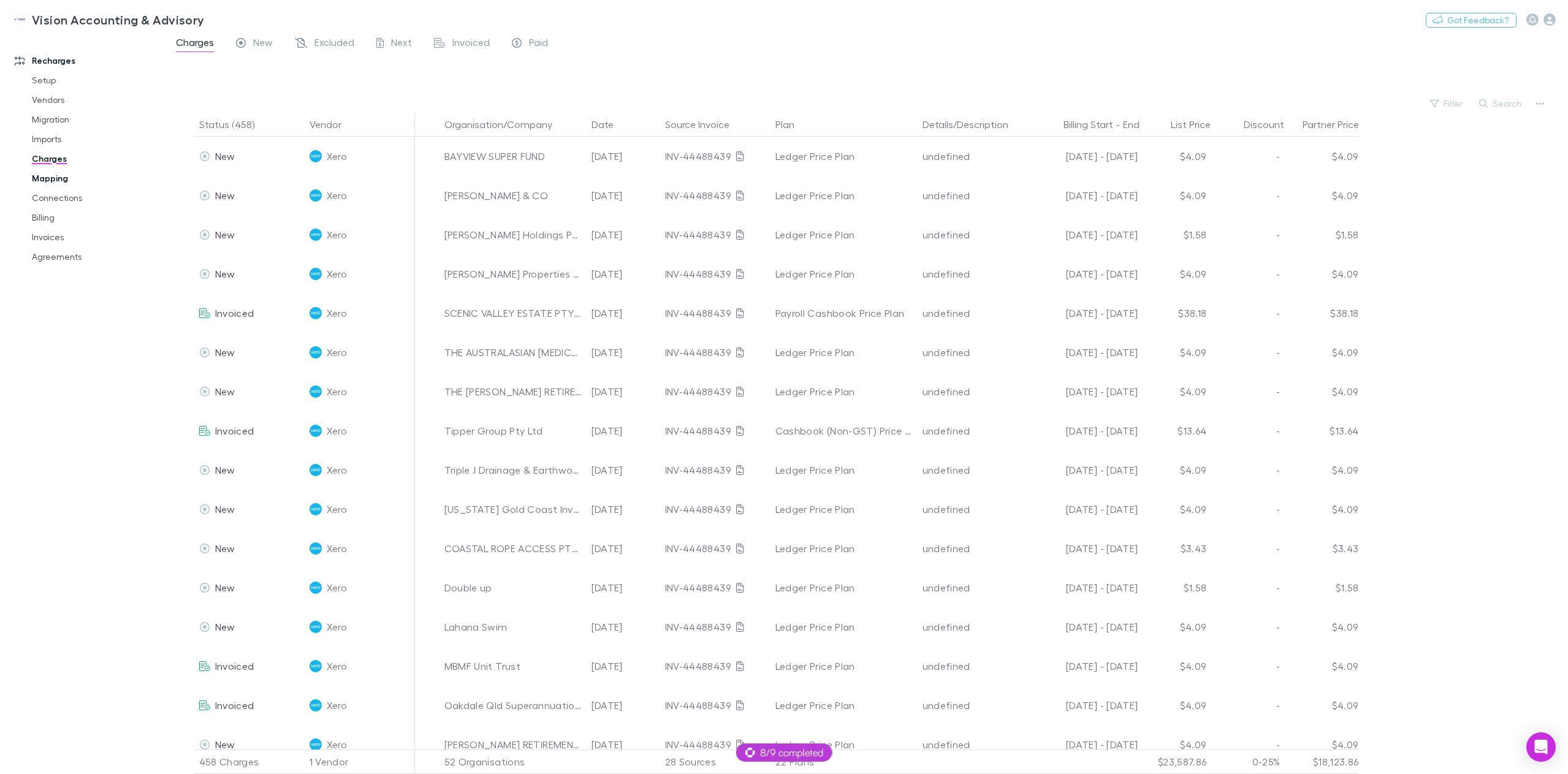
click at [64, 177] on link "Mapping" at bounding box center [96, 178] width 152 height 20
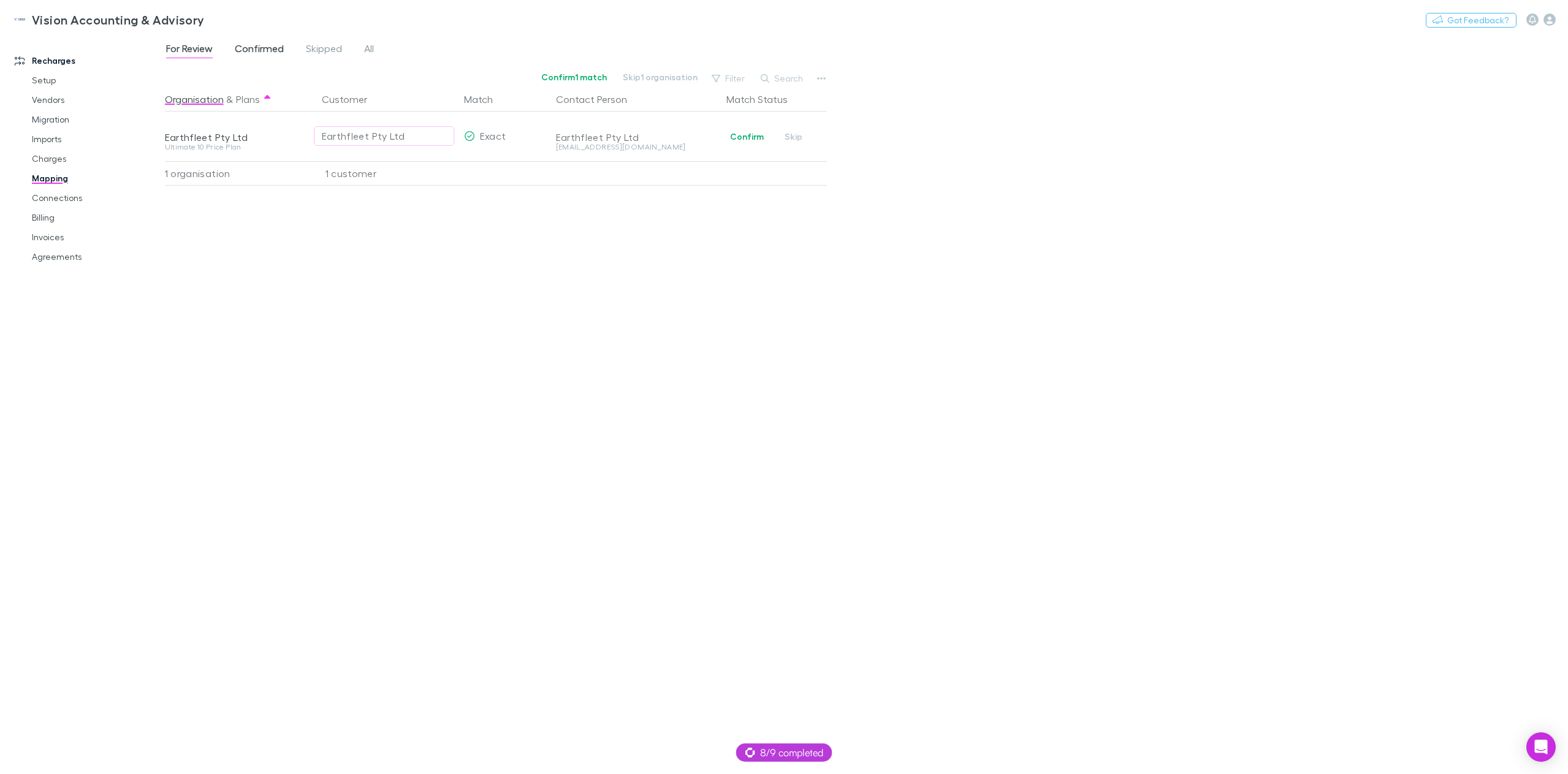
click at [265, 54] on span "Confirmed" at bounding box center [259, 50] width 49 height 16
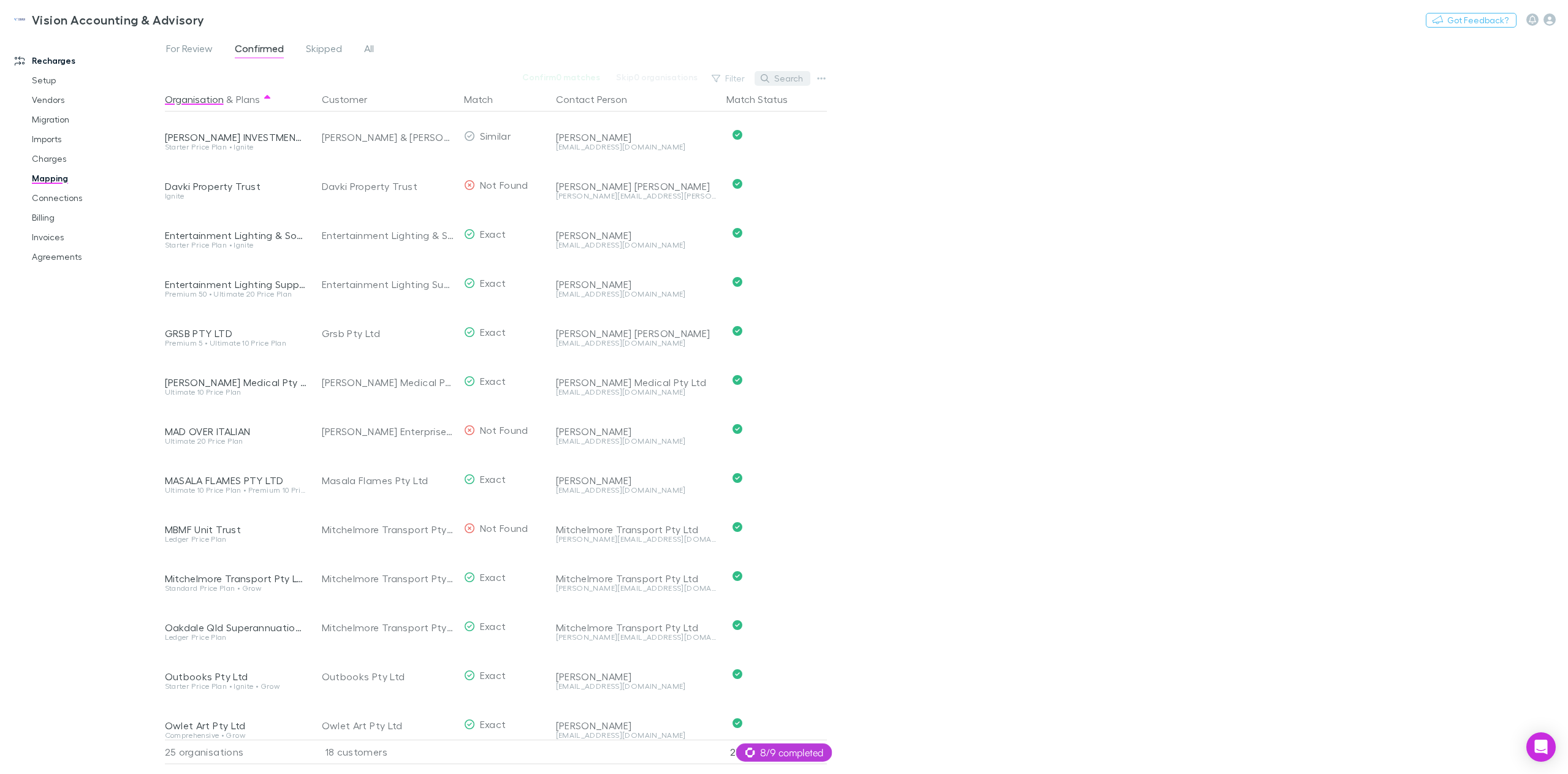
click at [775, 78] on button "Search" at bounding box center [782, 78] width 56 height 15
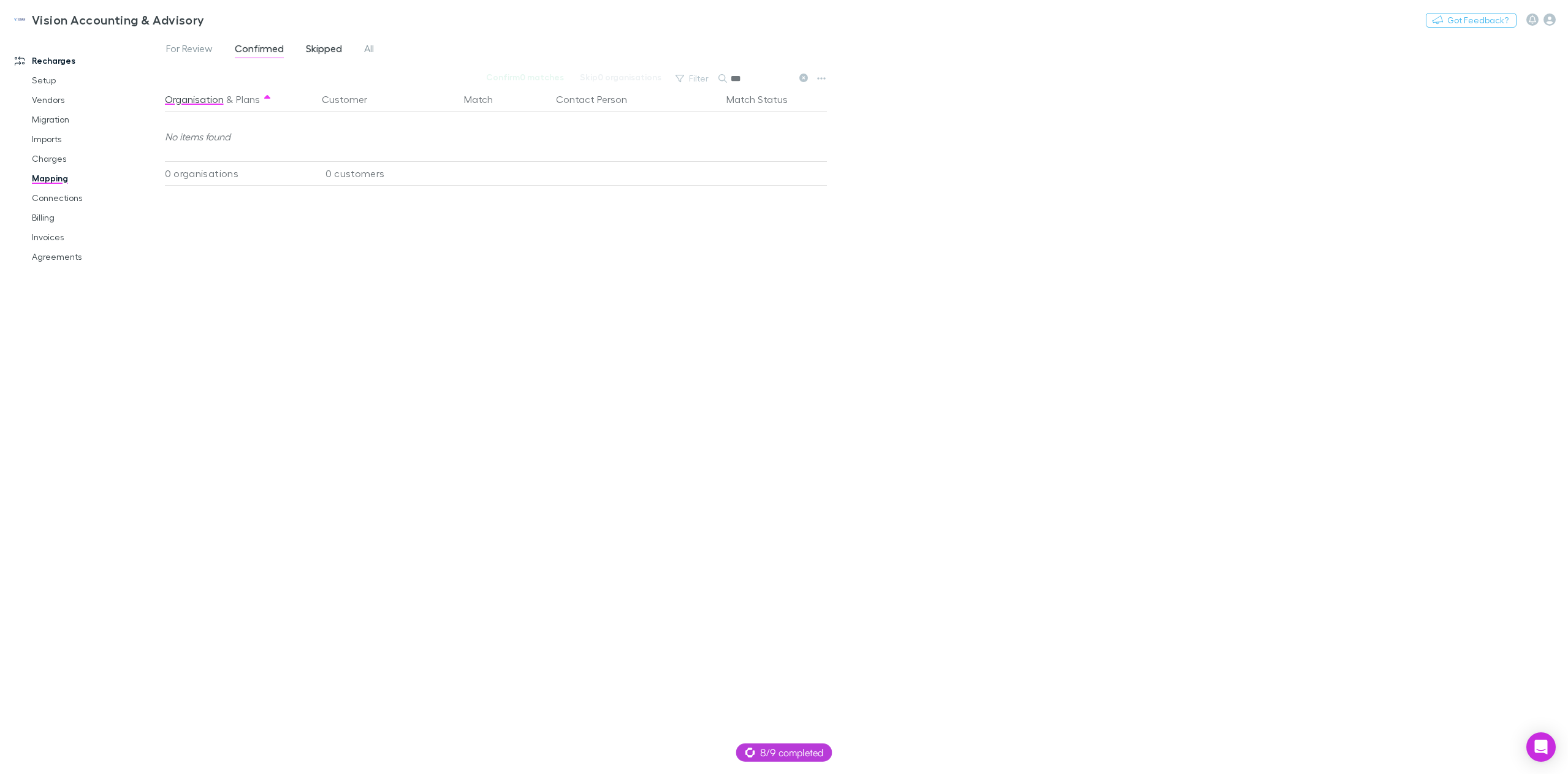
type input "***"
click at [331, 43] on span "Skipped" at bounding box center [325, 50] width 37 height 16
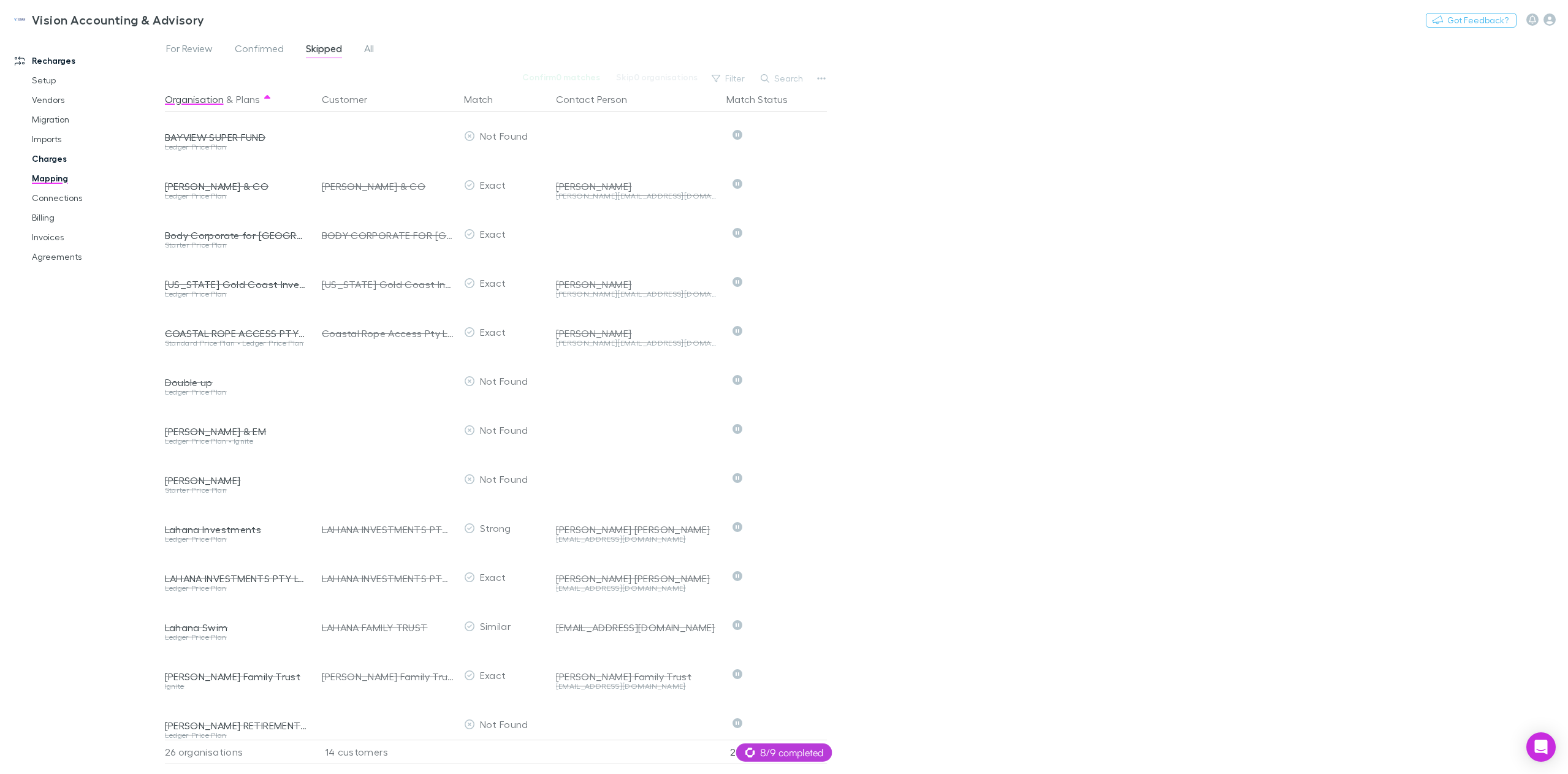
click at [67, 157] on link "Charges" at bounding box center [96, 158] width 152 height 20
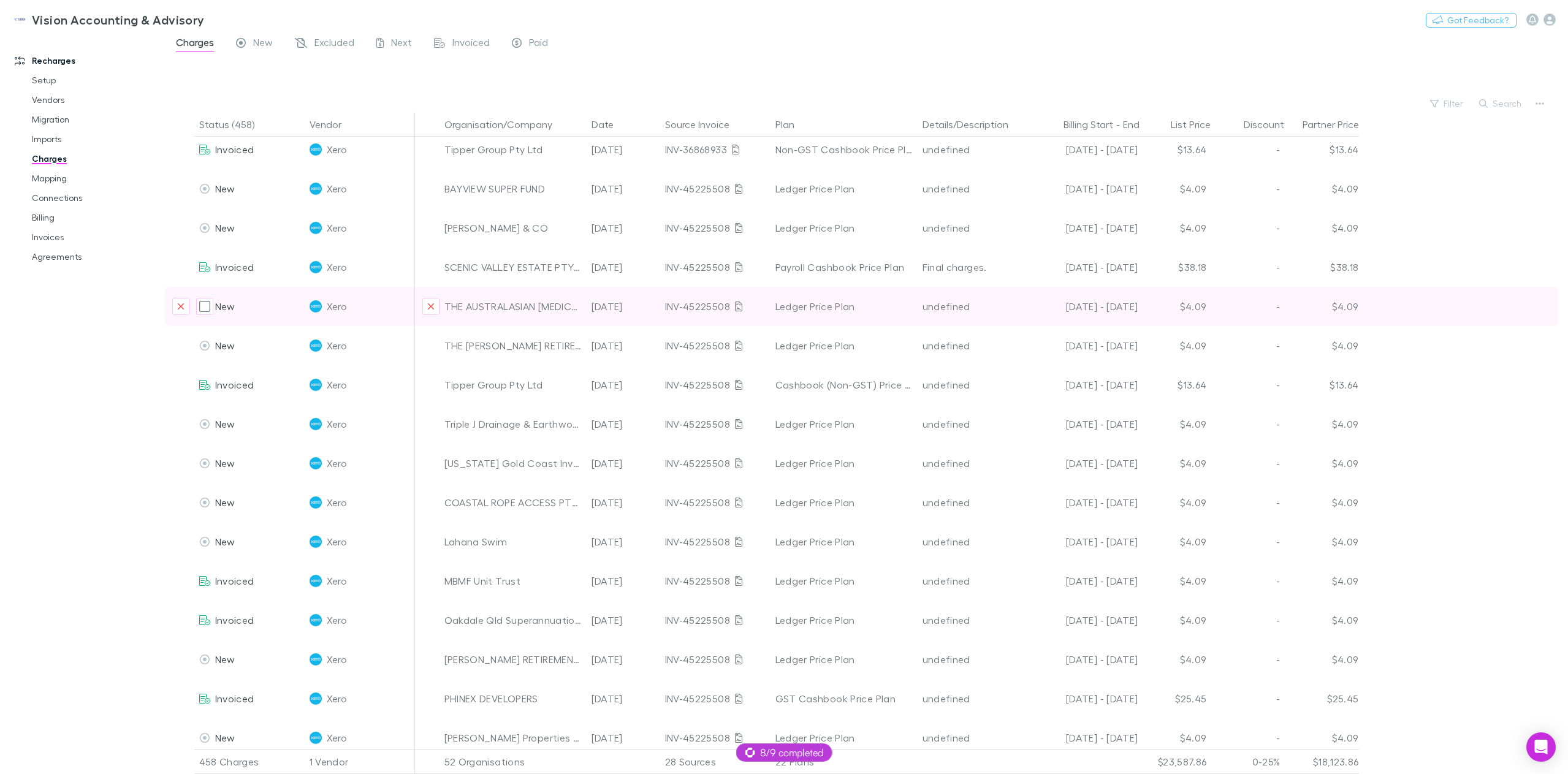
scroll to position [736, 0]
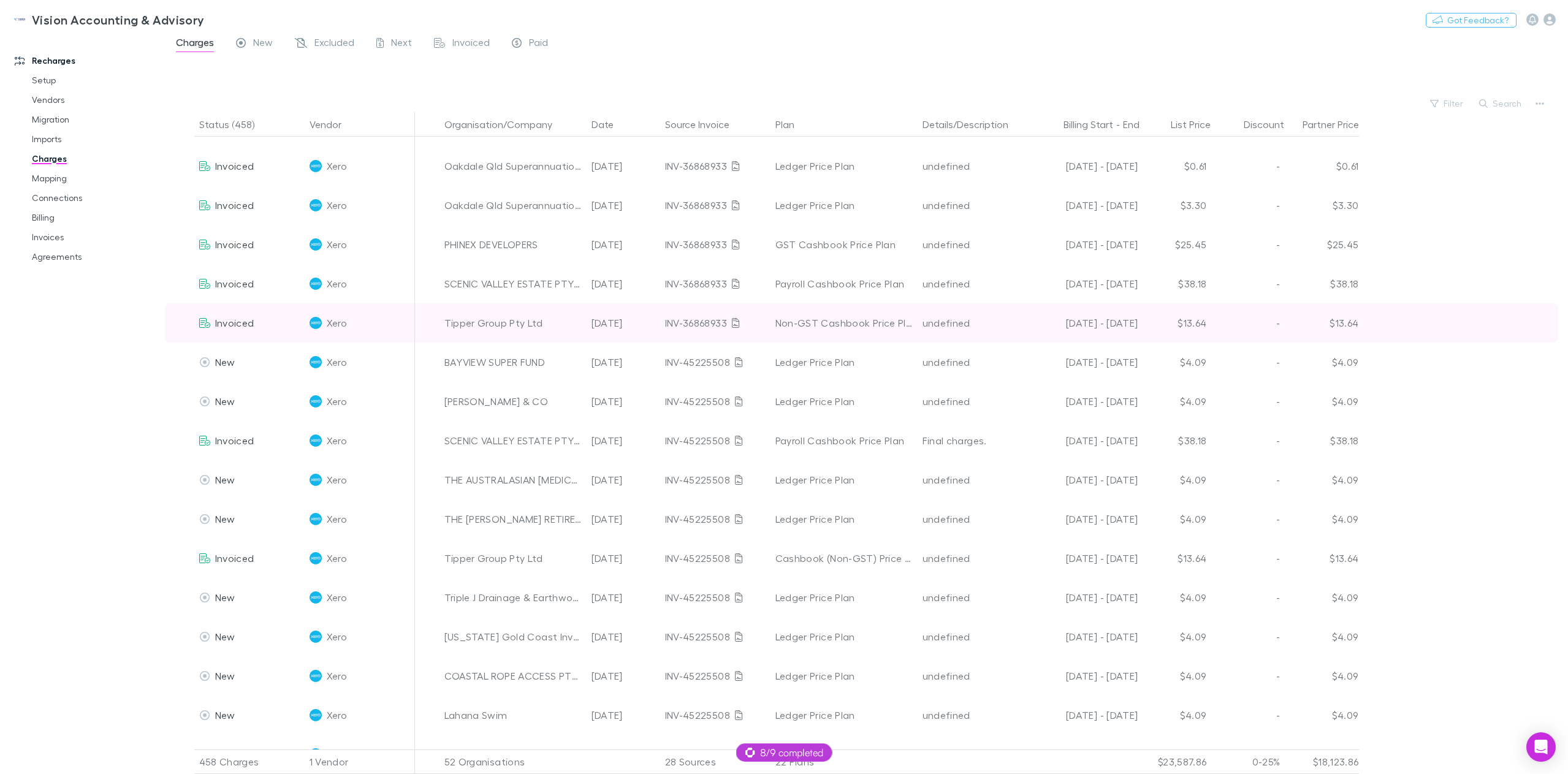
click at [218, 324] on span "Invoiced" at bounding box center [234, 322] width 39 height 11
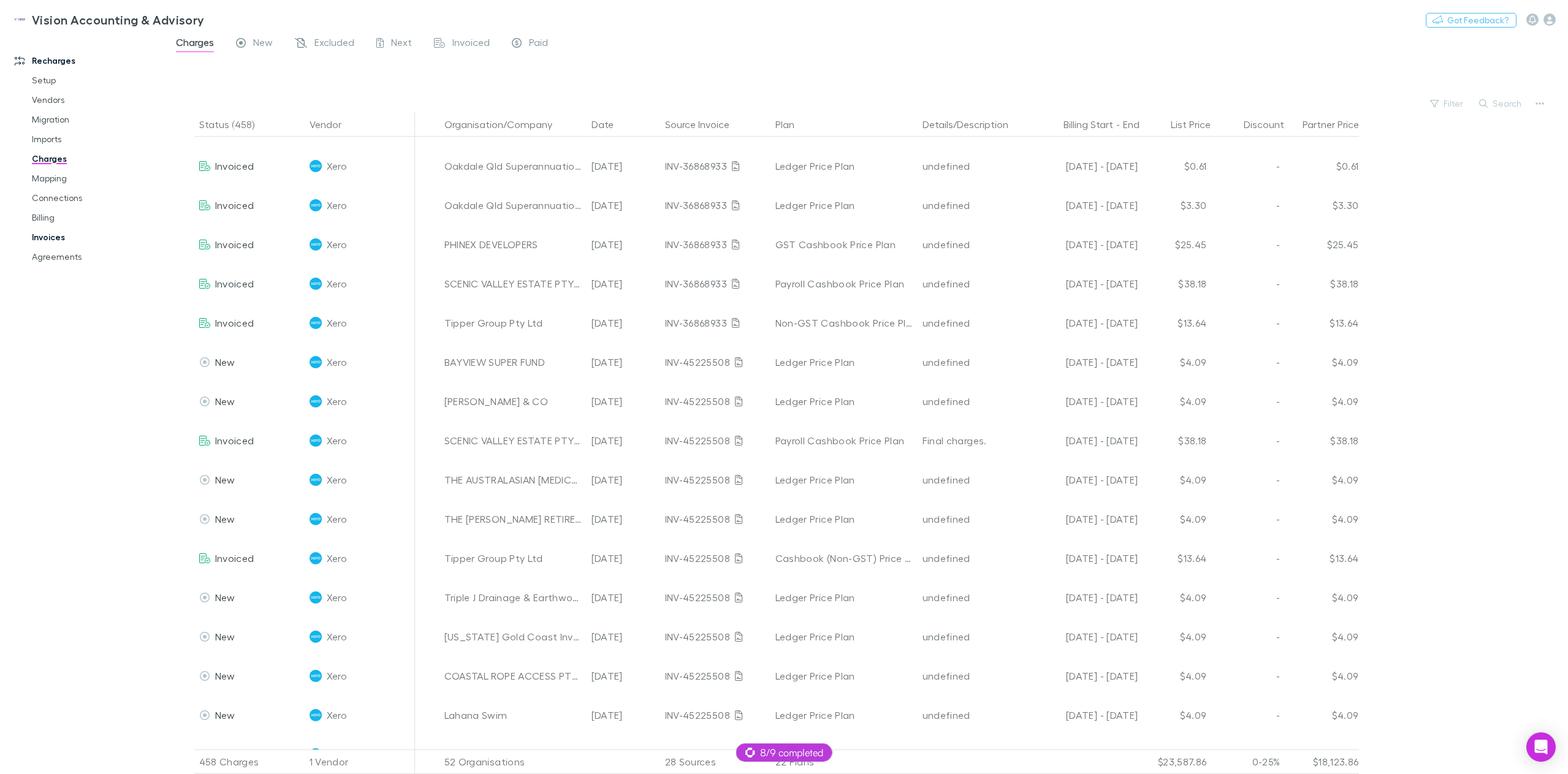
click at [48, 241] on link "Invoices" at bounding box center [96, 237] width 152 height 20
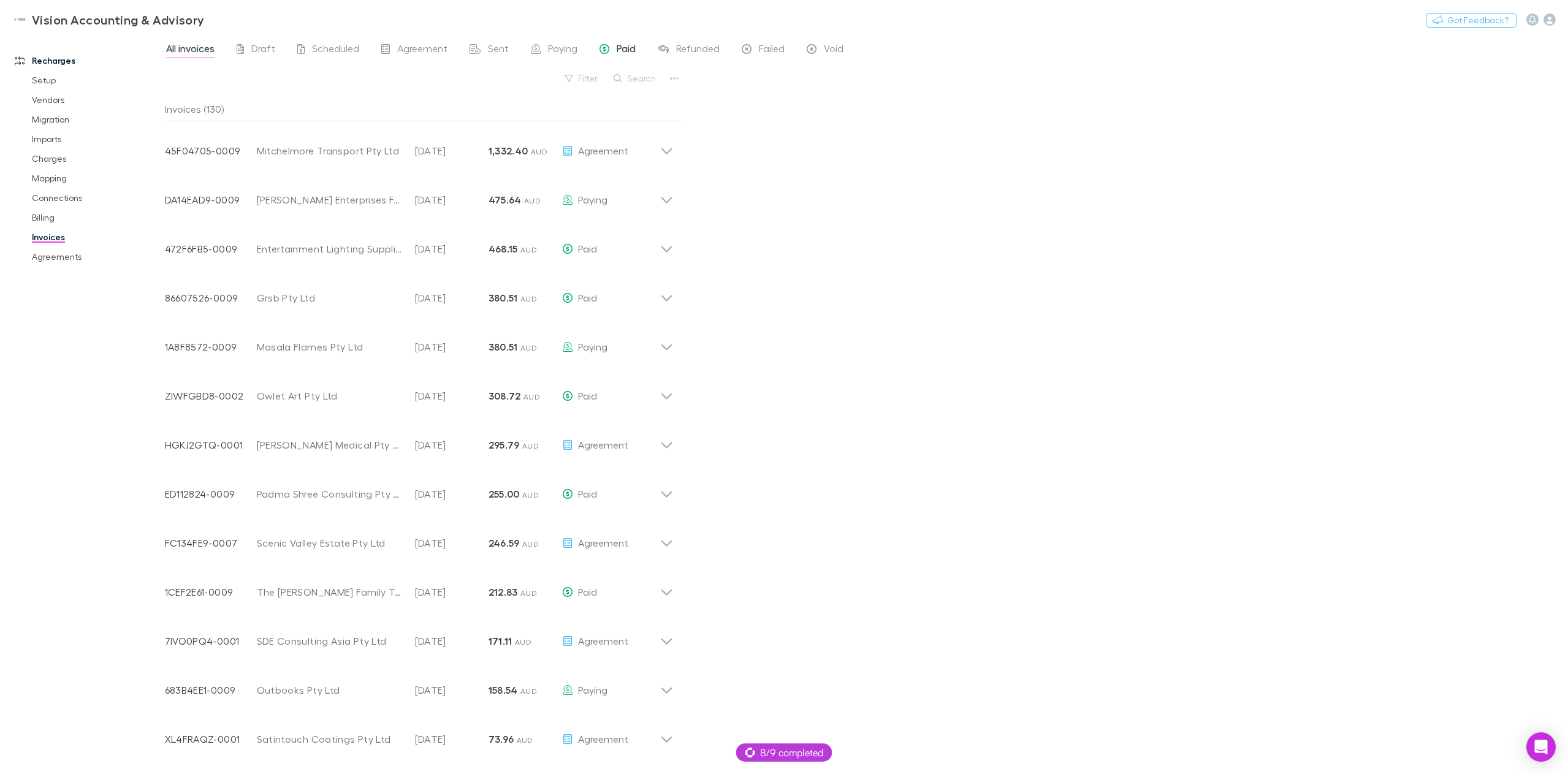
click at [623, 49] on span "Paid" at bounding box center [627, 50] width 19 height 16
click at [490, 52] on span "Sent" at bounding box center [499, 50] width 21 height 16
click at [561, 49] on span "Paying" at bounding box center [563, 50] width 30 height 16
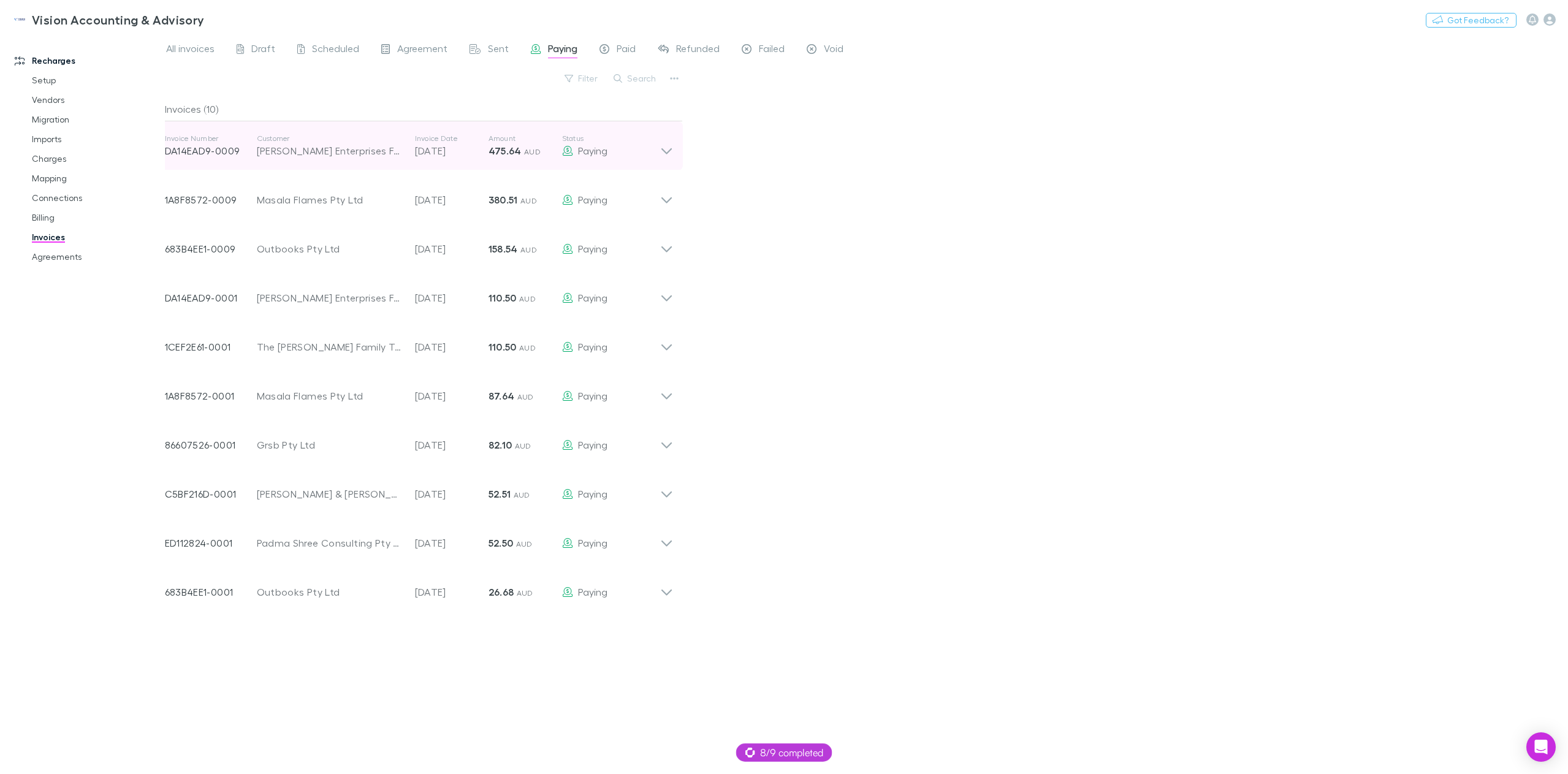
click at [665, 150] on icon at bounding box center [667, 146] width 13 height 24
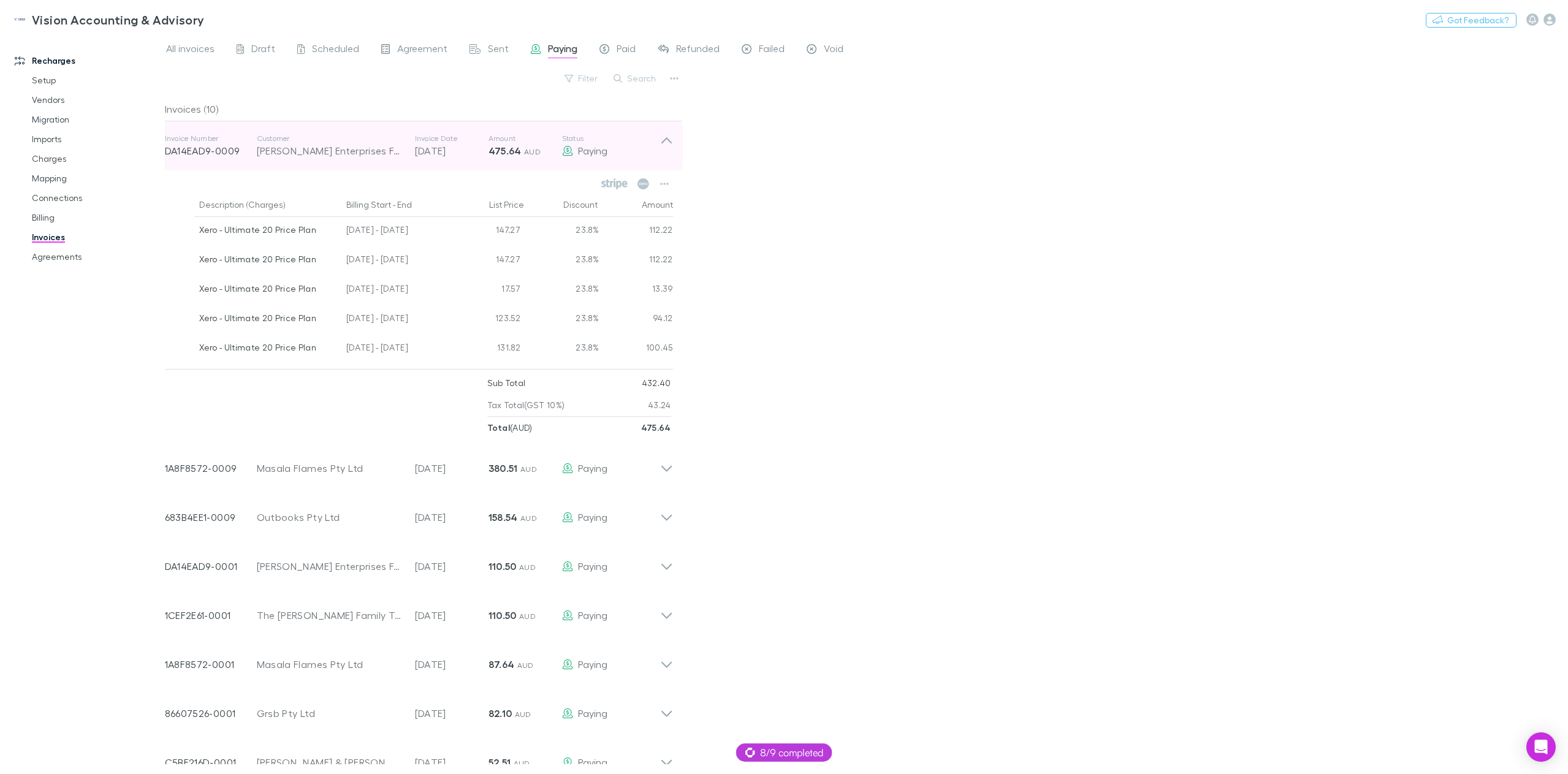
click at [665, 150] on icon at bounding box center [667, 146] width 13 height 24
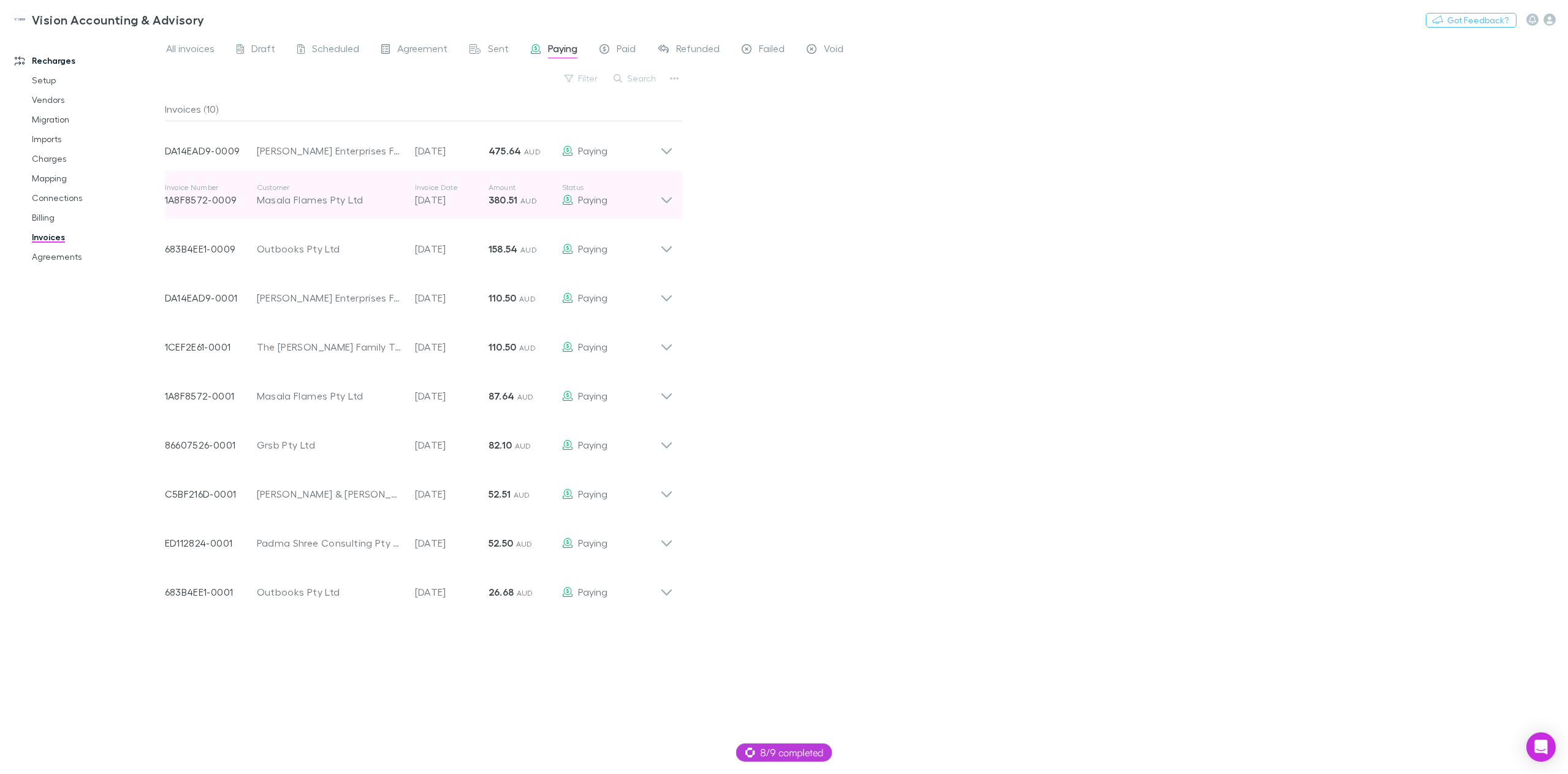
click at [667, 203] on icon at bounding box center [667, 200] width 10 height 6
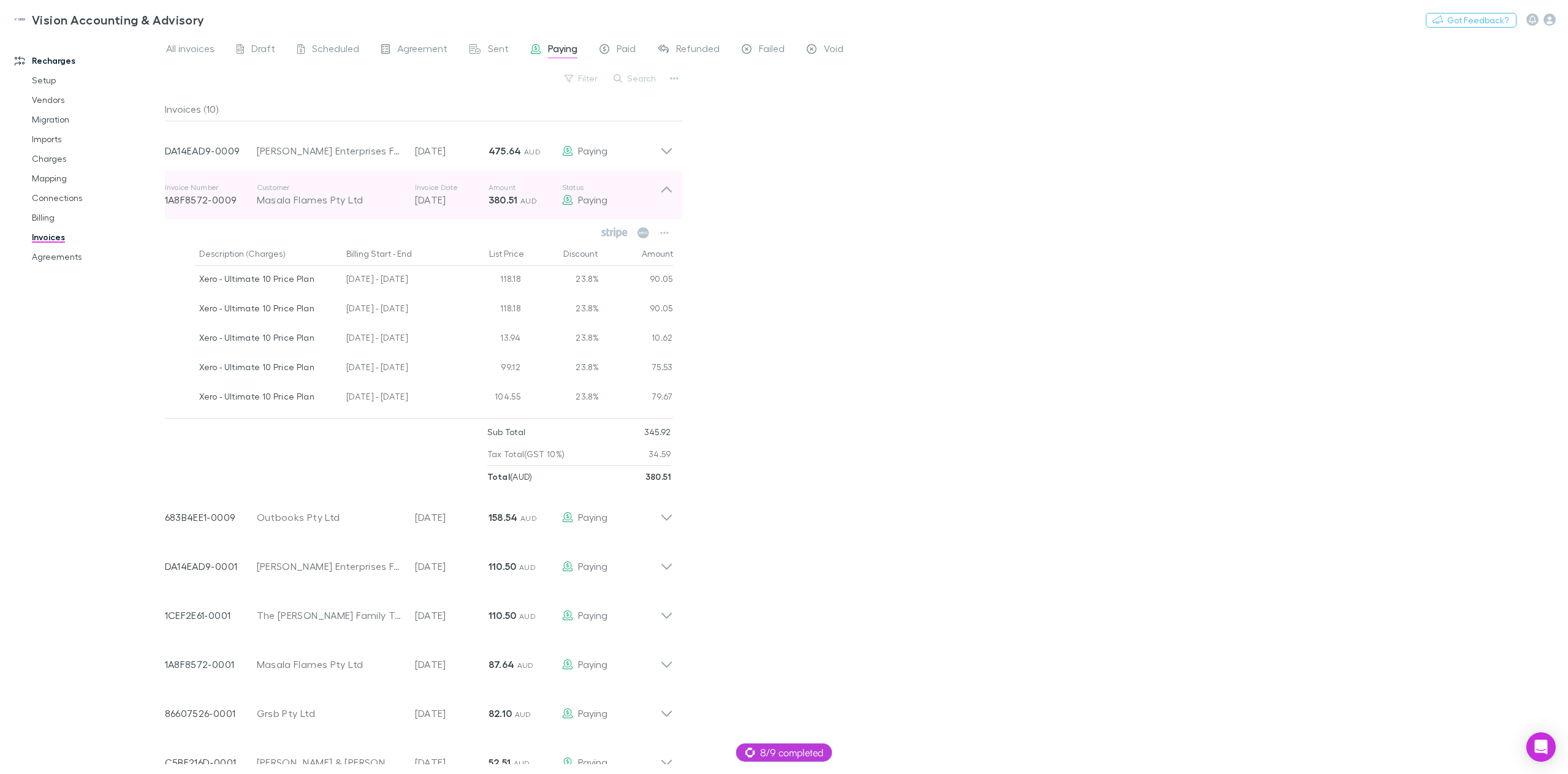
click at [667, 203] on icon at bounding box center [667, 195] width 13 height 24
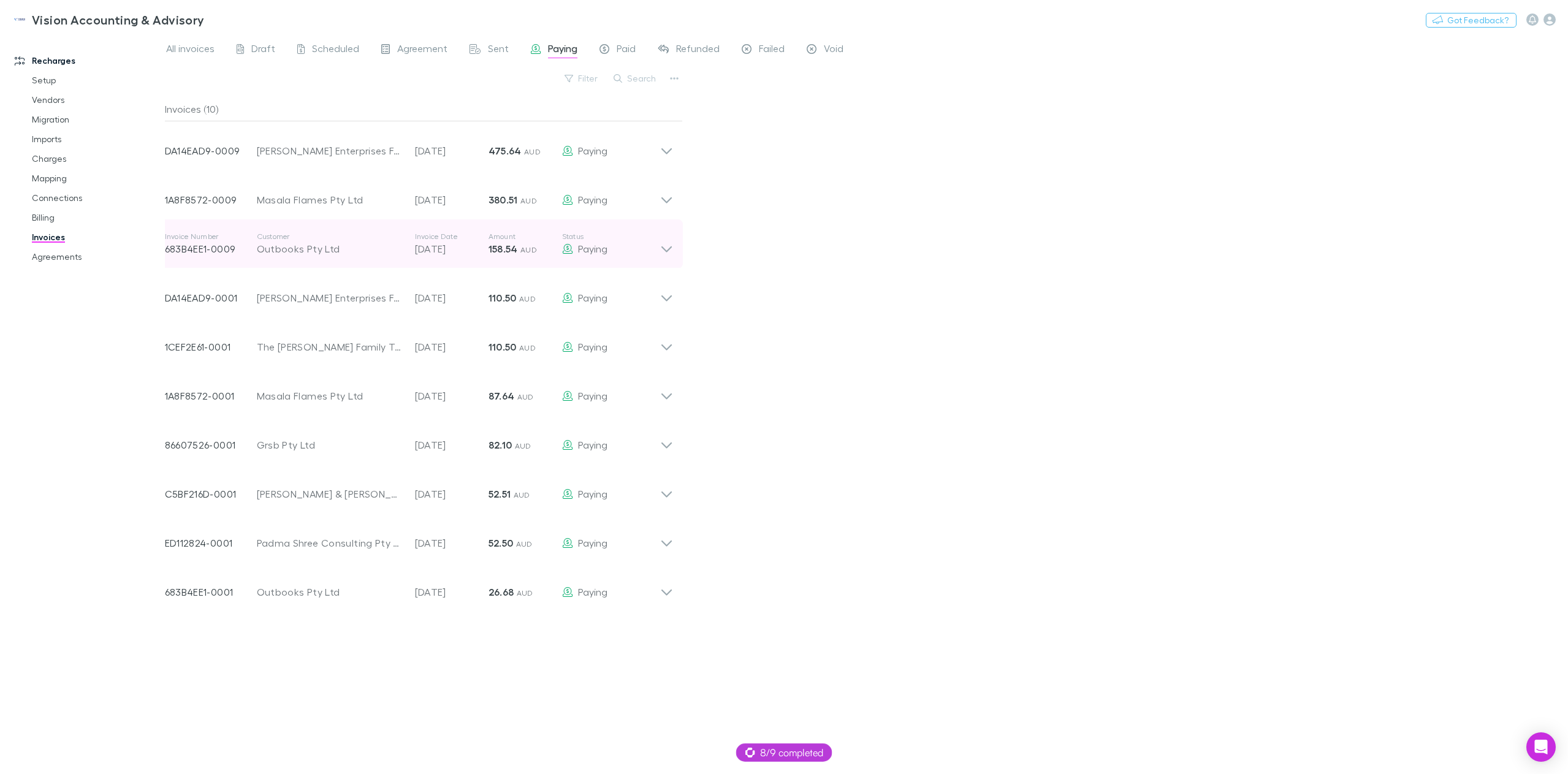
click at [668, 250] on icon at bounding box center [667, 249] width 10 height 6
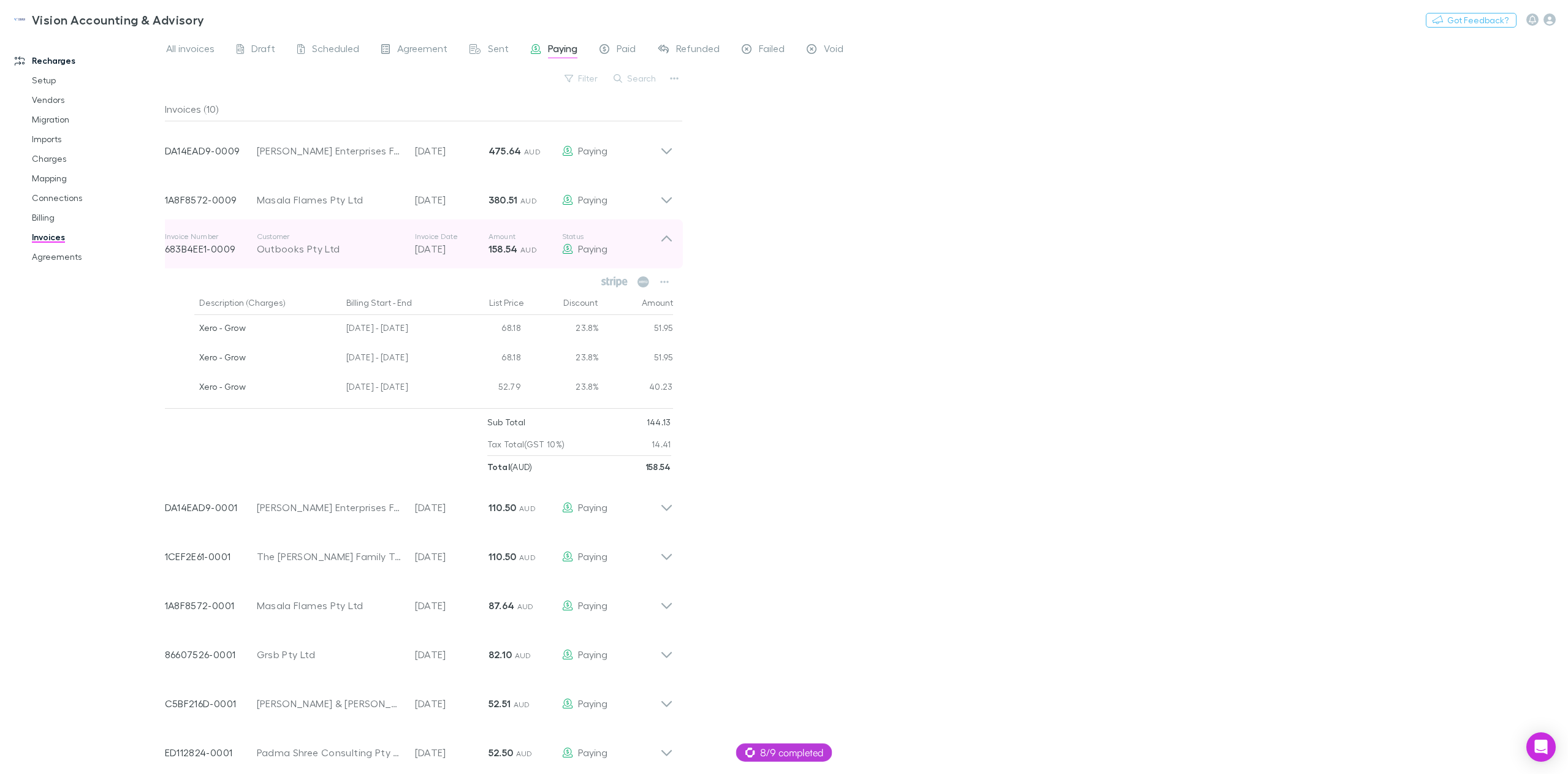
click at [668, 250] on icon at bounding box center [667, 244] width 13 height 24
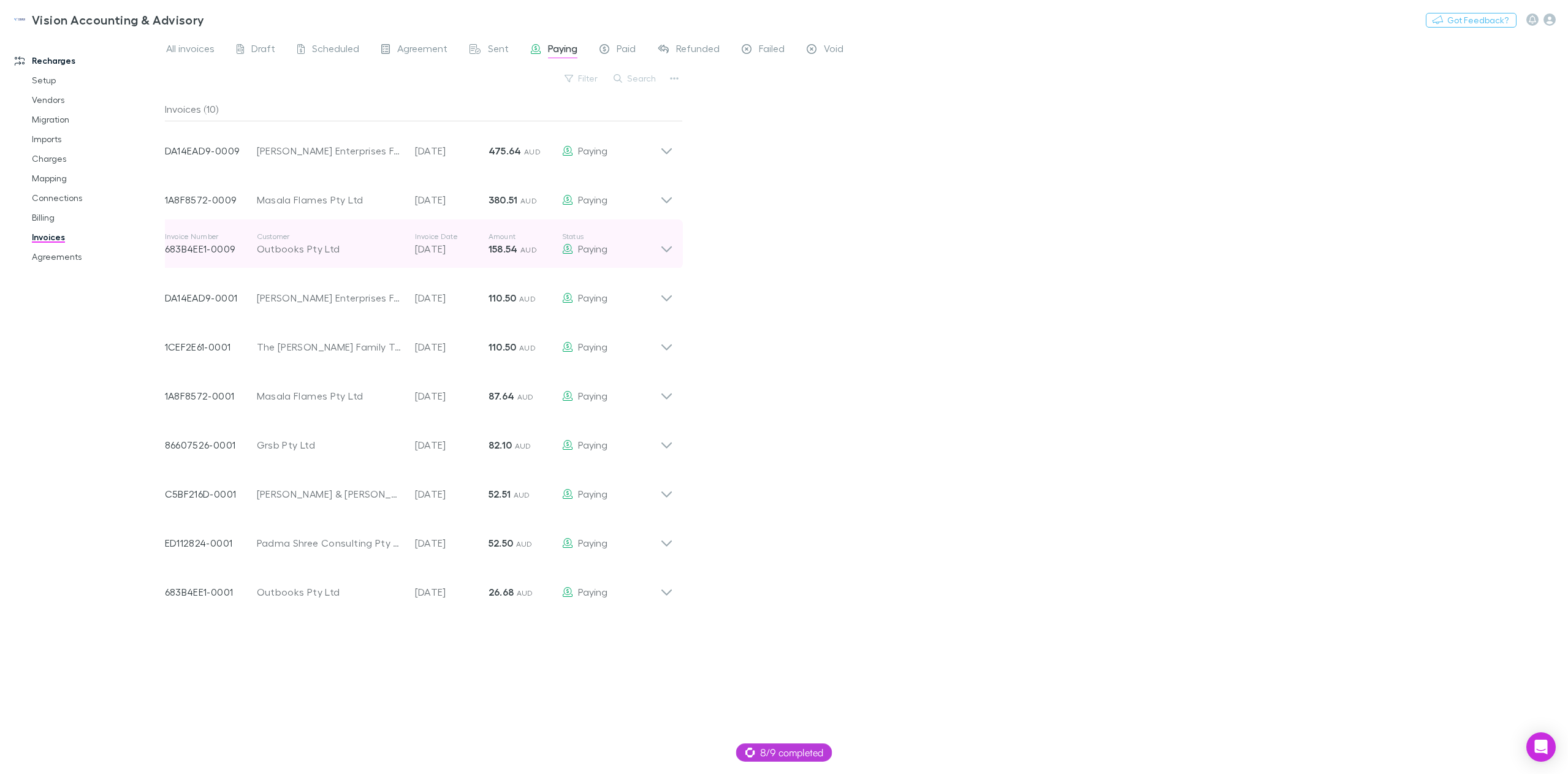
click at [668, 250] on icon at bounding box center [667, 249] width 10 height 6
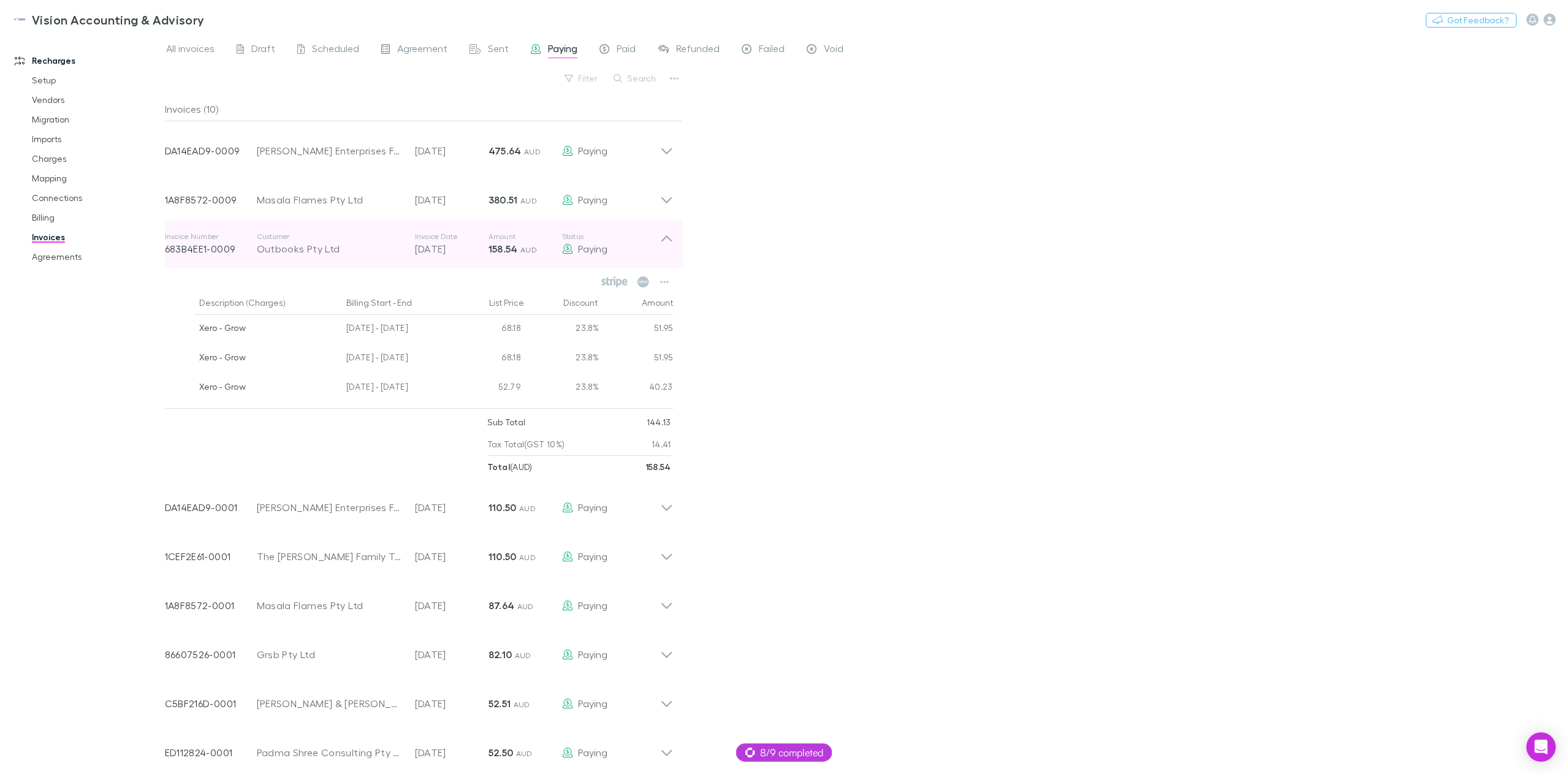
click at [668, 250] on icon at bounding box center [667, 244] width 13 height 24
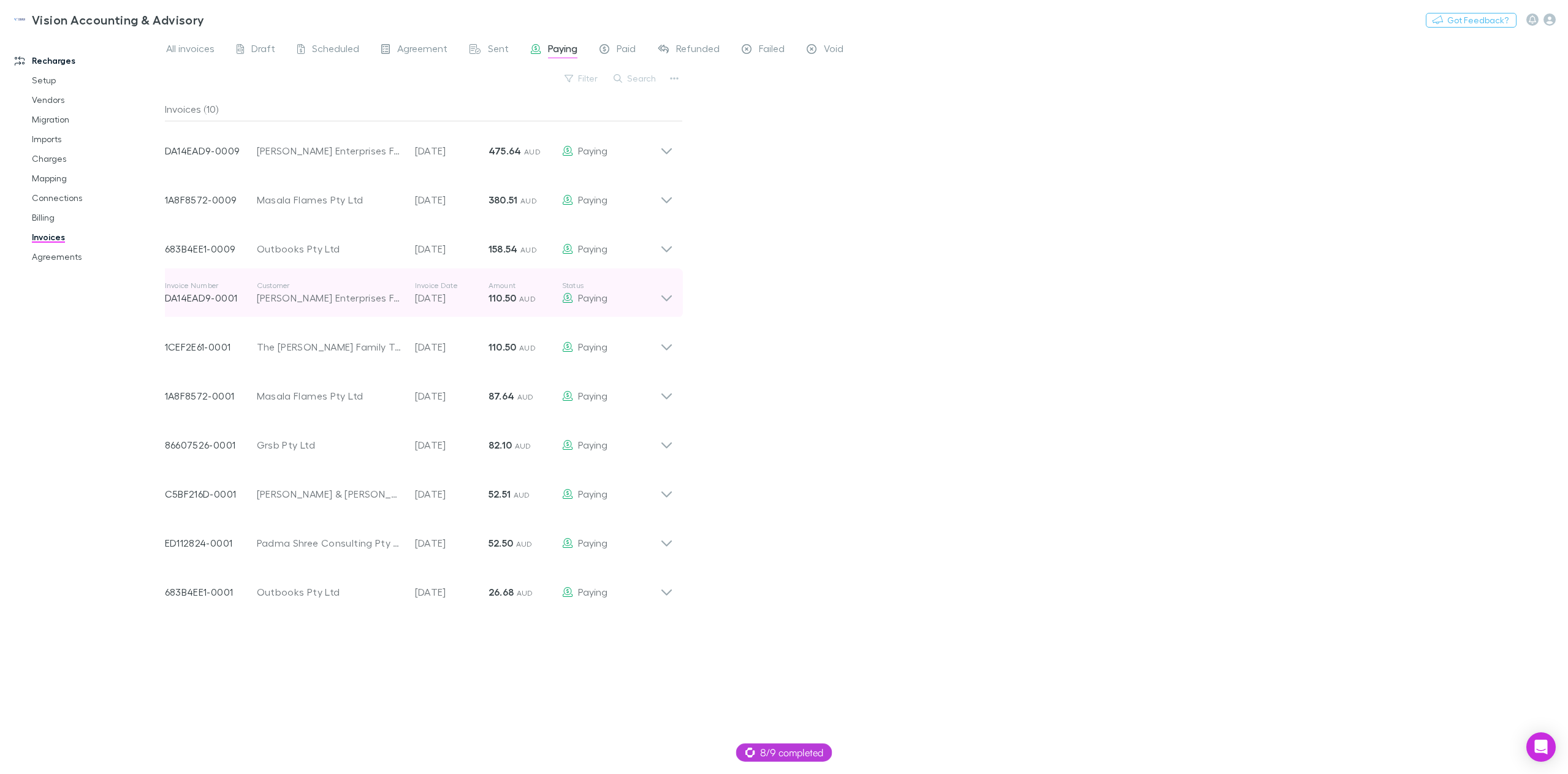
click at [668, 300] on icon at bounding box center [667, 293] width 13 height 24
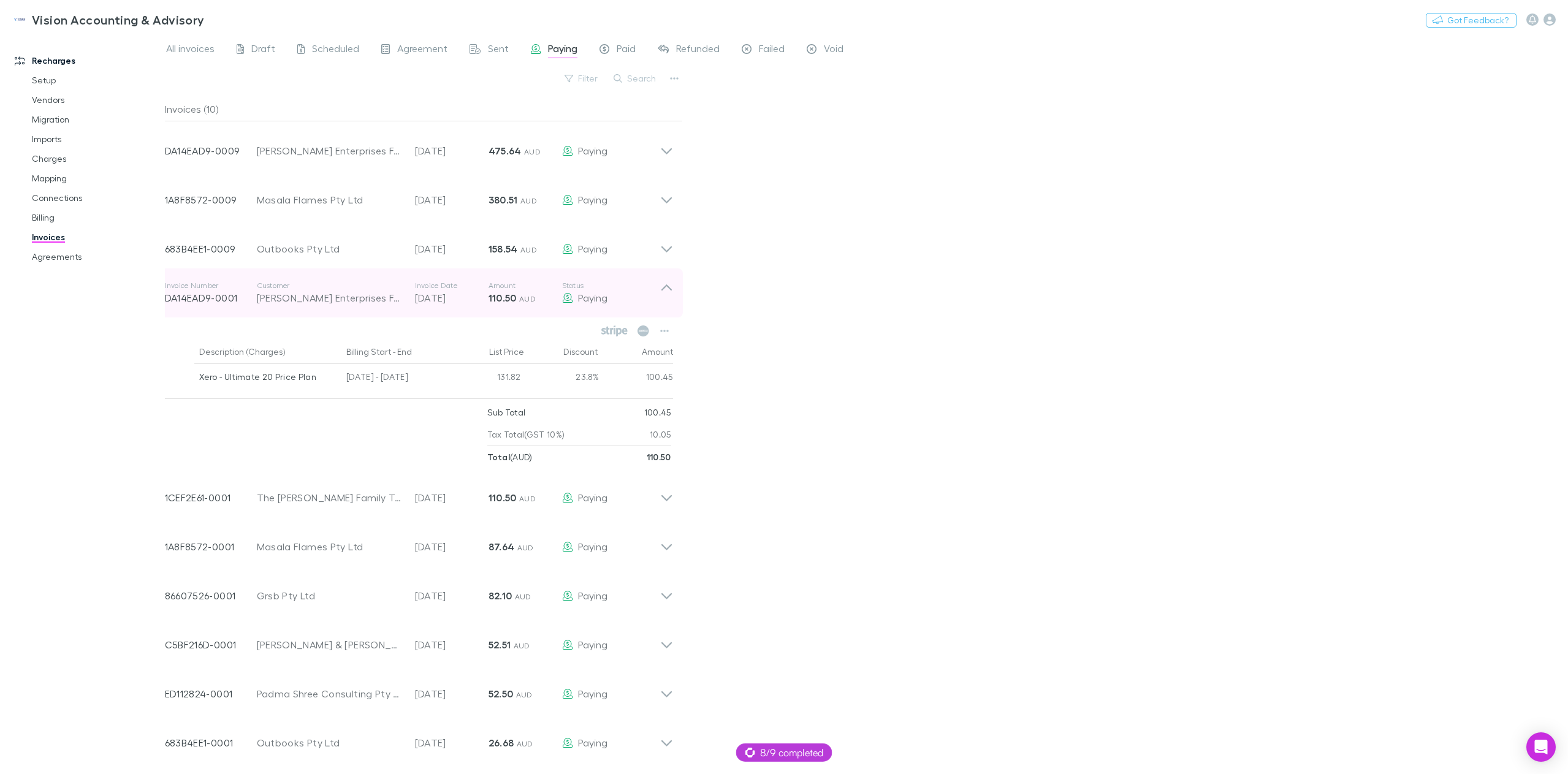
click at [668, 300] on icon at bounding box center [667, 293] width 13 height 24
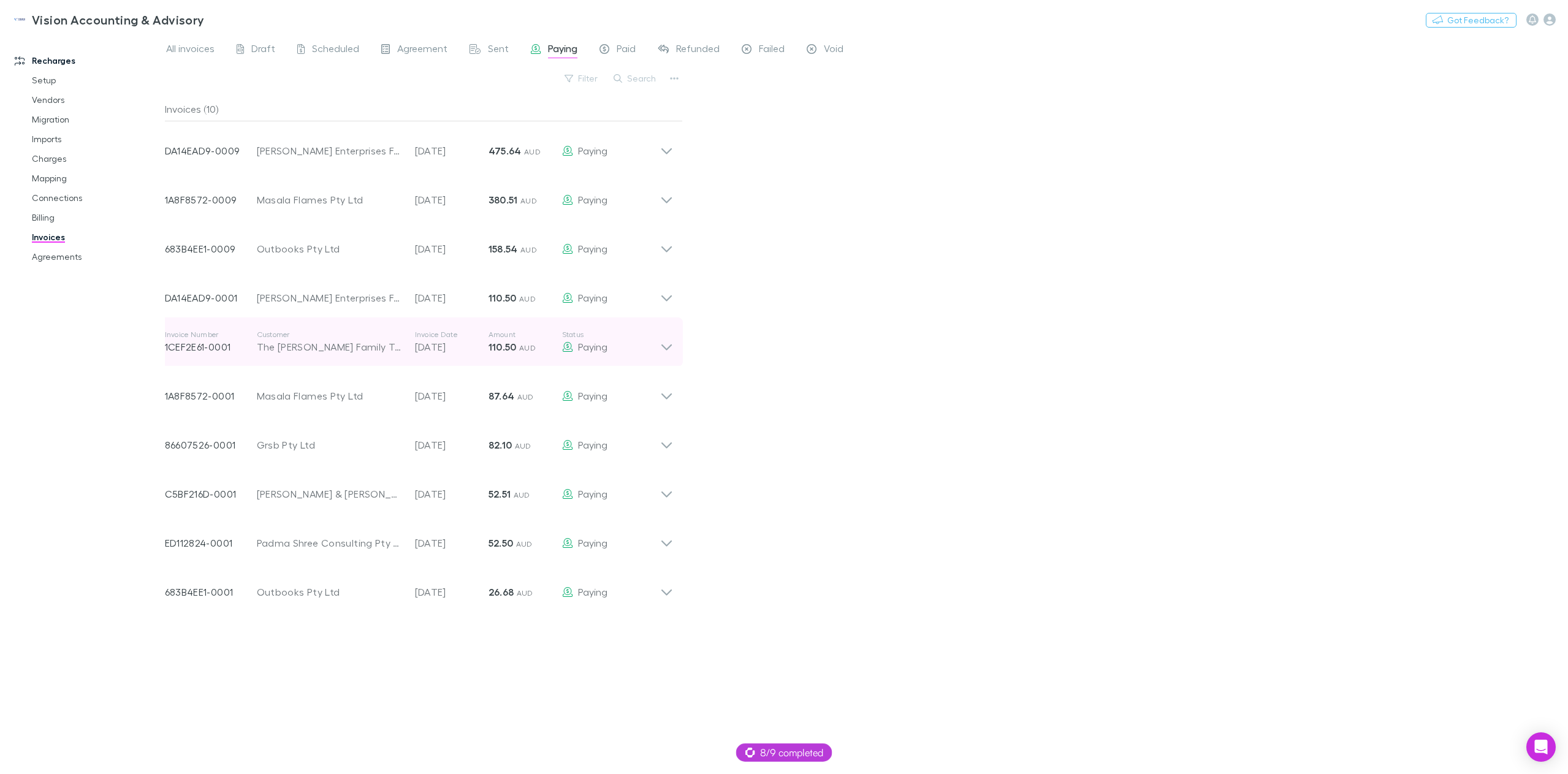
click at [665, 341] on icon at bounding box center [667, 342] width 13 height 24
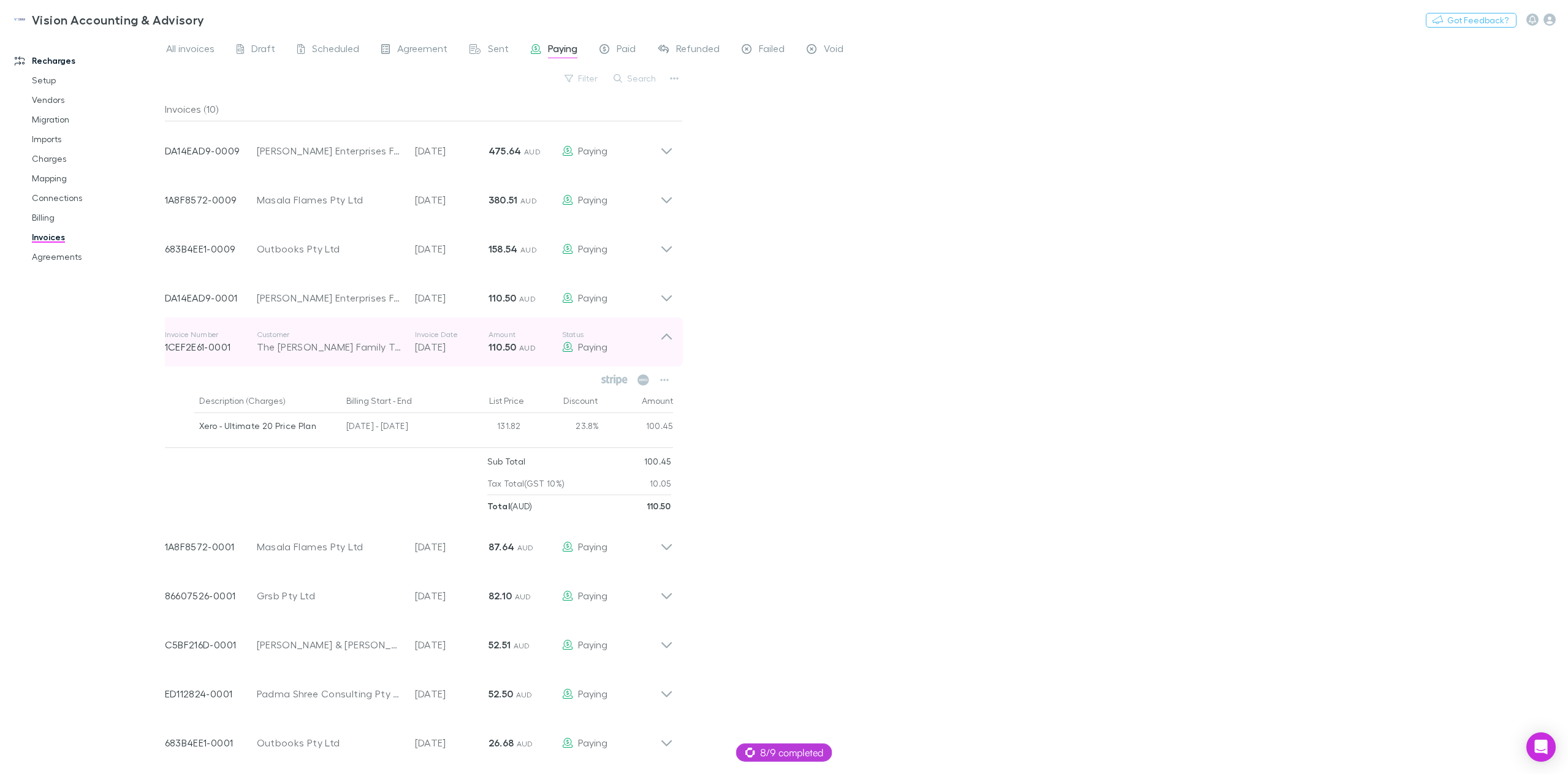
click at [666, 348] on icon at bounding box center [667, 342] width 13 height 24
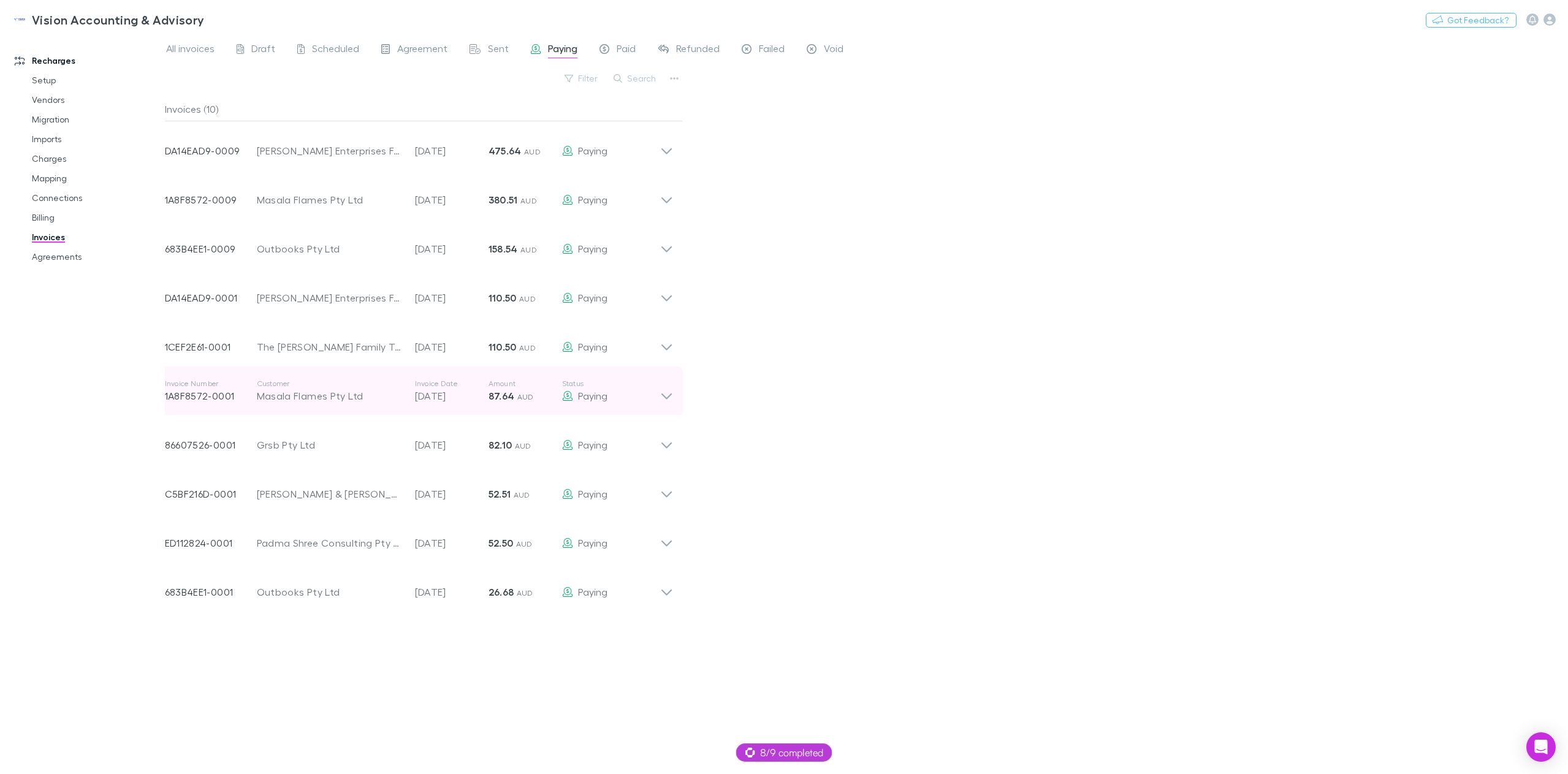
click at [671, 397] on icon at bounding box center [667, 390] width 13 height 24
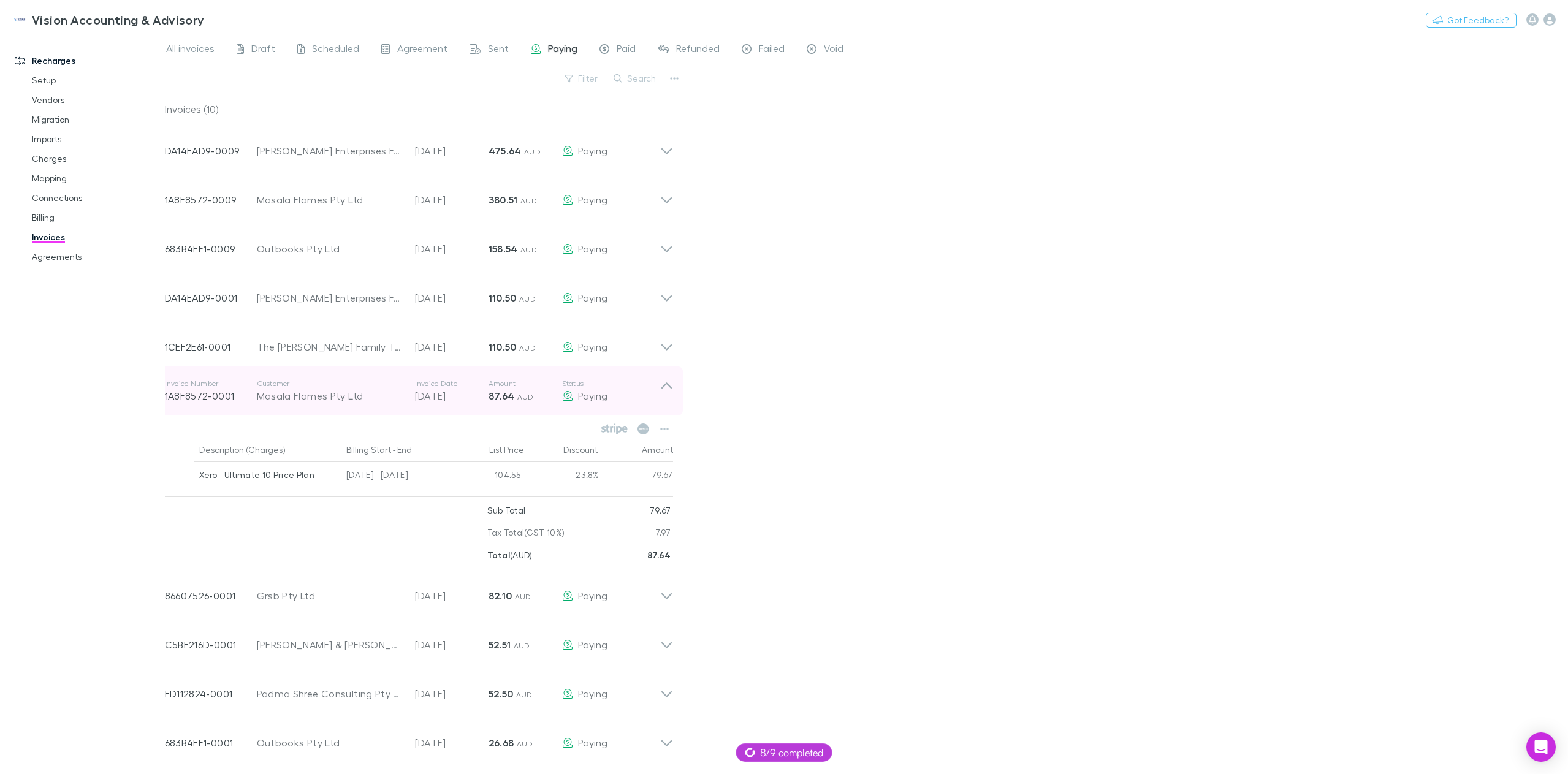
click at [671, 397] on icon at bounding box center [667, 390] width 13 height 24
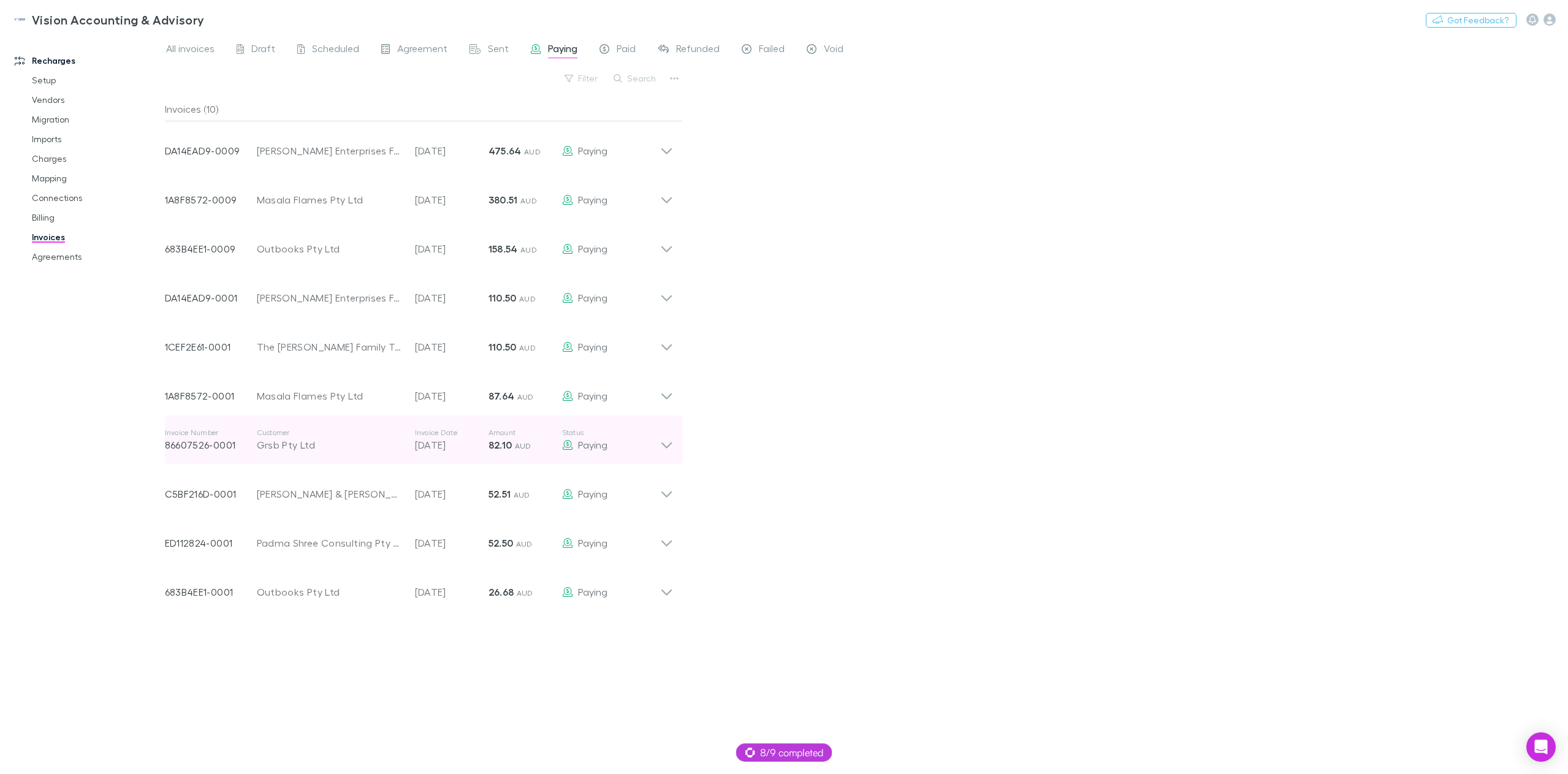
click at [663, 445] on icon at bounding box center [667, 440] width 13 height 24
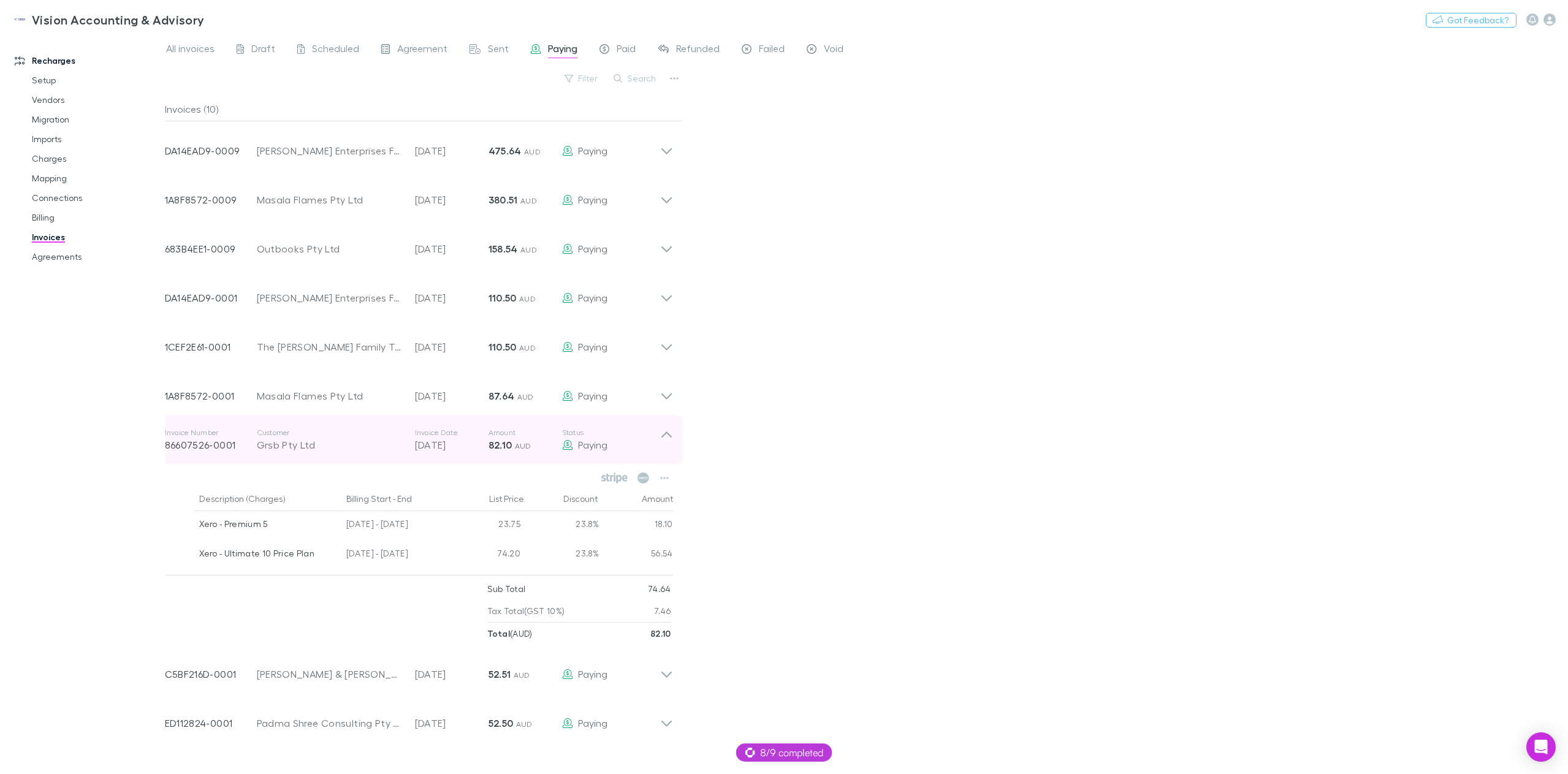
click at [663, 445] on icon at bounding box center [667, 440] width 13 height 24
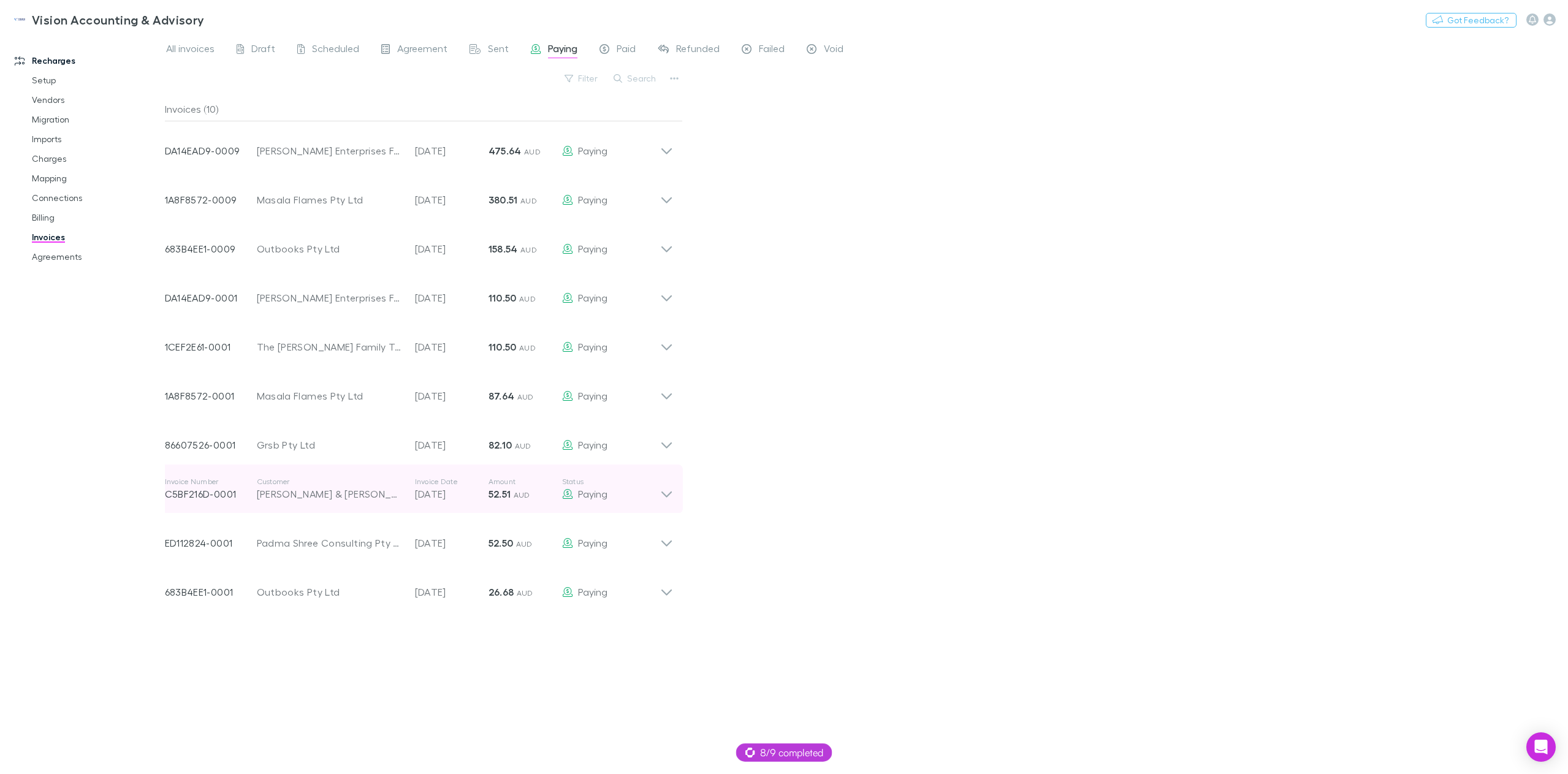
click at [663, 498] on icon at bounding box center [667, 489] width 13 height 24
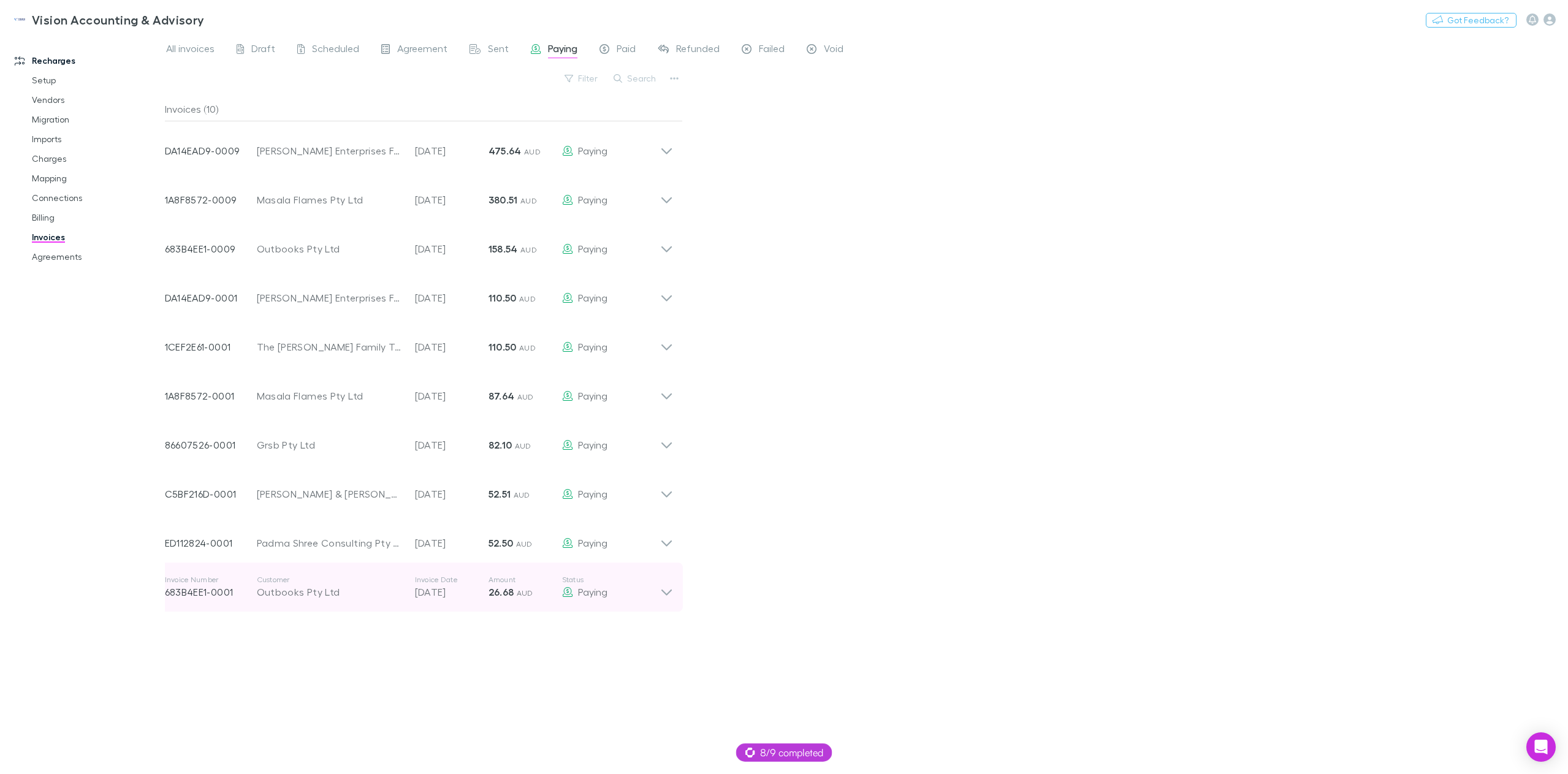
click at [666, 592] on icon at bounding box center [667, 587] width 13 height 24
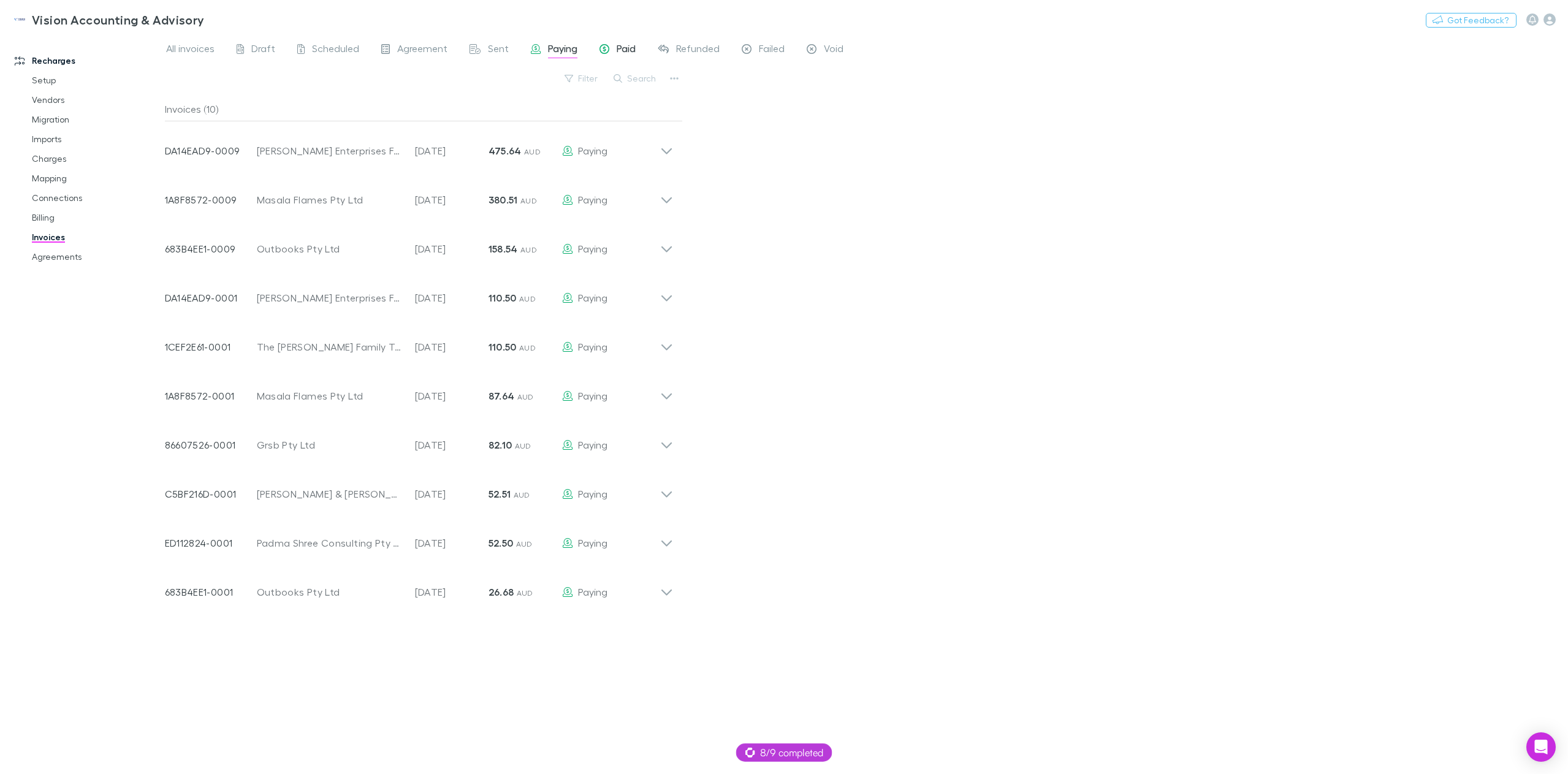
click at [621, 53] on span "Paid" at bounding box center [627, 50] width 19 height 16
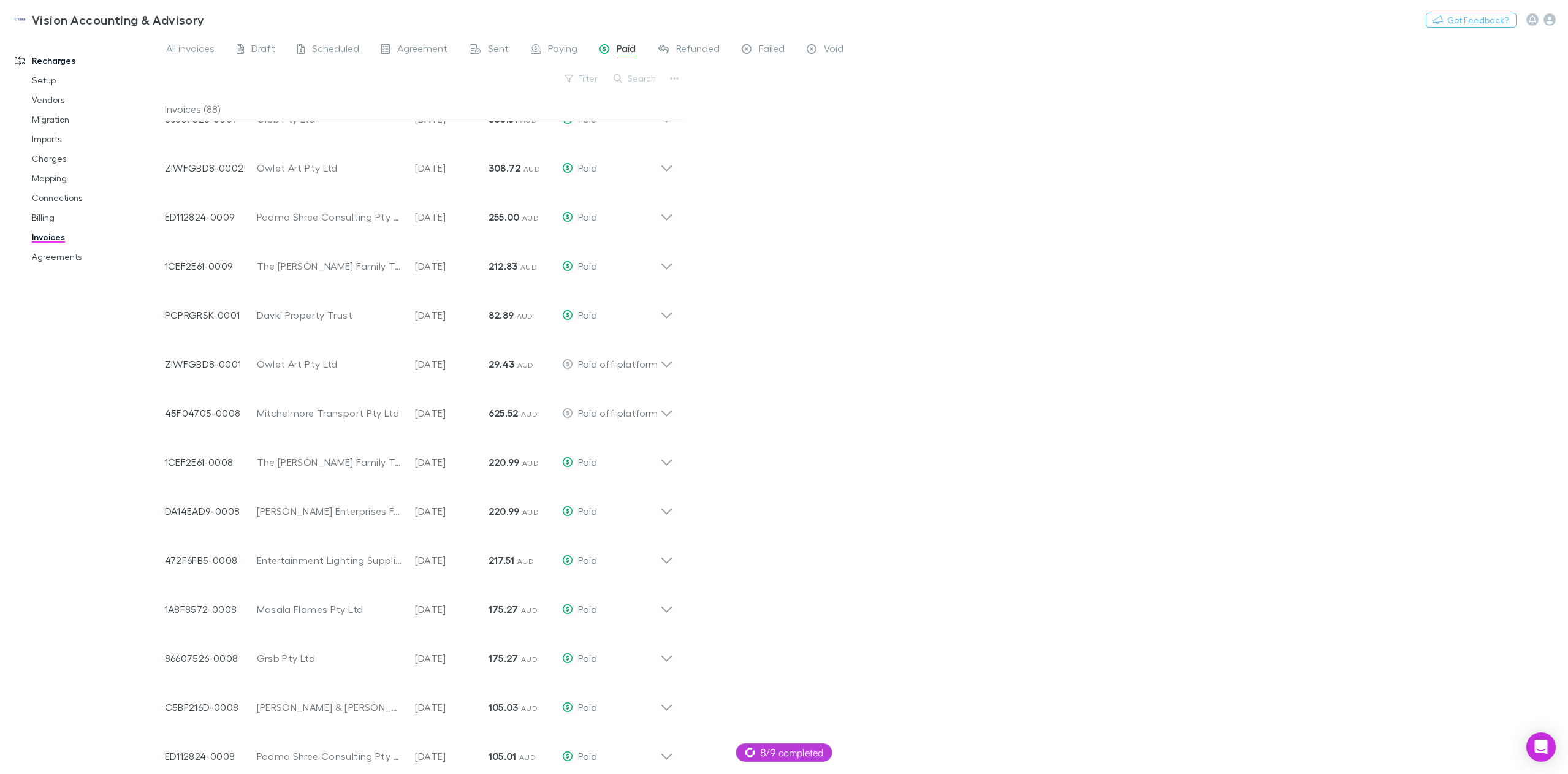
scroll to position [306, 0]
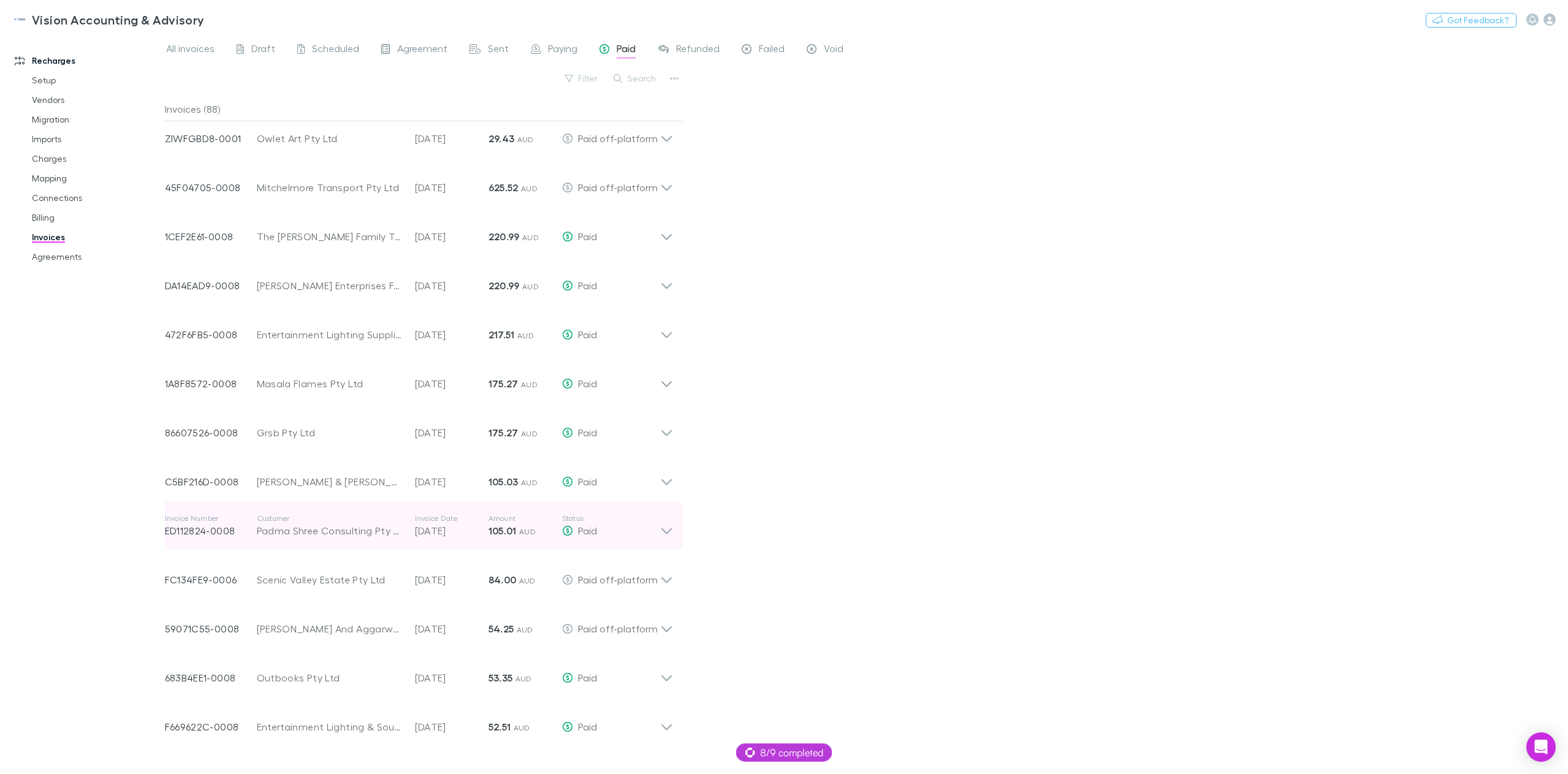
click at [667, 534] on icon at bounding box center [667, 525] width 13 height 24
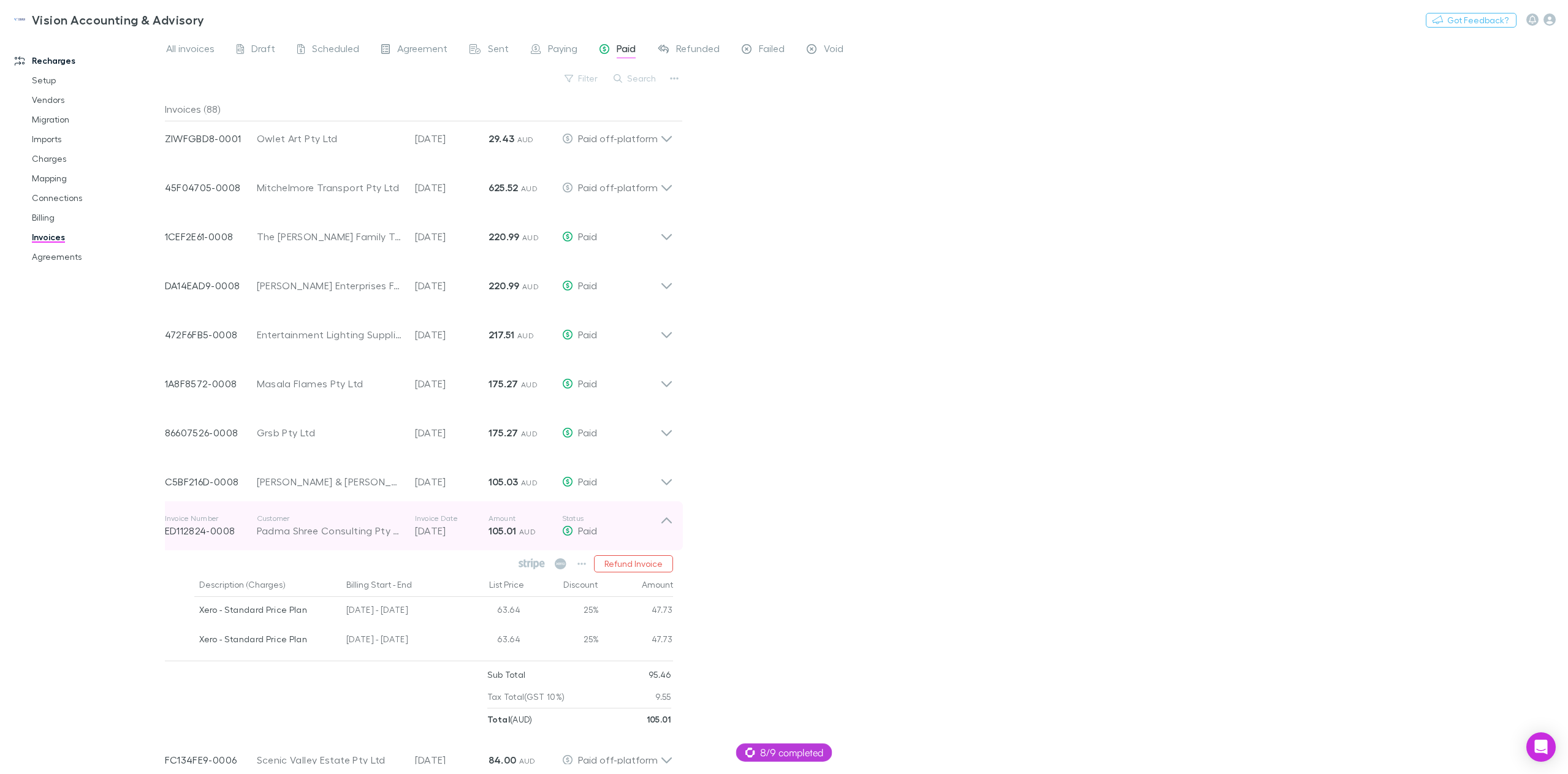
click at [667, 534] on icon at bounding box center [667, 525] width 13 height 24
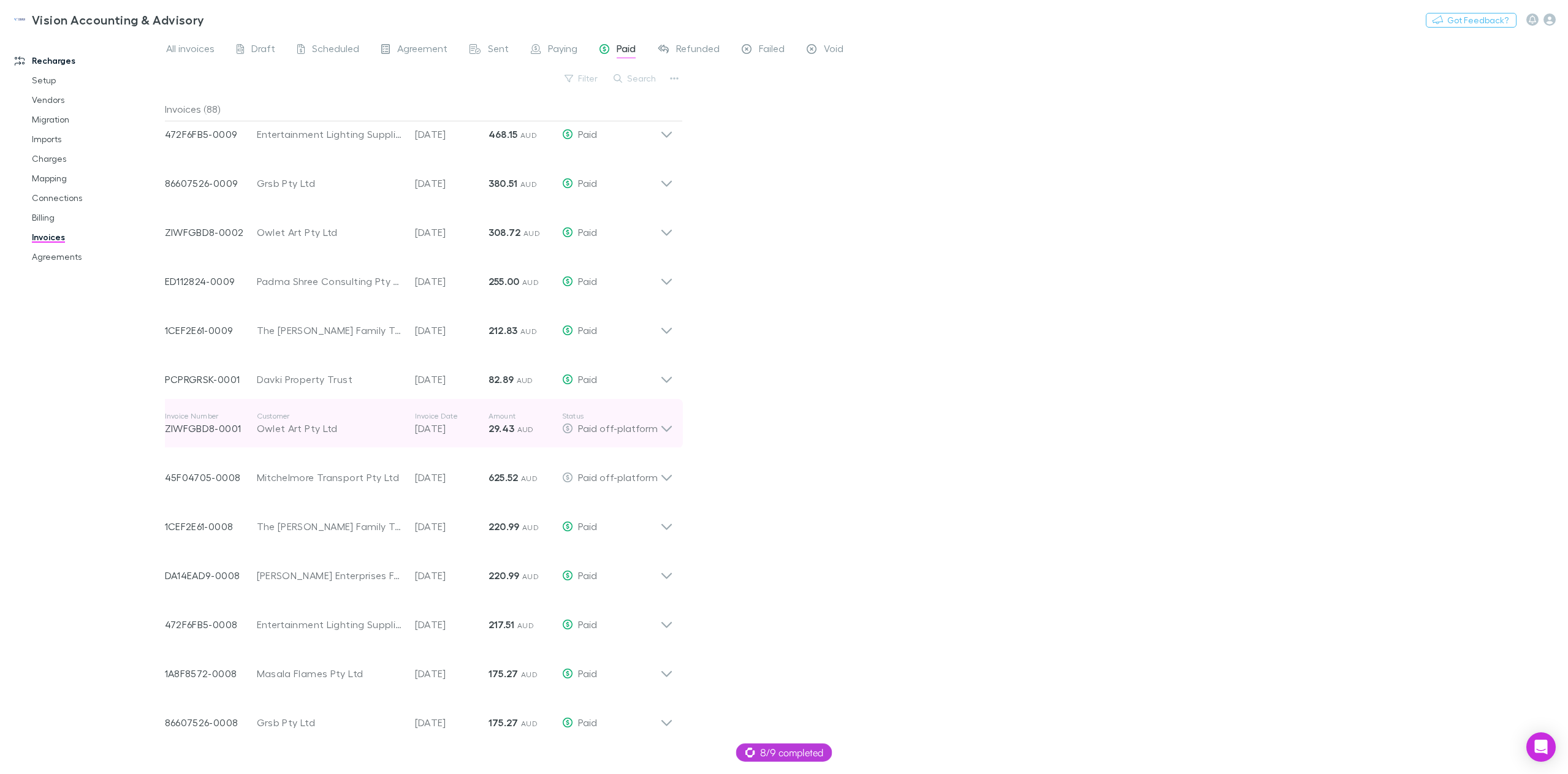
scroll to position [0, 0]
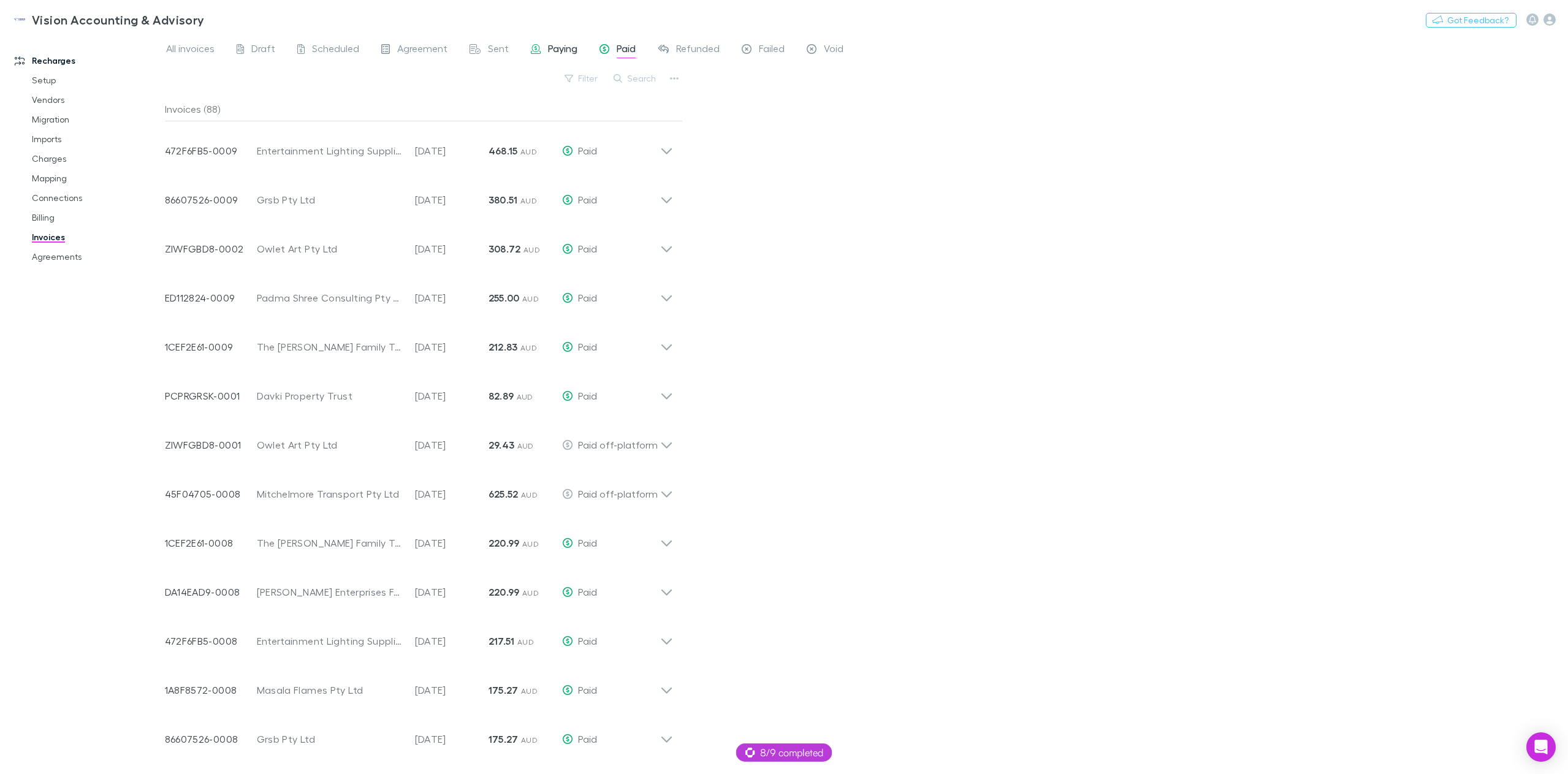
click at [555, 55] on span "Paying" at bounding box center [563, 50] width 30 height 16
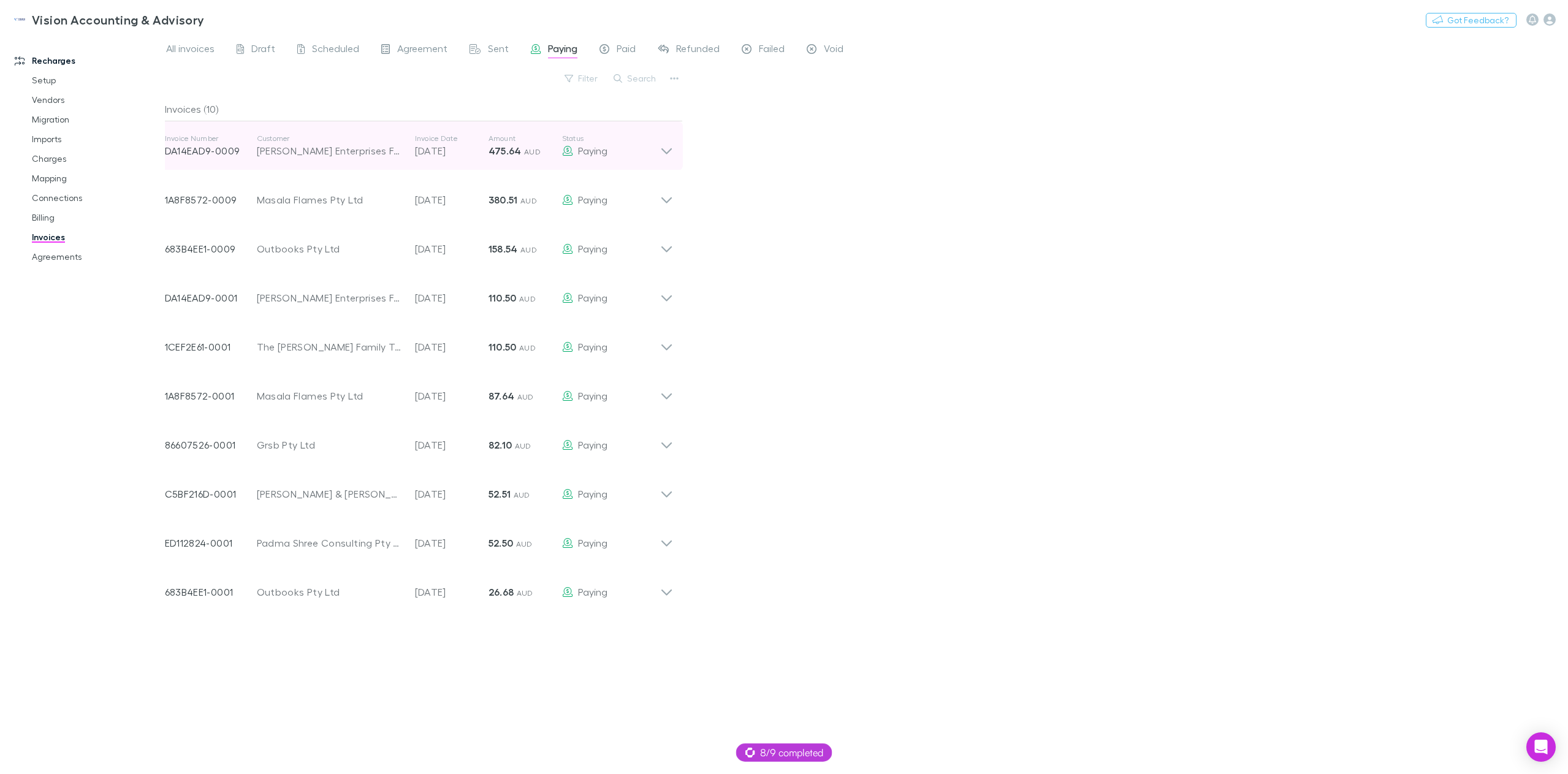
click at [666, 151] on icon at bounding box center [667, 146] width 13 height 24
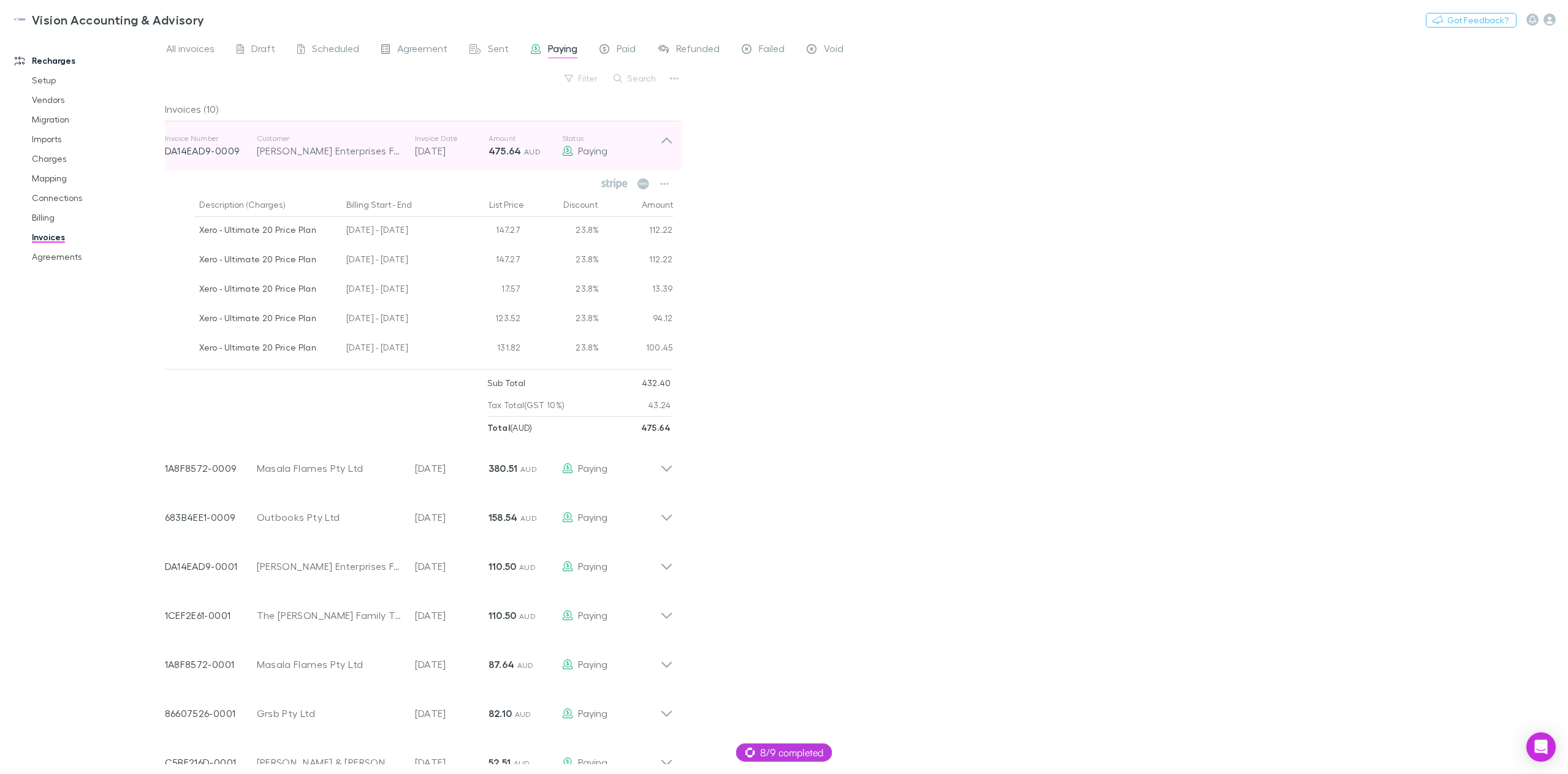
click at [666, 151] on icon at bounding box center [667, 146] width 13 height 24
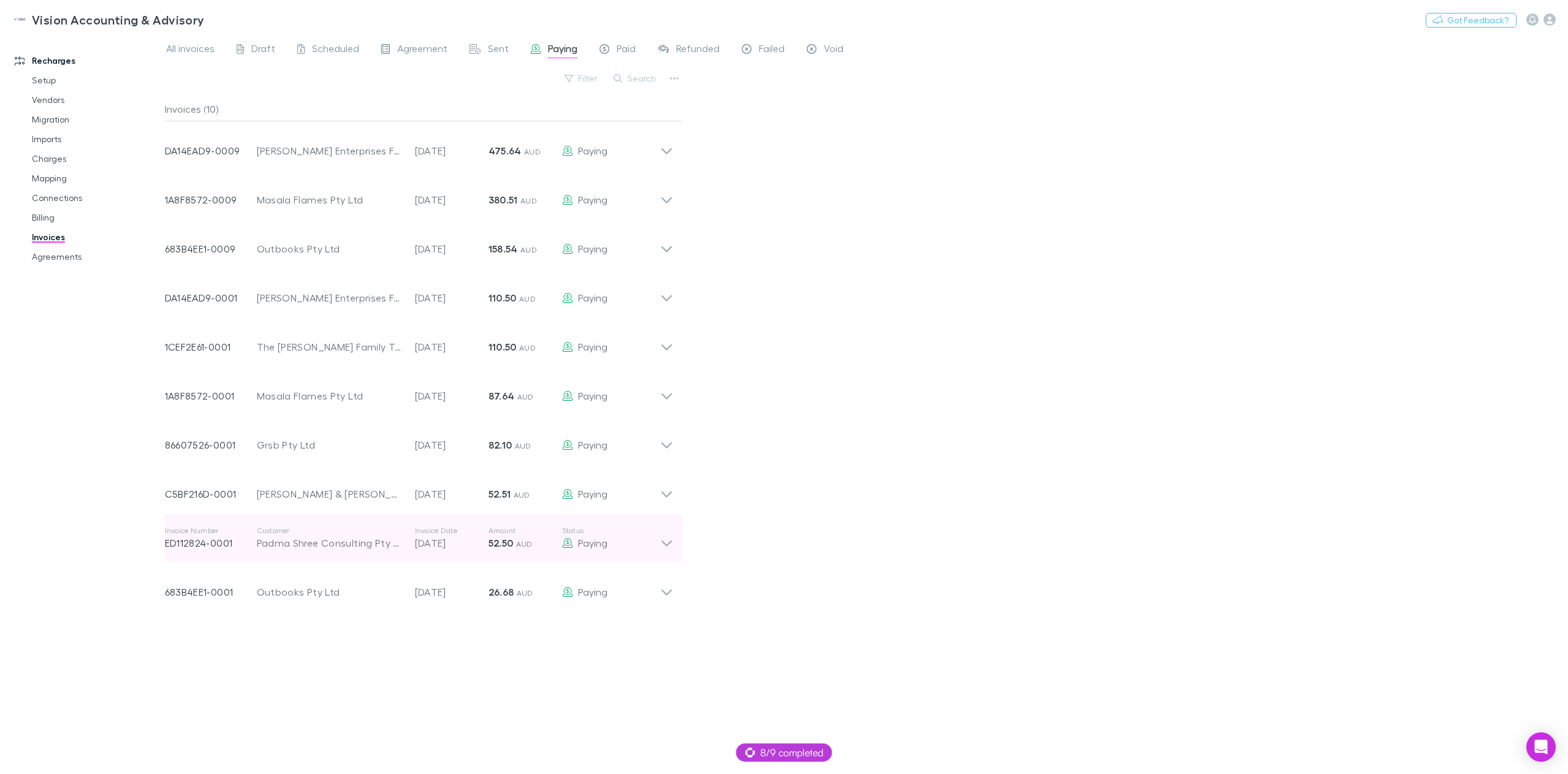
click at [666, 544] on icon at bounding box center [667, 543] width 10 height 6
click at [666, 543] on icon at bounding box center [667, 538] width 13 height 24
click at [188, 43] on span "All invoices" at bounding box center [191, 50] width 49 height 16
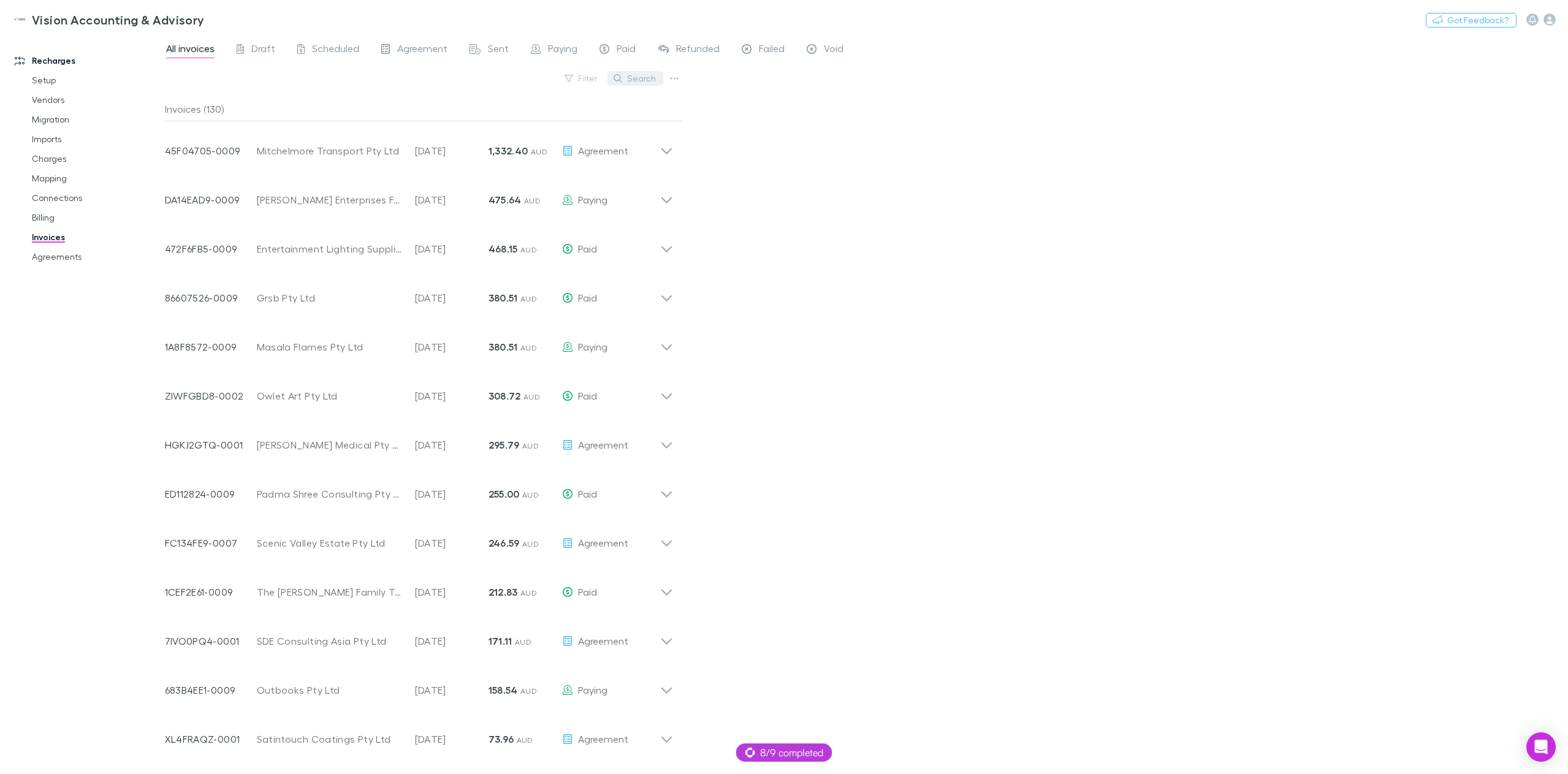
click at [642, 76] on button "Search" at bounding box center [635, 78] width 56 height 15
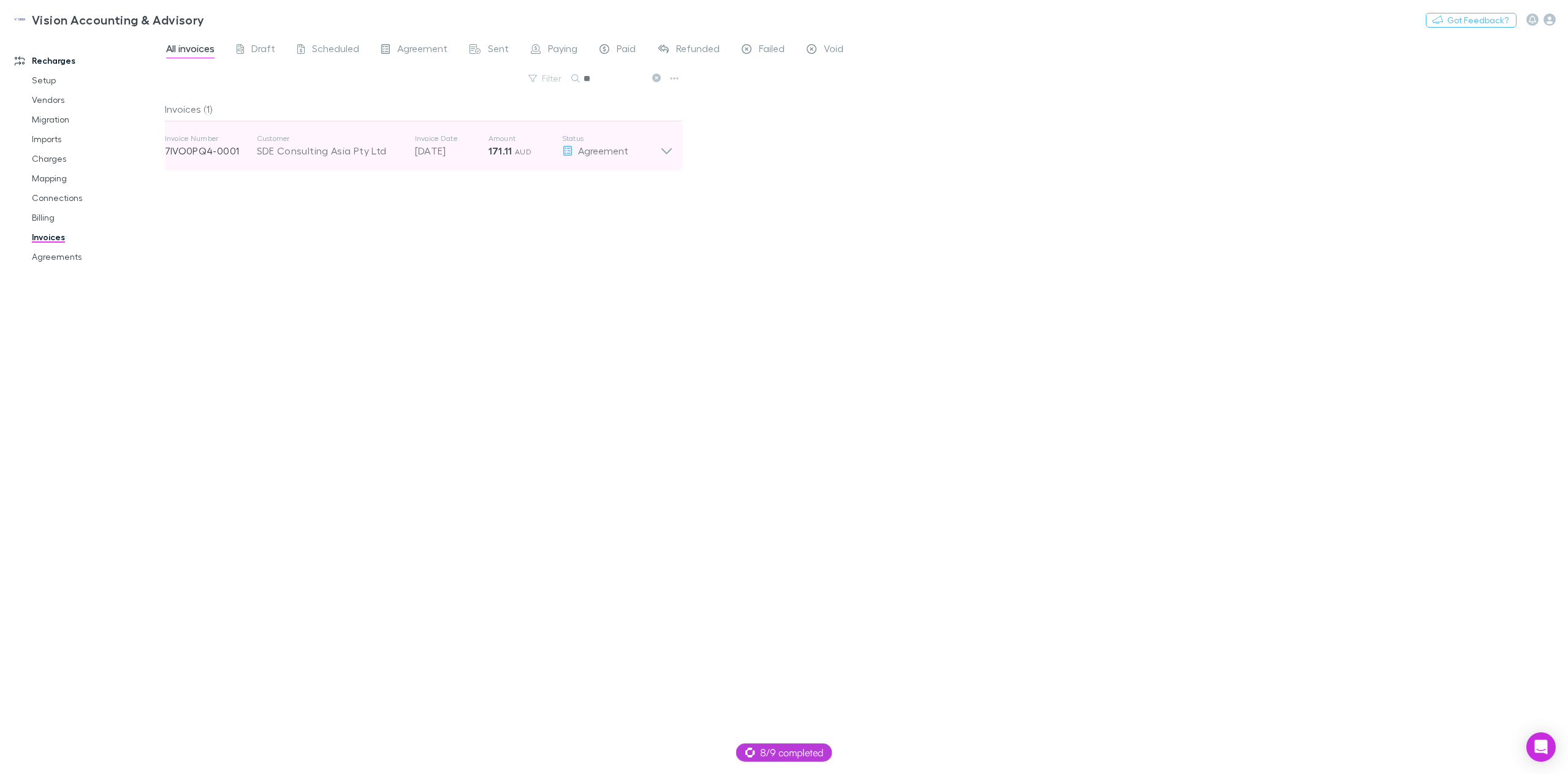
type input "**"
click at [665, 149] on icon at bounding box center [667, 146] width 13 height 24
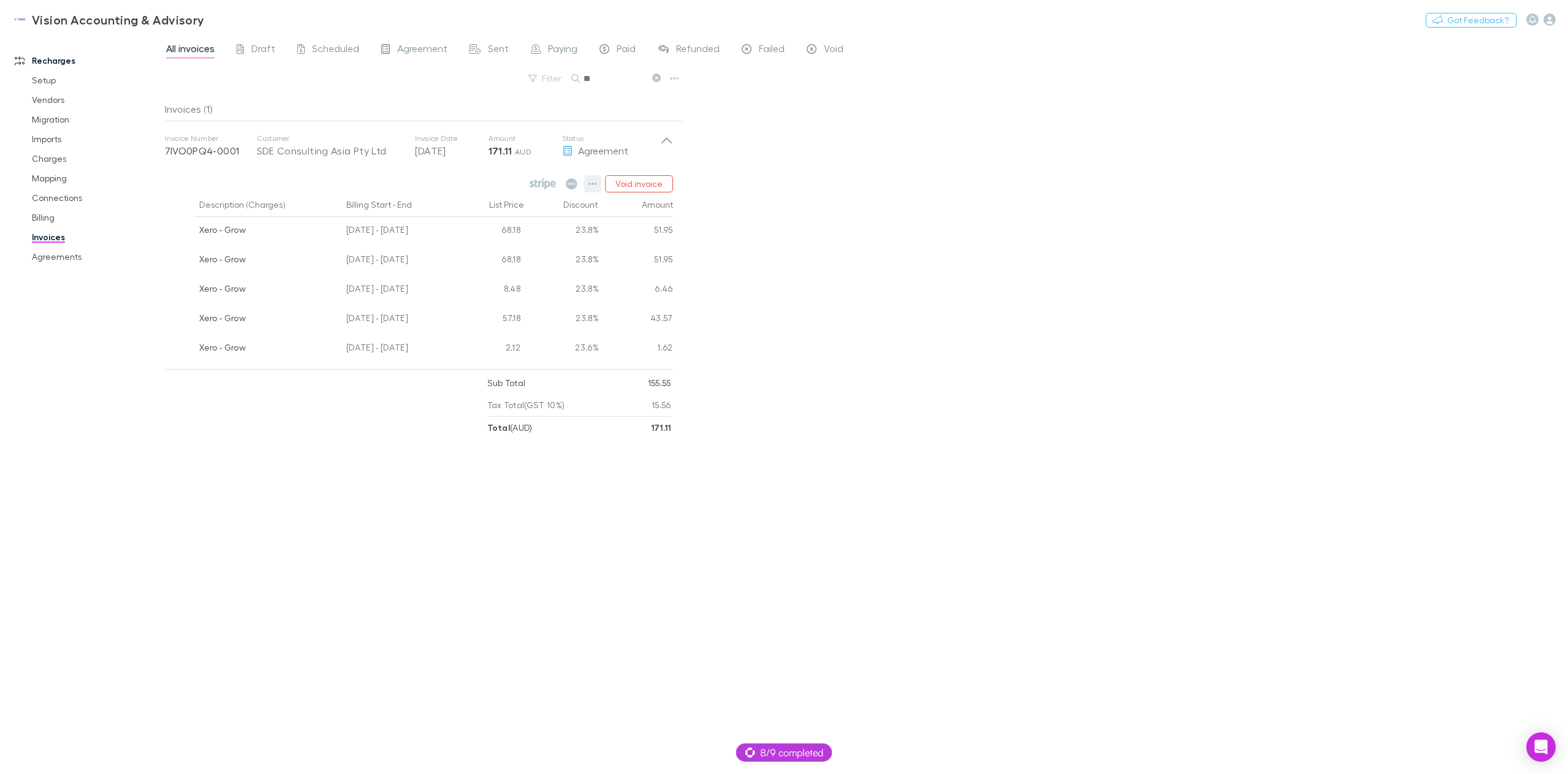
click at [597, 182] on icon "button" at bounding box center [593, 183] width 9 height 10
click at [538, 278] on p "Download PDF" at bounding box center [517, 277] width 149 height 15
click at [66, 260] on link "Agreements" at bounding box center [96, 257] width 152 height 20
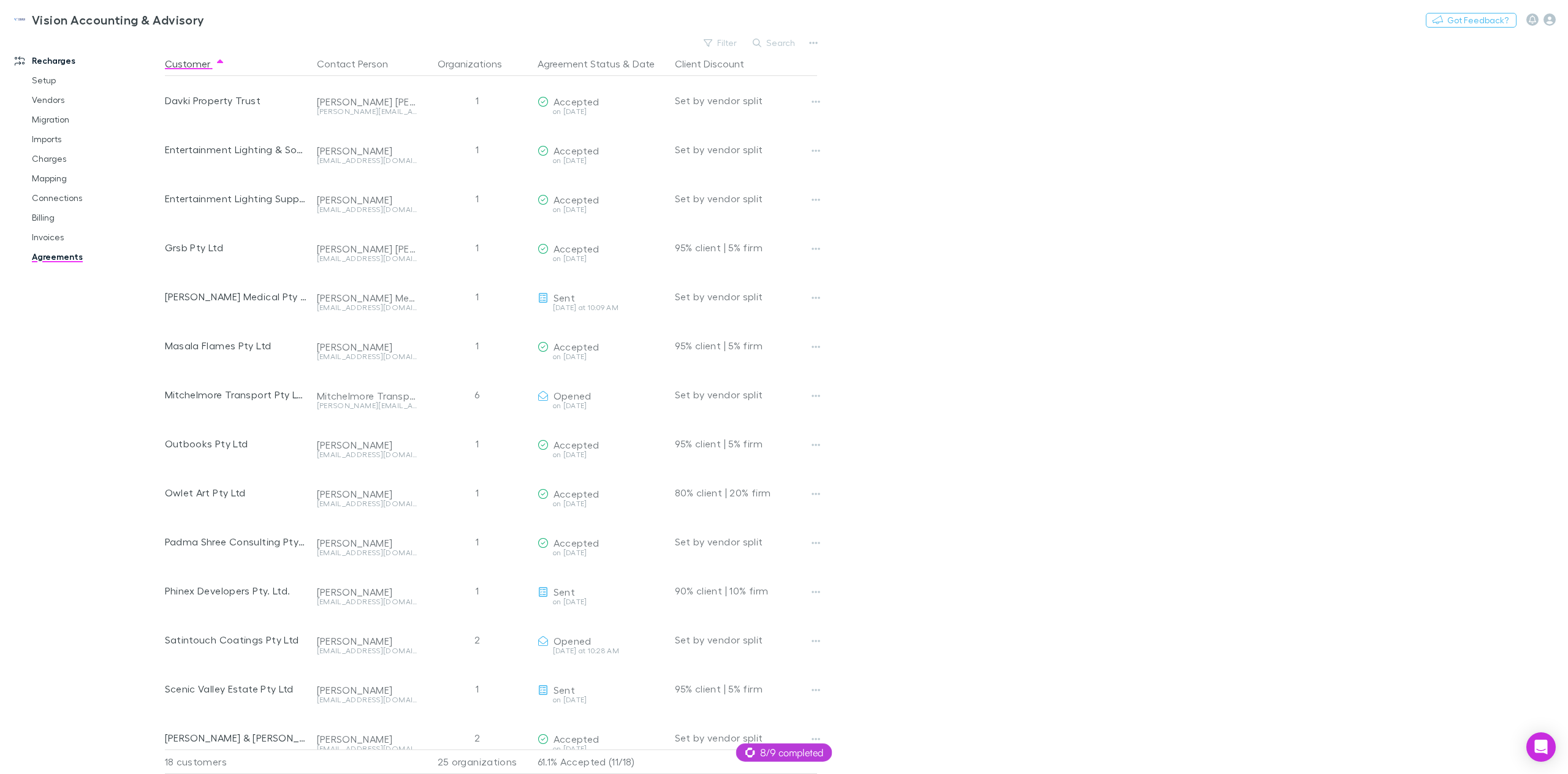
click at [767, 44] on button "Search" at bounding box center [774, 43] width 56 height 15
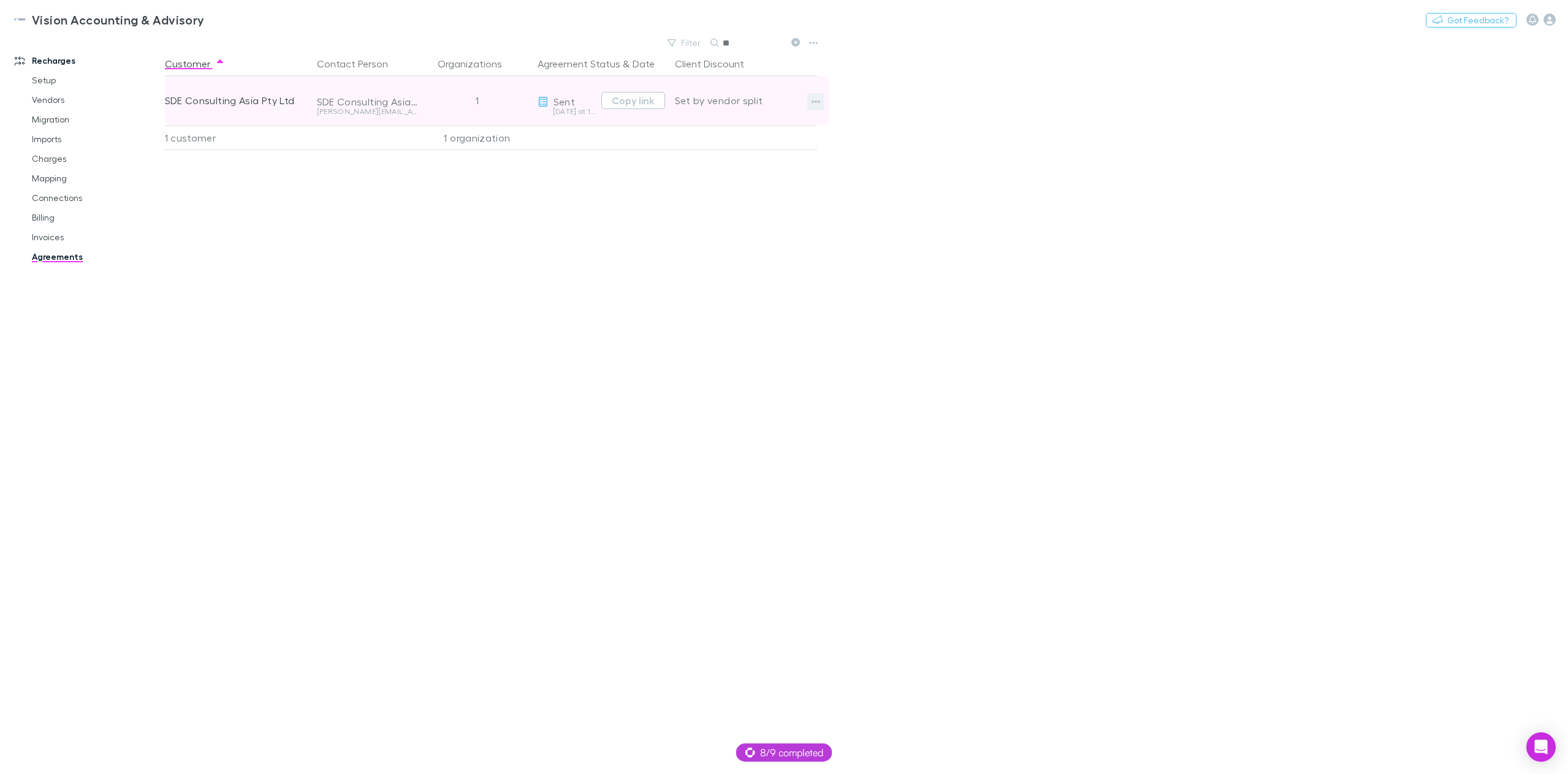
type input "**"
click at [815, 103] on icon "button" at bounding box center [816, 102] width 9 height 3
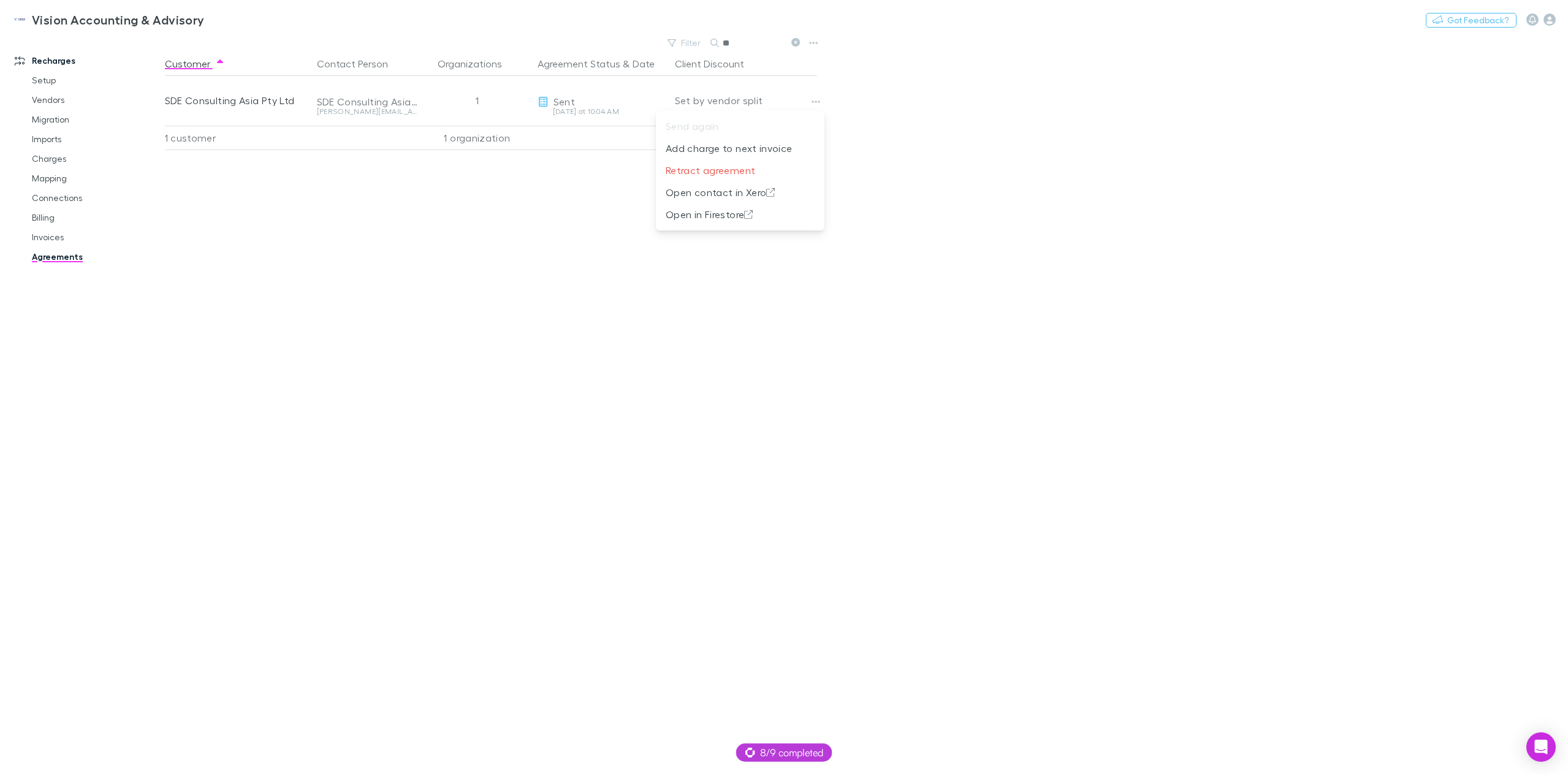
click at [1068, 210] on div at bounding box center [784, 387] width 1568 height 774
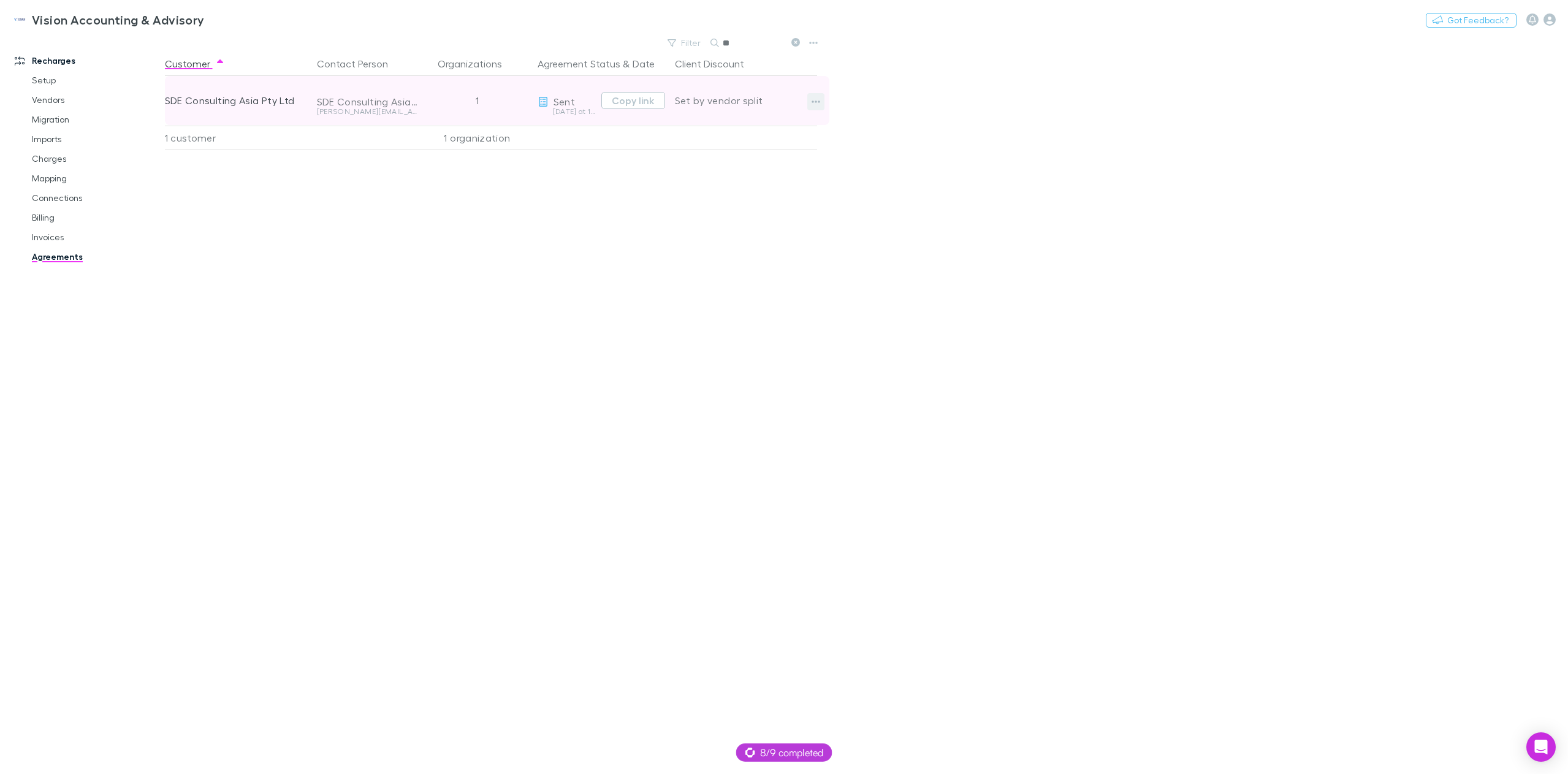
click at [820, 101] on icon "button" at bounding box center [816, 101] width 9 height 10
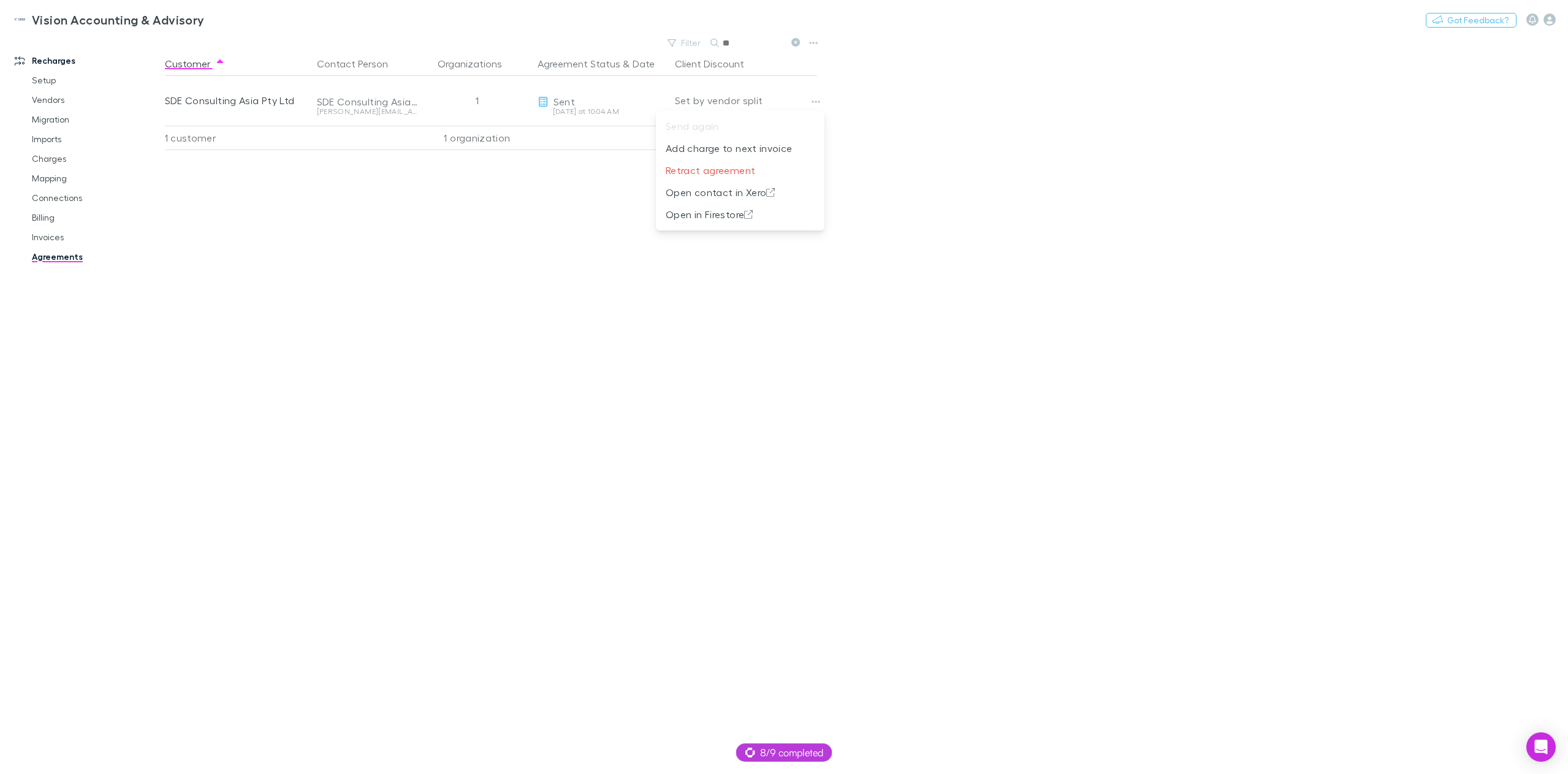
click at [1024, 283] on div at bounding box center [784, 387] width 1568 height 774
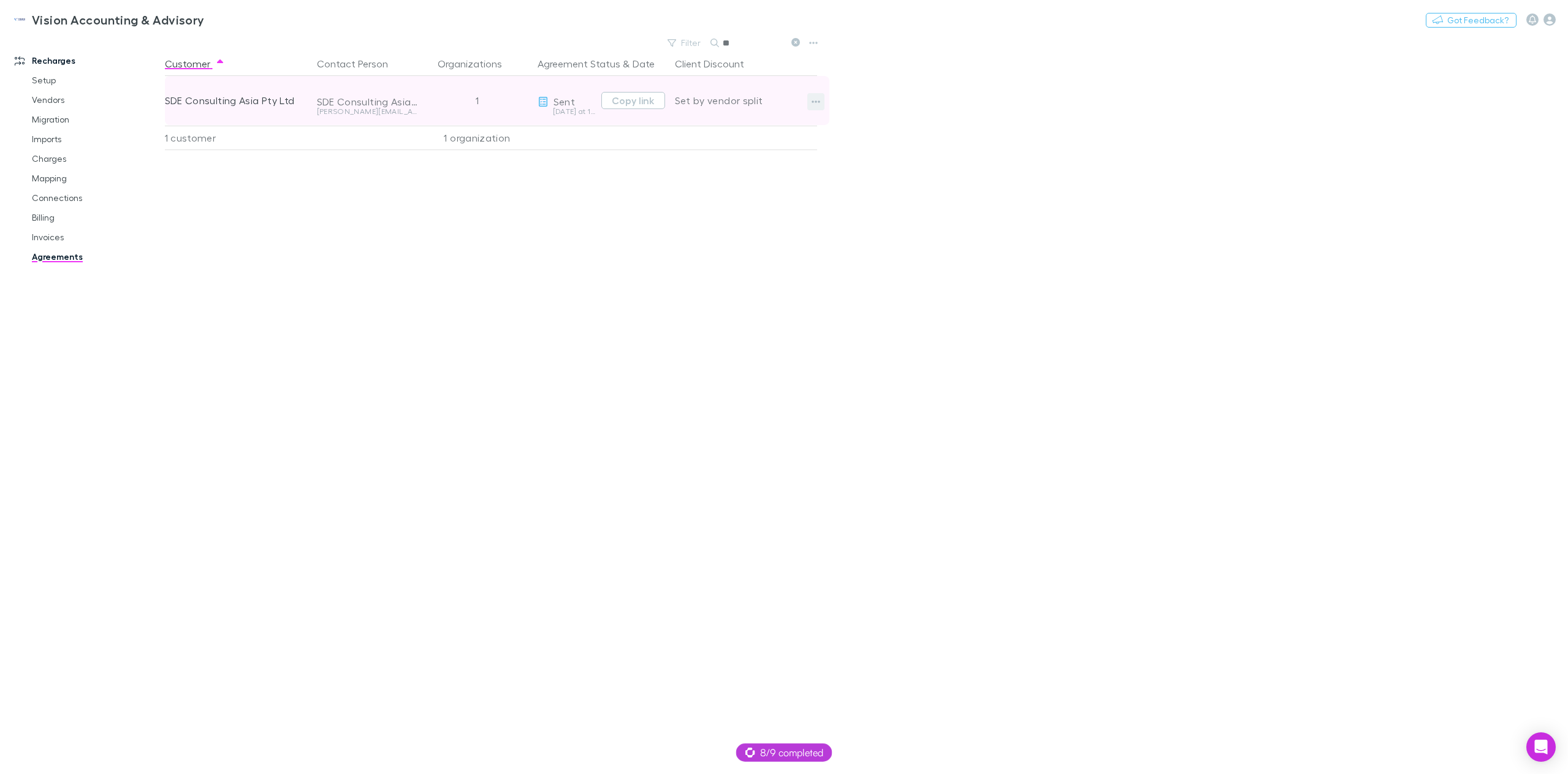
click at [817, 102] on icon "button" at bounding box center [816, 101] width 9 height 10
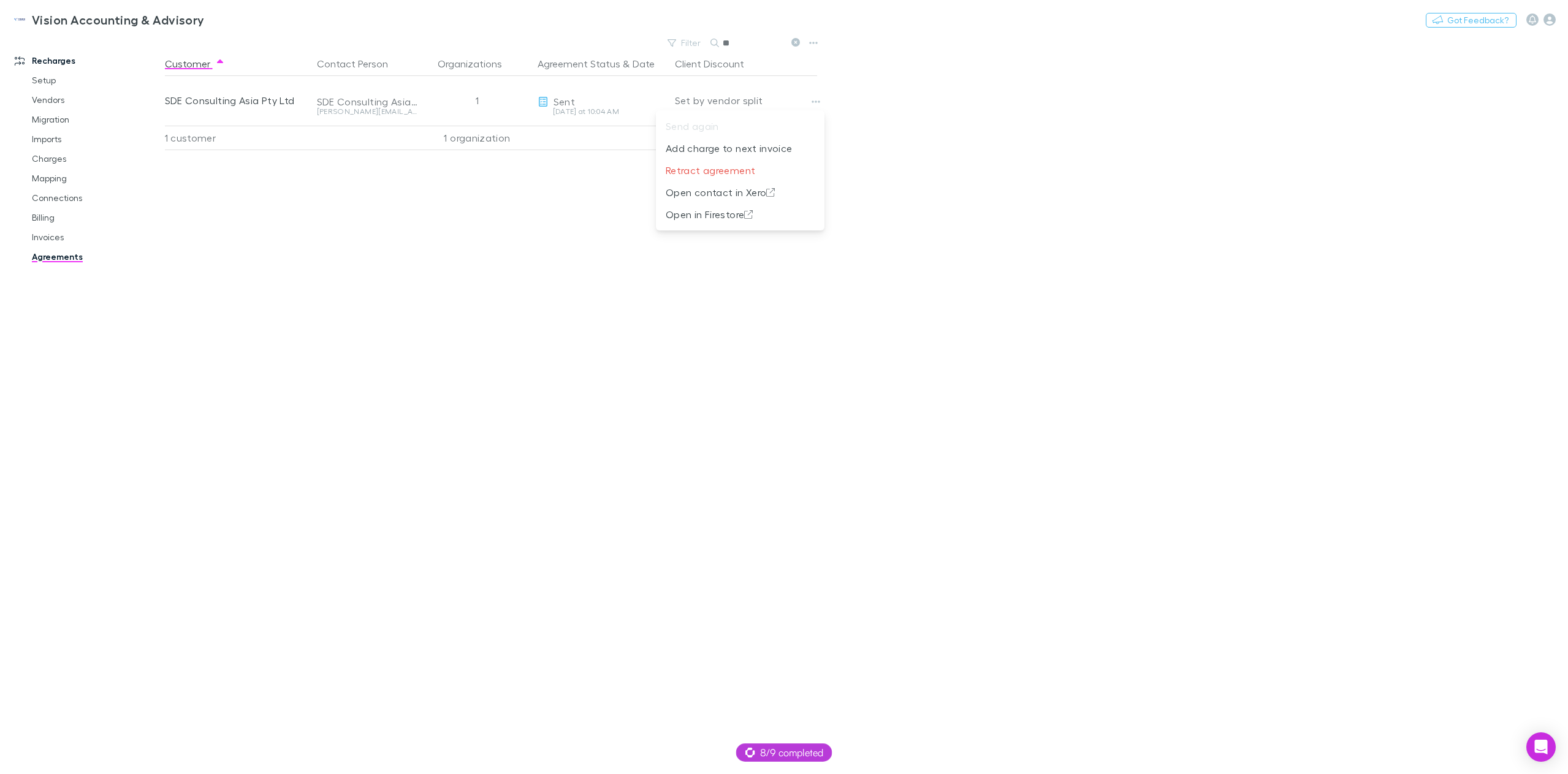
click at [1008, 317] on div at bounding box center [784, 387] width 1568 height 774
click at [51, 231] on link "Invoices" at bounding box center [96, 237] width 152 height 20
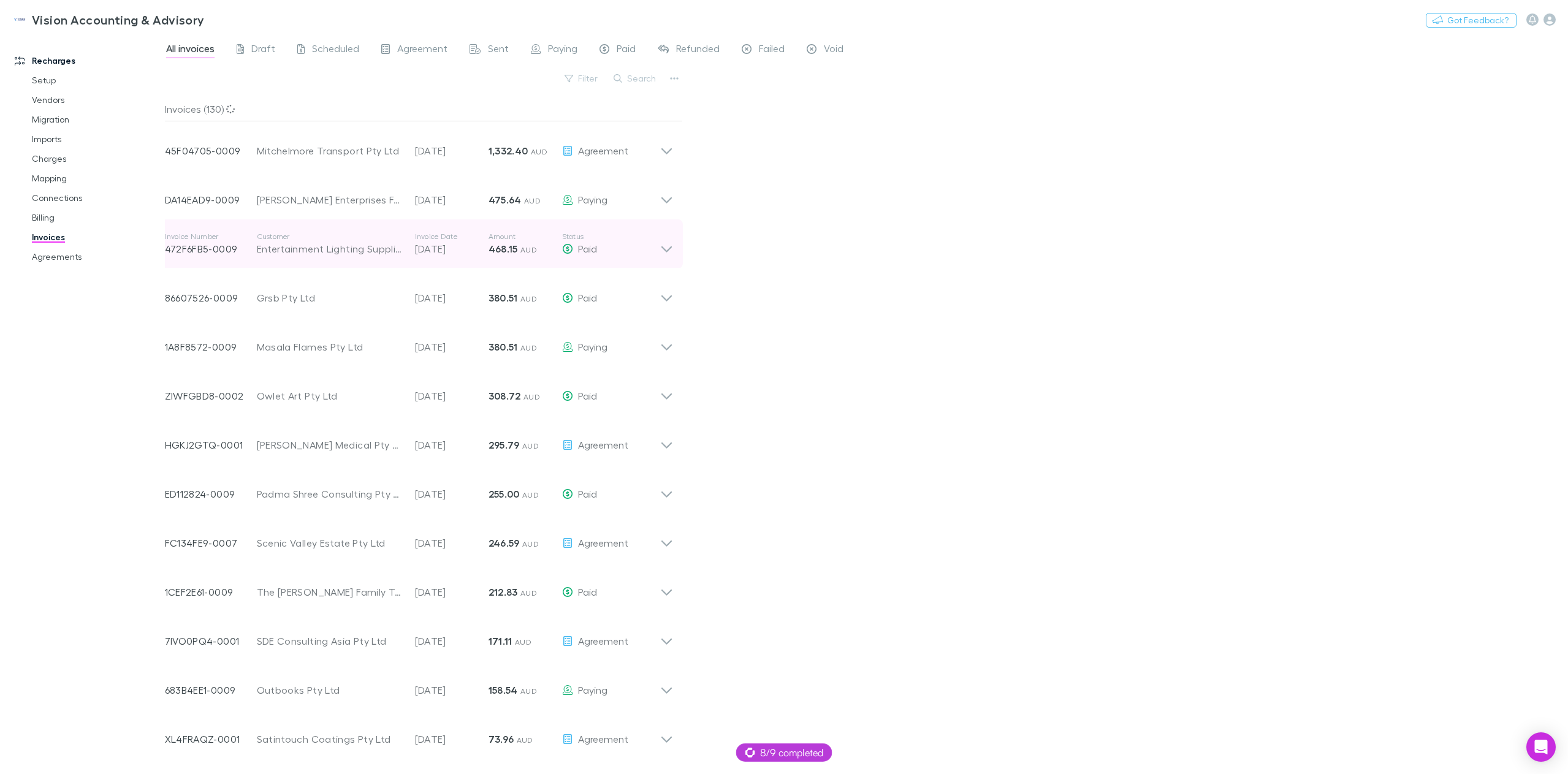
click at [666, 248] on icon at bounding box center [667, 244] width 13 height 24
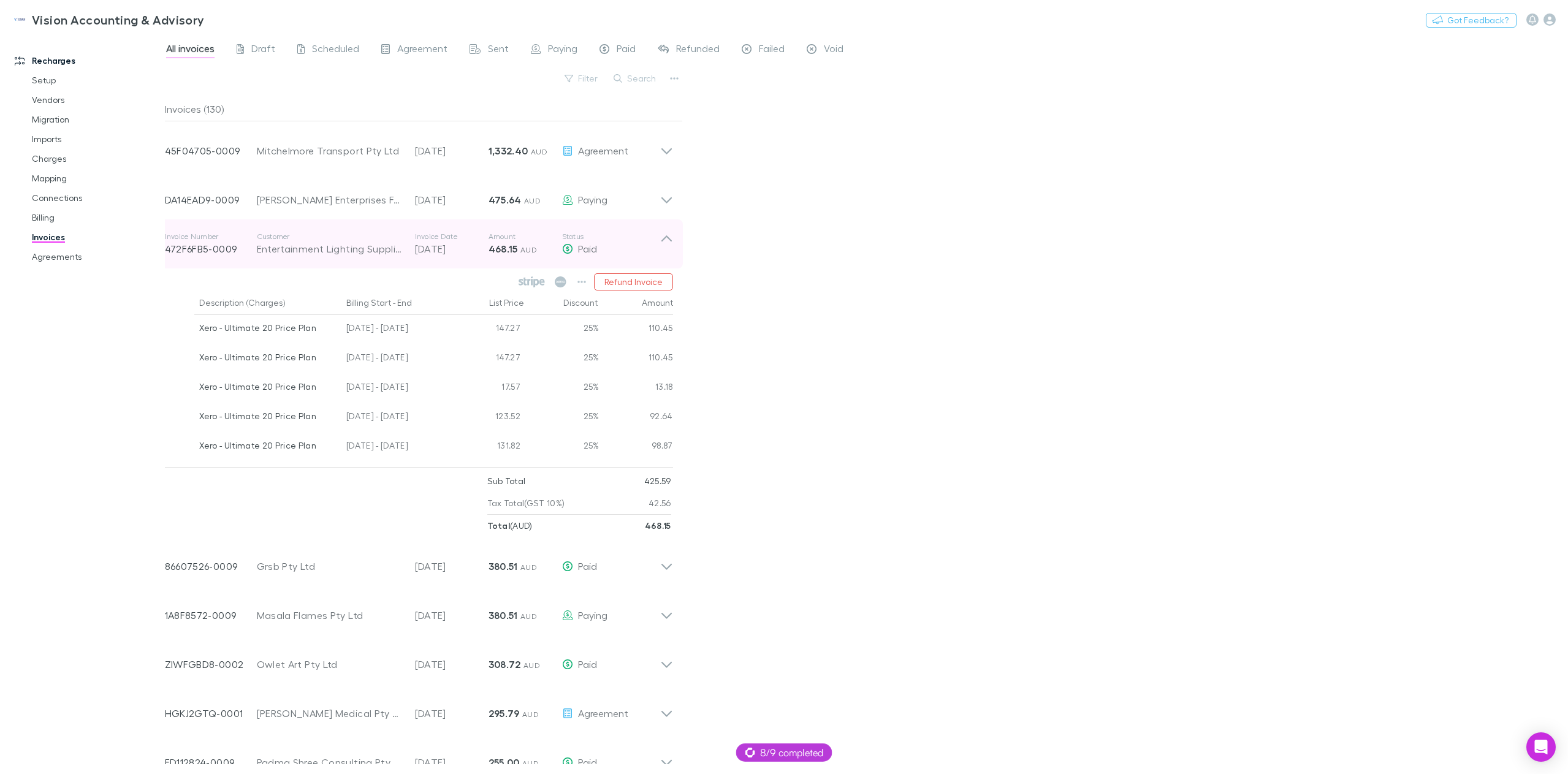
click at [666, 248] on icon at bounding box center [667, 244] width 13 height 24
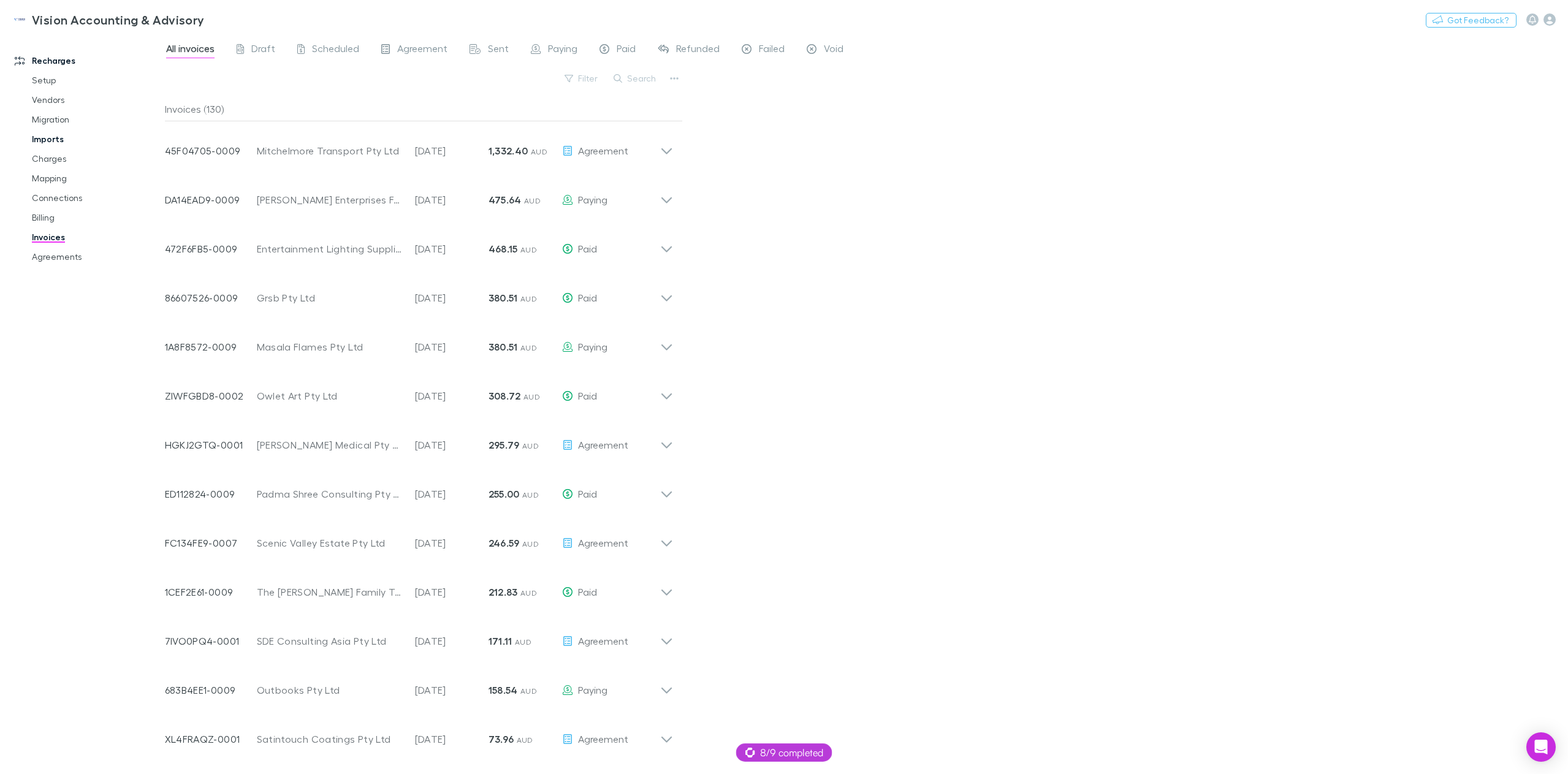
click at [59, 133] on link "Imports" at bounding box center [96, 139] width 152 height 20
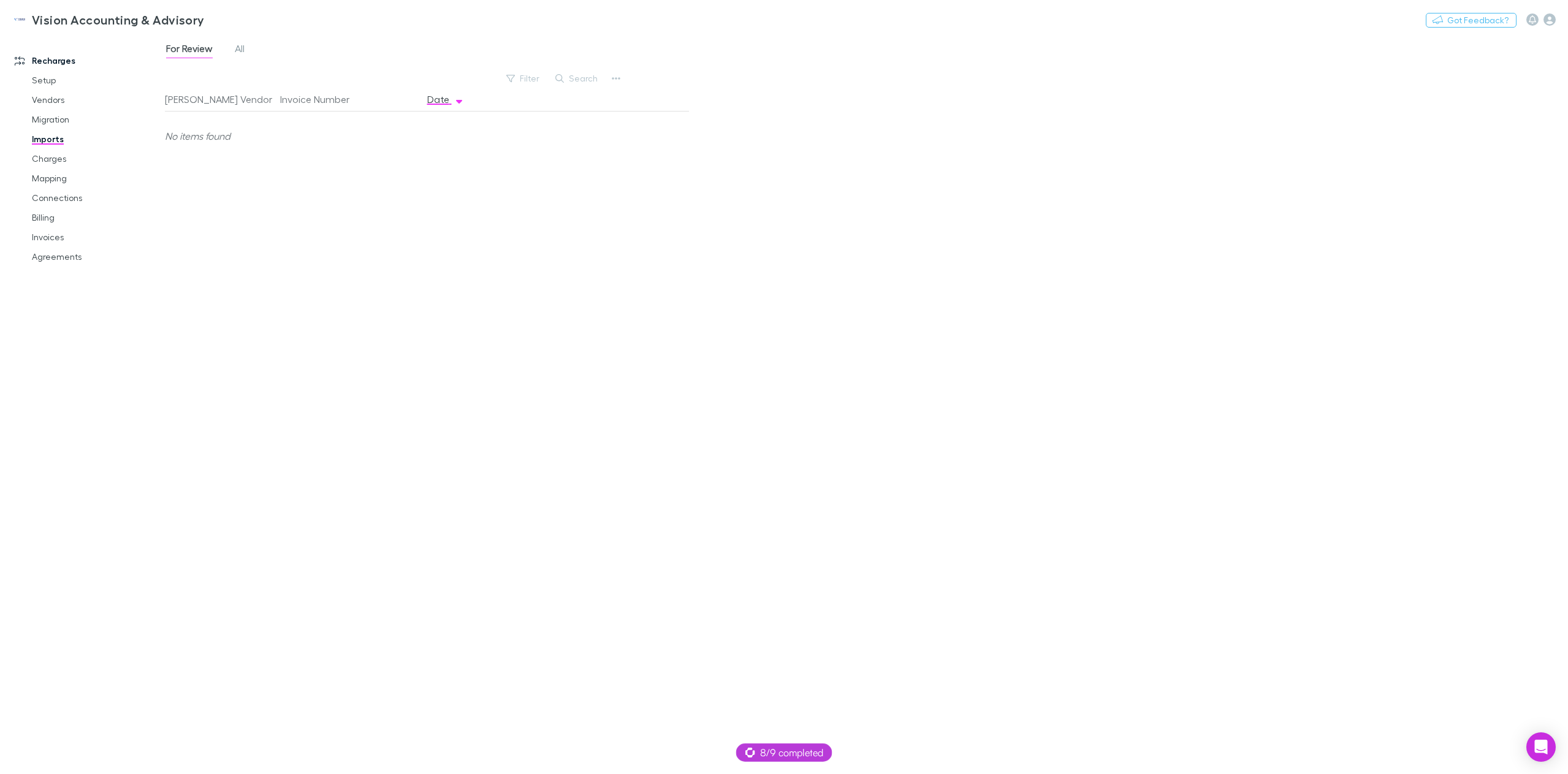
click at [231, 42] on div "For Review All" at bounding box center [211, 50] width 90 height 20
click at [243, 52] on span "All" at bounding box center [239, 50] width 10 height 16
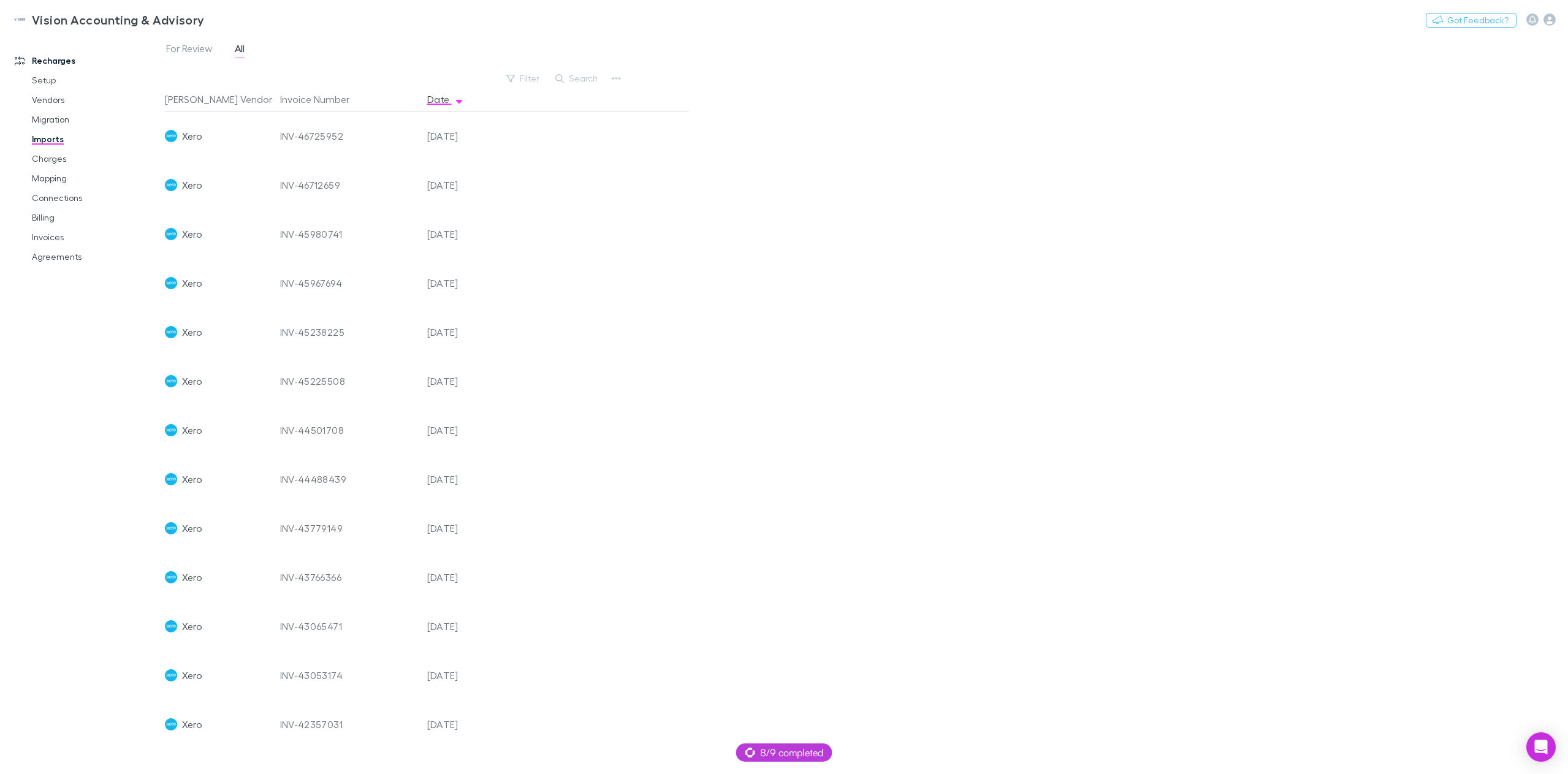
click at [317, 382] on div "INV-45225508" at bounding box center [349, 381] width 137 height 49
click at [72, 157] on link "Charges" at bounding box center [96, 158] width 152 height 20
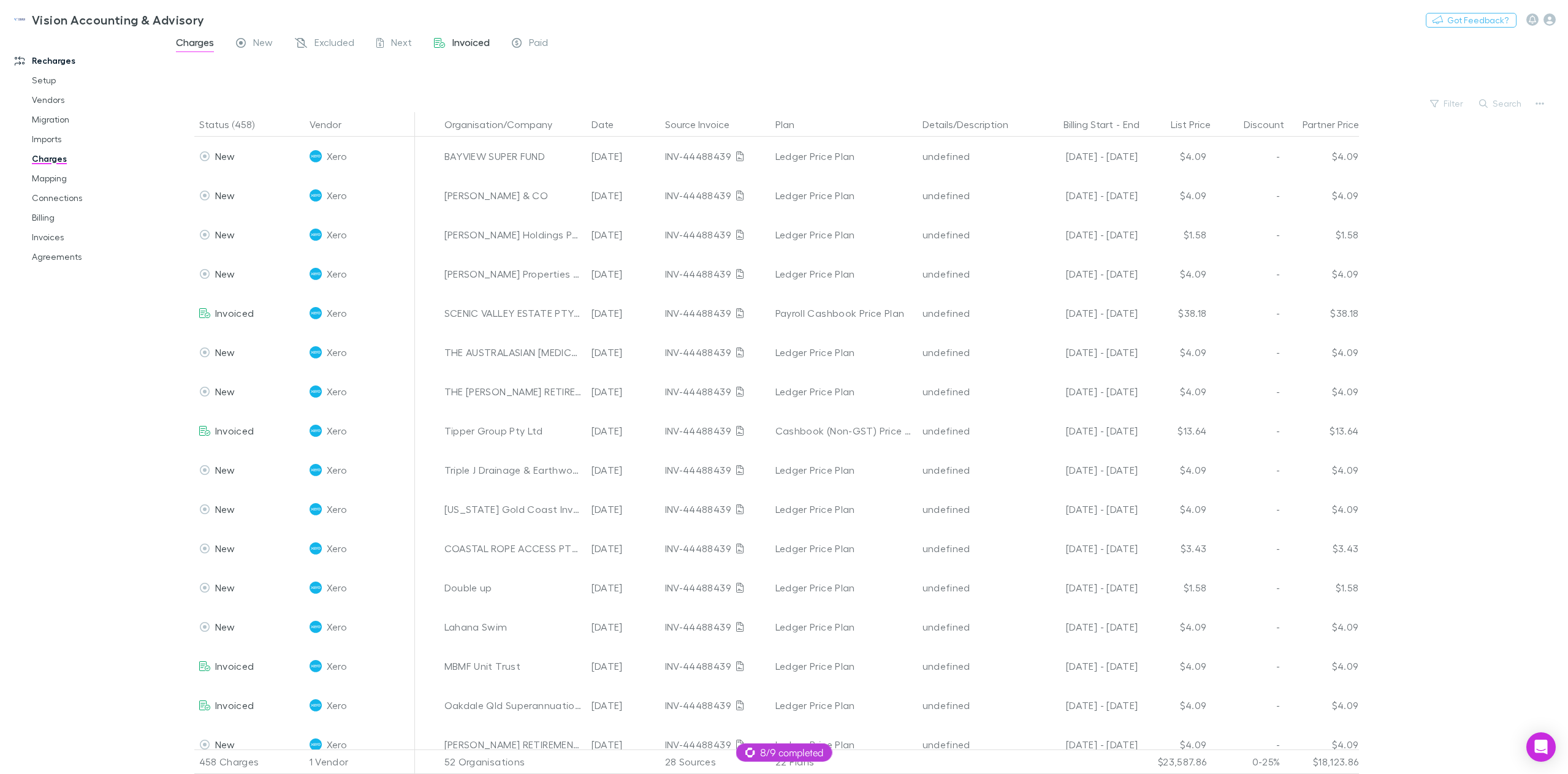
click at [456, 43] on span "Invoiced" at bounding box center [471, 44] width 37 height 16
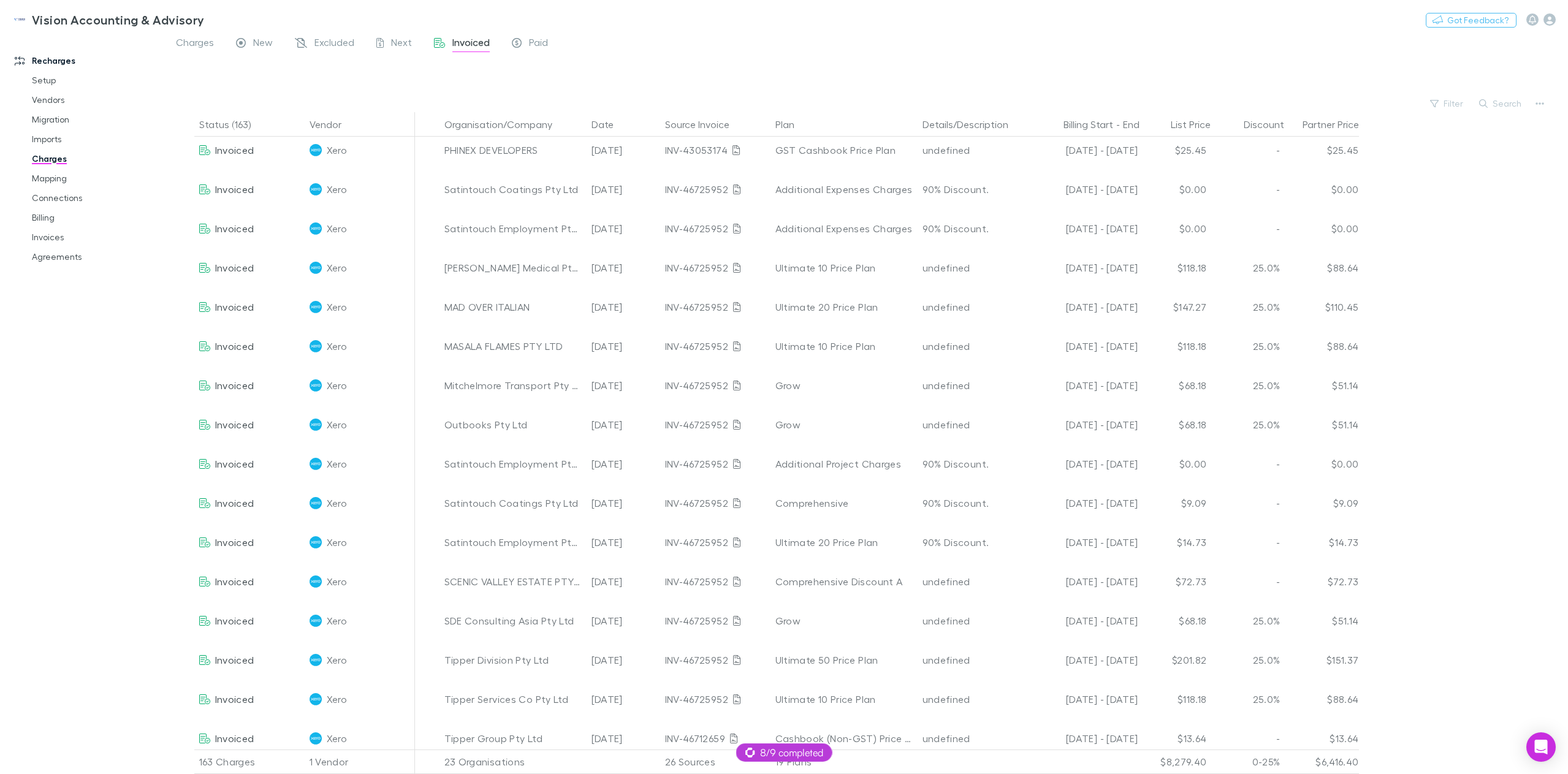
scroll to position [2758, 0]
click at [601, 119] on button "Date" at bounding box center [610, 124] width 37 height 24
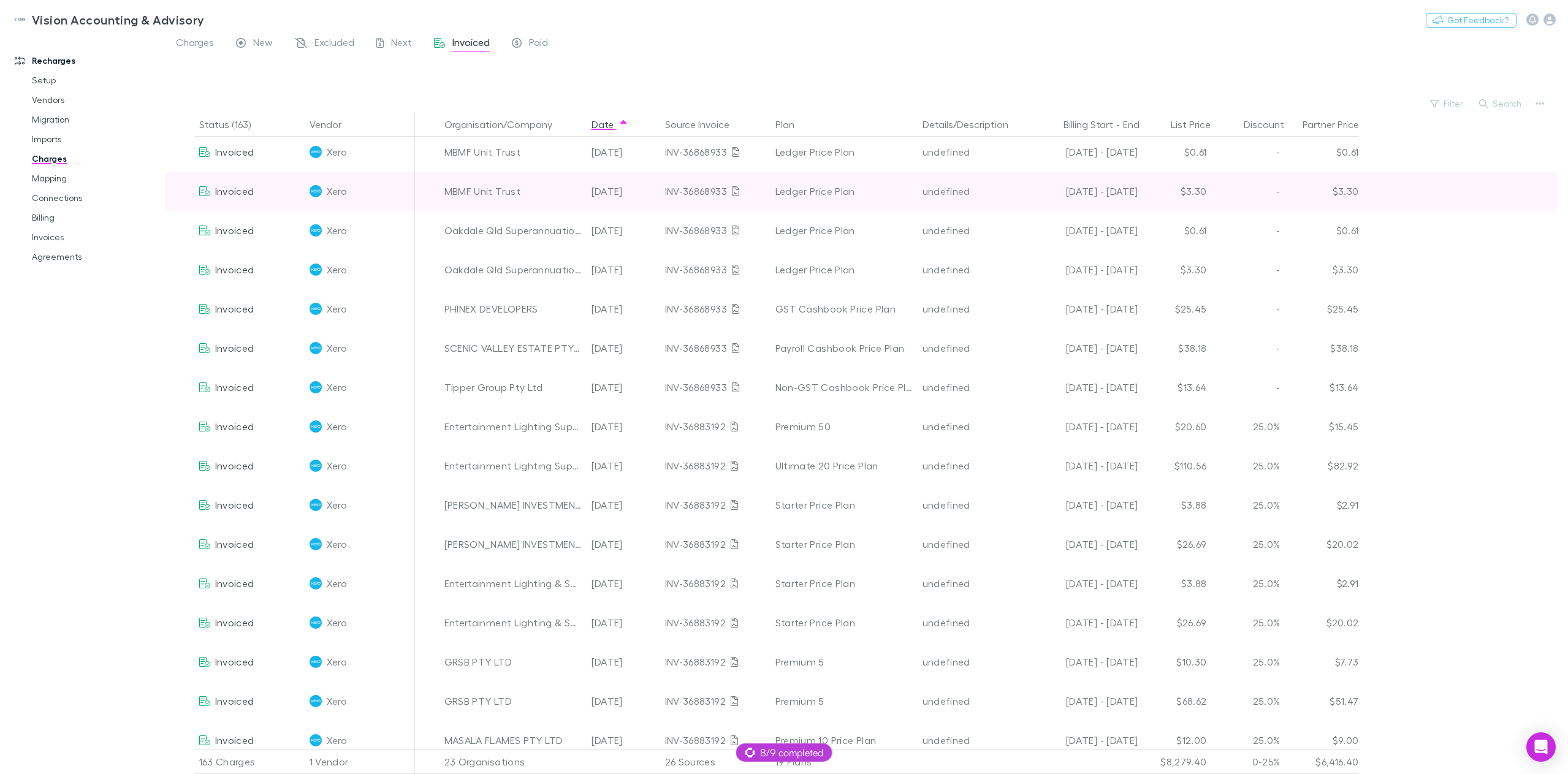
scroll to position [0, 0]
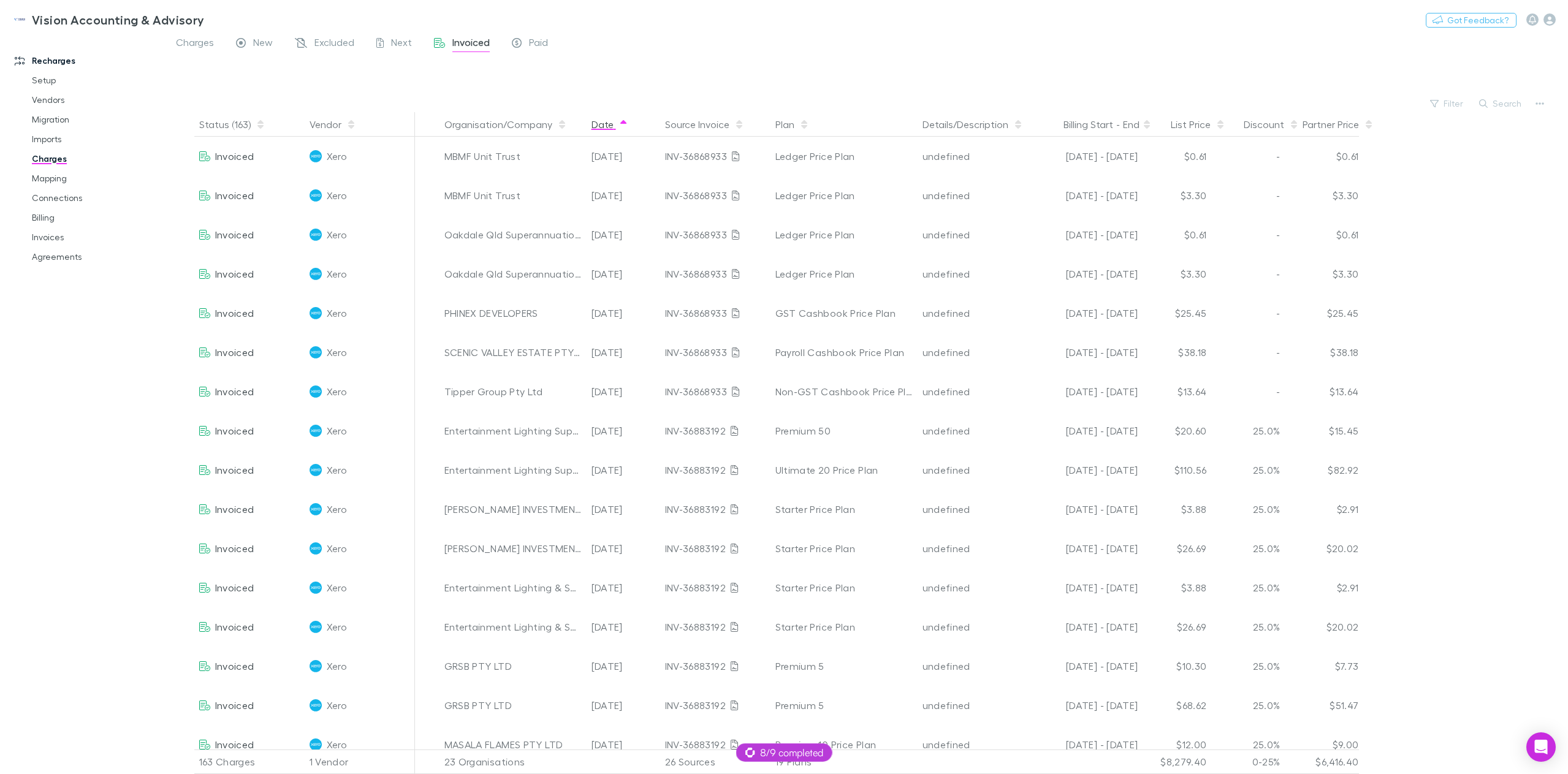
click at [599, 123] on button "Date" at bounding box center [610, 124] width 37 height 24
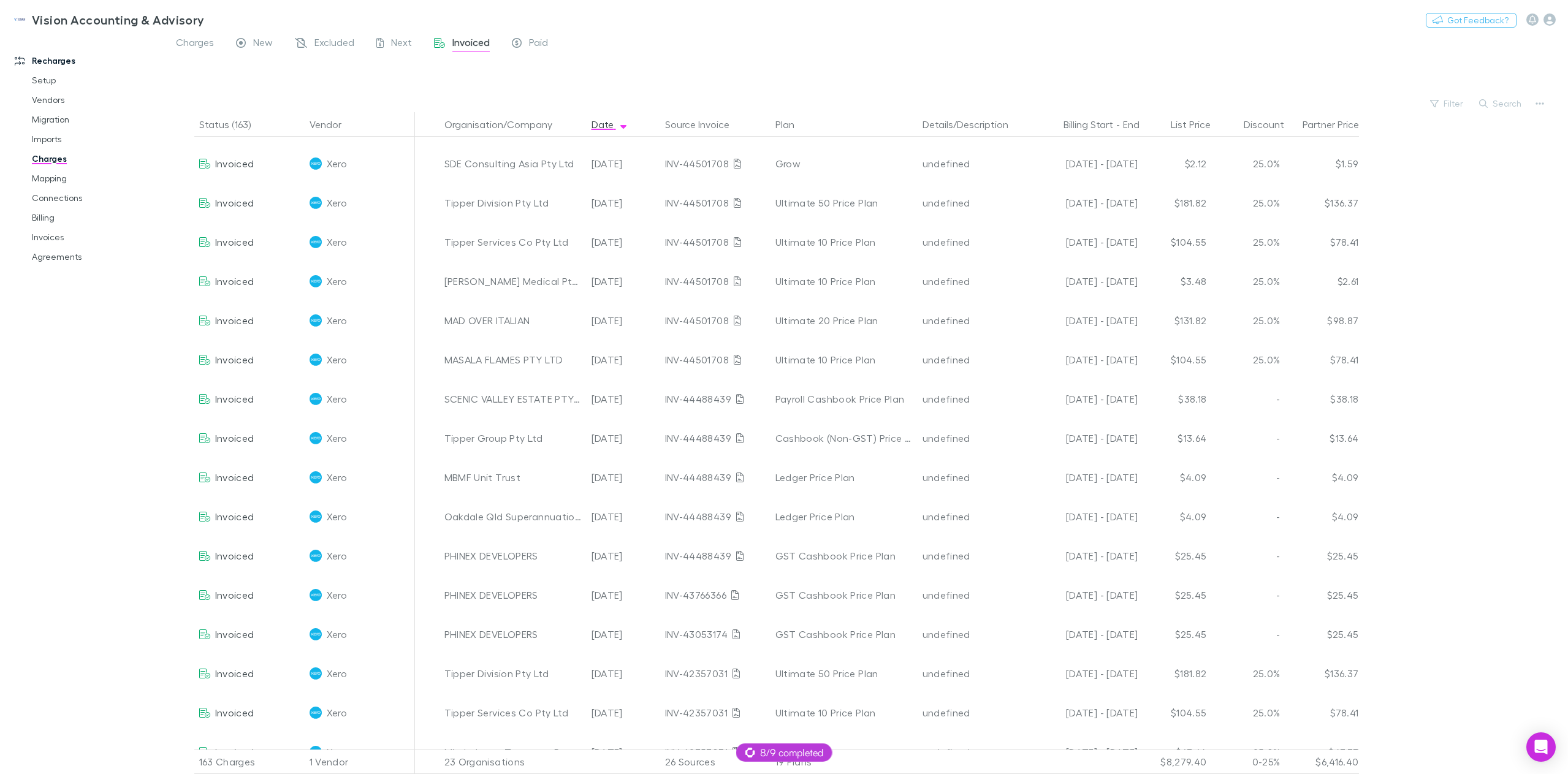
scroll to position [2512, 0]
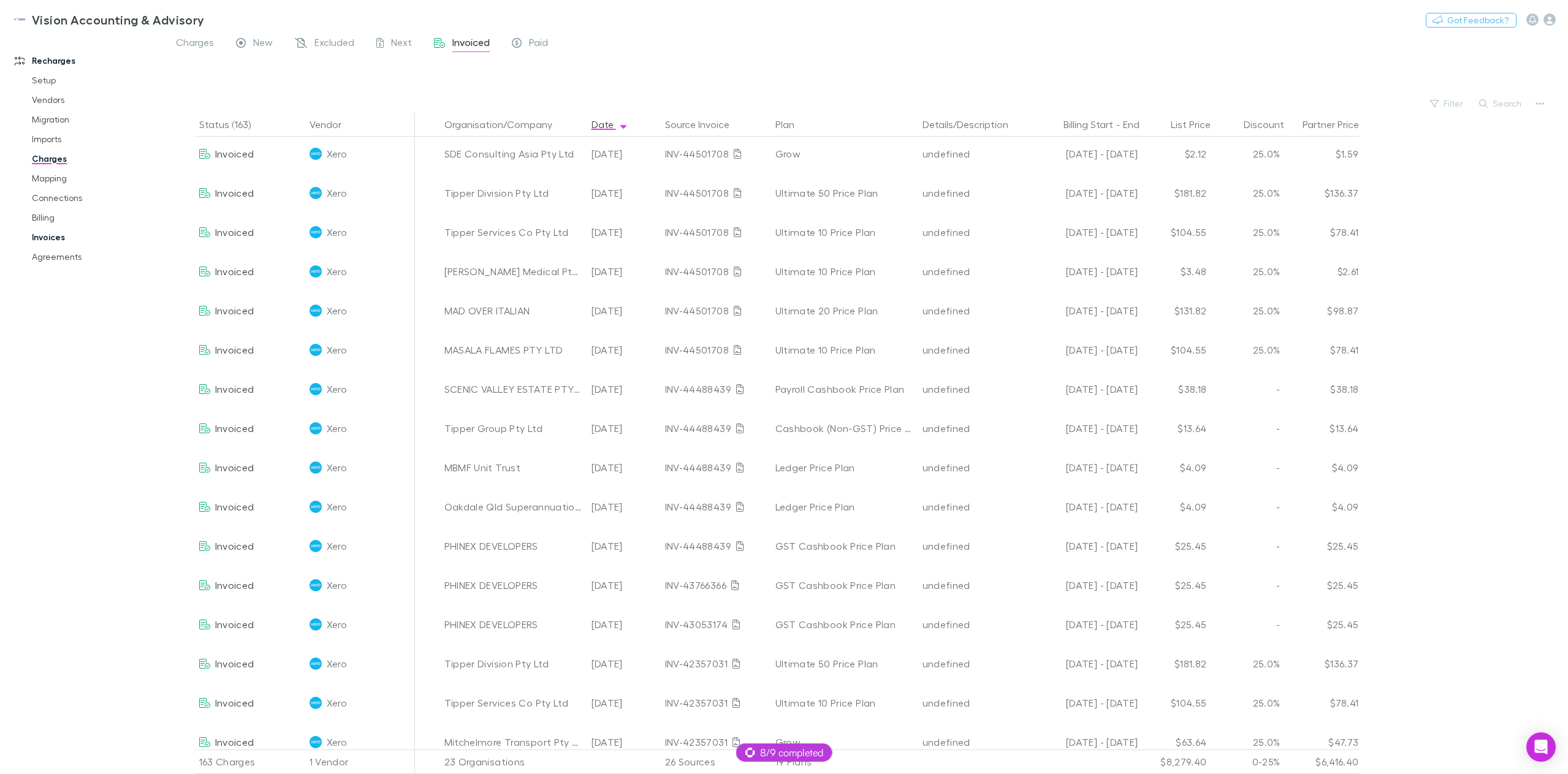
click at [57, 237] on link "Invoices" at bounding box center [96, 237] width 152 height 20
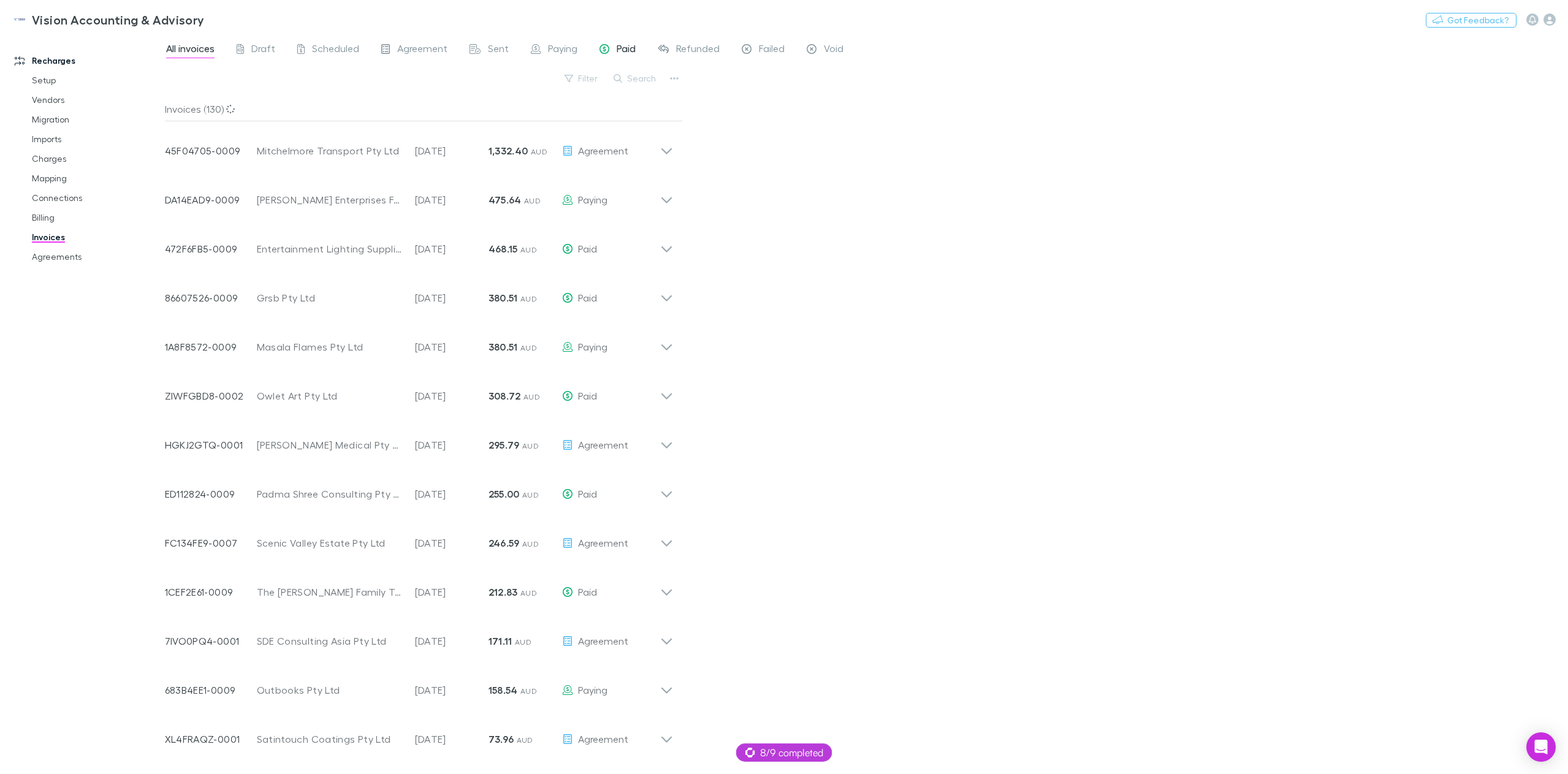
click at [621, 44] on span "Paid" at bounding box center [627, 50] width 19 height 16
click at [669, 152] on icon at bounding box center [667, 146] width 13 height 24
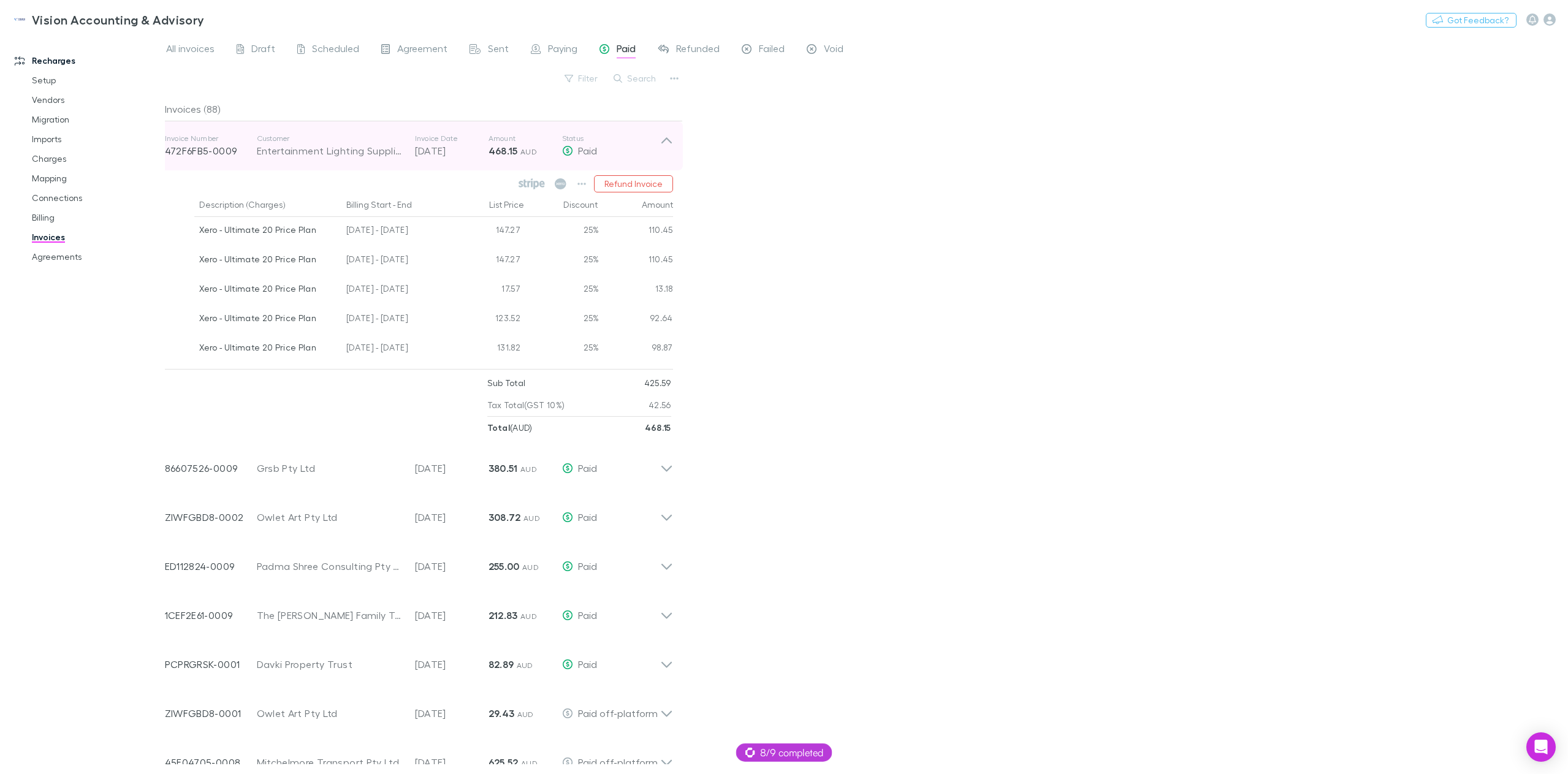
click at [669, 152] on icon at bounding box center [667, 146] width 13 height 24
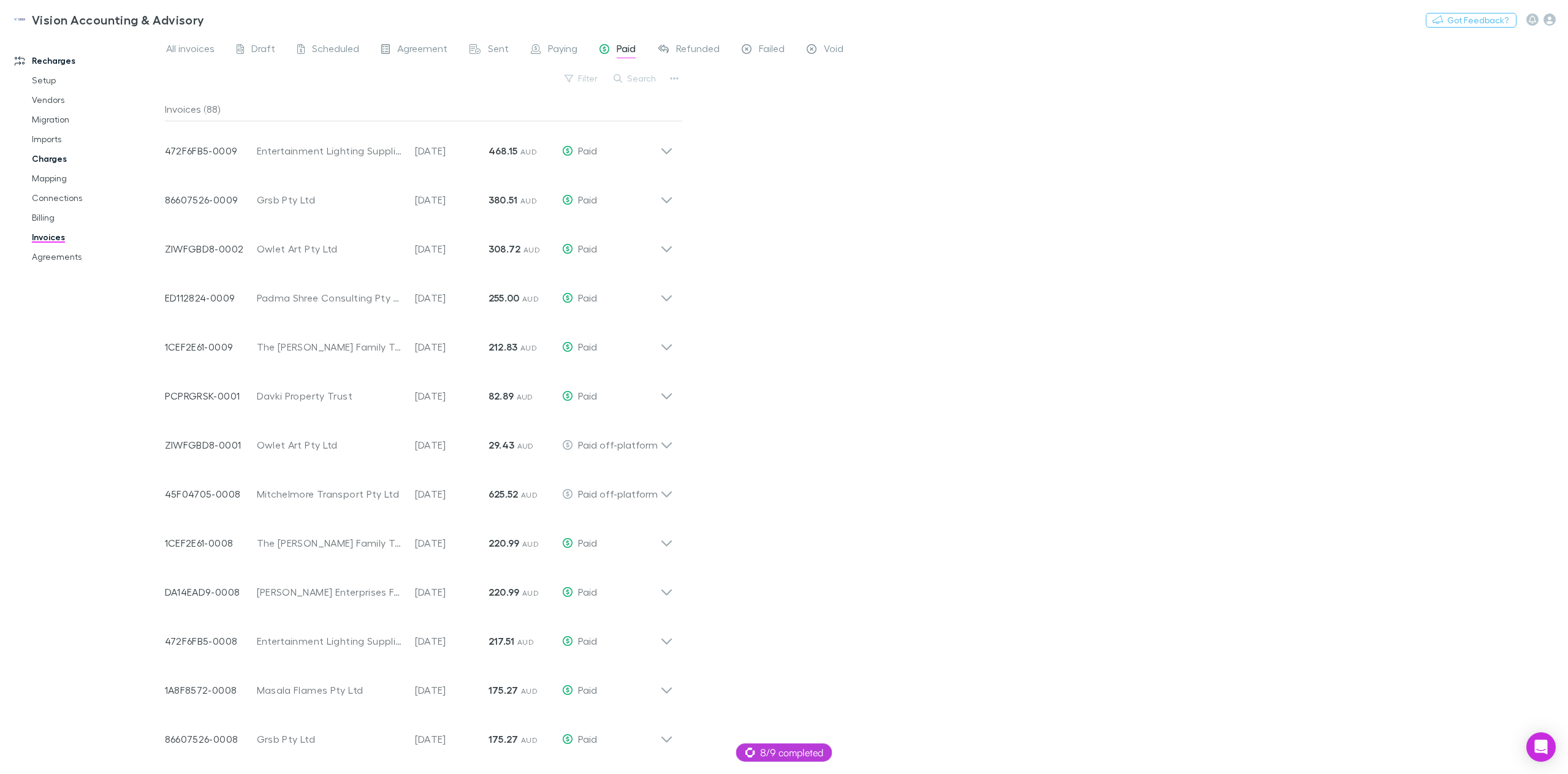
click at [62, 159] on link "Charges" at bounding box center [96, 158] width 152 height 20
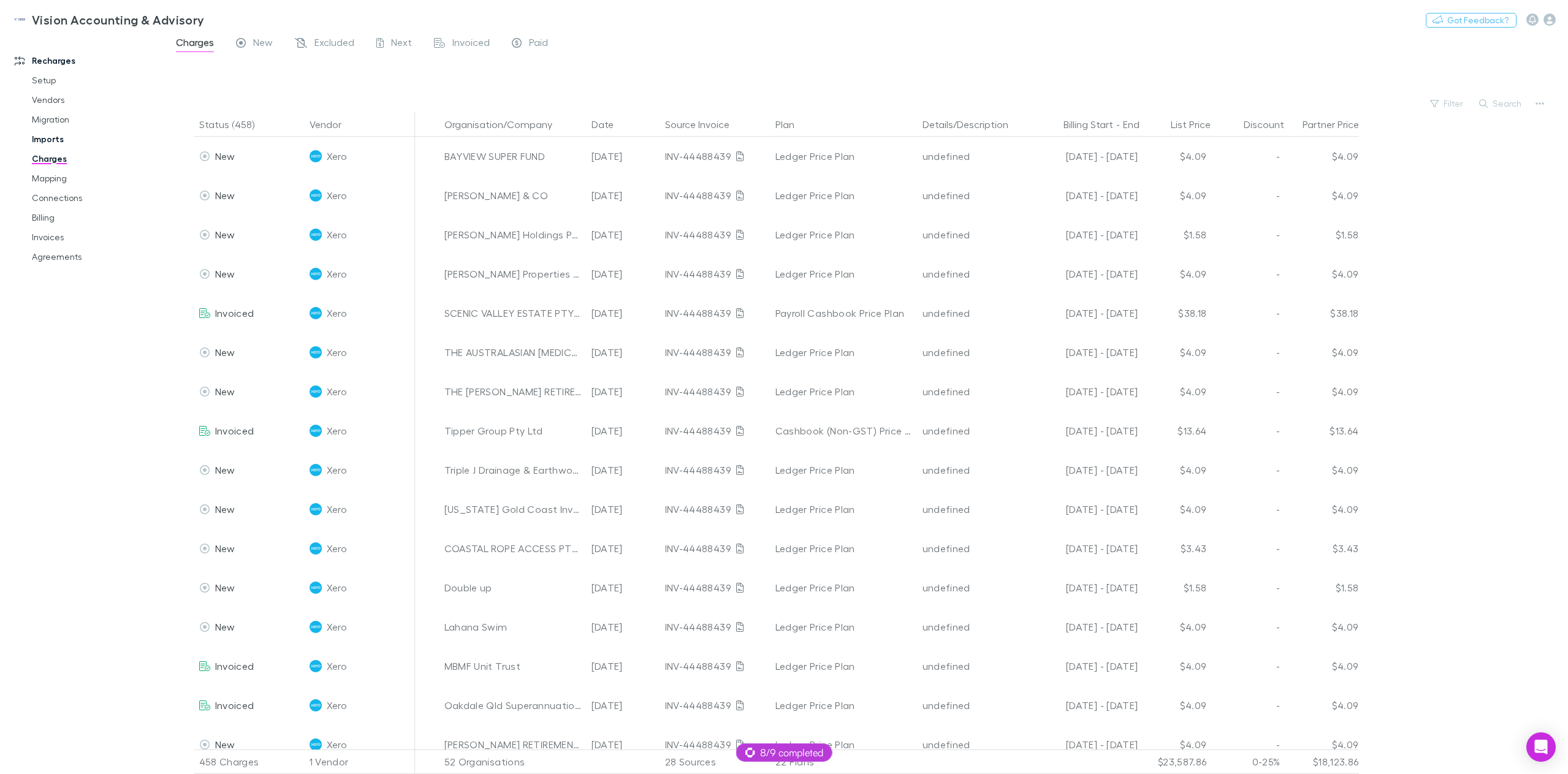
click at [53, 142] on link "Imports" at bounding box center [96, 139] width 152 height 20
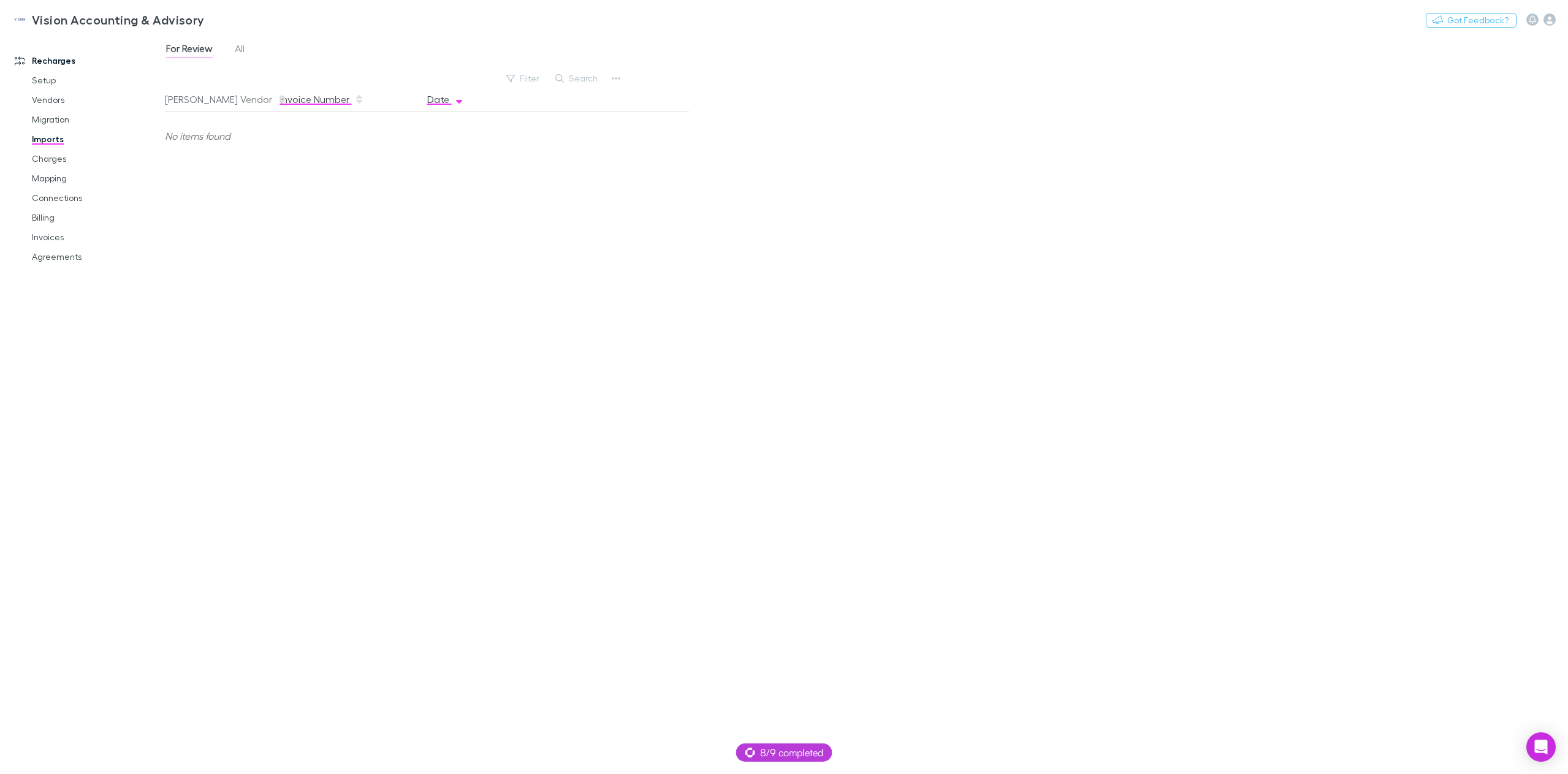
click at [316, 104] on button "Invoice Number" at bounding box center [322, 99] width 84 height 24
click at [248, 50] on div "For Review All" at bounding box center [211, 50] width 90 height 20
click at [242, 49] on span "All" at bounding box center [239, 50] width 10 height 16
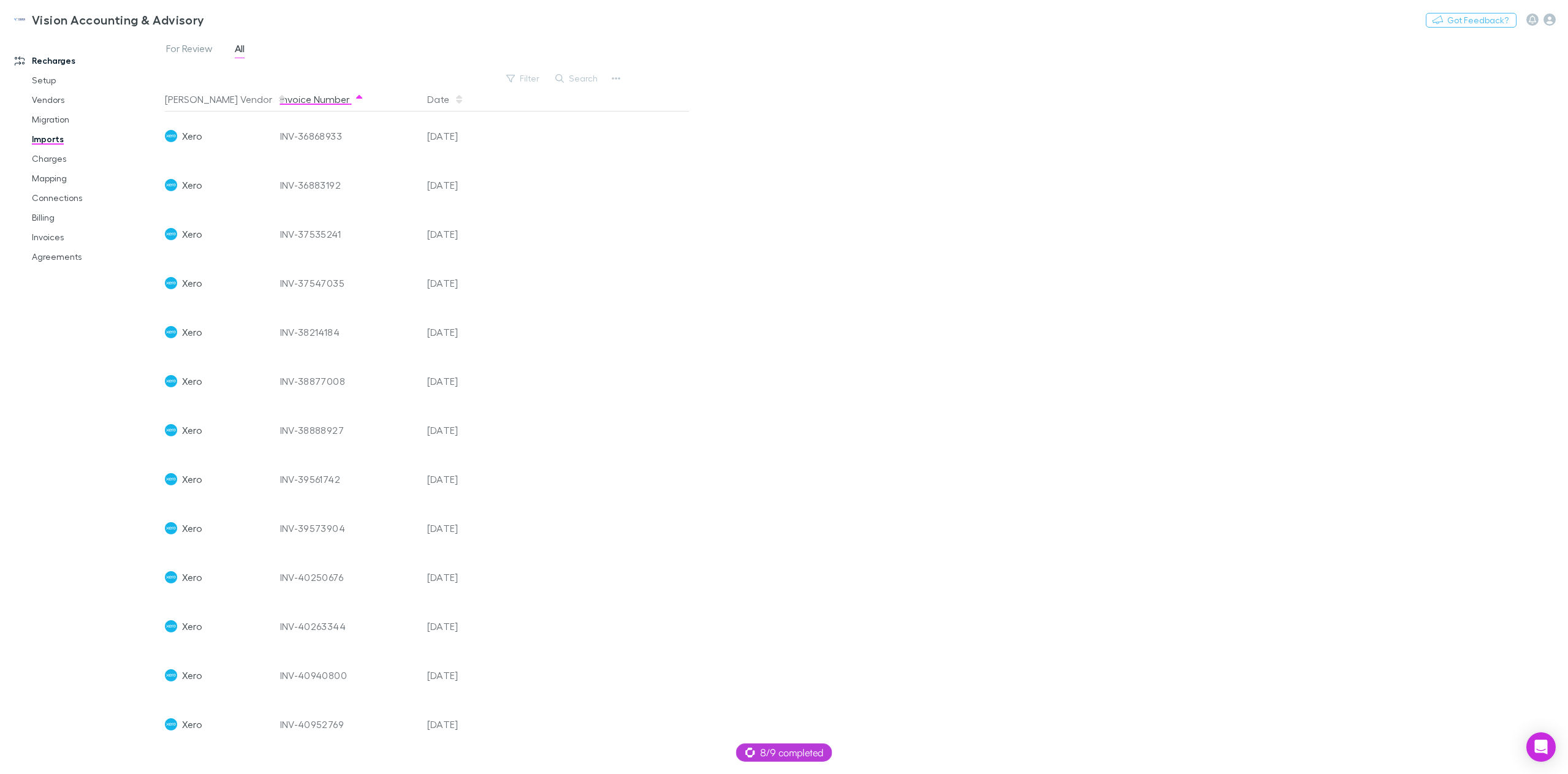
click at [314, 101] on button "Invoice Number" at bounding box center [322, 99] width 84 height 24
drag, startPoint x: 352, startPoint y: 476, endPoint x: 279, endPoint y: 475, distance: 73.0
click at [280, 475] on div "INV-44488439" at bounding box center [349, 479] width 137 height 49
copy div "INV-44488439"
drag, startPoint x: 343, startPoint y: 435, endPoint x: 278, endPoint y: 430, distance: 65.2
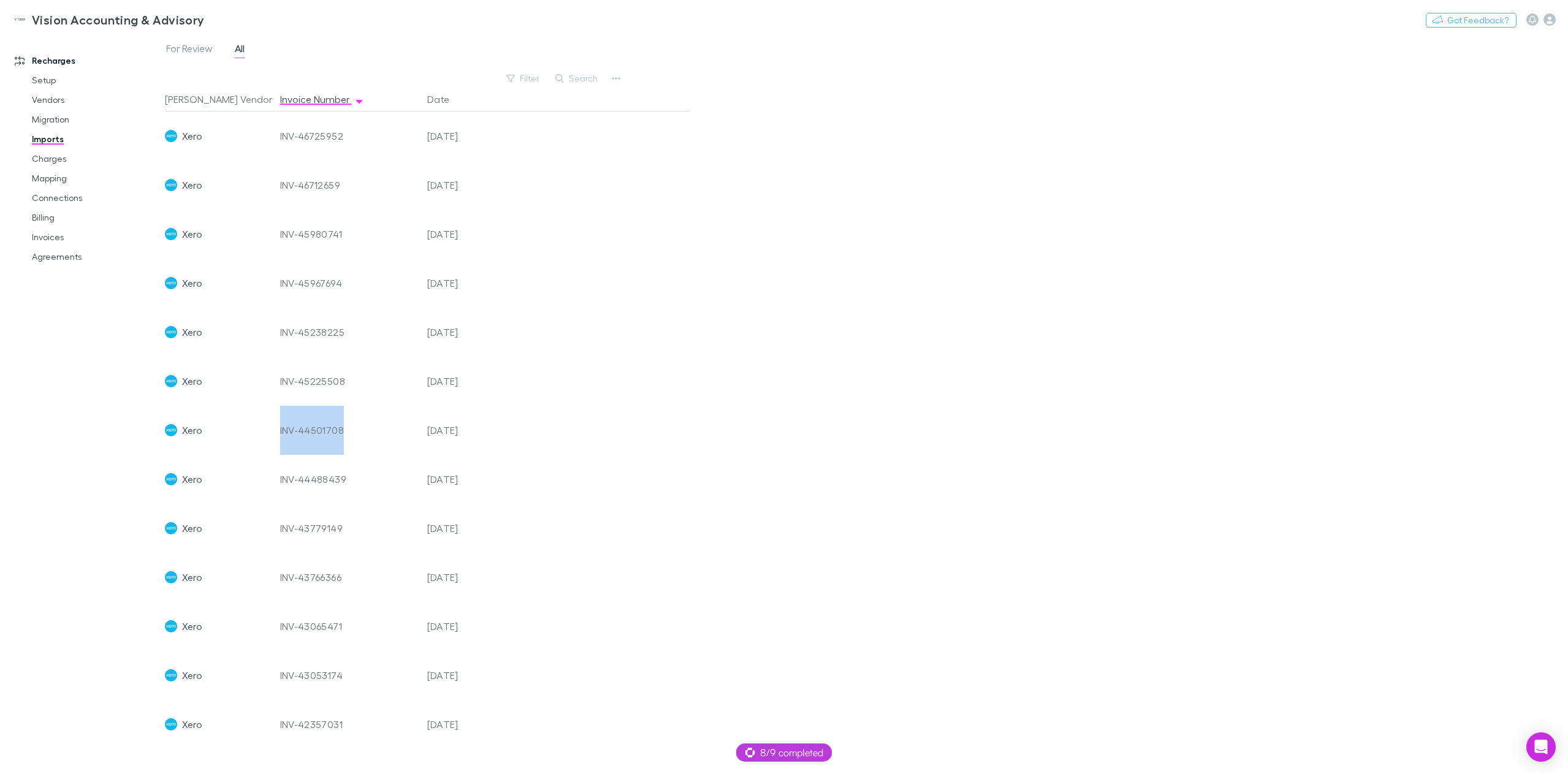
click at [278, 430] on div "INV-44501708" at bounding box center [348, 430] width 147 height 49
copy div "INV-44501708"
click at [1551, 21] on icon "button" at bounding box center [1550, 20] width 12 height 12
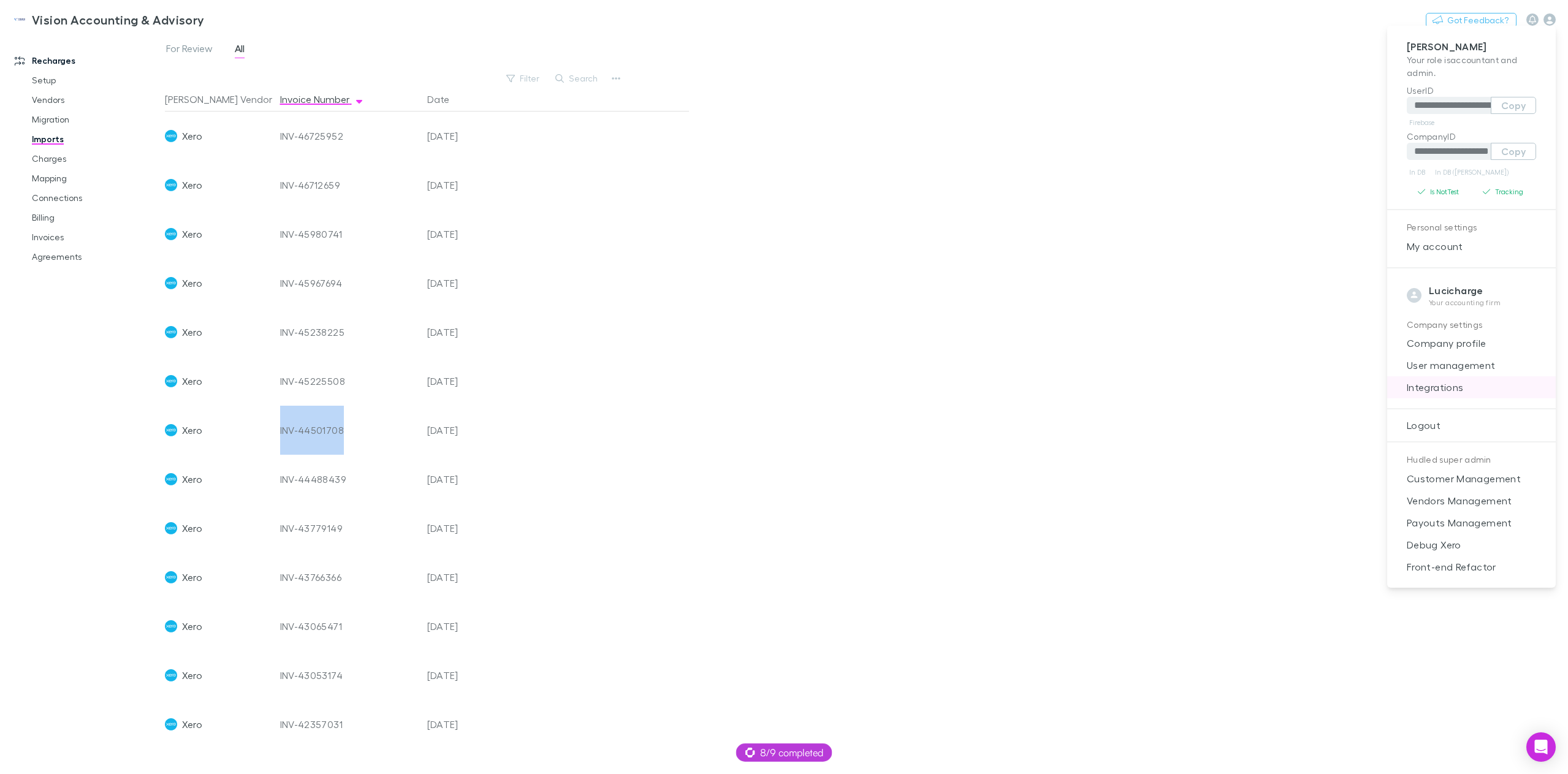
click at [1457, 392] on span "Integrations" at bounding box center [1471, 387] width 149 height 15
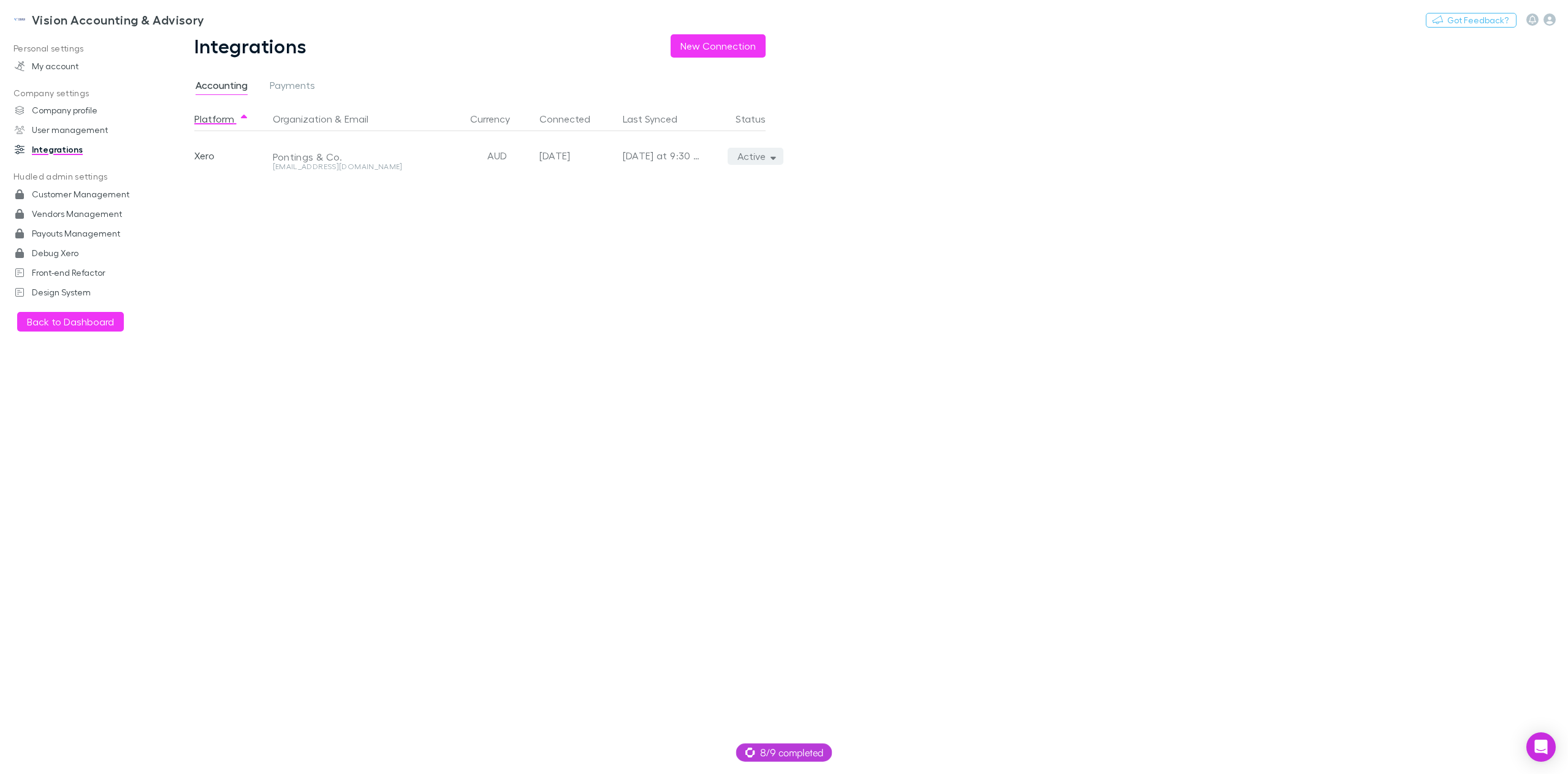
click at [761, 161] on button "Active" at bounding box center [755, 157] width 56 height 17
click at [232, 17] on div at bounding box center [784, 387] width 1568 height 774
click at [240, 21] on button "Switch company" at bounding box center [257, 19] width 81 height 15
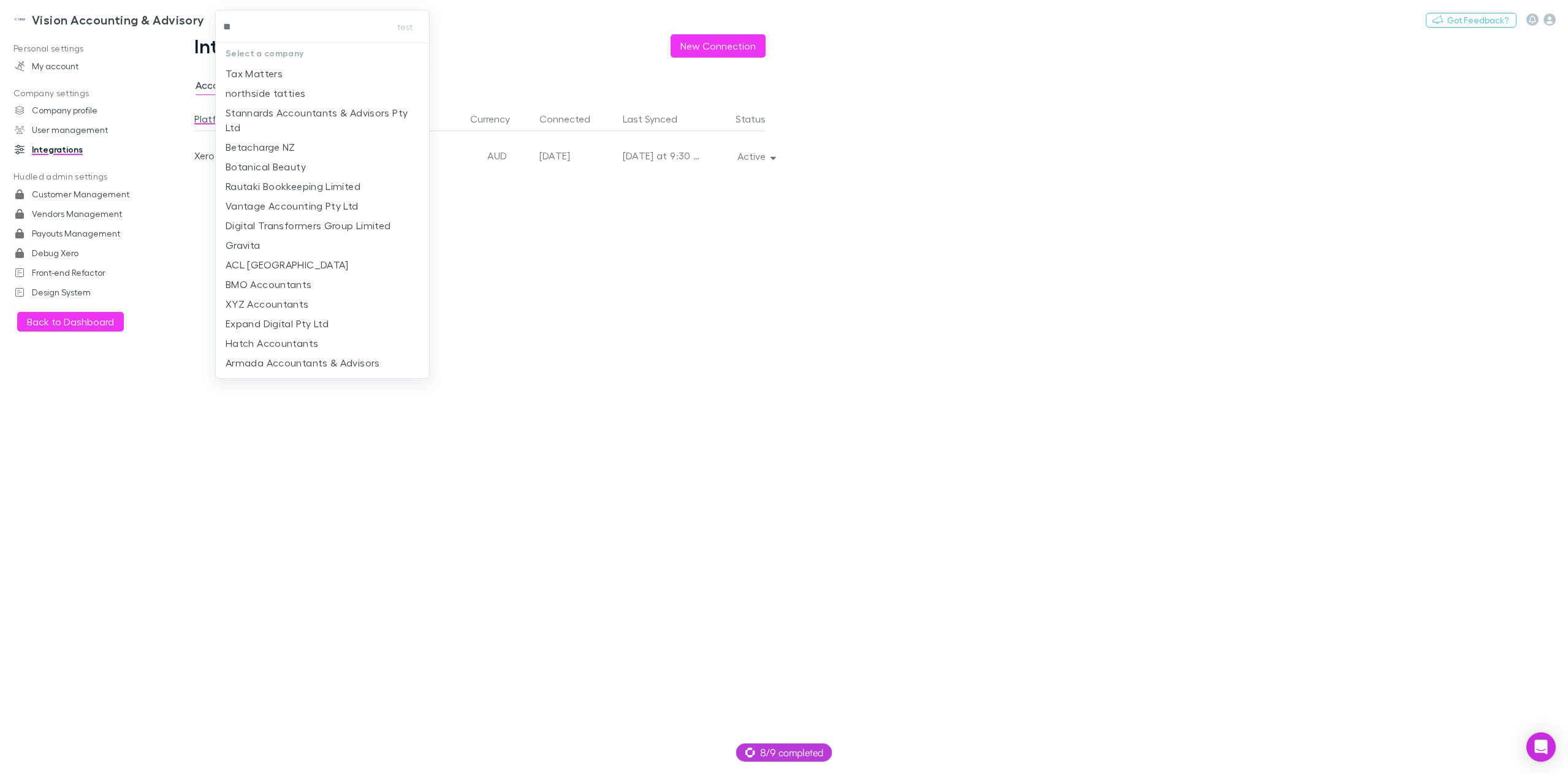
type input "***"
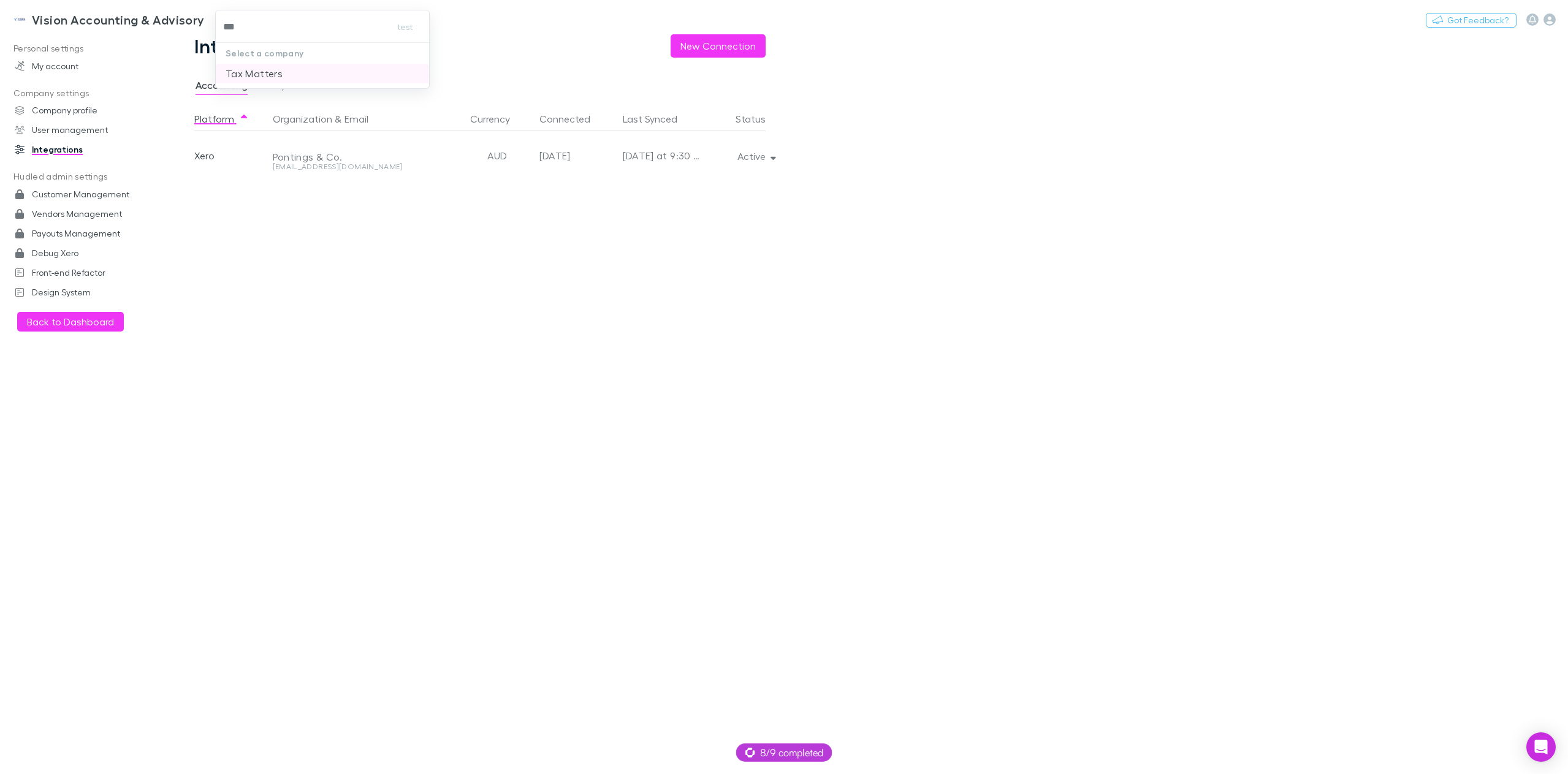
click at [258, 76] on p "Tax Matters" at bounding box center [254, 73] width 57 height 15
click at [51, 21] on h3 "Tax Matters" at bounding box center [68, 19] width 71 height 15
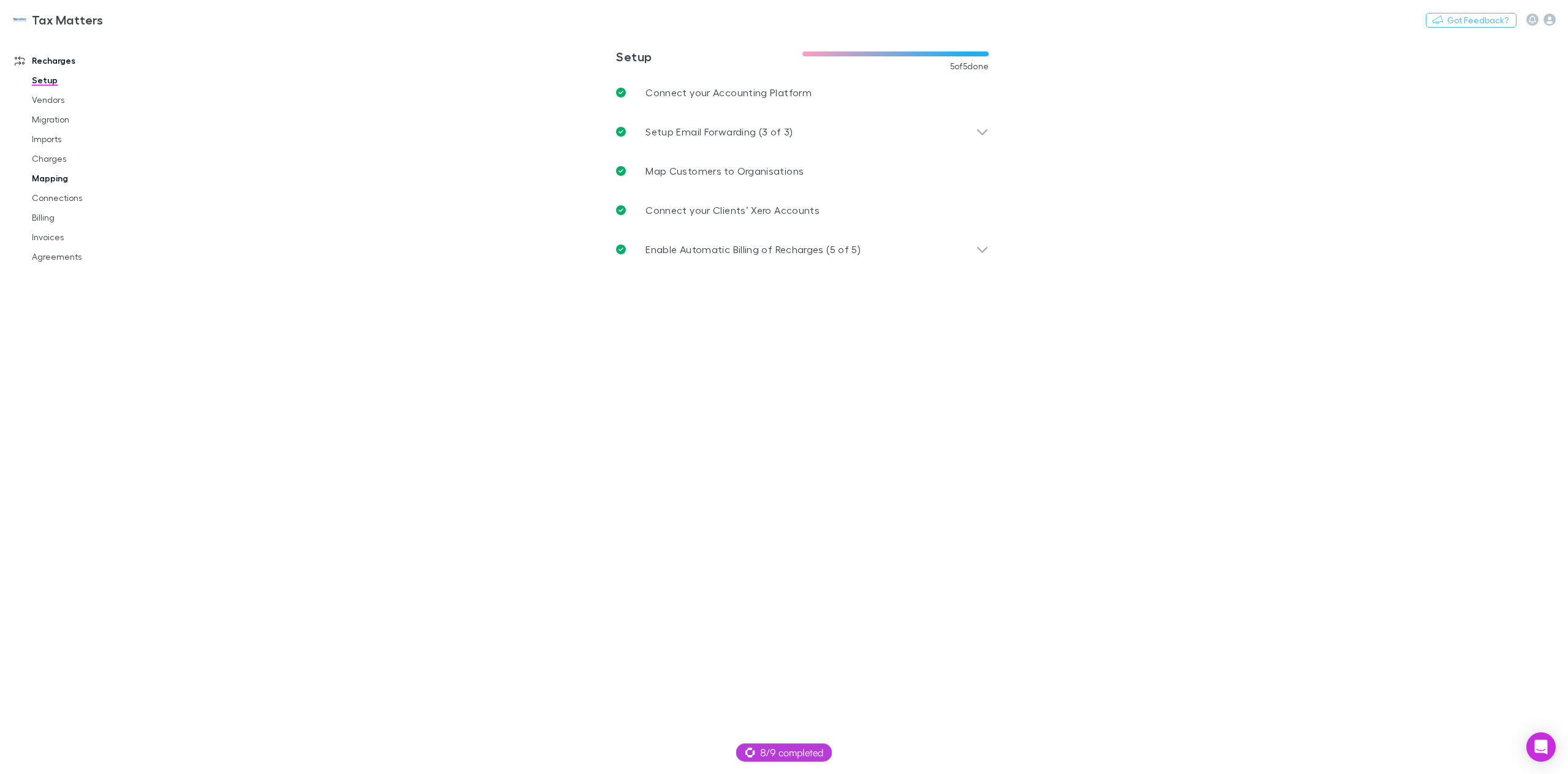
click at [56, 175] on link "Mapping" at bounding box center [96, 178] width 152 height 20
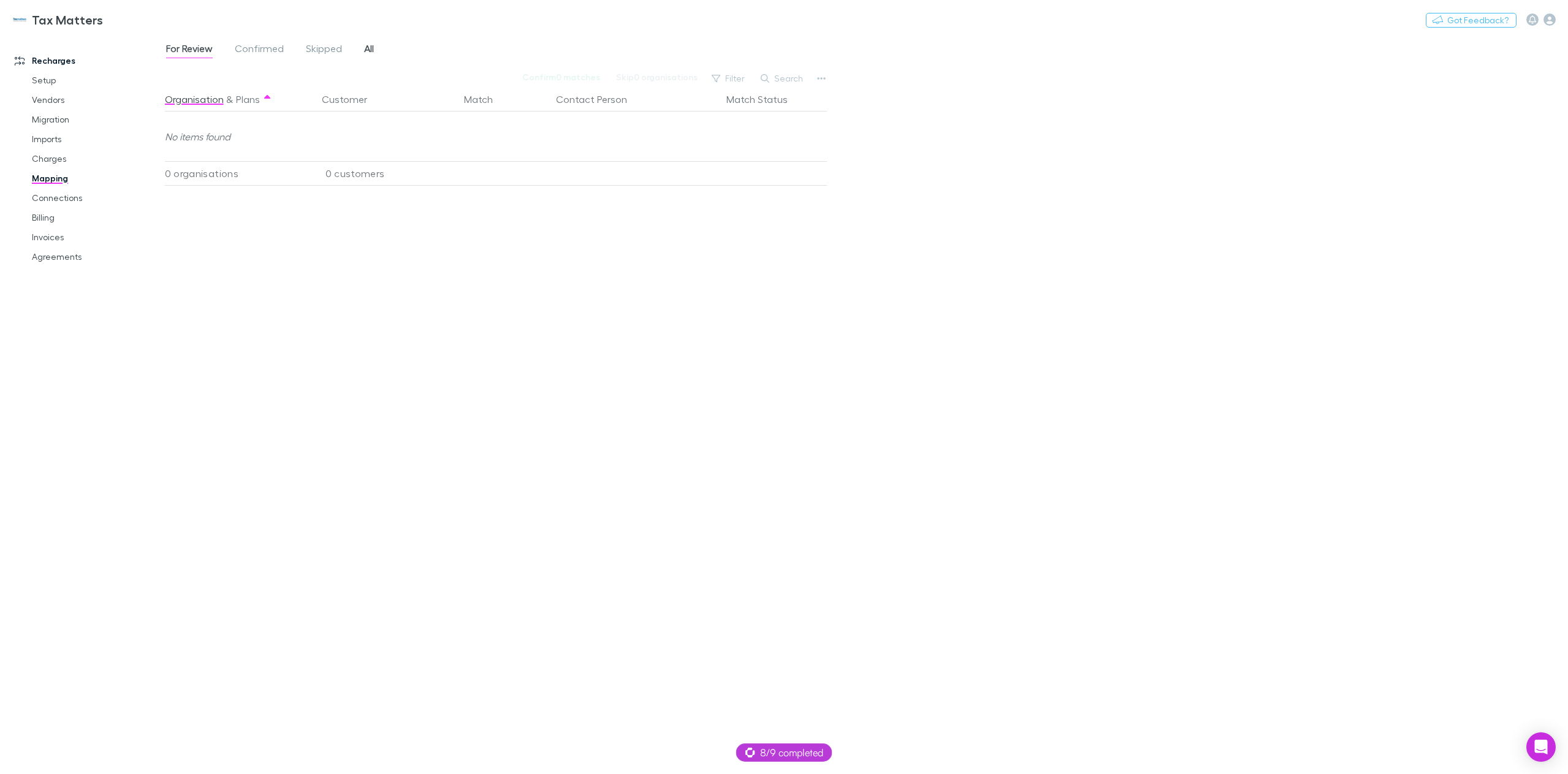
click at [370, 50] on span "All" at bounding box center [369, 50] width 10 height 16
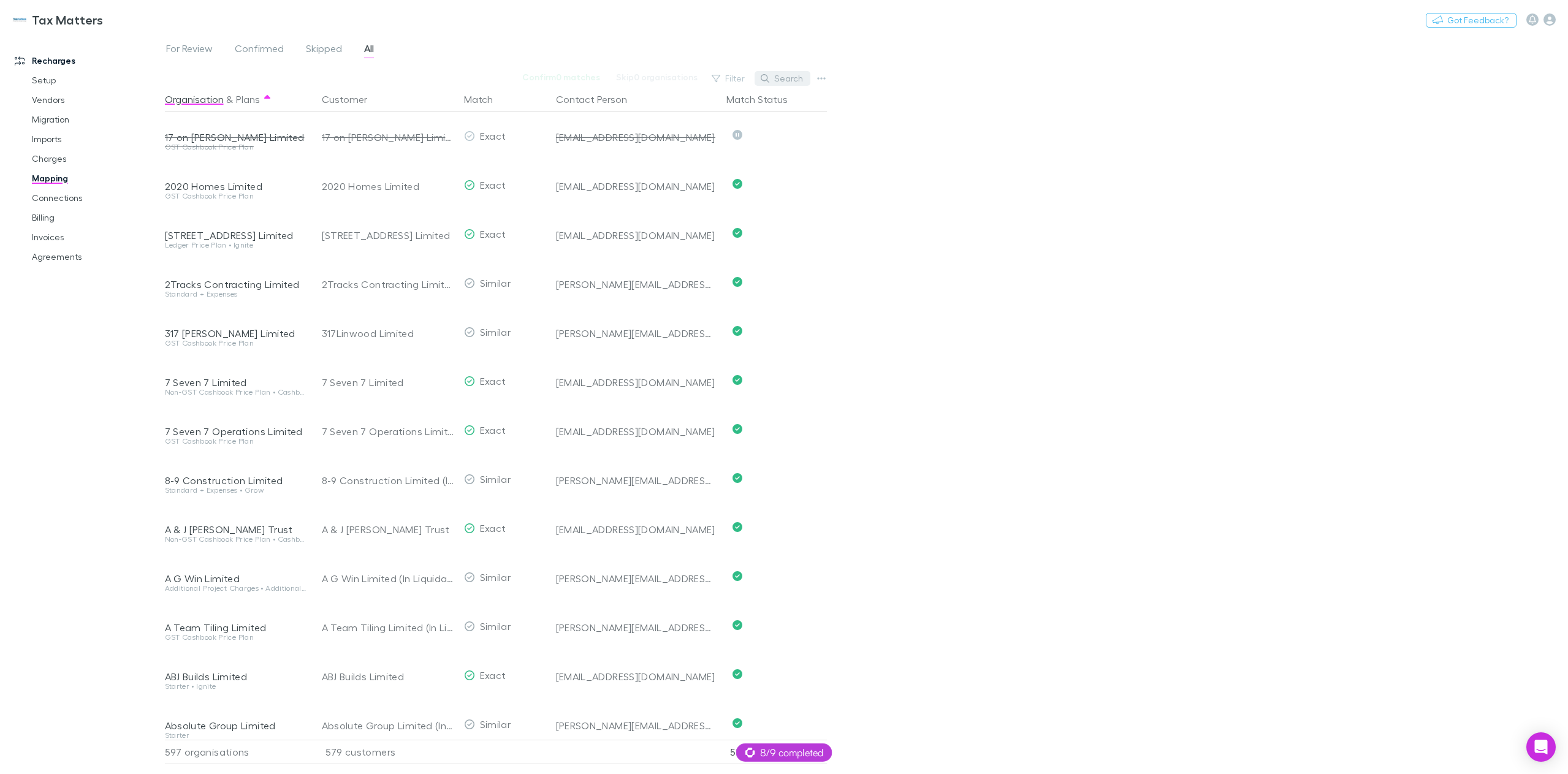
click at [790, 76] on button "Search" at bounding box center [782, 78] width 56 height 15
paste input "**********"
type input "**********"
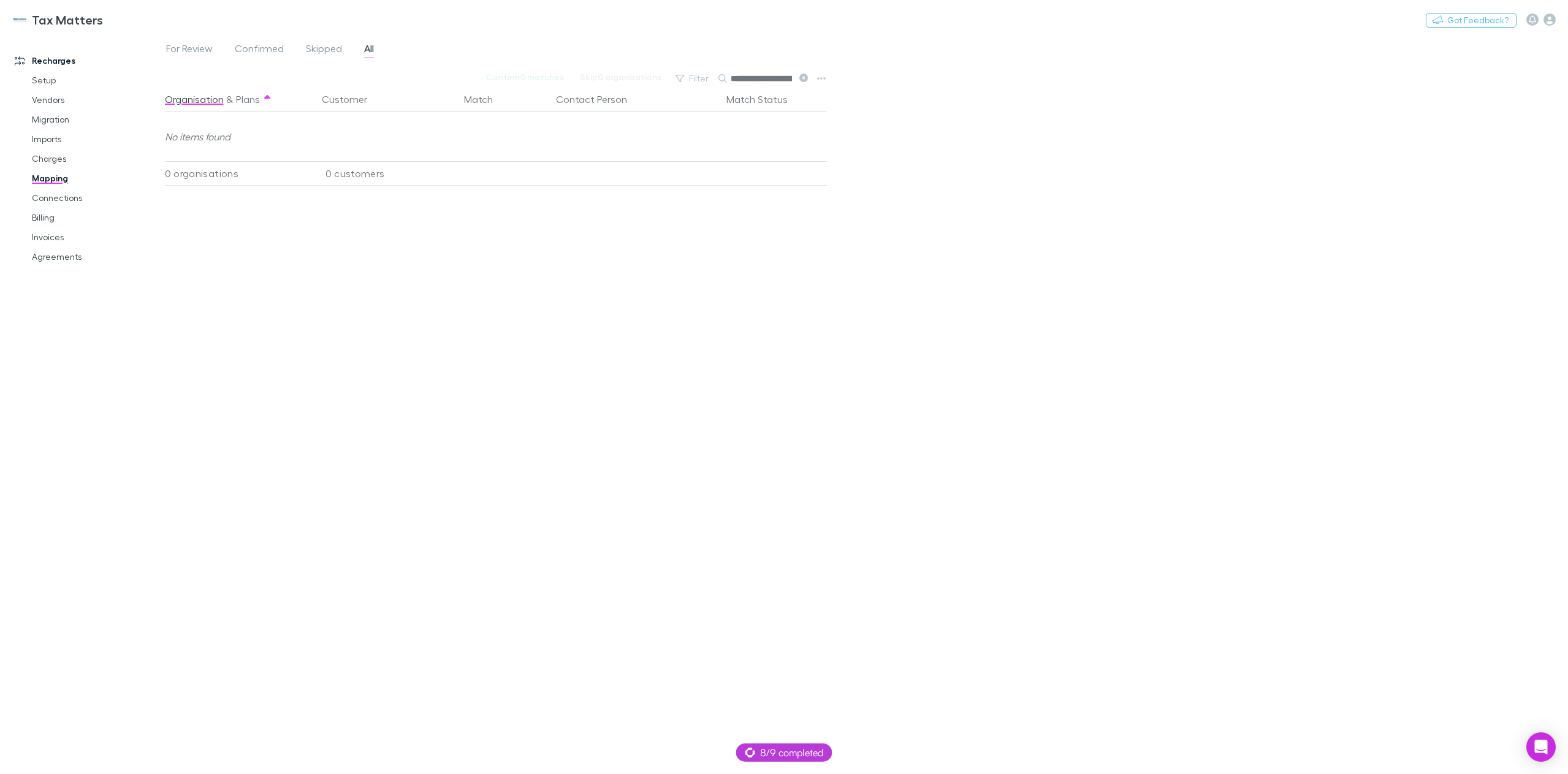
scroll to position [0, 50]
click at [766, 81] on input "**********" at bounding box center [761, 78] width 61 height 17
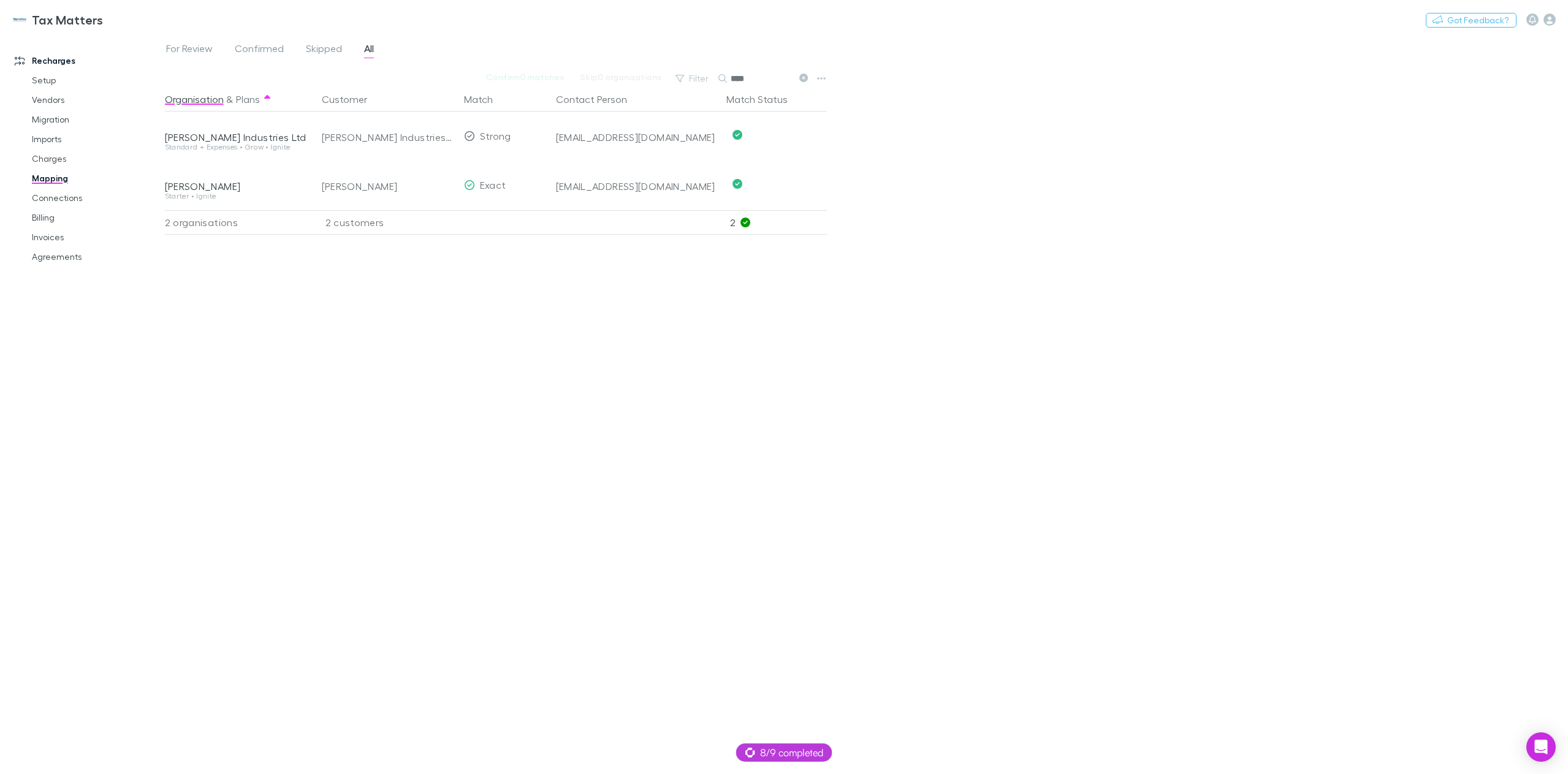
type input "****"
click at [60, 163] on link "Charges" at bounding box center [96, 158] width 152 height 20
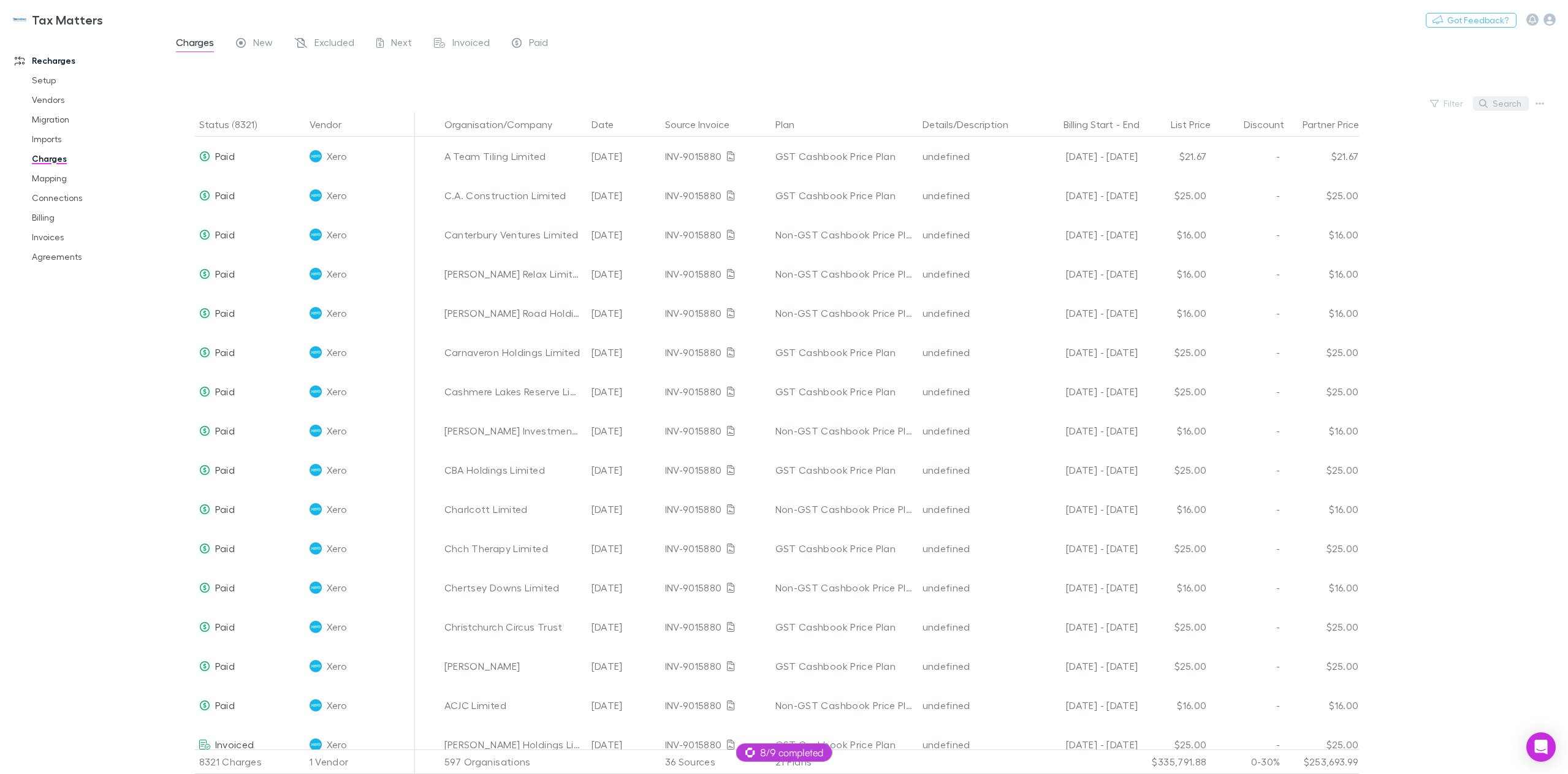
click at [1506, 106] on button "Search" at bounding box center [1501, 103] width 56 height 15
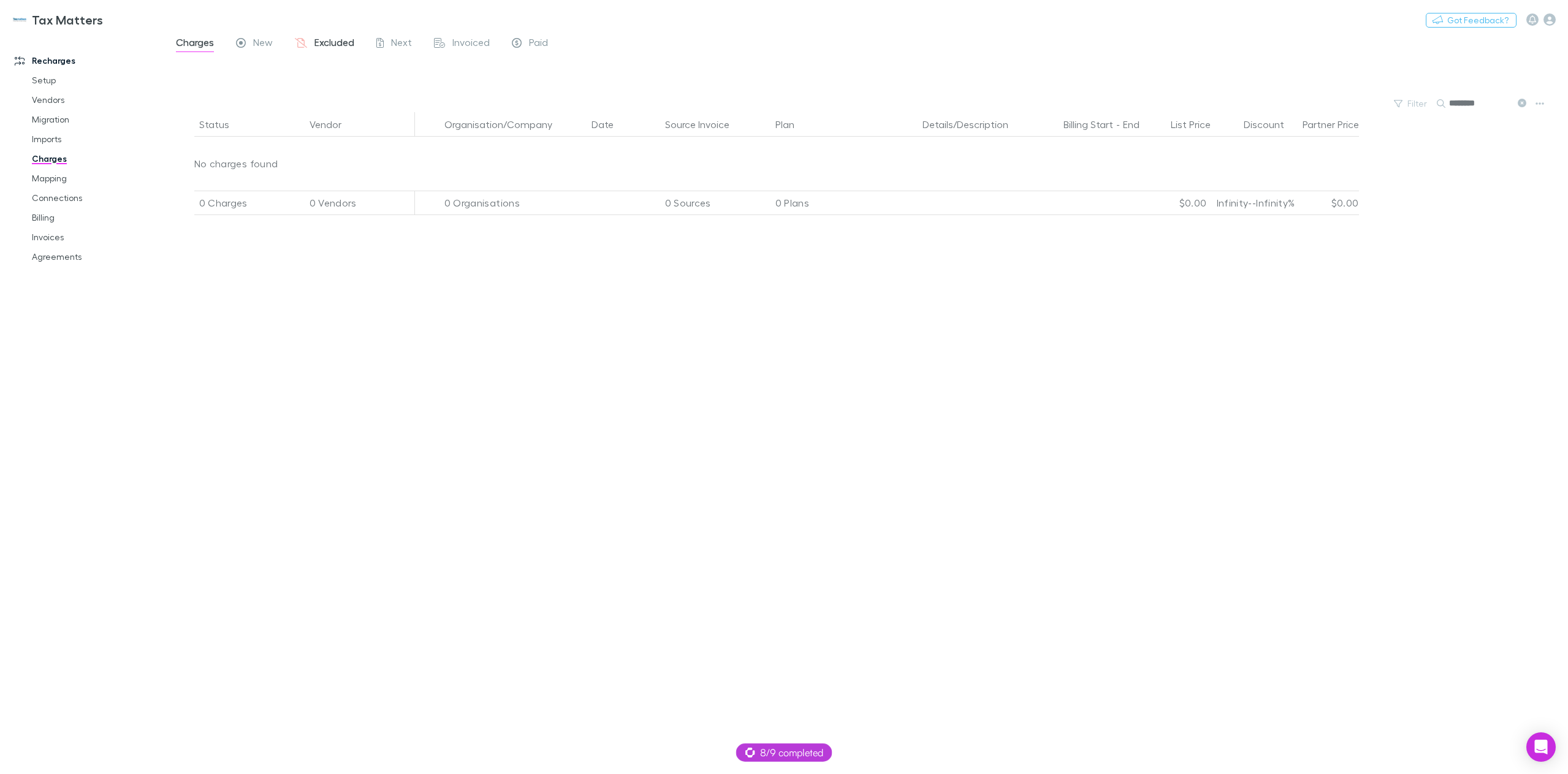
type input "********"
click at [335, 42] on span "Excluded" at bounding box center [334, 44] width 40 height 16
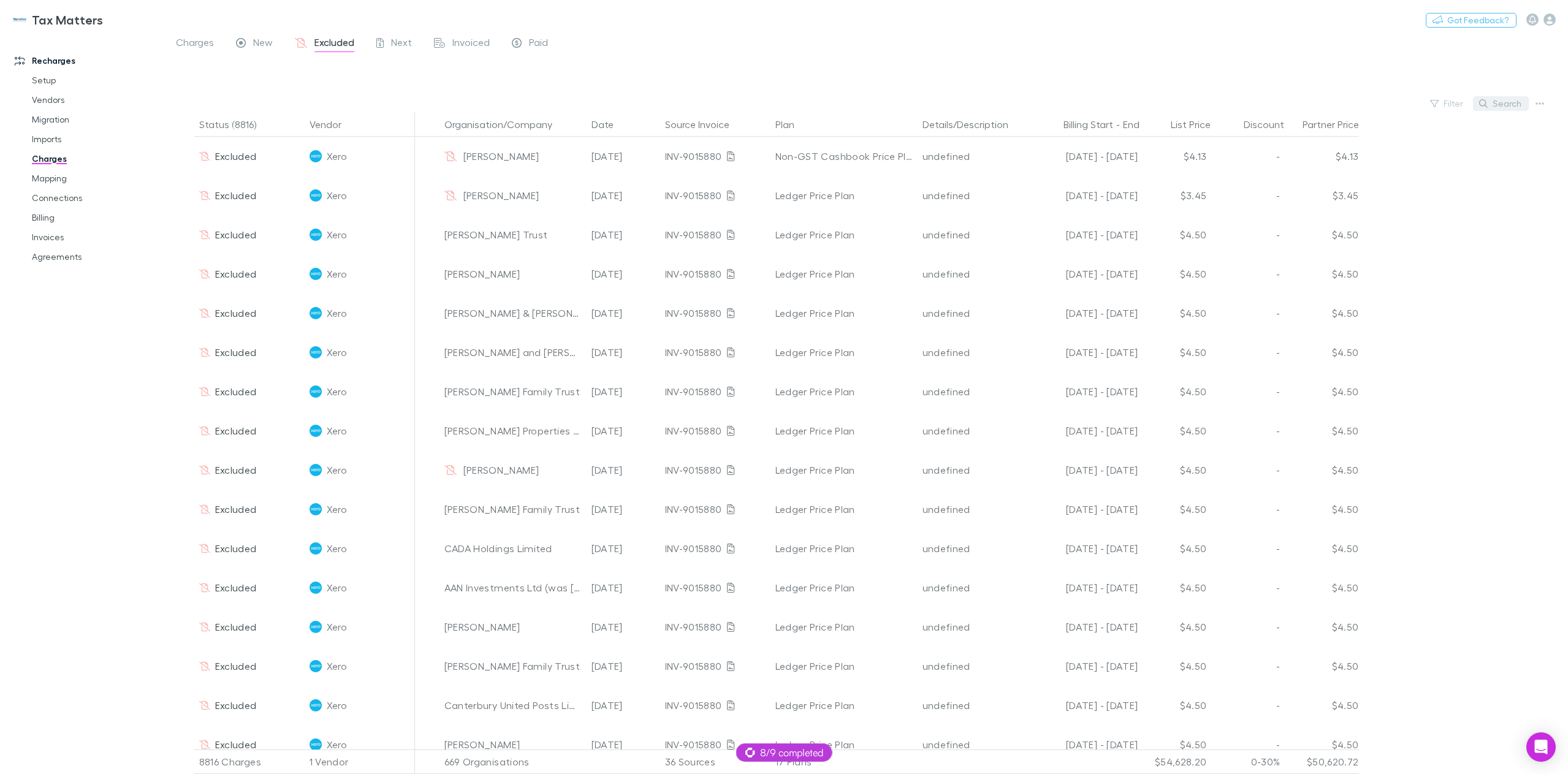
click at [1492, 104] on button "Search" at bounding box center [1501, 103] width 56 height 15
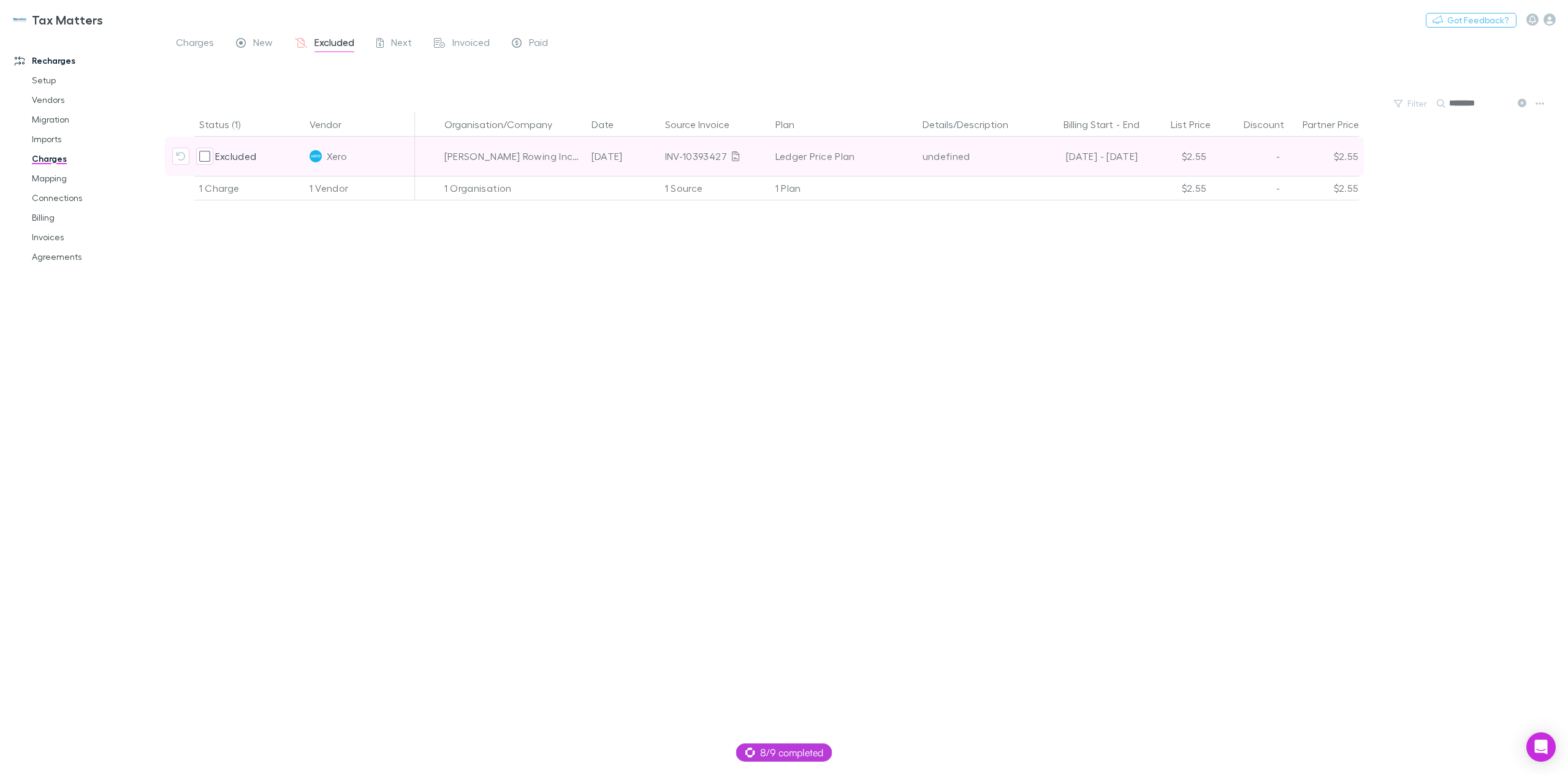
click at [432, 161] on div at bounding box center [427, 156] width 24 height 39
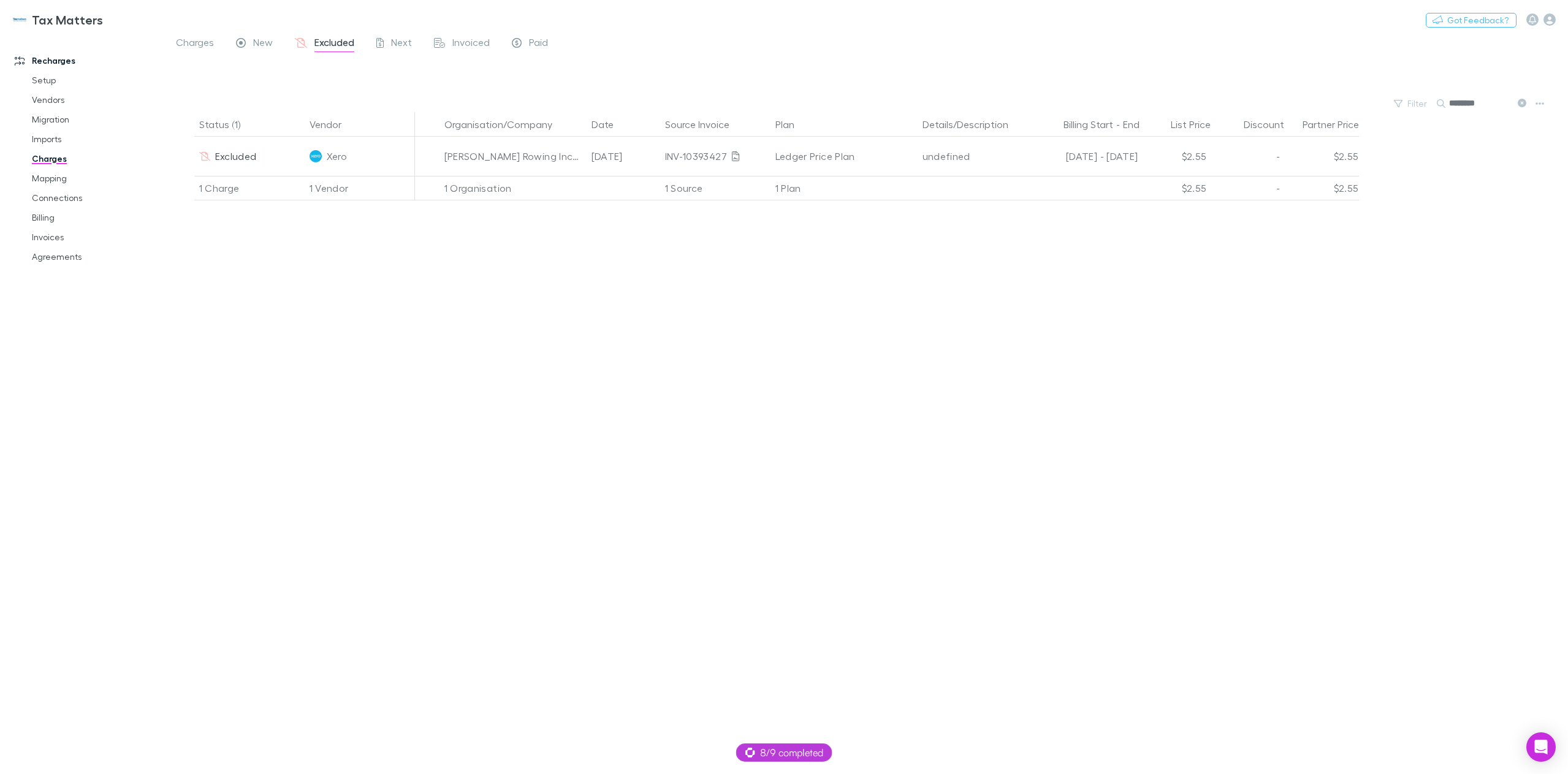
click at [1464, 103] on input "********" at bounding box center [1480, 103] width 61 height 17
paste input "**********"
click at [1481, 104] on input "**********" at bounding box center [1480, 103] width 61 height 17
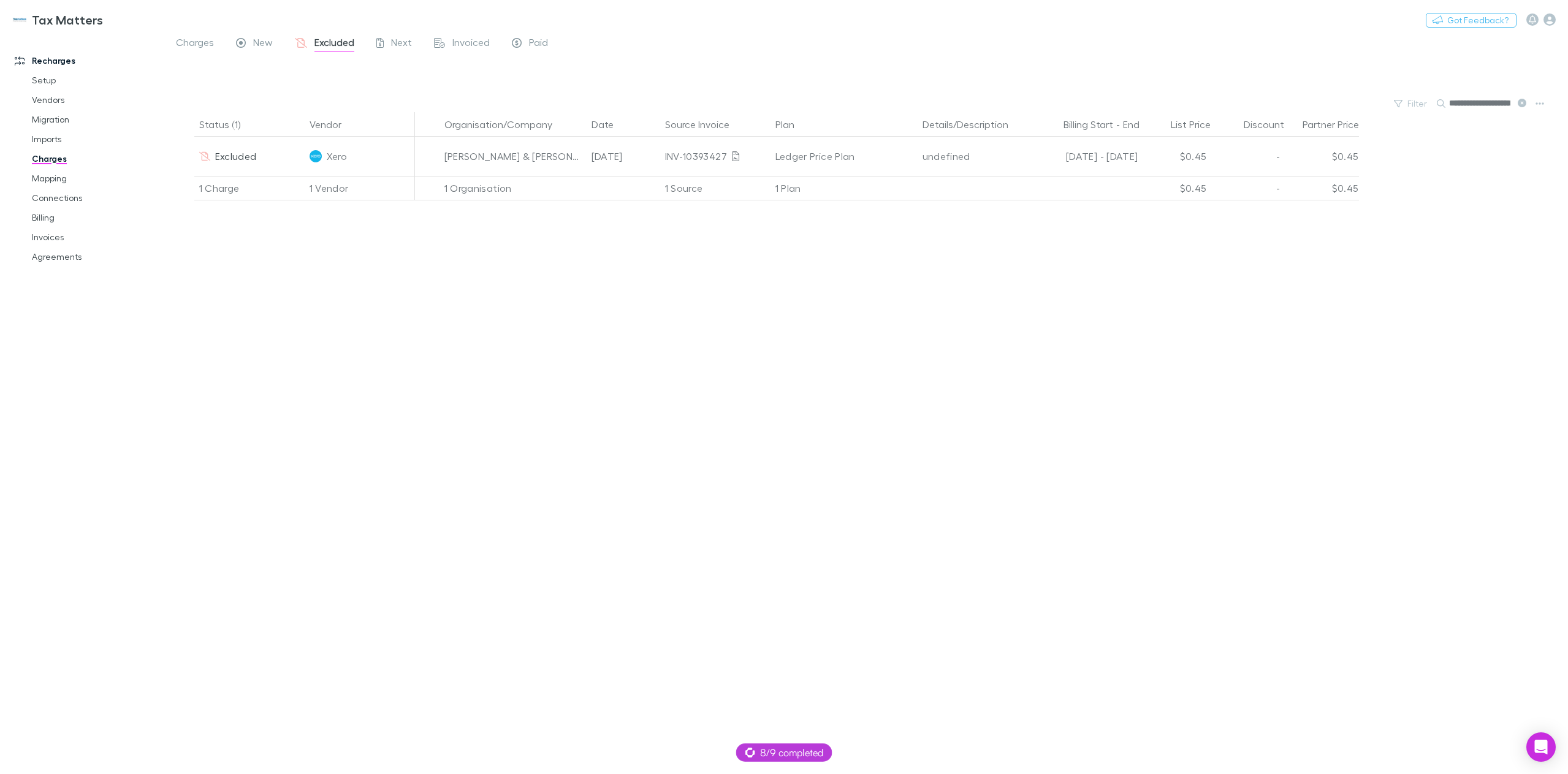
click at [1481, 104] on input "**********" at bounding box center [1480, 103] width 61 height 17
paste input "**********"
type input "**********"
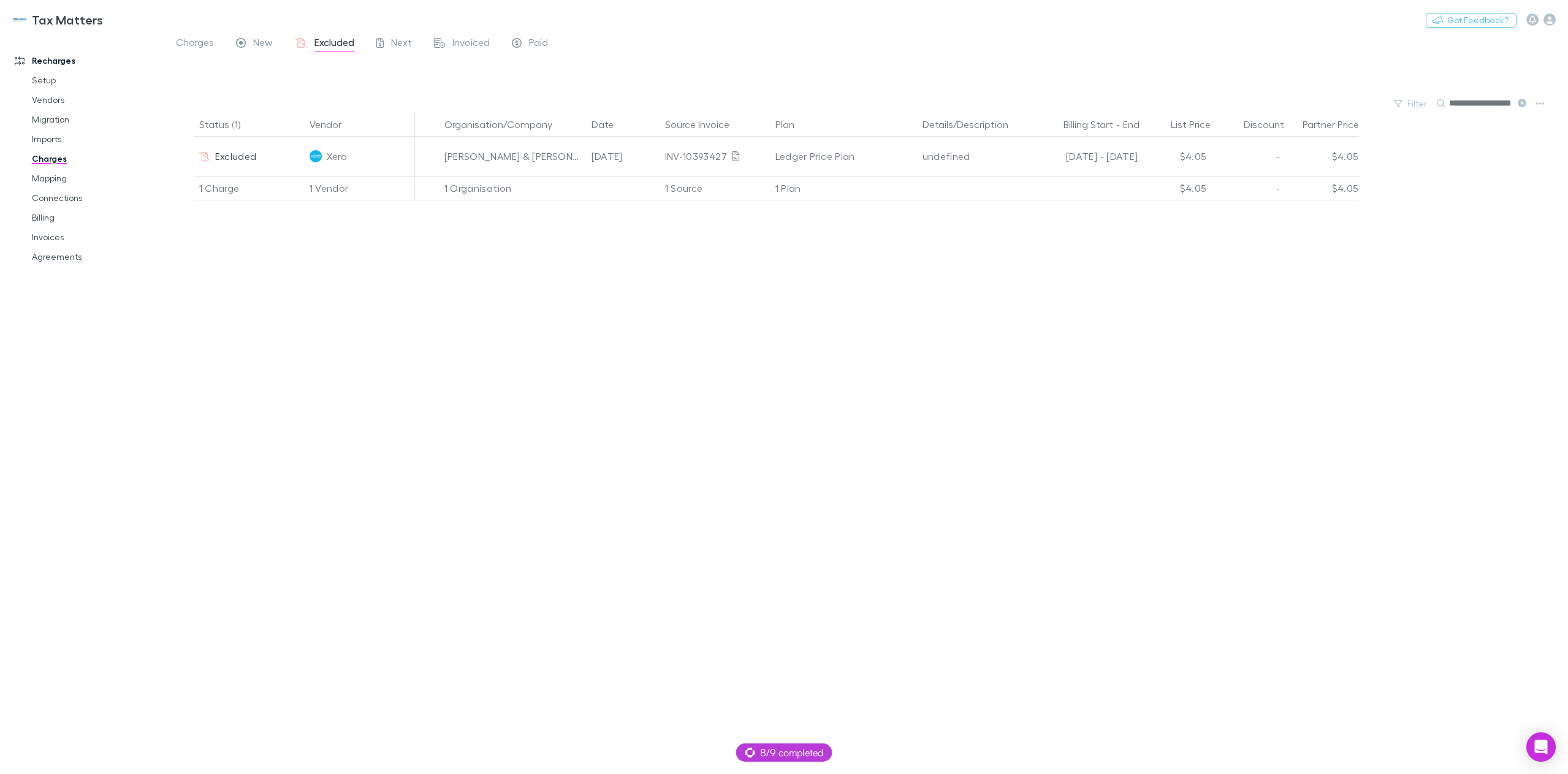
click at [1520, 103] on icon at bounding box center [1523, 103] width 9 height 9
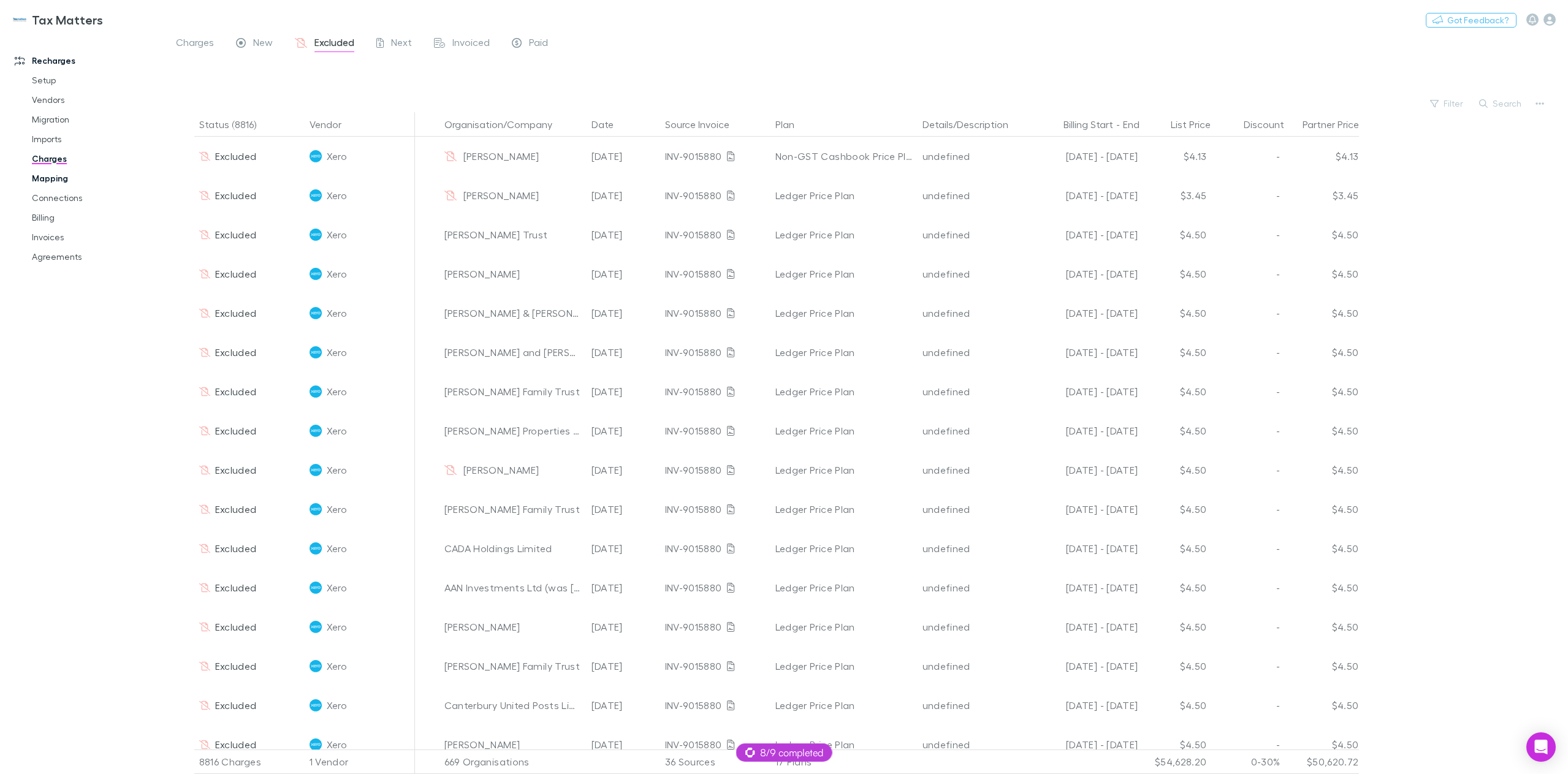
click at [49, 176] on link "Mapping" at bounding box center [96, 178] width 152 height 20
